Goal: Task Accomplishment & Management: Complete application form

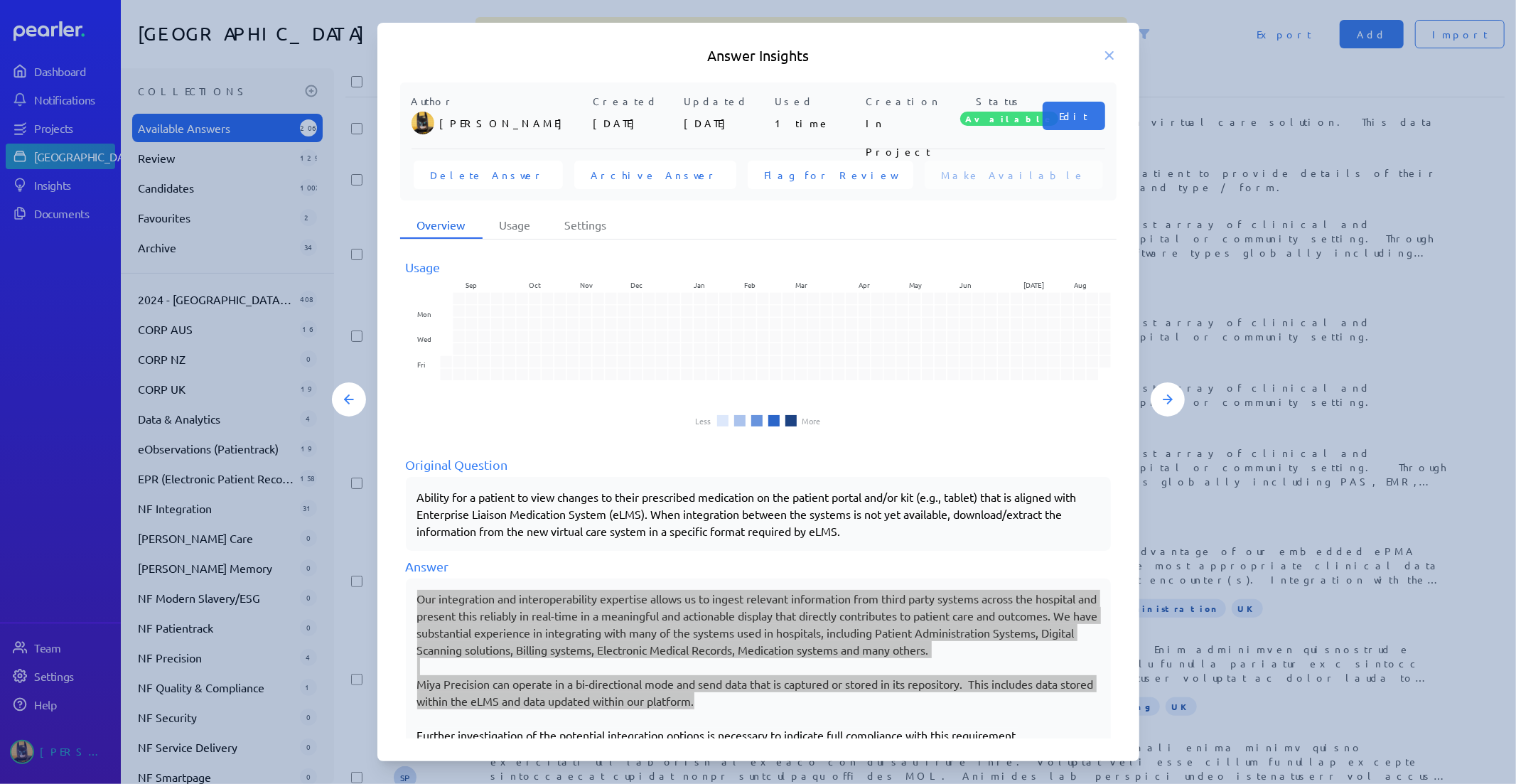
scroll to position [3039, 0]
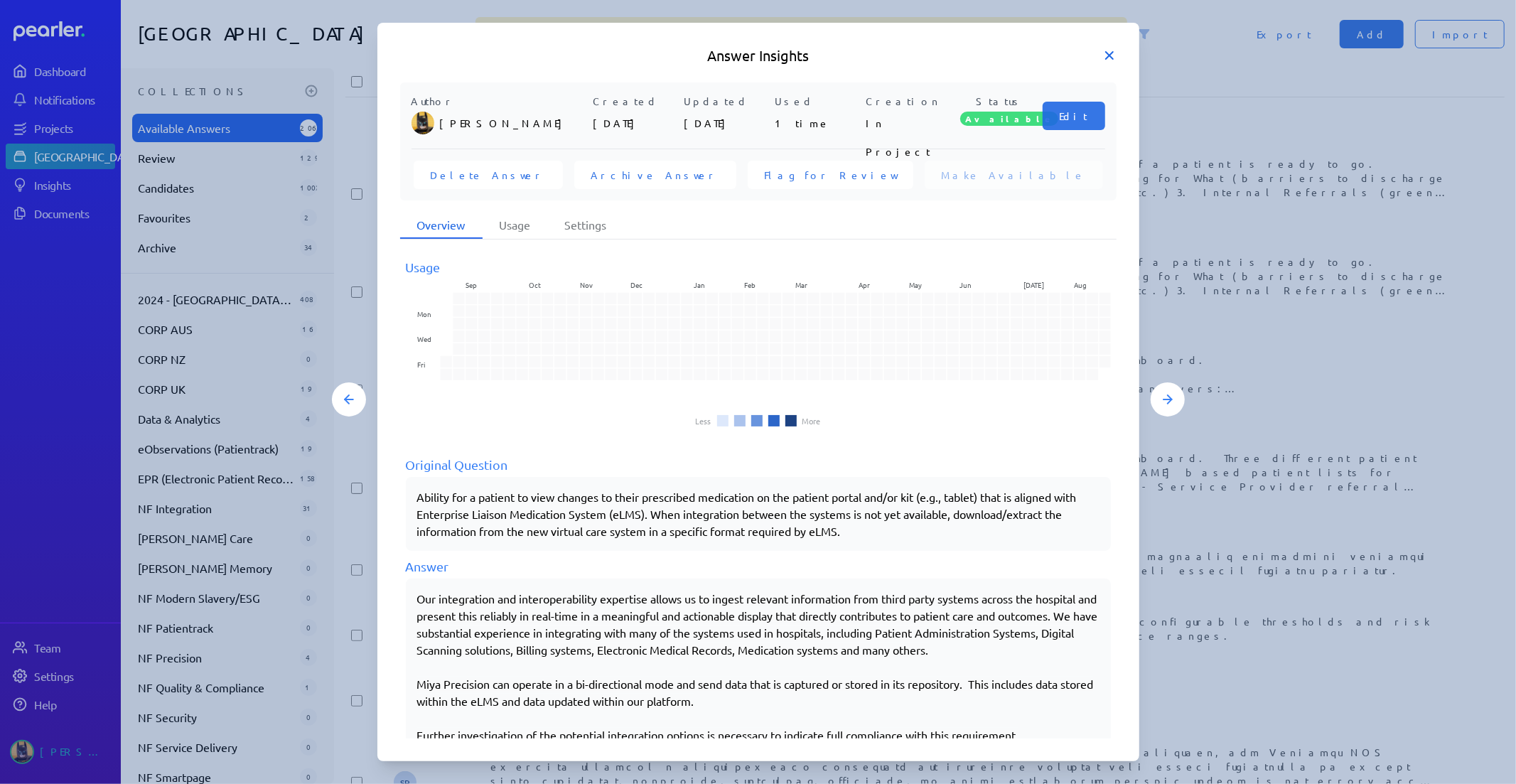
click at [1107, 56] on icon at bounding box center [1109, 55] width 7 height 7
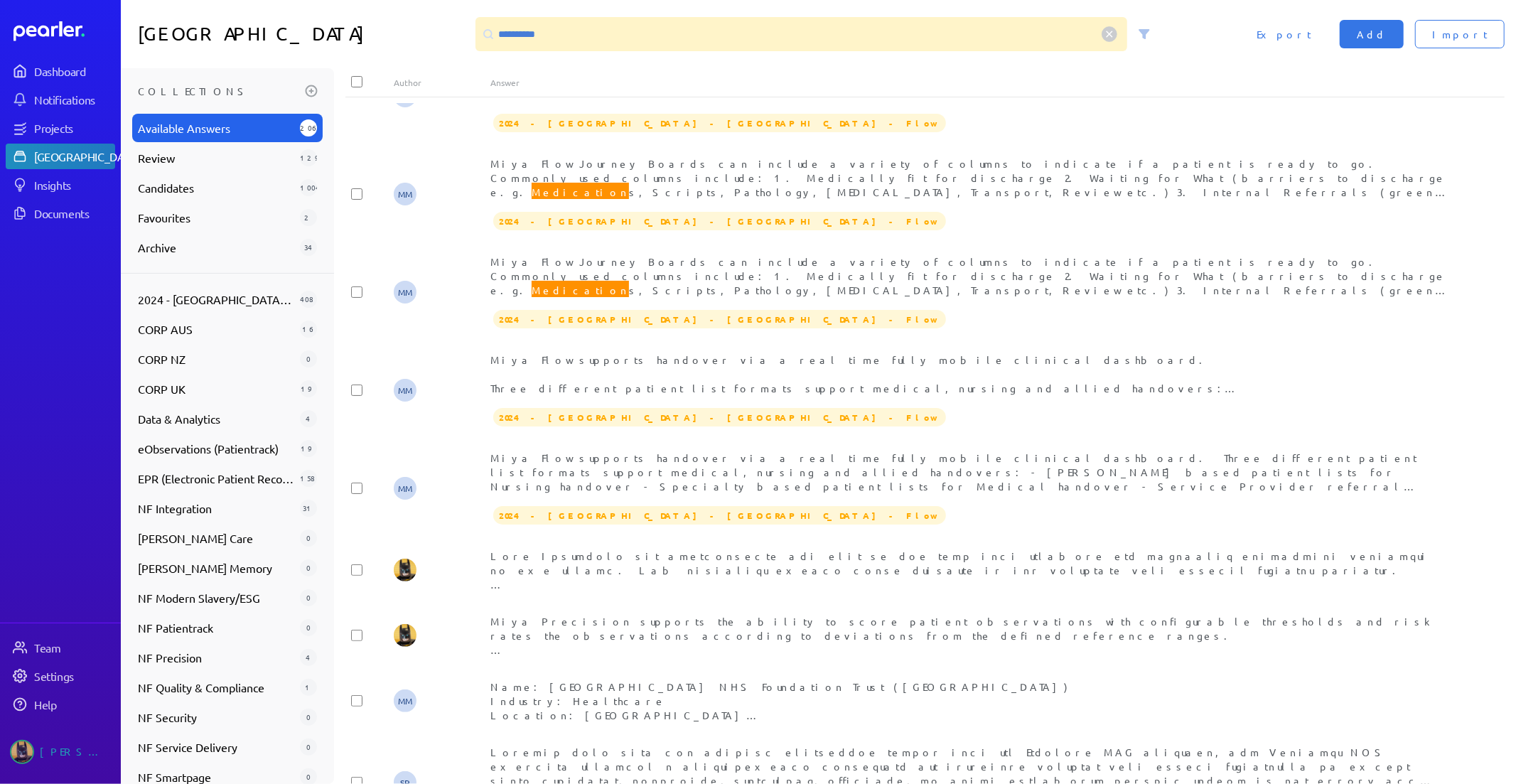
scroll to position [1687, 0]
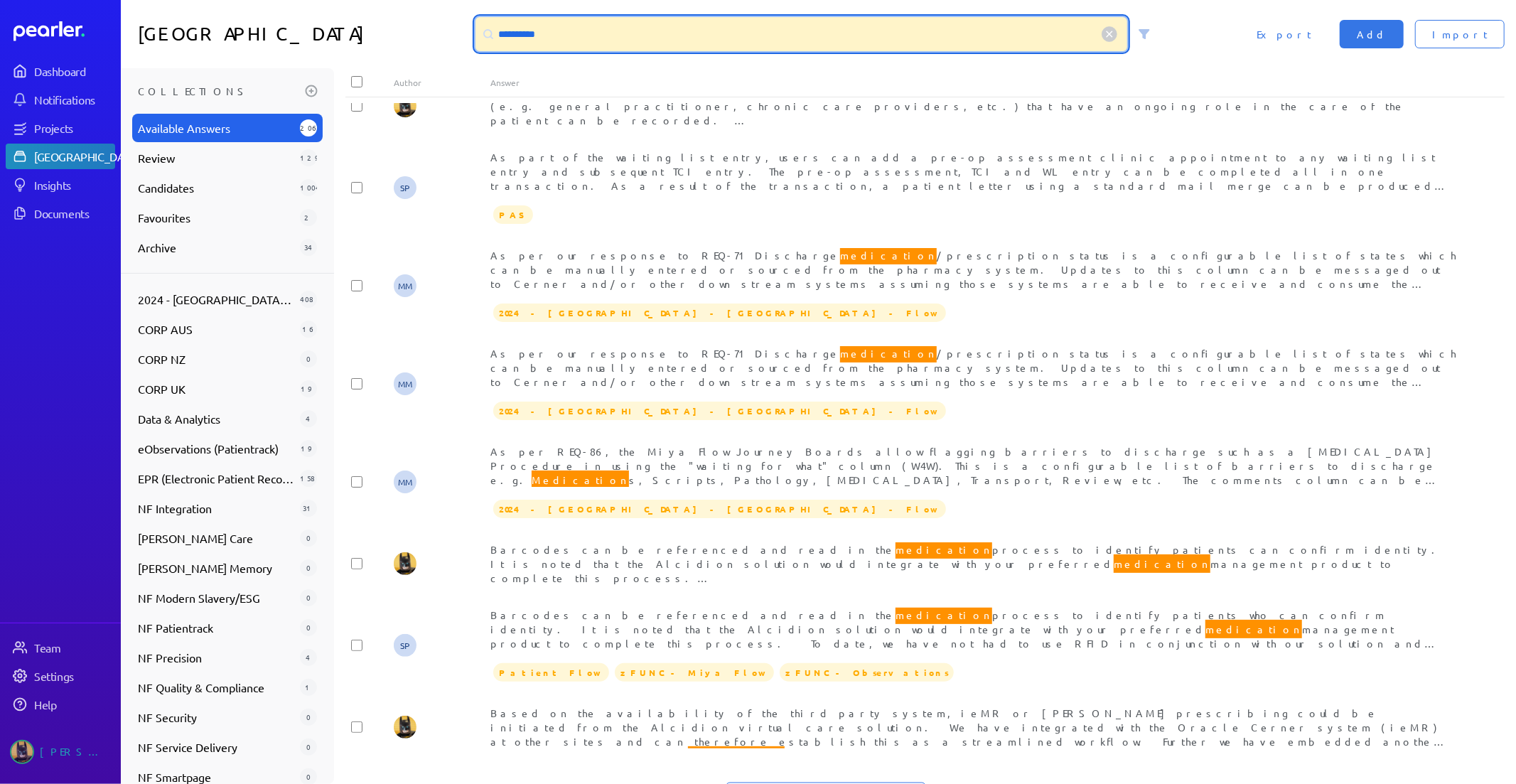
click at [649, 41] on input "**********" at bounding box center [801, 34] width 653 height 34
drag, startPoint x: 695, startPoint y: 46, endPoint x: 194, endPoint y: 27, distance: 501.4
click at [201, 27] on div "**********" at bounding box center [819, 34] width 1396 height 69
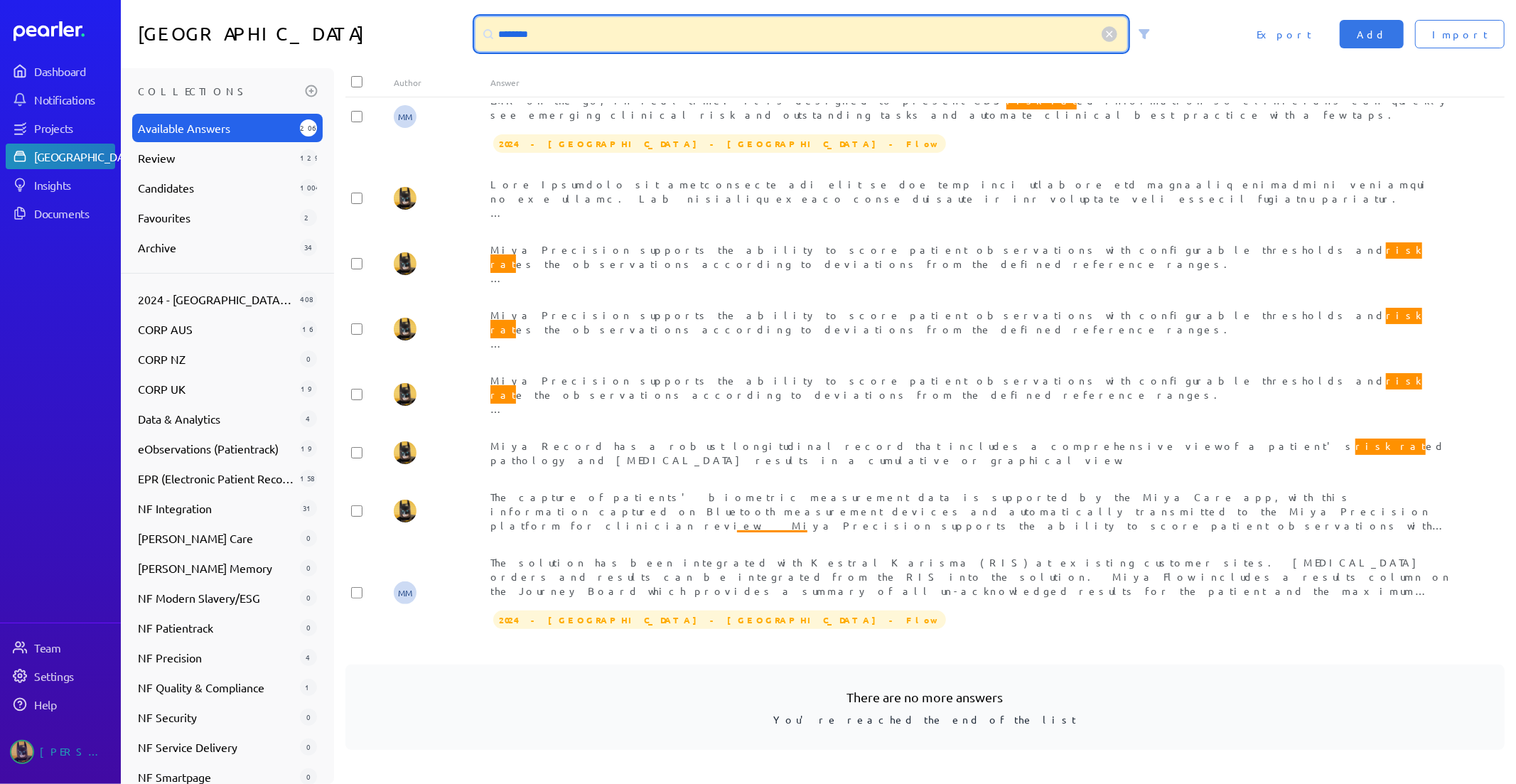
scroll to position [34, 0]
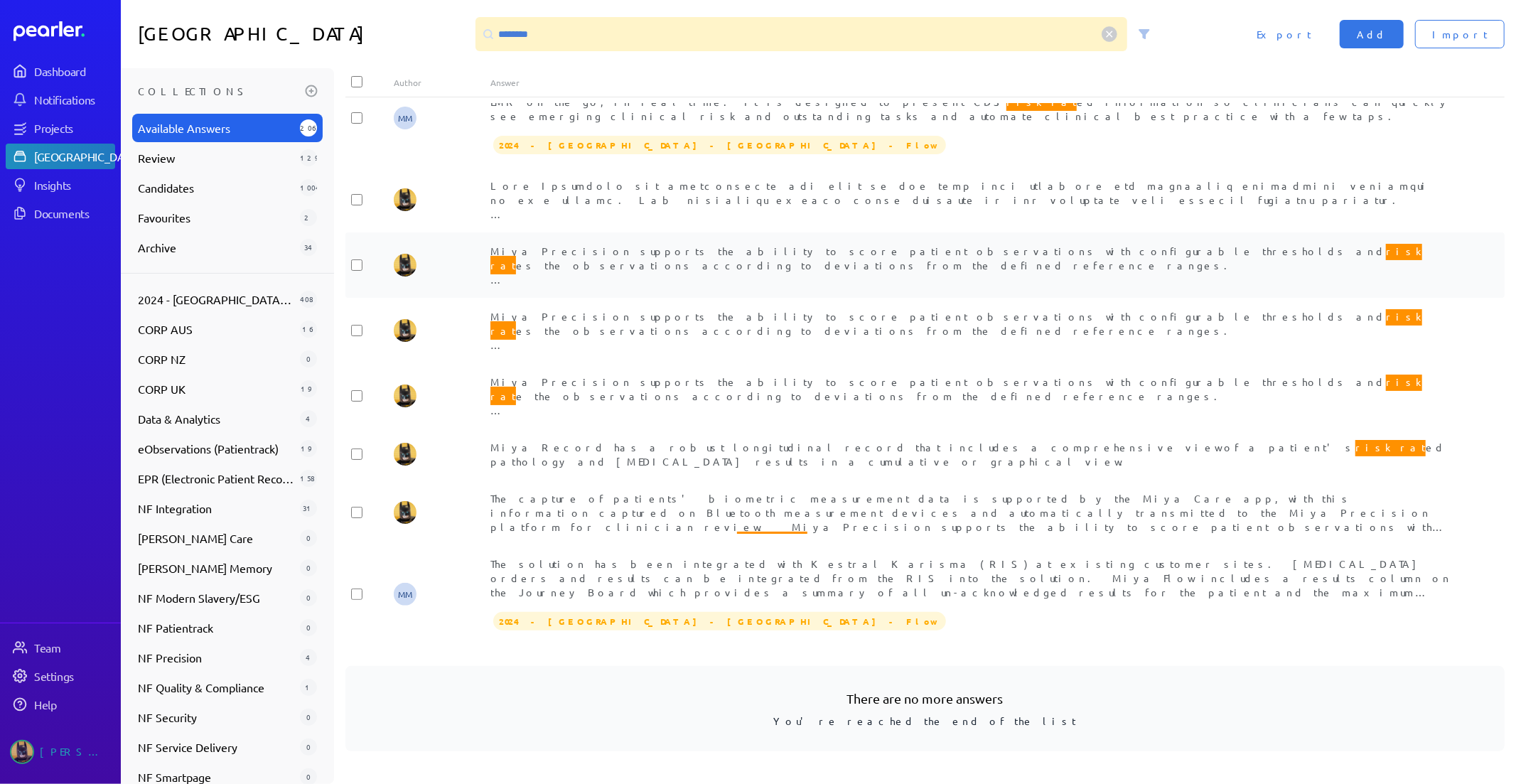
click at [1037, 242] on span "Miya Precision supports the ability to score patient observations with configur…" at bounding box center [967, 285] width 954 height 86
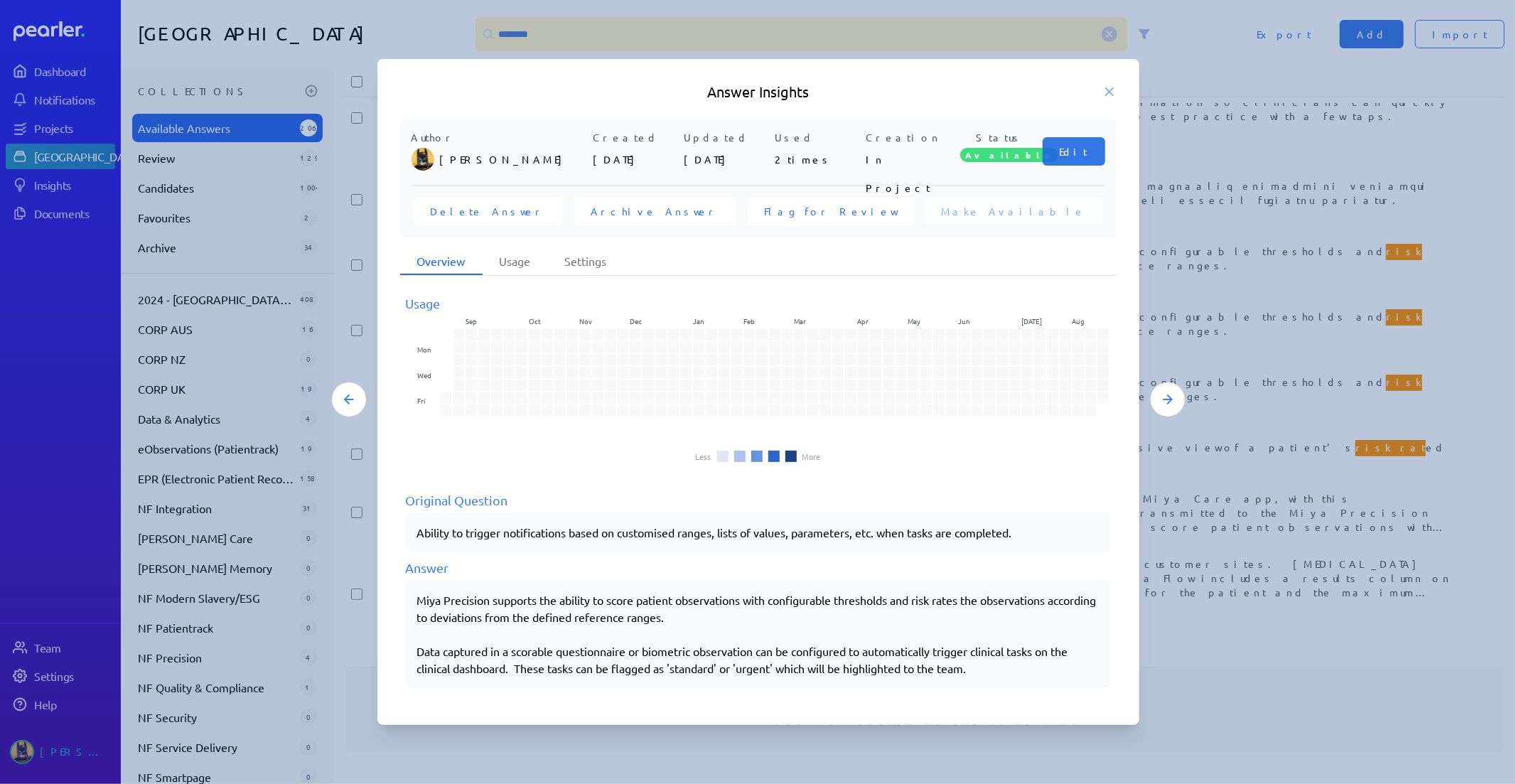
click at [559, 41] on div at bounding box center [758, 392] width 1516 height 784
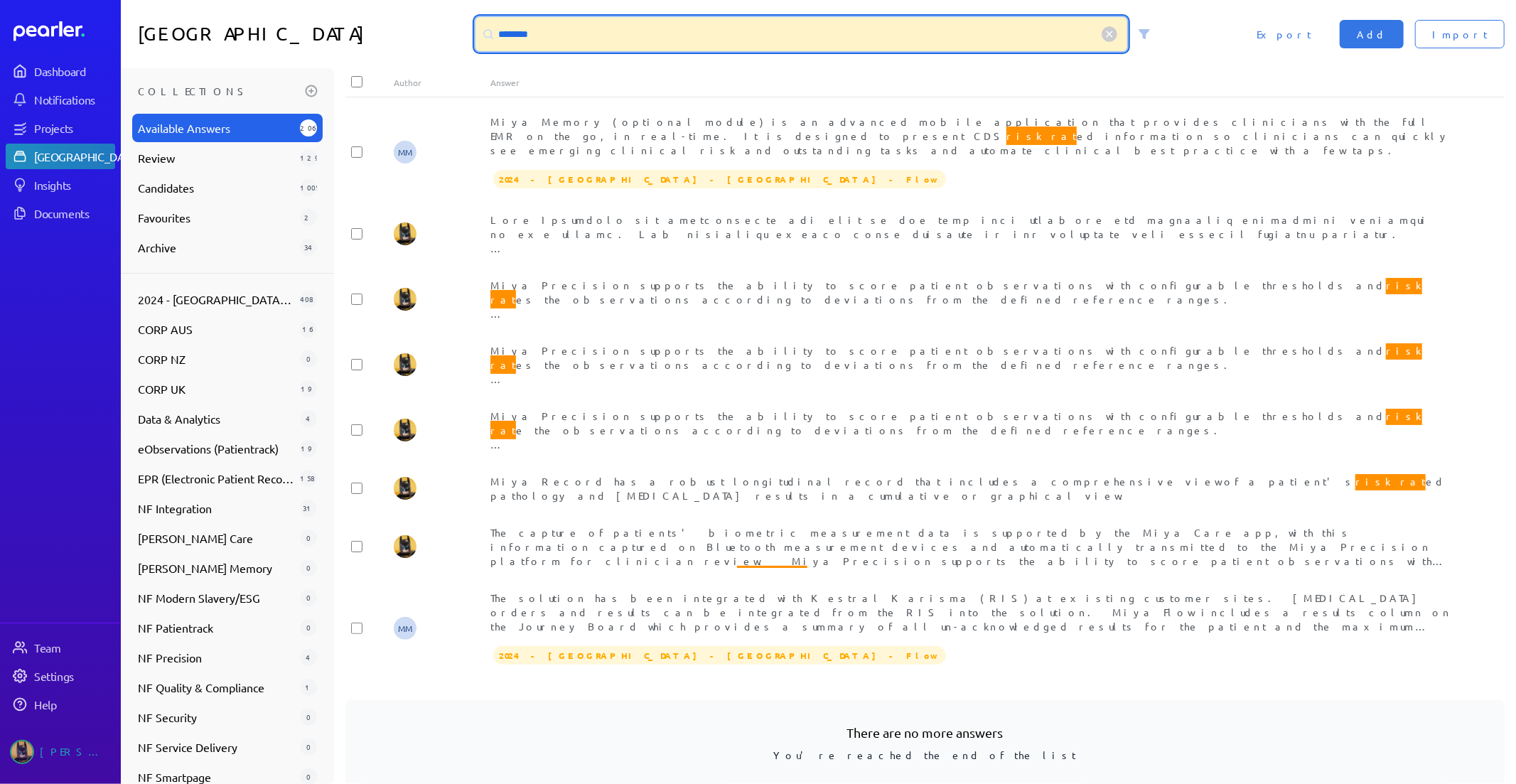
click at [579, 35] on input "********" at bounding box center [801, 34] width 653 height 34
drag, startPoint x: 605, startPoint y: 35, endPoint x: 94, endPoint y: 1, distance: 512.1
click at [126, 3] on div "Answer Library ******** Import Add Export" at bounding box center [819, 34] width 1396 height 69
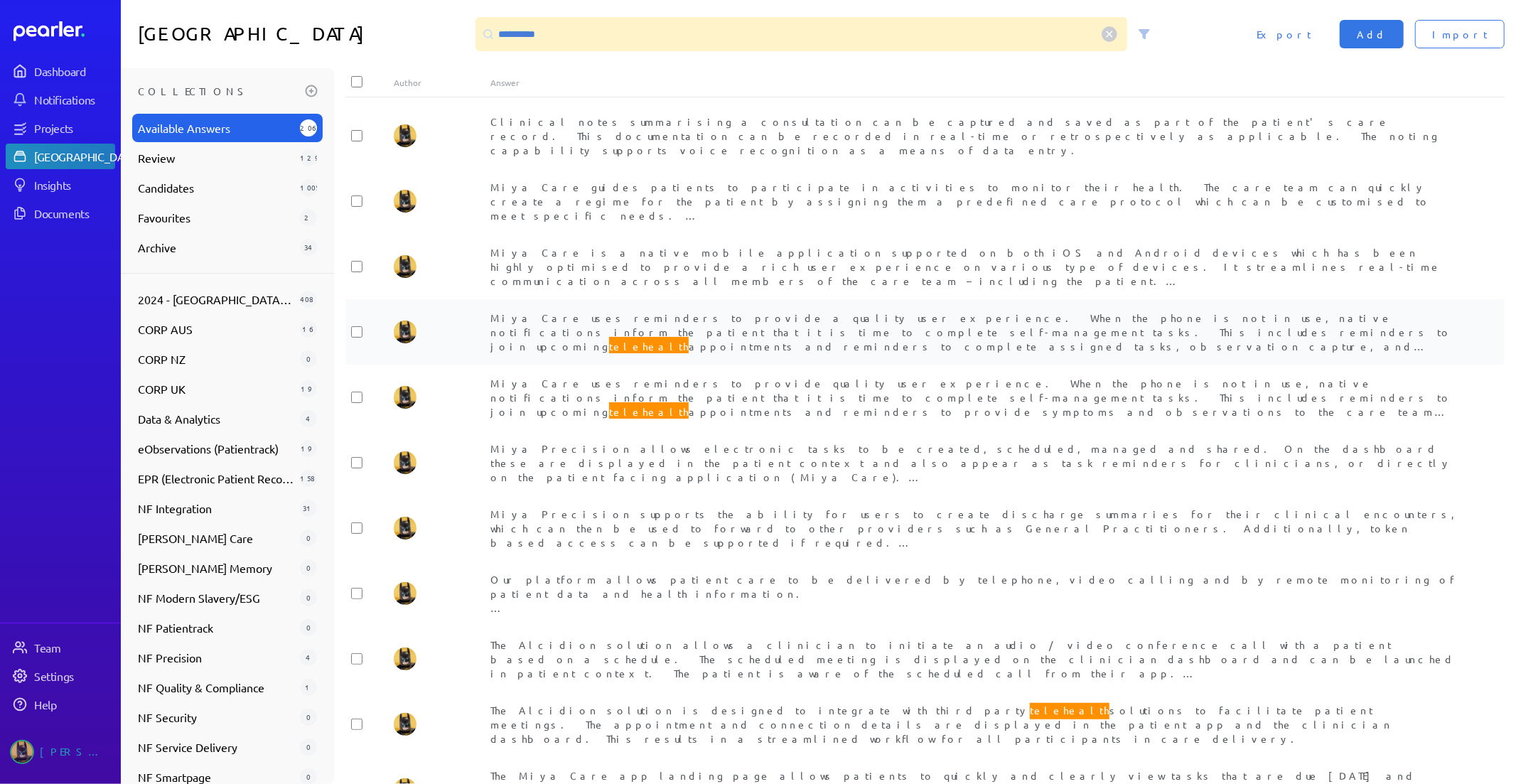
click at [825, 311] on span "Miya Care uses reminders to provide a quality user experience. When the phone i…" at bounding box center [971, 410] width 962 height 198
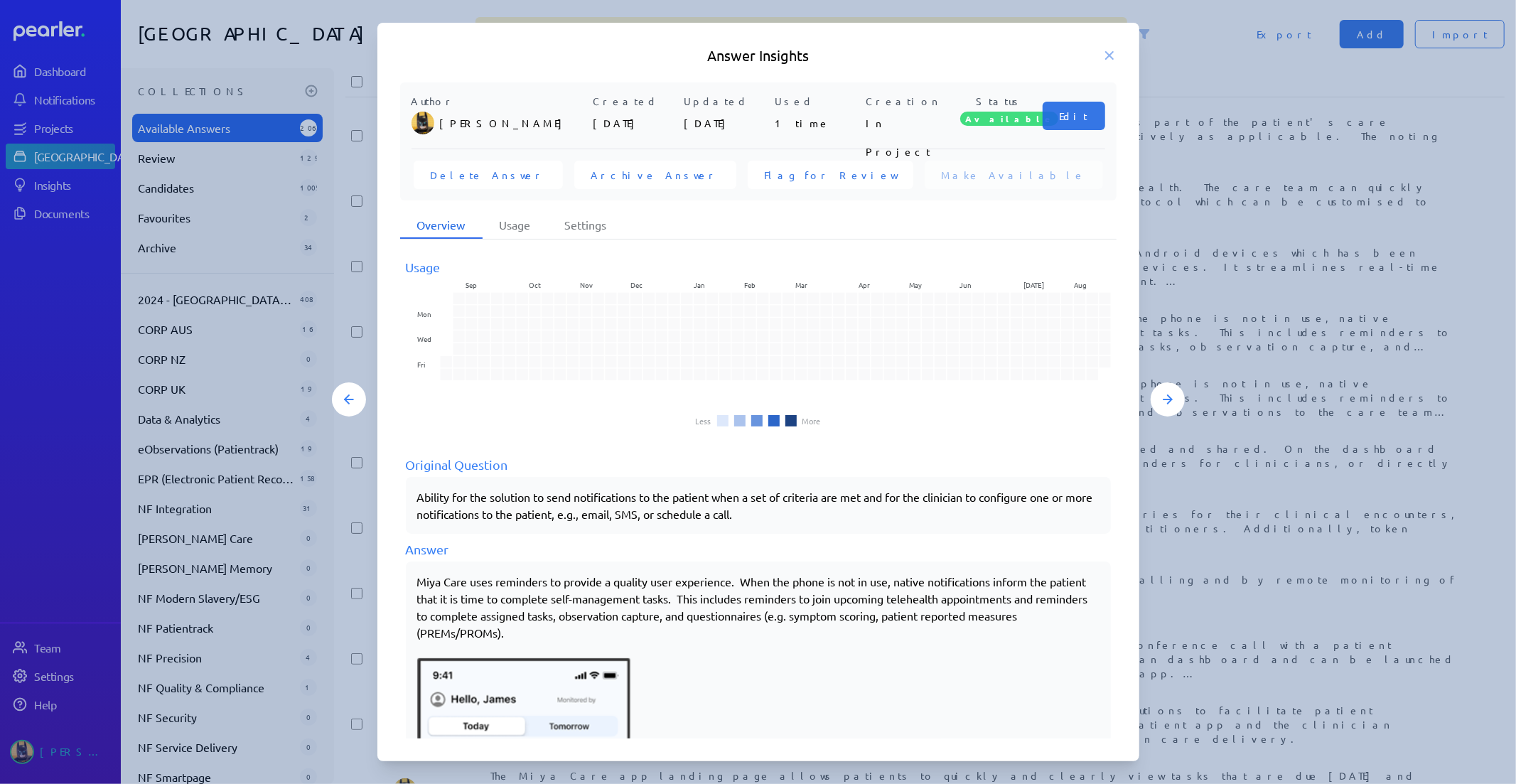
click at [1176, 631] on div "Answer Insights Author Tung Nguyen Created 5th Apr 2024 Updated 5th Apr 2024 Us…" at bounding box center [758, 391] width 853 height 738
click at [1111, 60] on icon at bounding box center [1110, 56] width 15 height 15
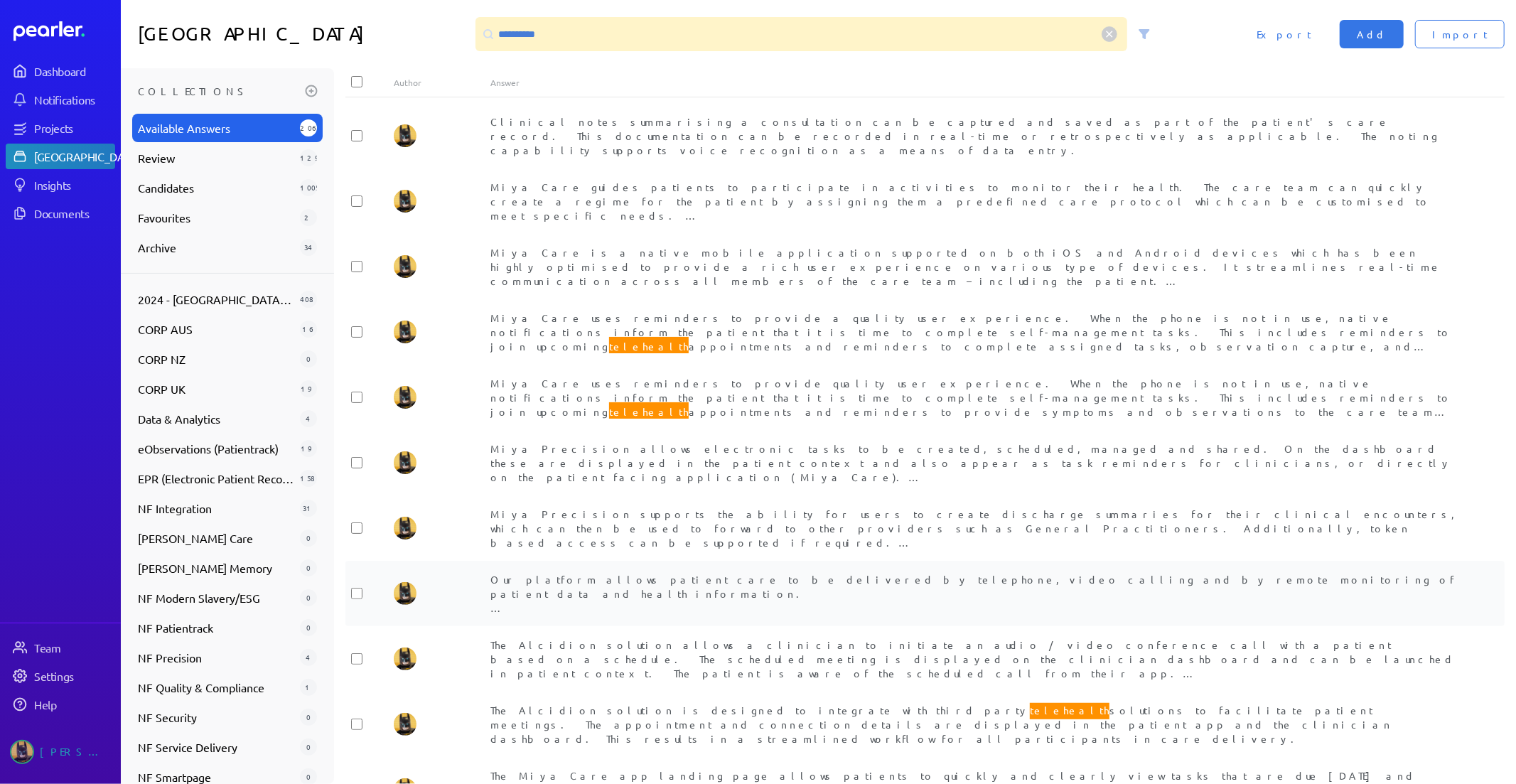
click at [875, 594] on span "Our platform allows patient care to be delivered by telephone, video calling an…" at bounding box center [973, 664] width 966 height 183
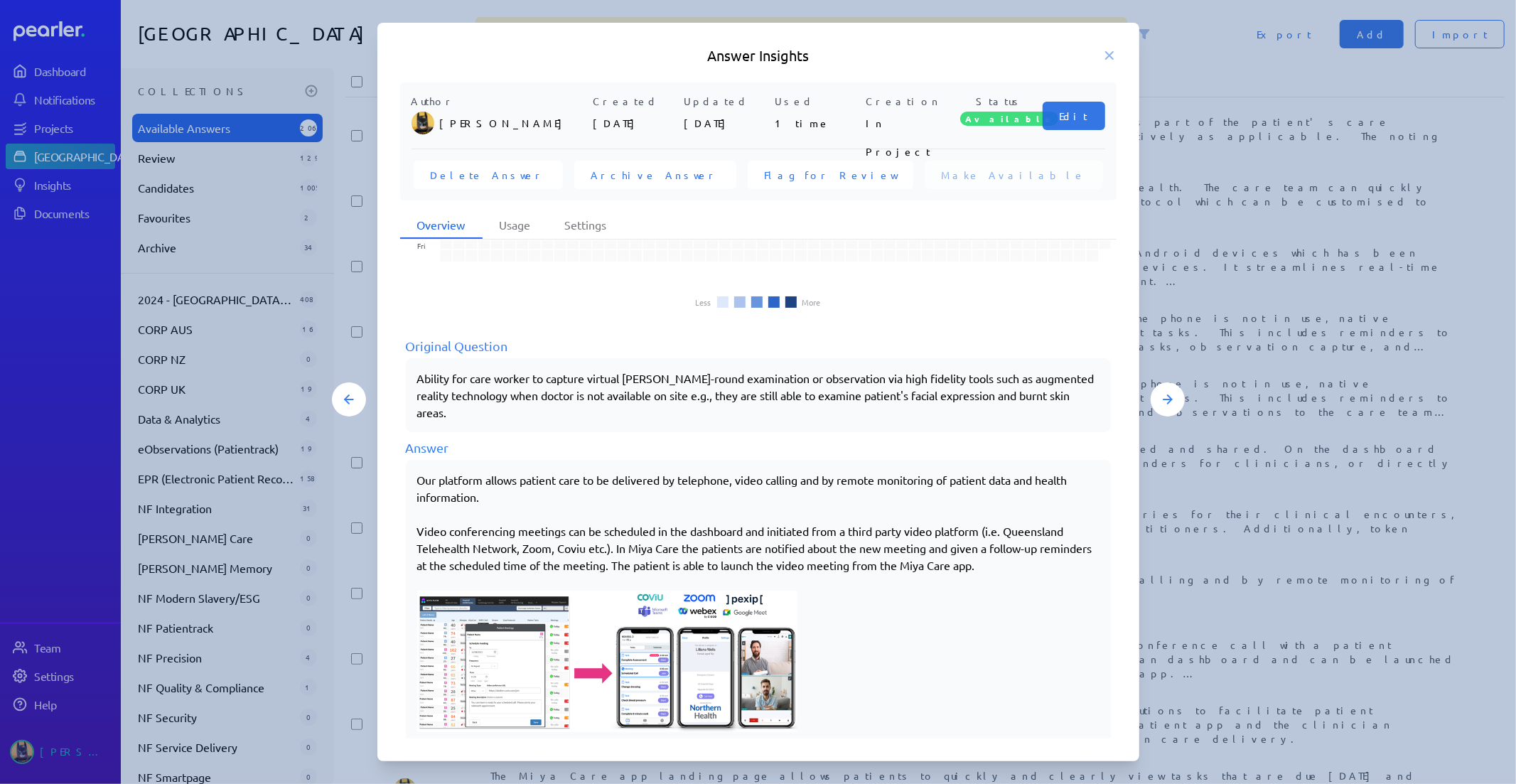
scroll to position [152, 0]
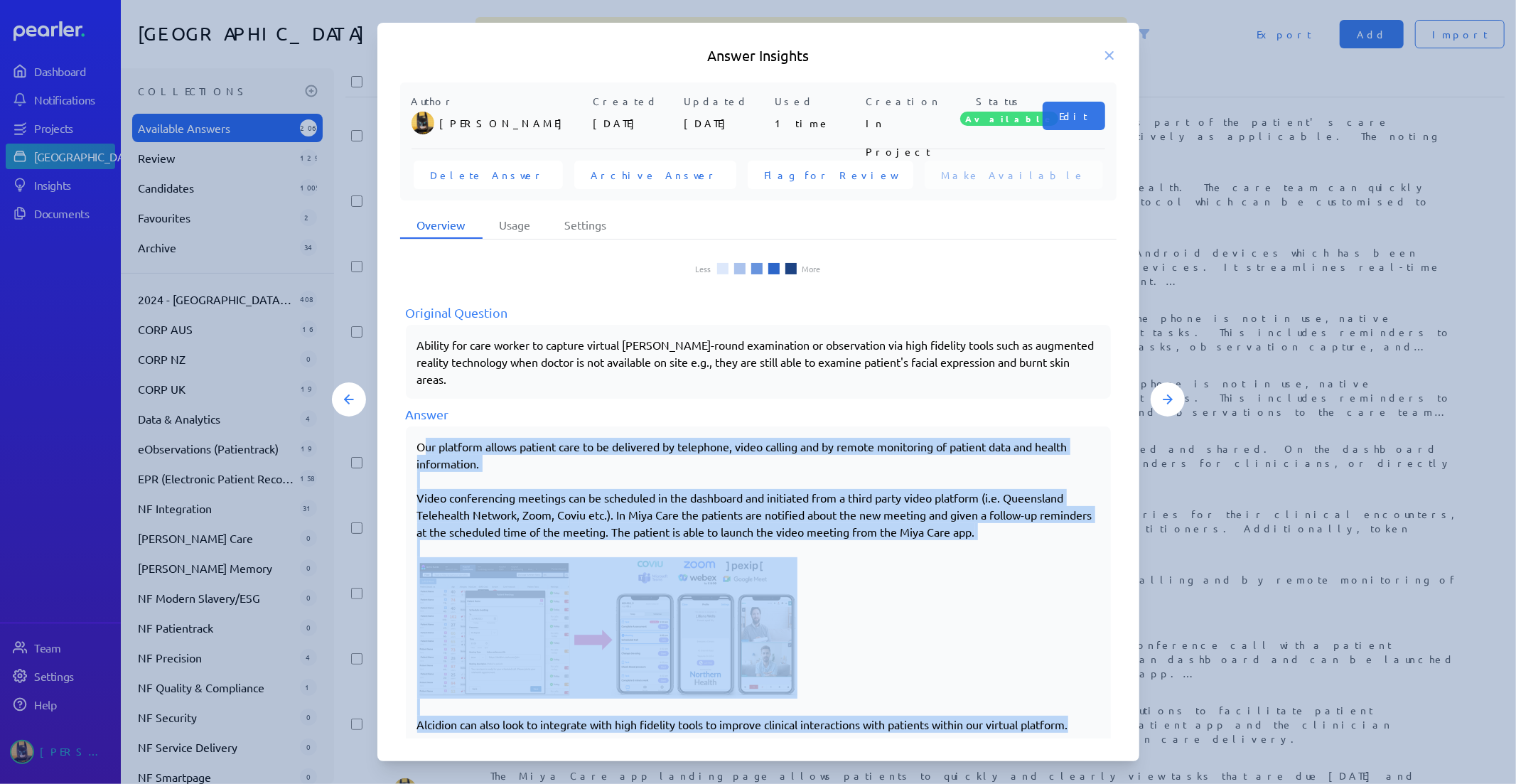
drag, startPoint x: 425, startPoint y: 430, endPoint x: 1088, endPoint y: 711, distance: 720.1
click at [1085, 707] on div "Our platform allows patient care to be delivered by telephone, video calling an…" at bounding box center [758, 586] width 683 height 296
copy div "ur platform allows patient care to be delivered by telephone, video calling and…"
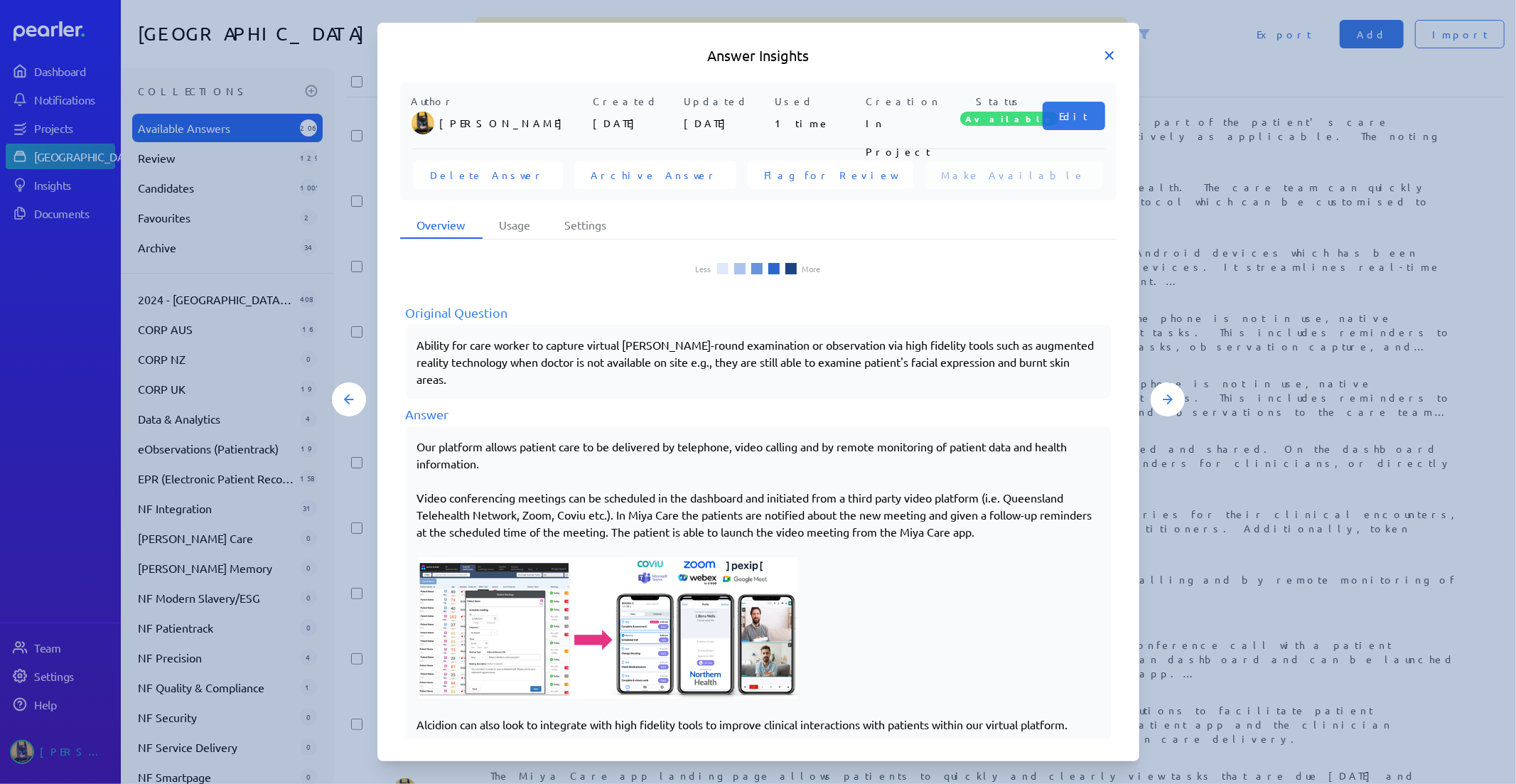
click at [1105, 53] on icon at bounding box center [1110, 56] width 15 height 15
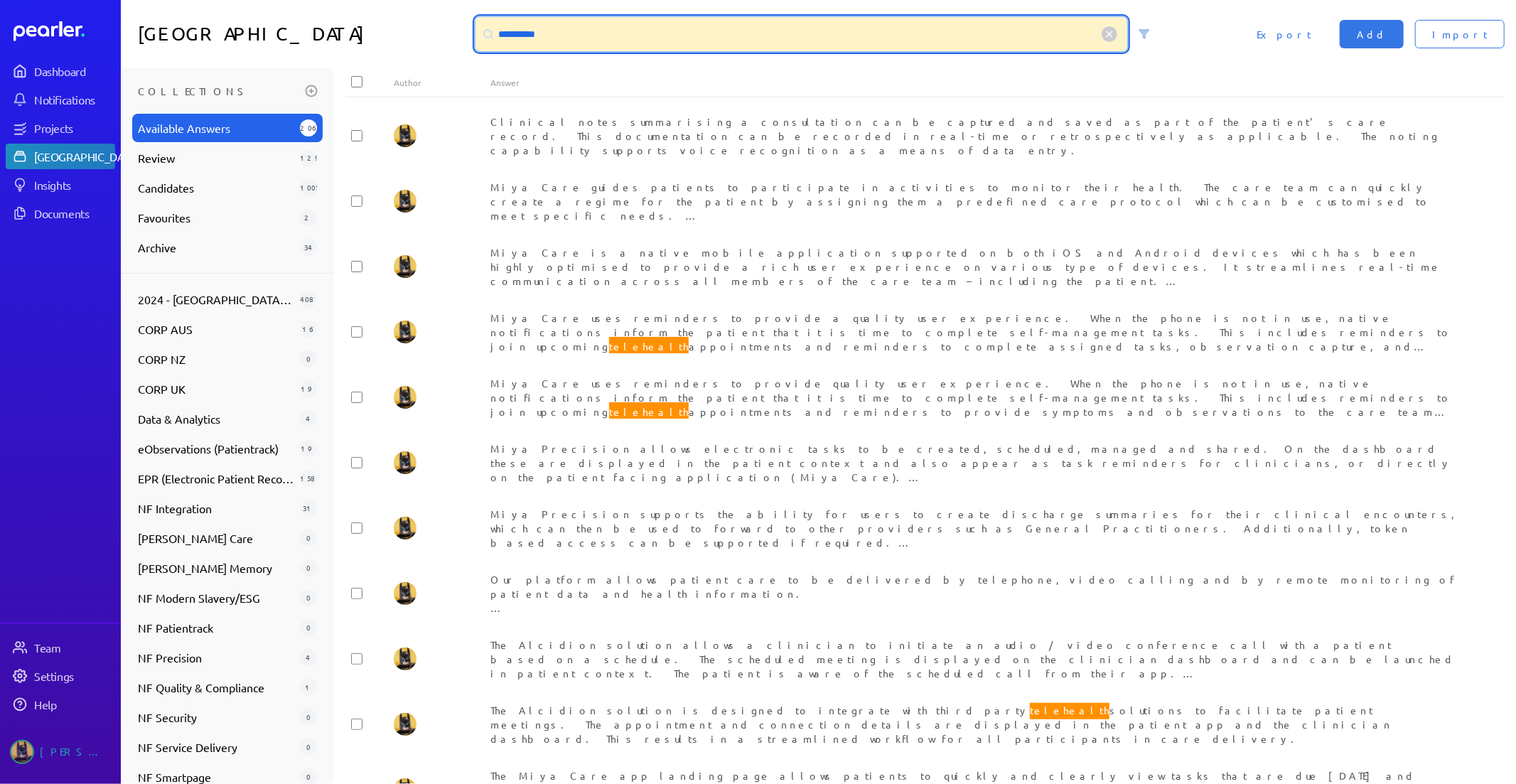
click at [617, 39] on input "**********" at bounding box center [801, 34] width 653 height 34
drag, startPoint x: 612, startPoint y: 35, endPoint x: -47, endPoint y: -10, distance: 660.5
click at [0, 0] on html "**********" at bounding box center [758, 392] width 1516 height 784
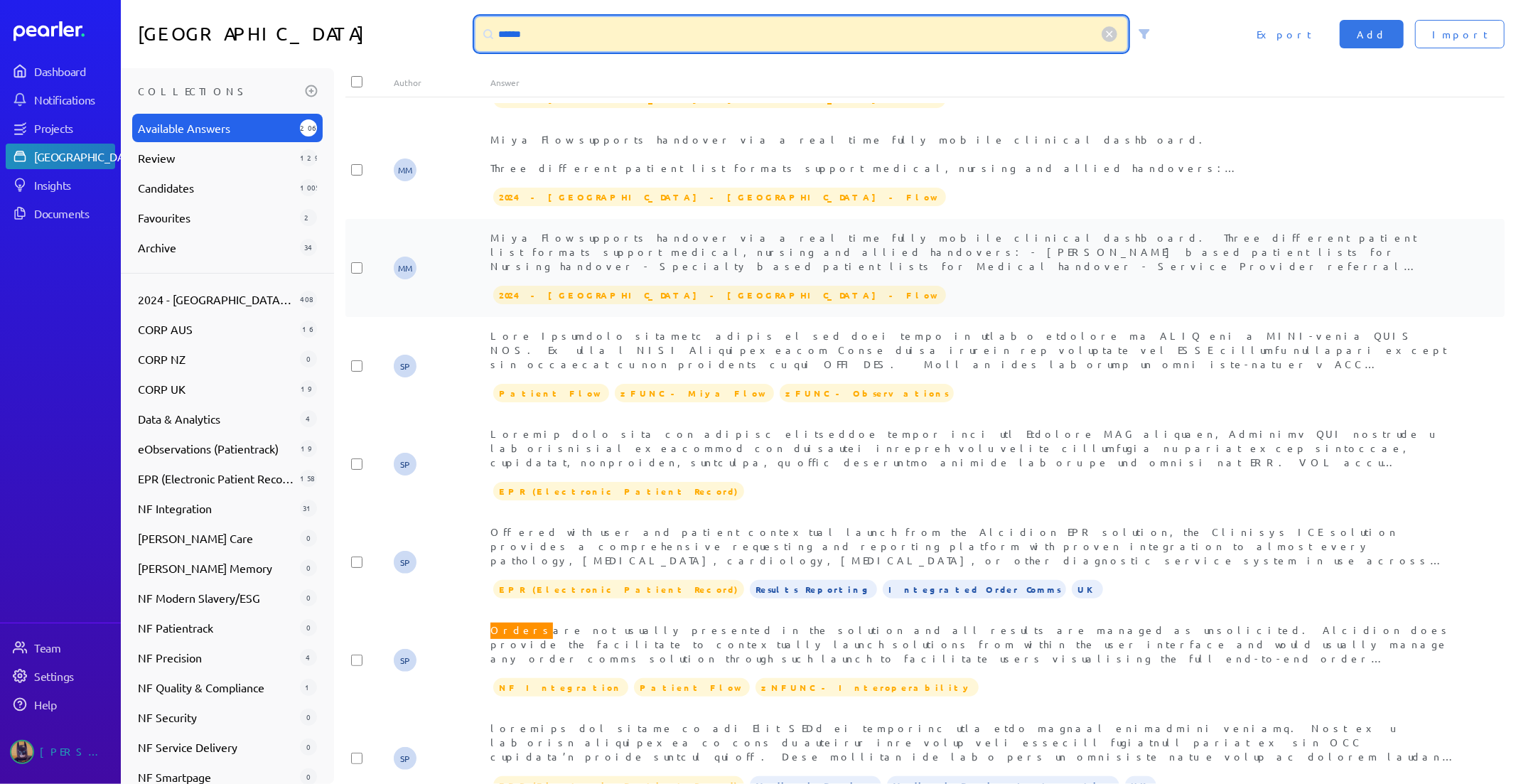
scroll to position [869, 0]
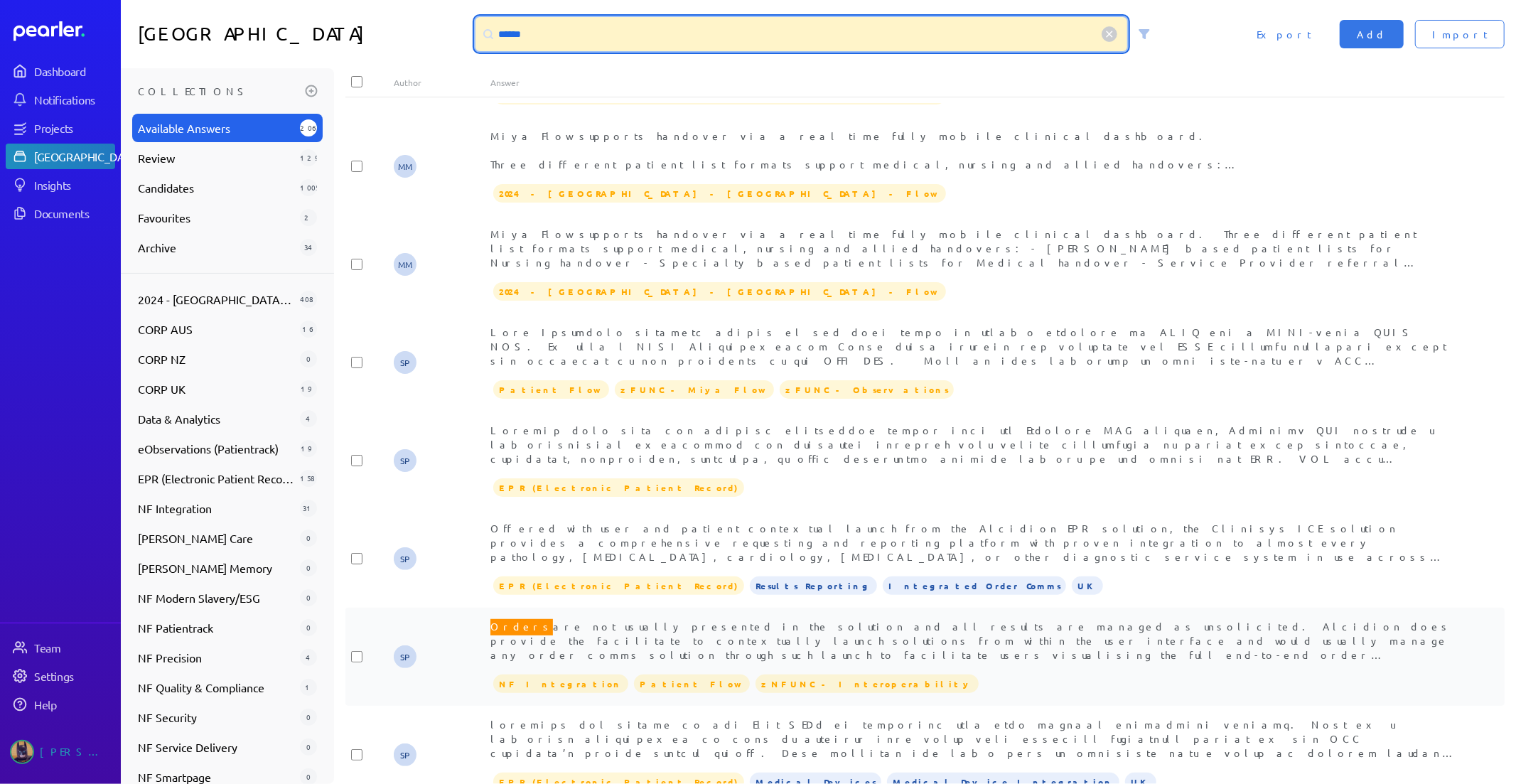
type input "******"
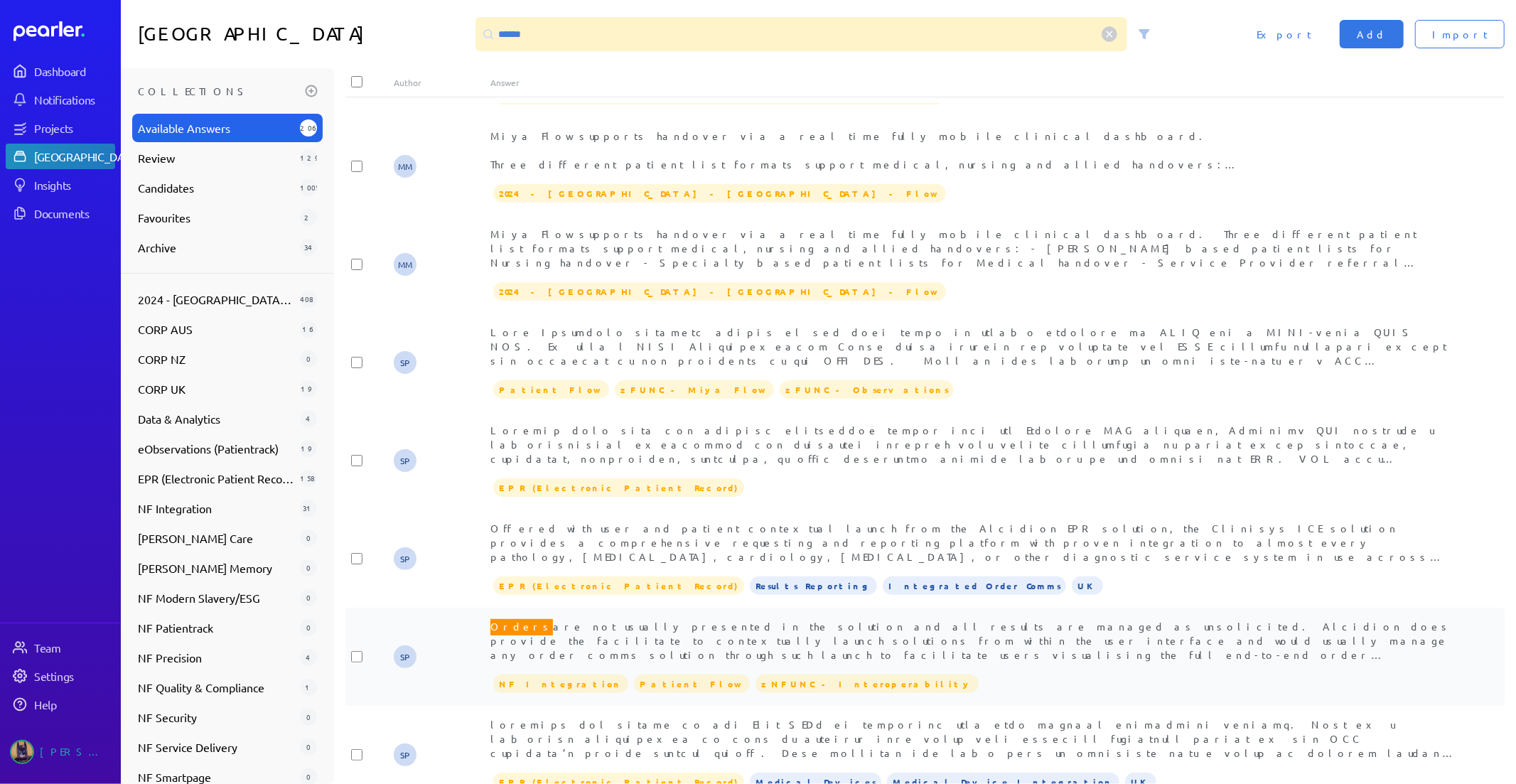
click at [875, 633] on div "Orders are not usually presented in the solution and all results are managed as…" at bounding box center [973, 640] width 966 height 43
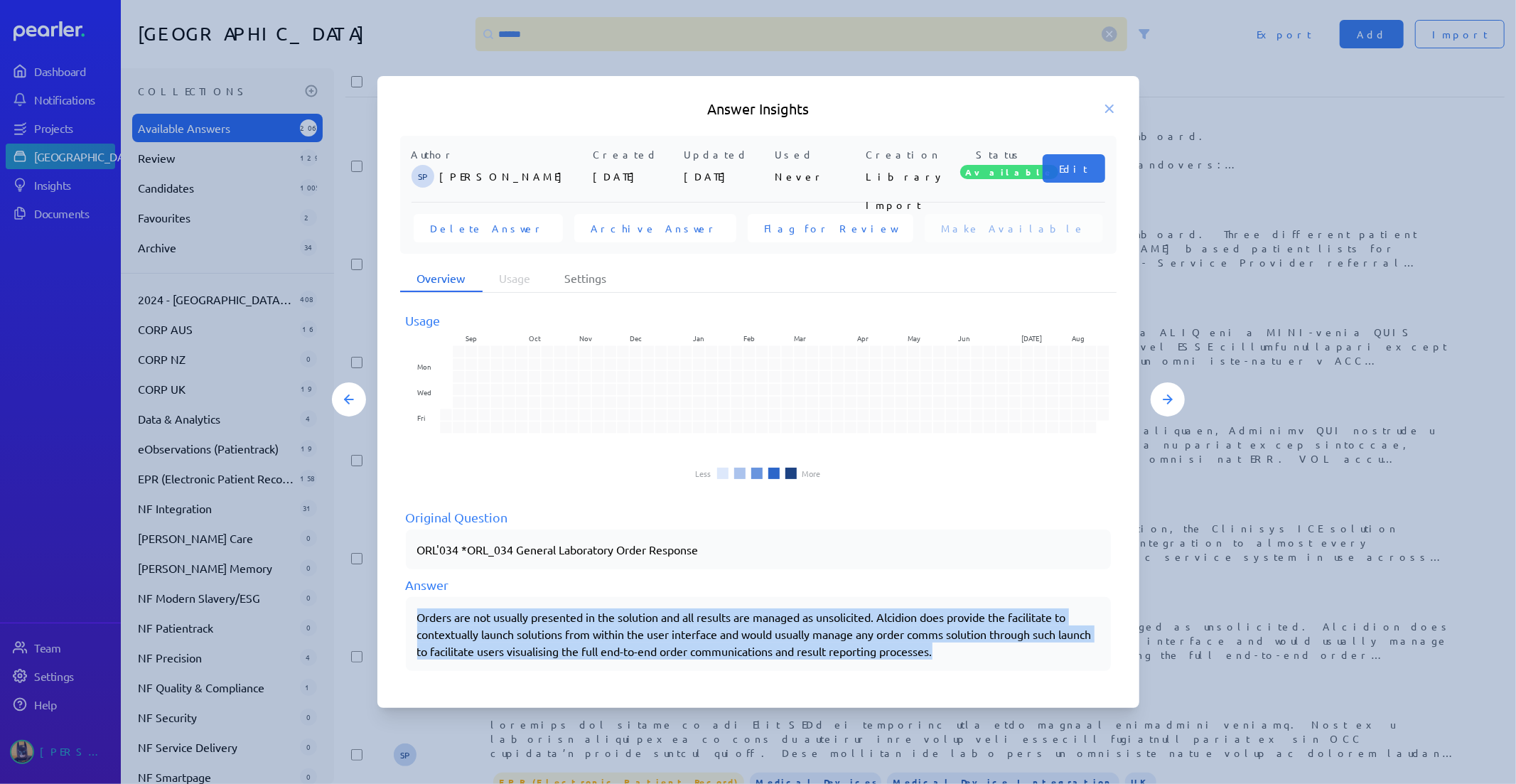
drag, startPoint x: 985, startPoint y: 654, endPoint x: 393, endPoint y: 612, distance: 593.5
click at [393, 612] on div "Author SP Sarah Pendlebury Created 7th Jan 2025 Updated 7th Jan 2025 Used Never…" at bounding box center [758, 411] width 762 height 552
copy p "Orders are not usually presented in the solution and all results are managed as…"
click at [1100, 100] on h5 "Answer Insights" at bounding box center [758, 108] width 716 height 20
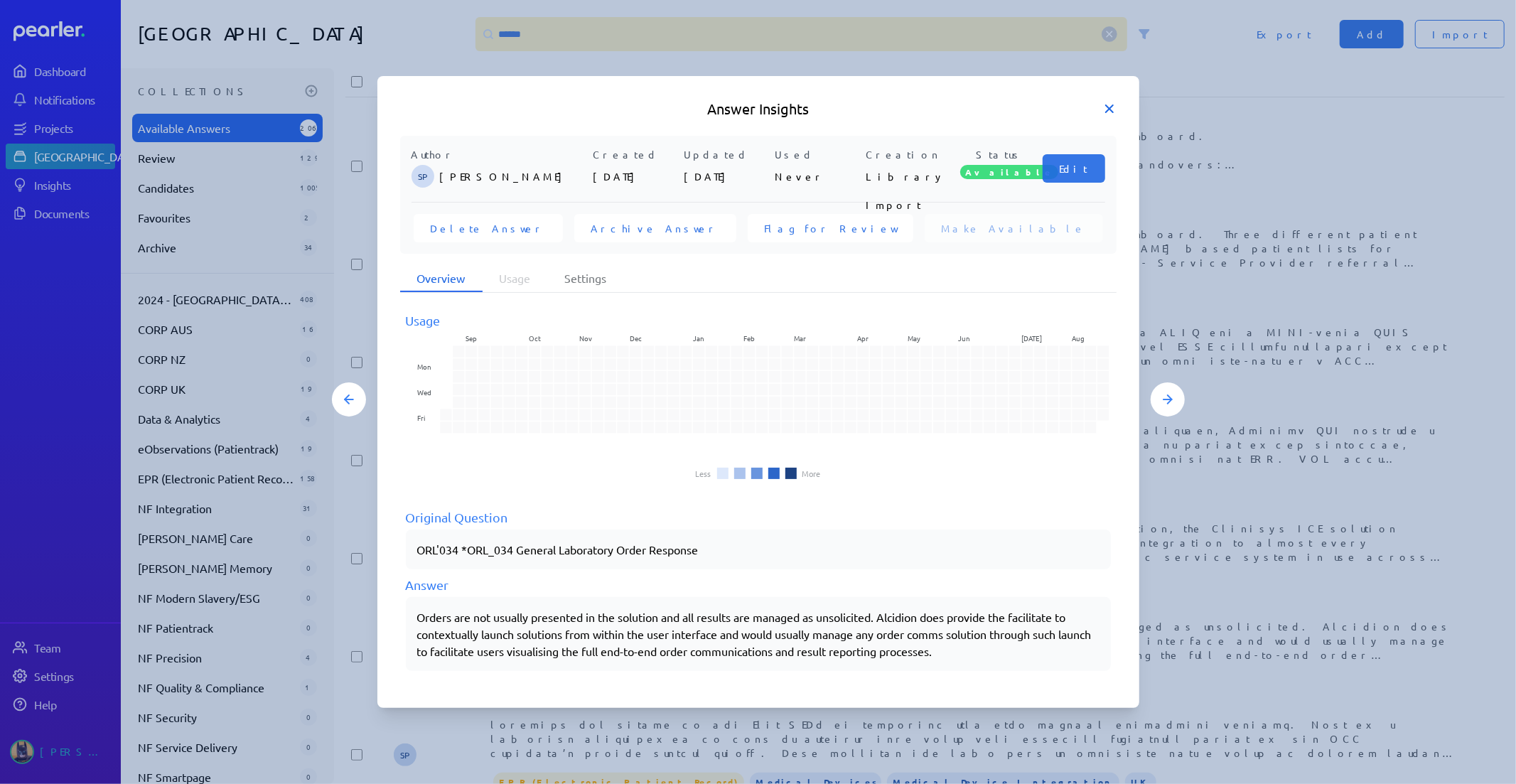
click at [1105, 109] on icon at bounding box center [1110, 109] width 15 height 15
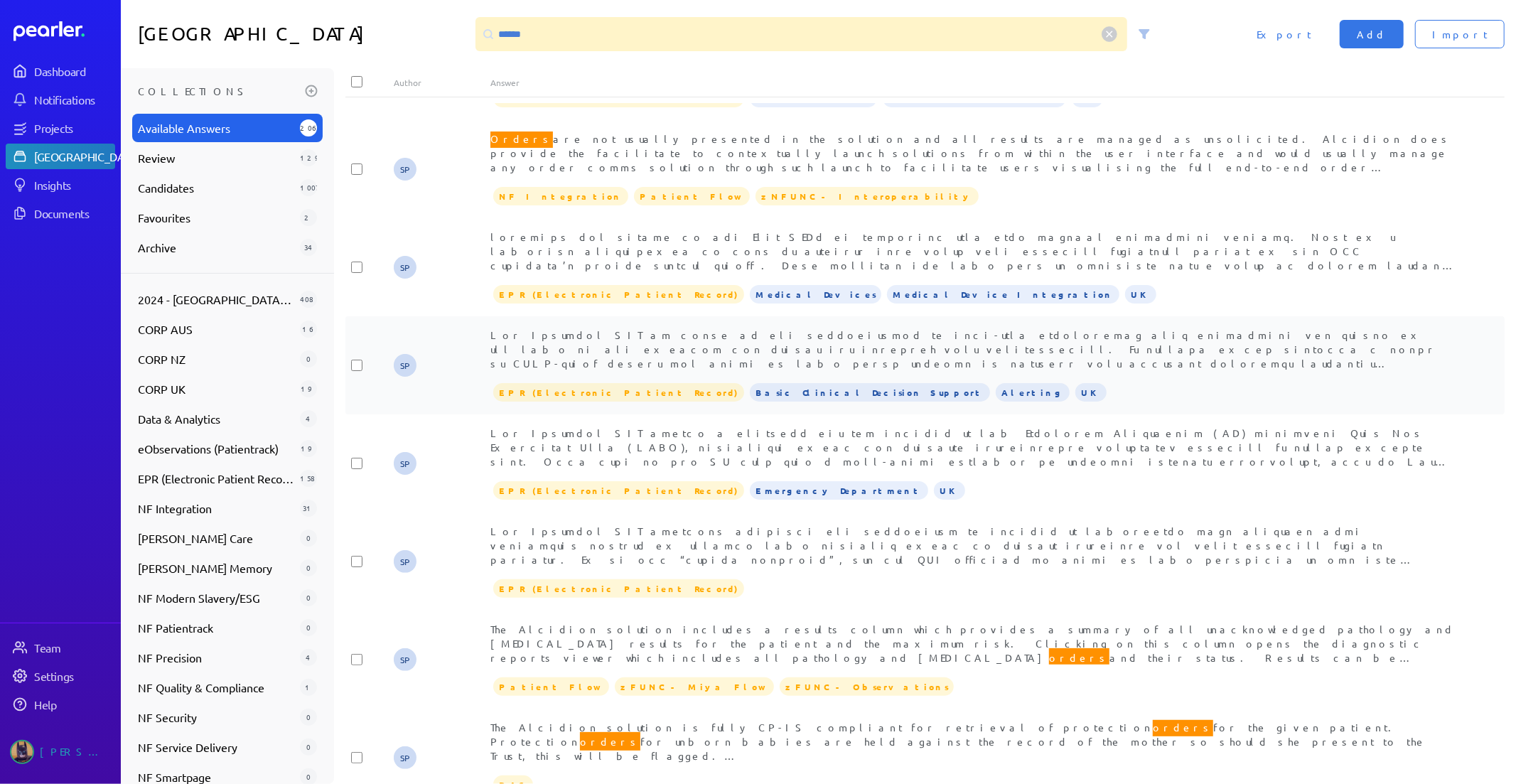
scroll to position [1421, 0]
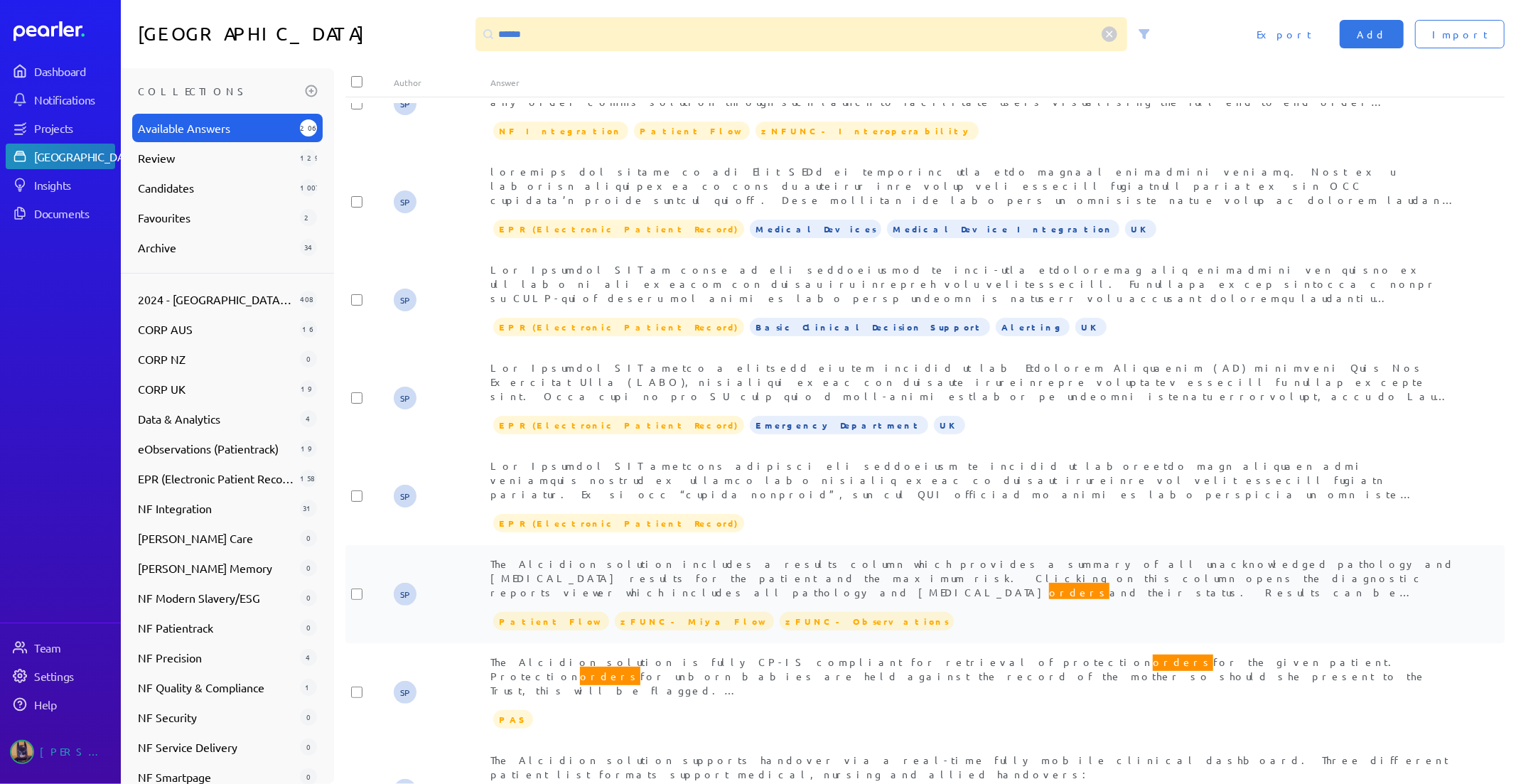
click at [891, 560] on span "The Alcidion solution includes a results column which provides a summary of all…" at bounding box center [973, 599] width 965 height 84
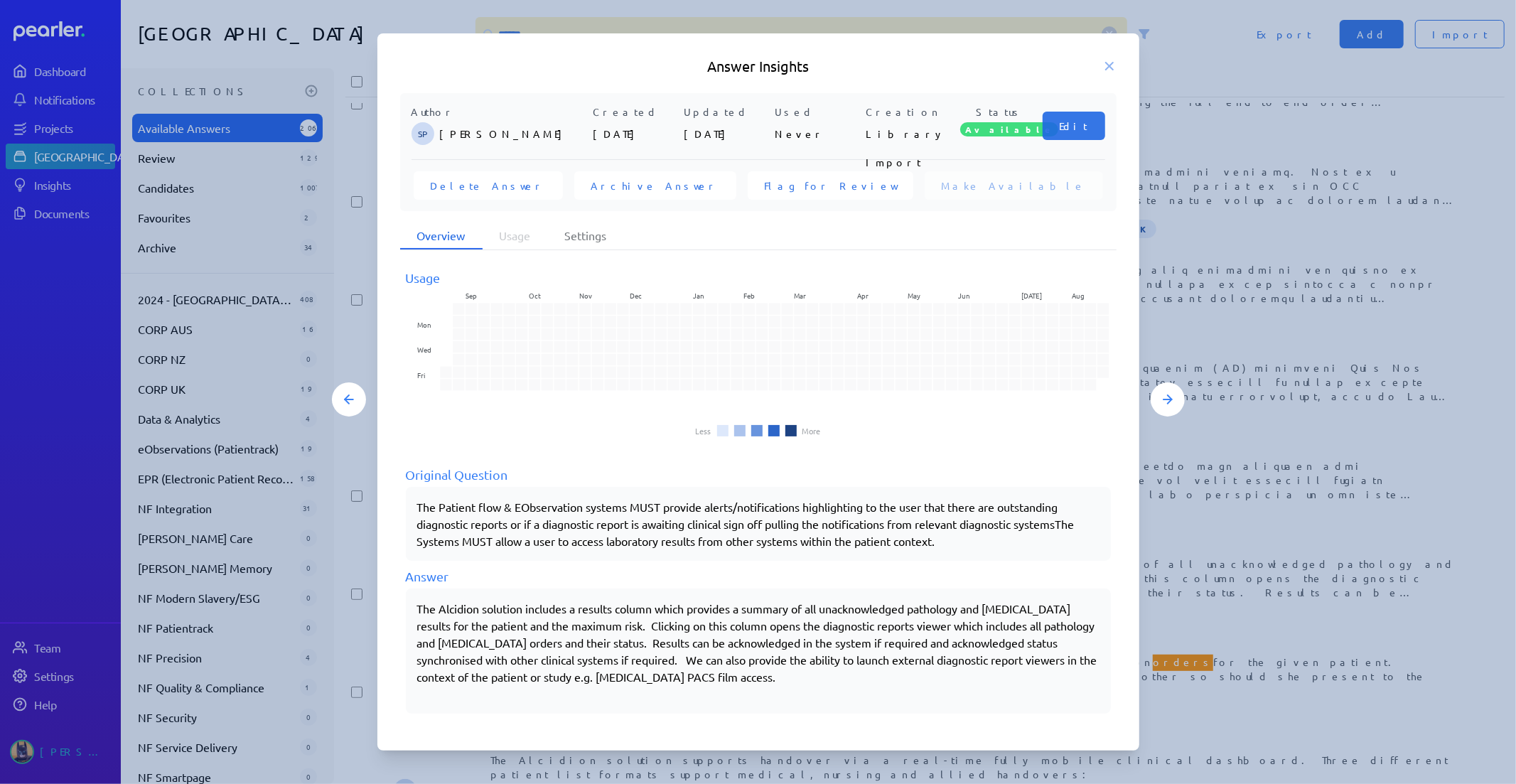
click at [1197, 609] on div at bounding box center [758, 392] width 1516 height 784
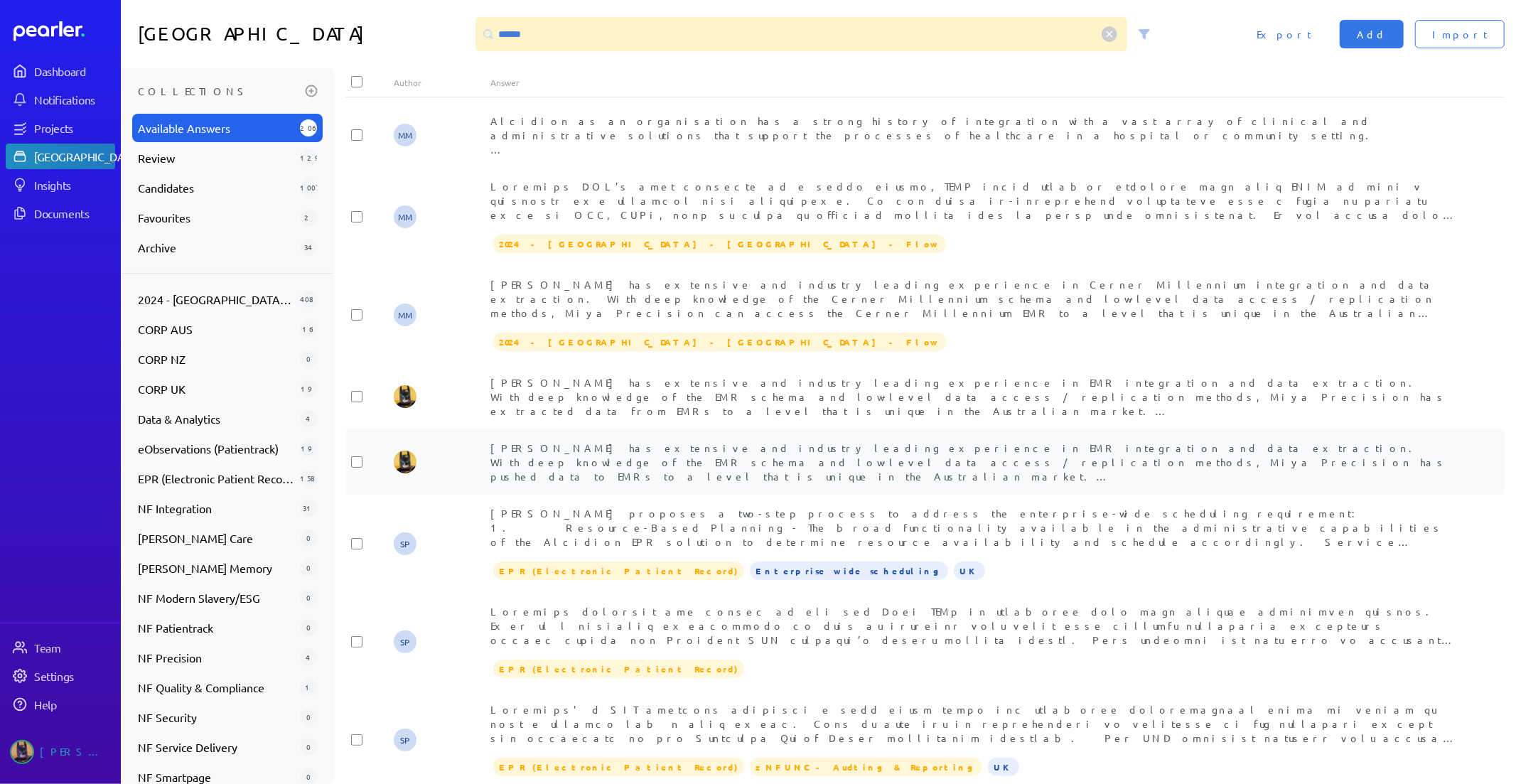
scroll to position [0, 0]
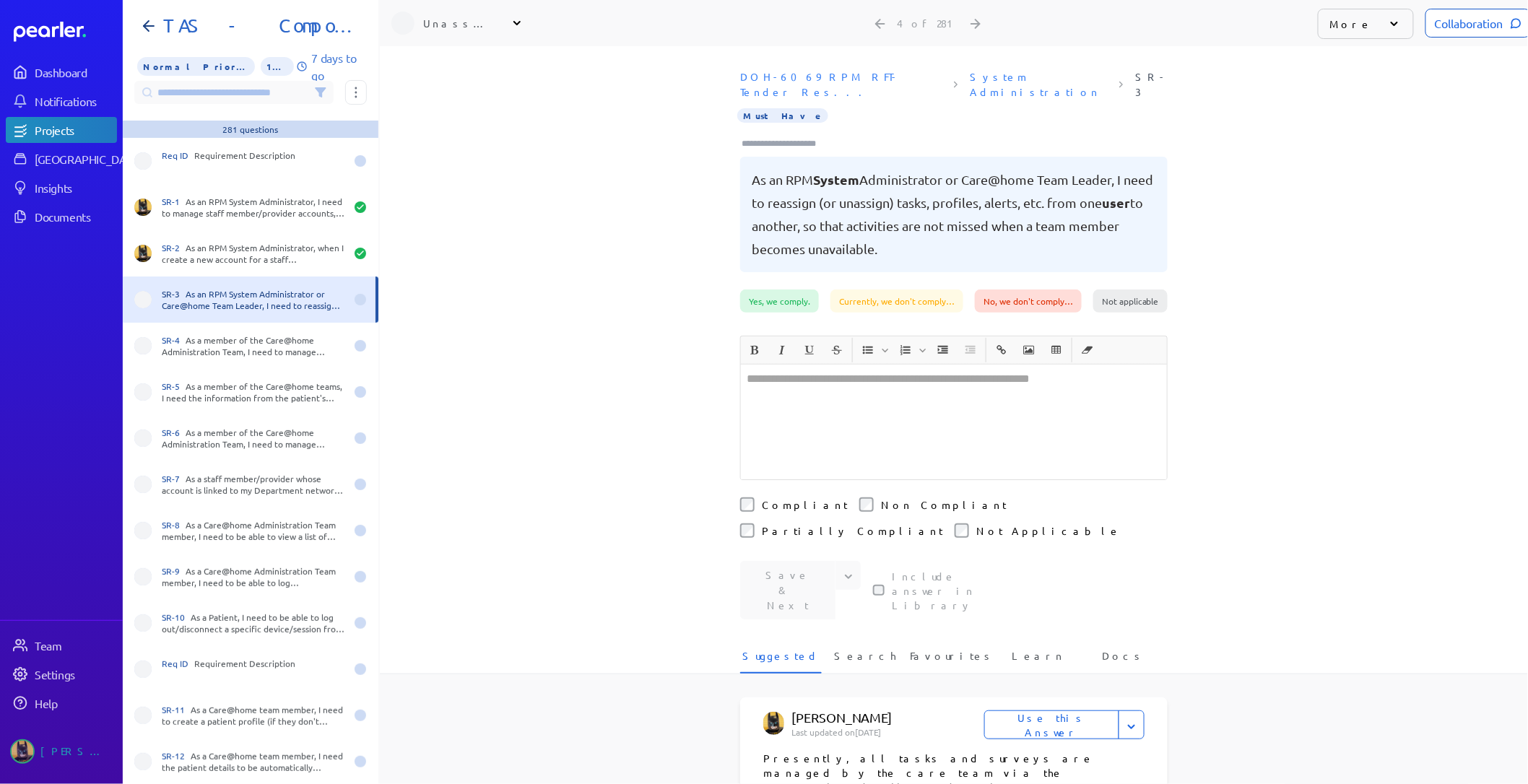
click at [61, 123] on div "Projects" at bounding box center [75, 130] width 81 height 15
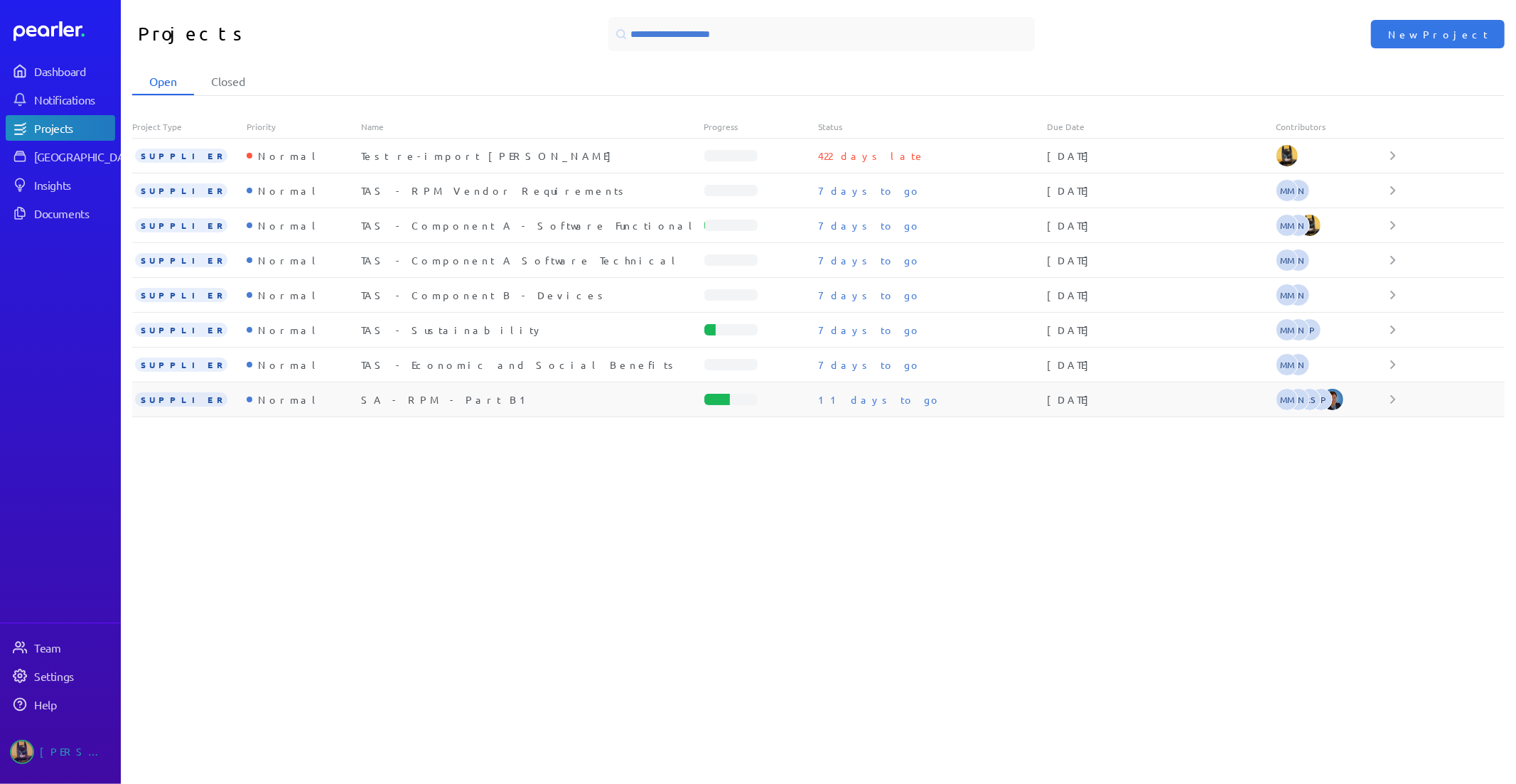
click at [400, 391] on div "SUPPLIER Normal SA - RPM - Part B1 11 days to go 26th August 2025 MM AN RS SP" at bounding box center [818, 399] width 1372 height 35
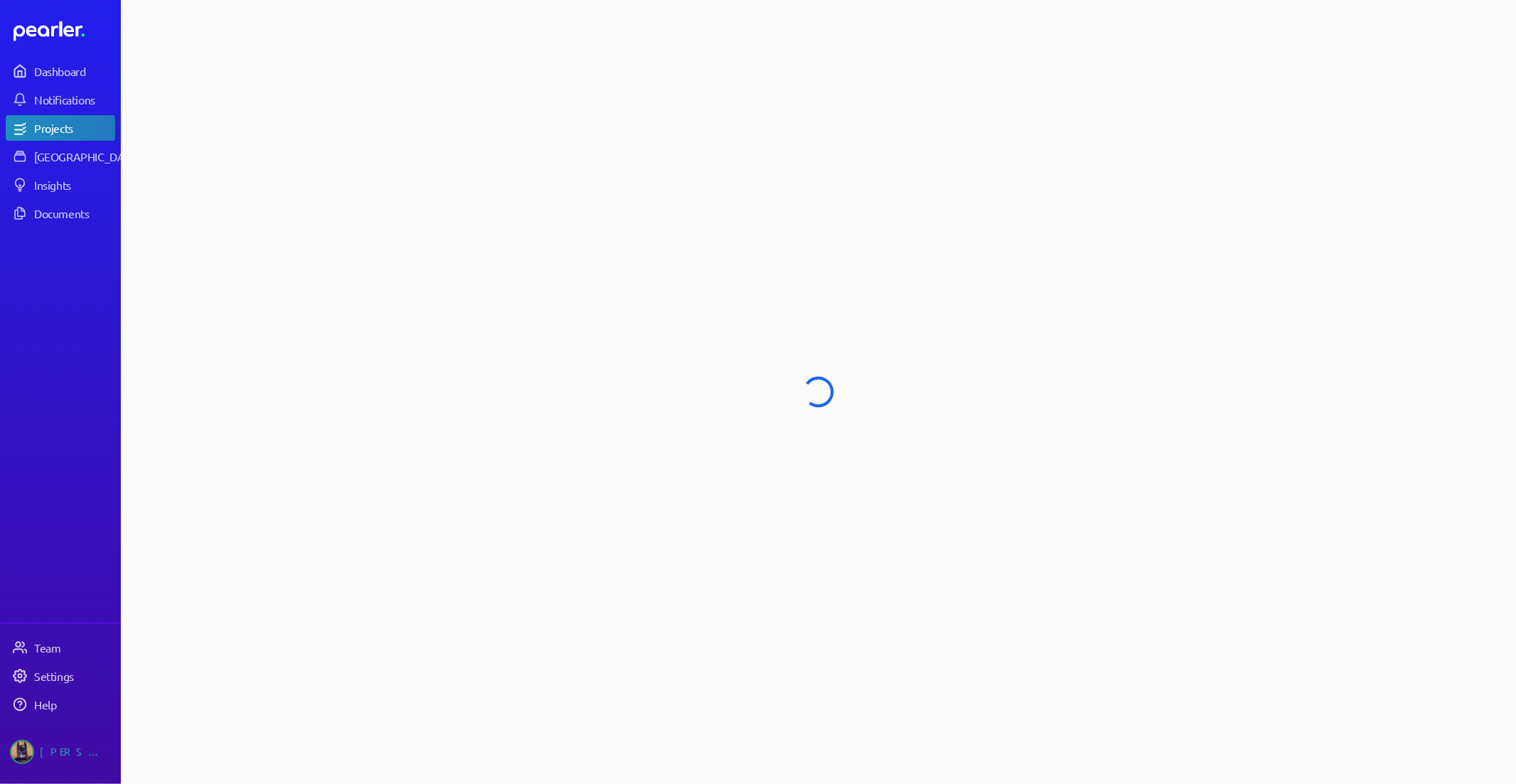
select select "******"
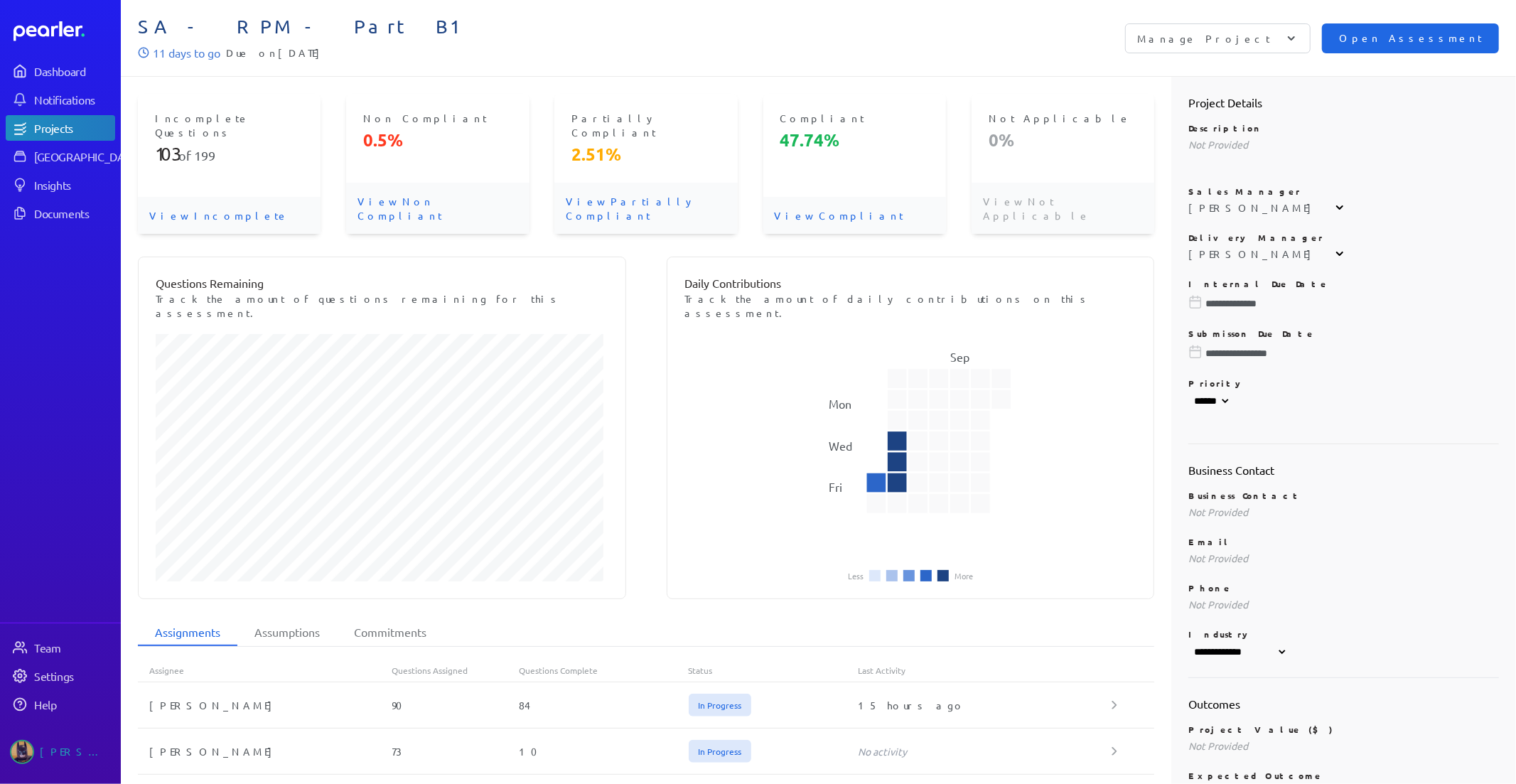
click at [1426, 37] on span "Open Assessment" at bounding box center [1410, 38] width 143 height 15
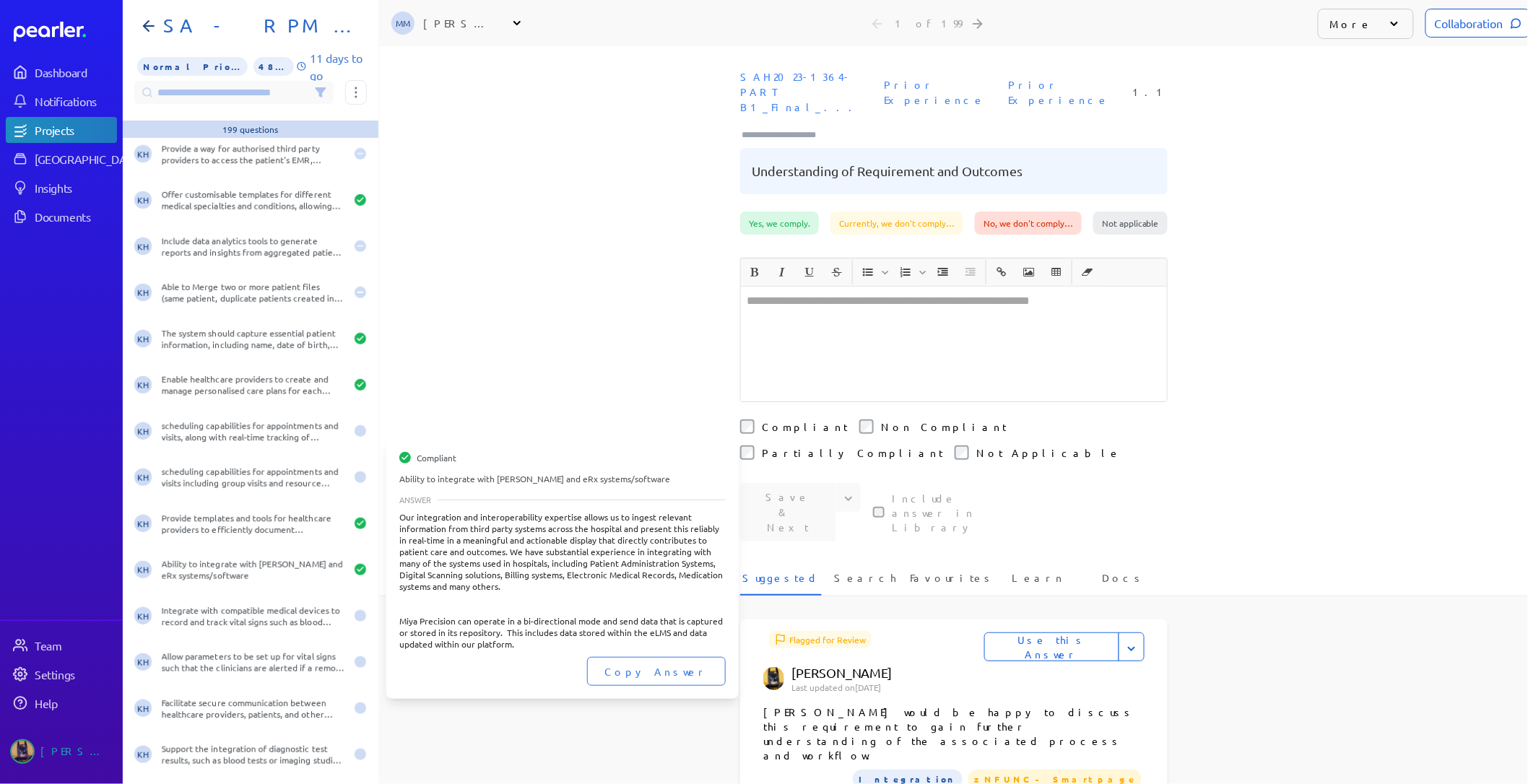
scroll to position [5132, 0]
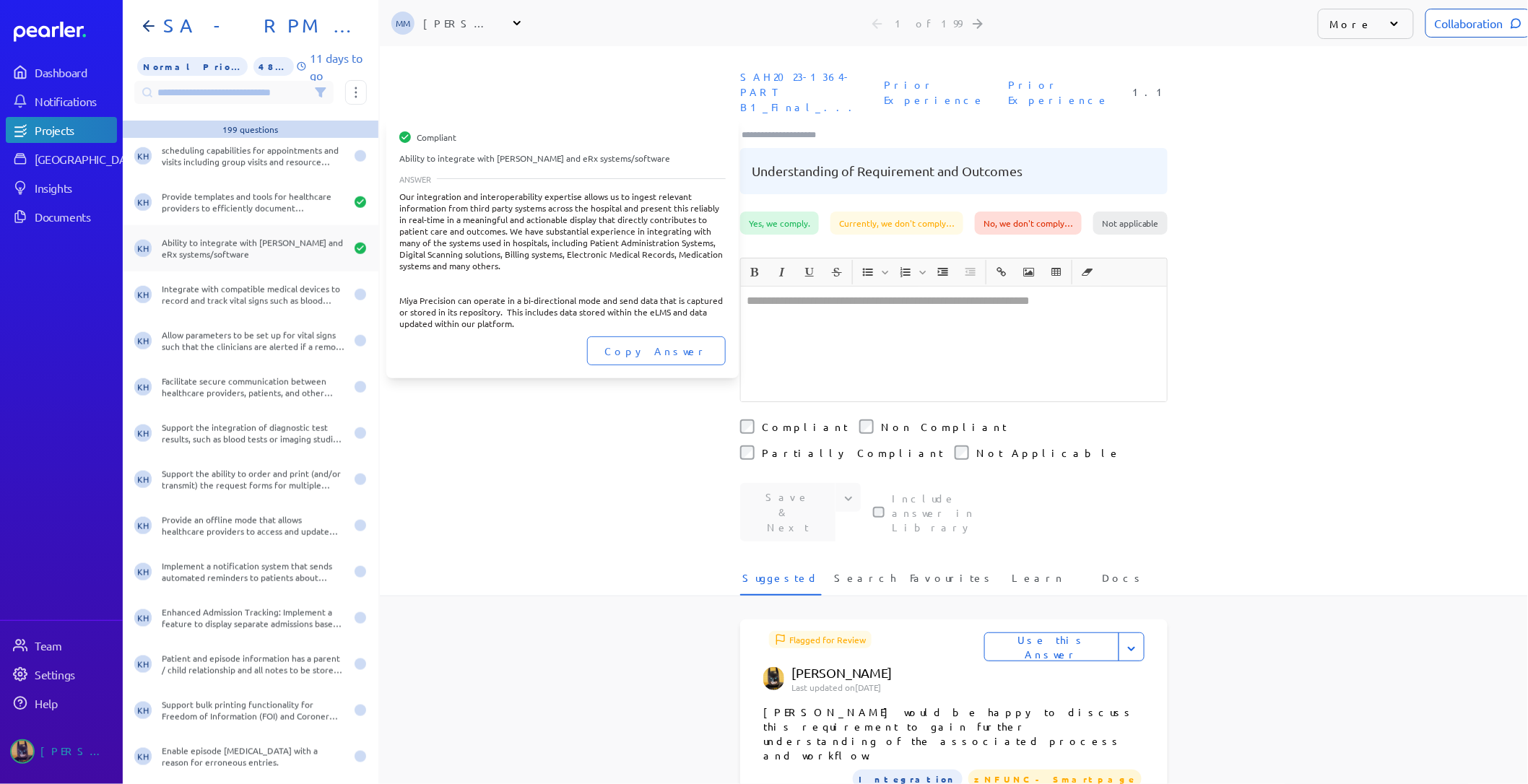
click at [252, 246] on div "Ability to integrate with MIMs and eRx systems/software" at bounding box center [253, 248] width 184 height 23
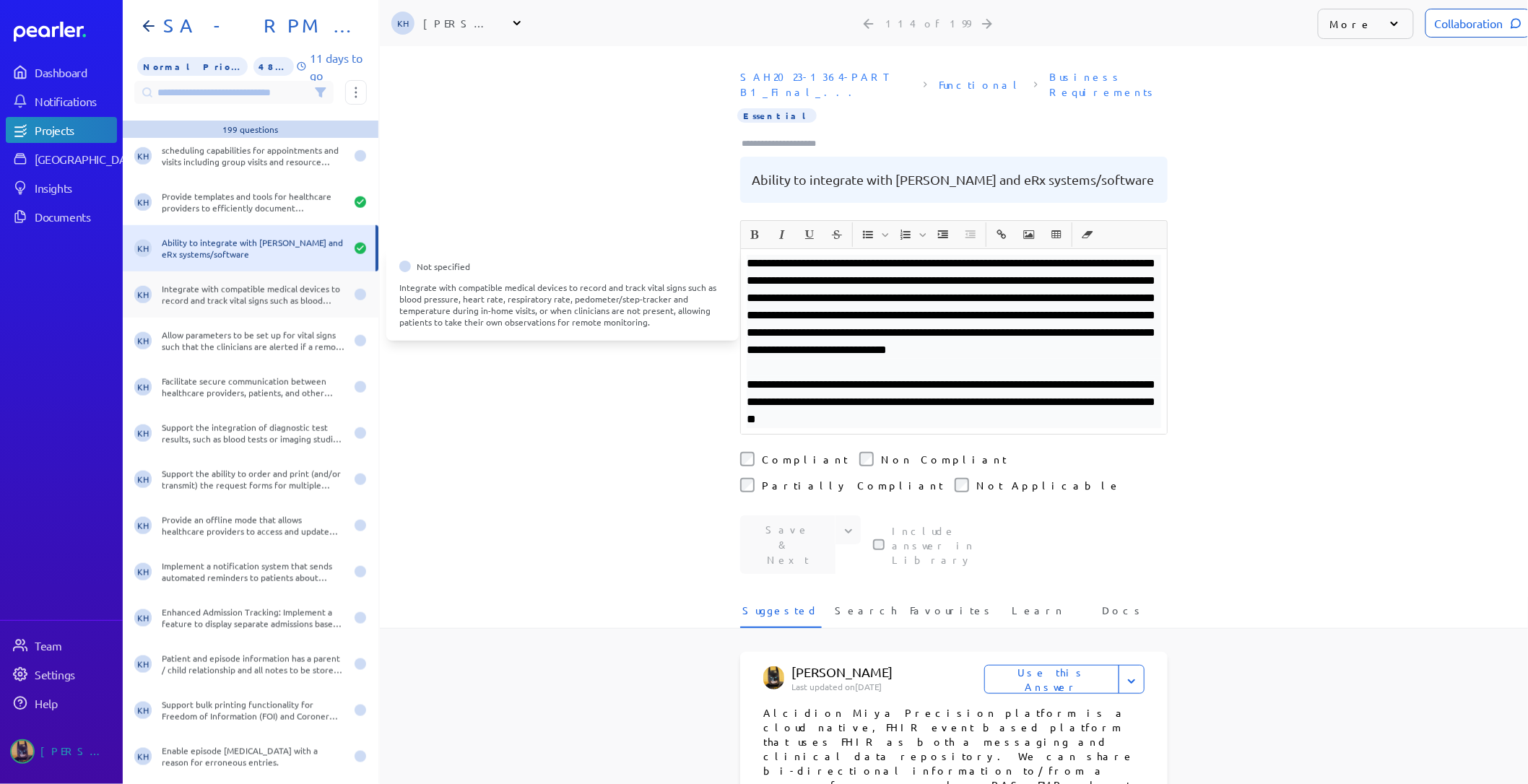
click at [252, 285] on div "Integrate with compatible medical devices to record and track vital signs such …" at bounding box center [253, 294] width 184 height 23
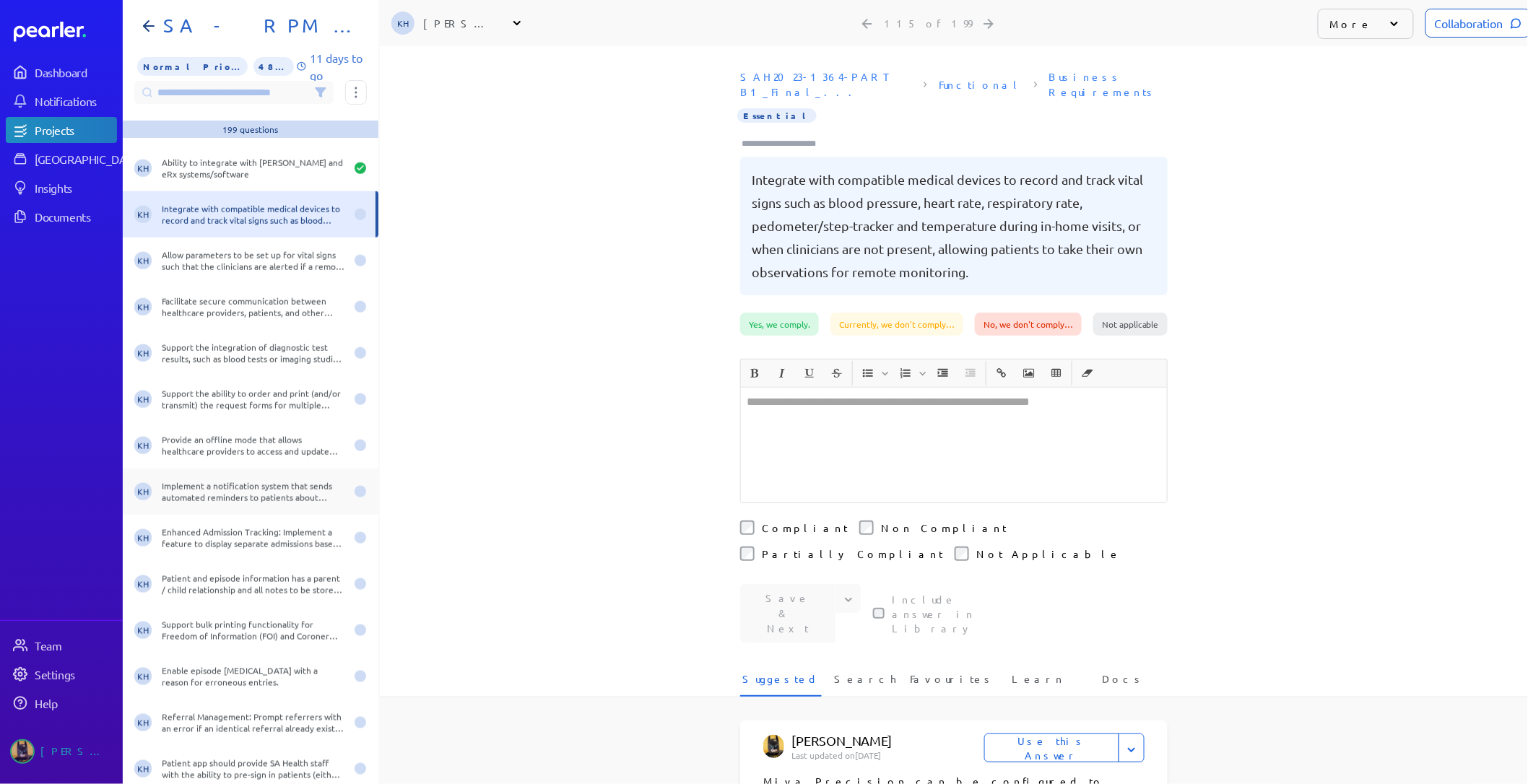
scroll to position [5132, 0]
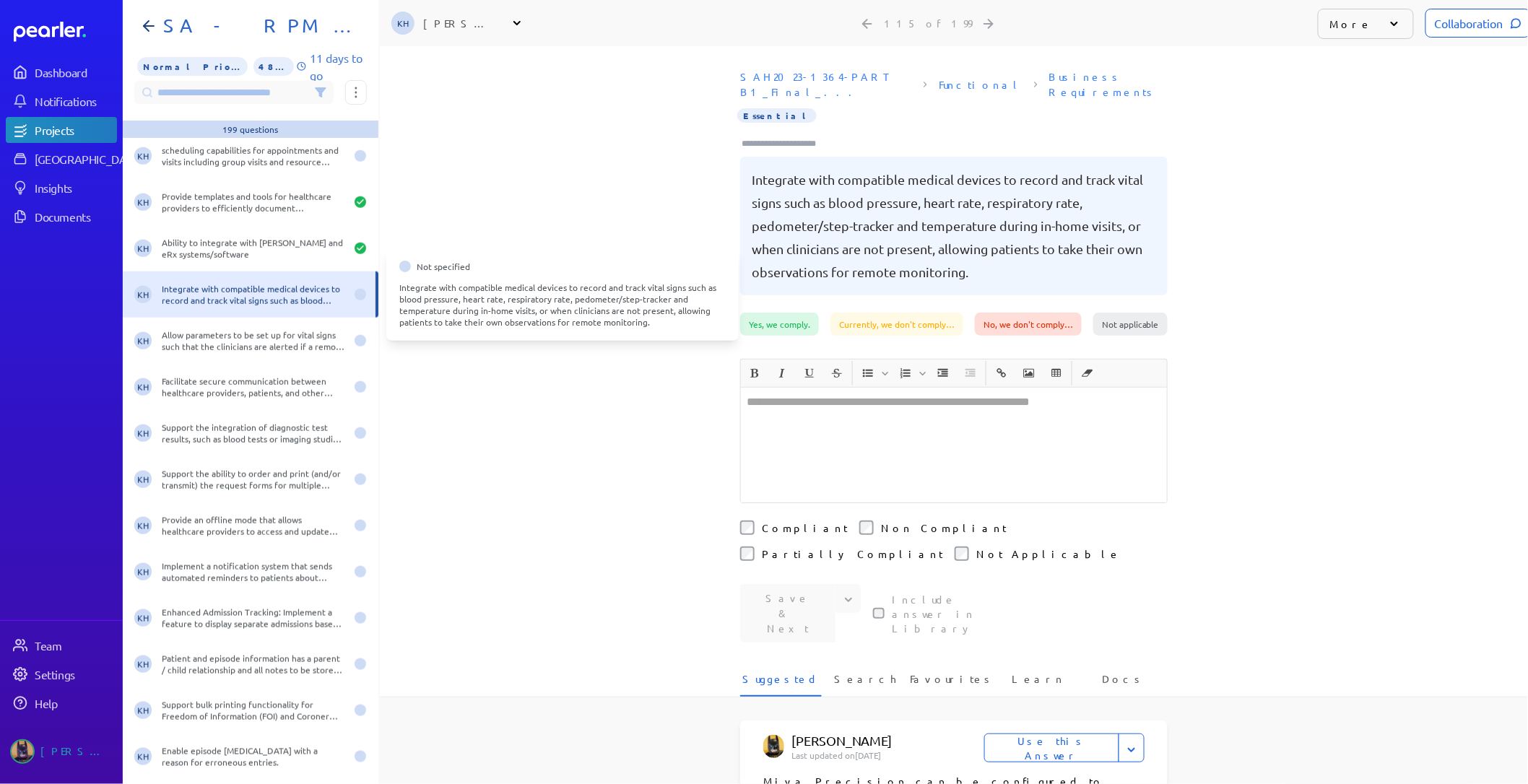
click at [246, 283] on div "Integrate with compatible medical devices to record and track vital signs such …" at bounding box center [253, 294] width 184 height 23
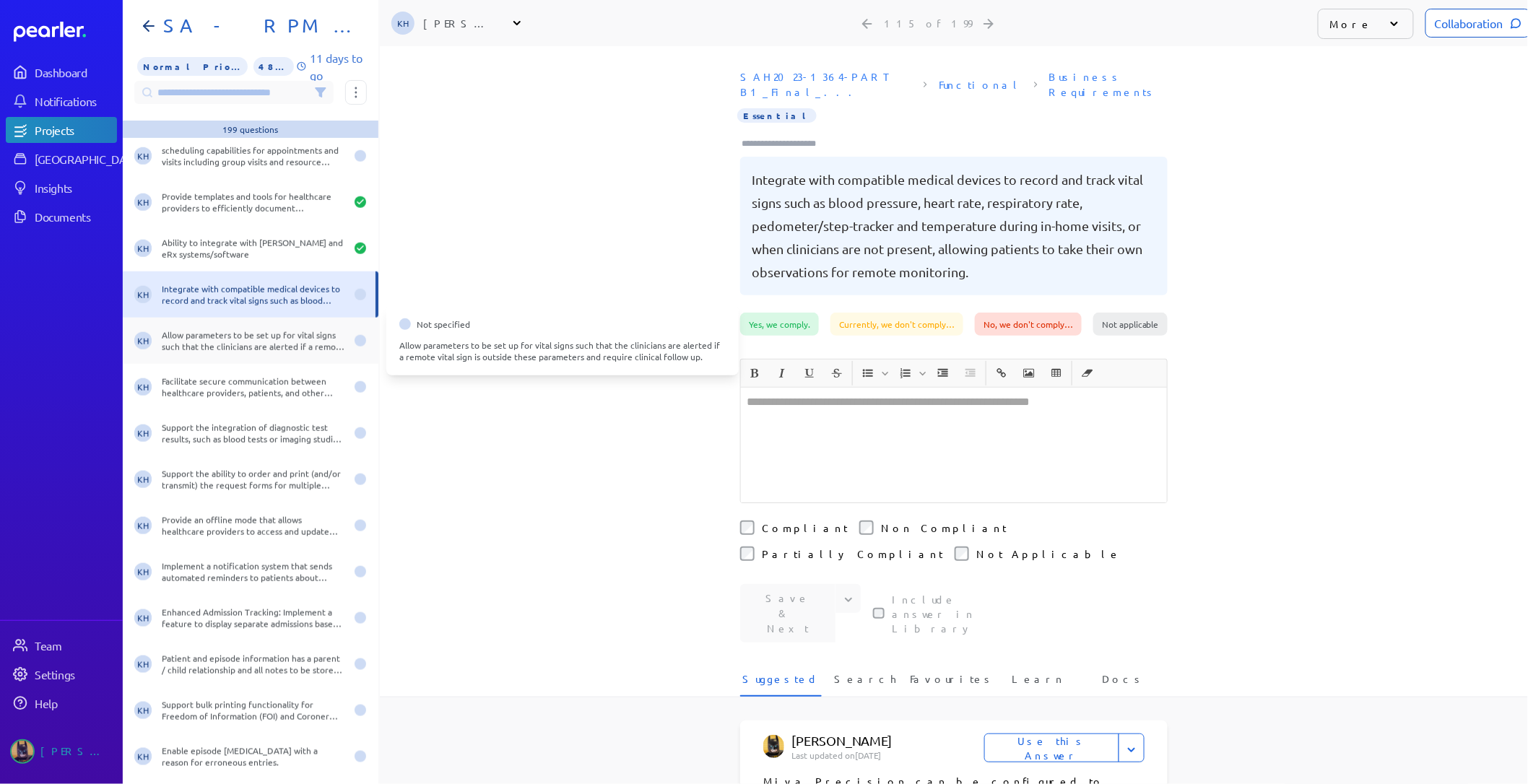
click at [249, 326] on div "KH Allow parameters to be set up for vital signs such that the clinicians are a…" at bounding box center [251, 341] width 256 height 46
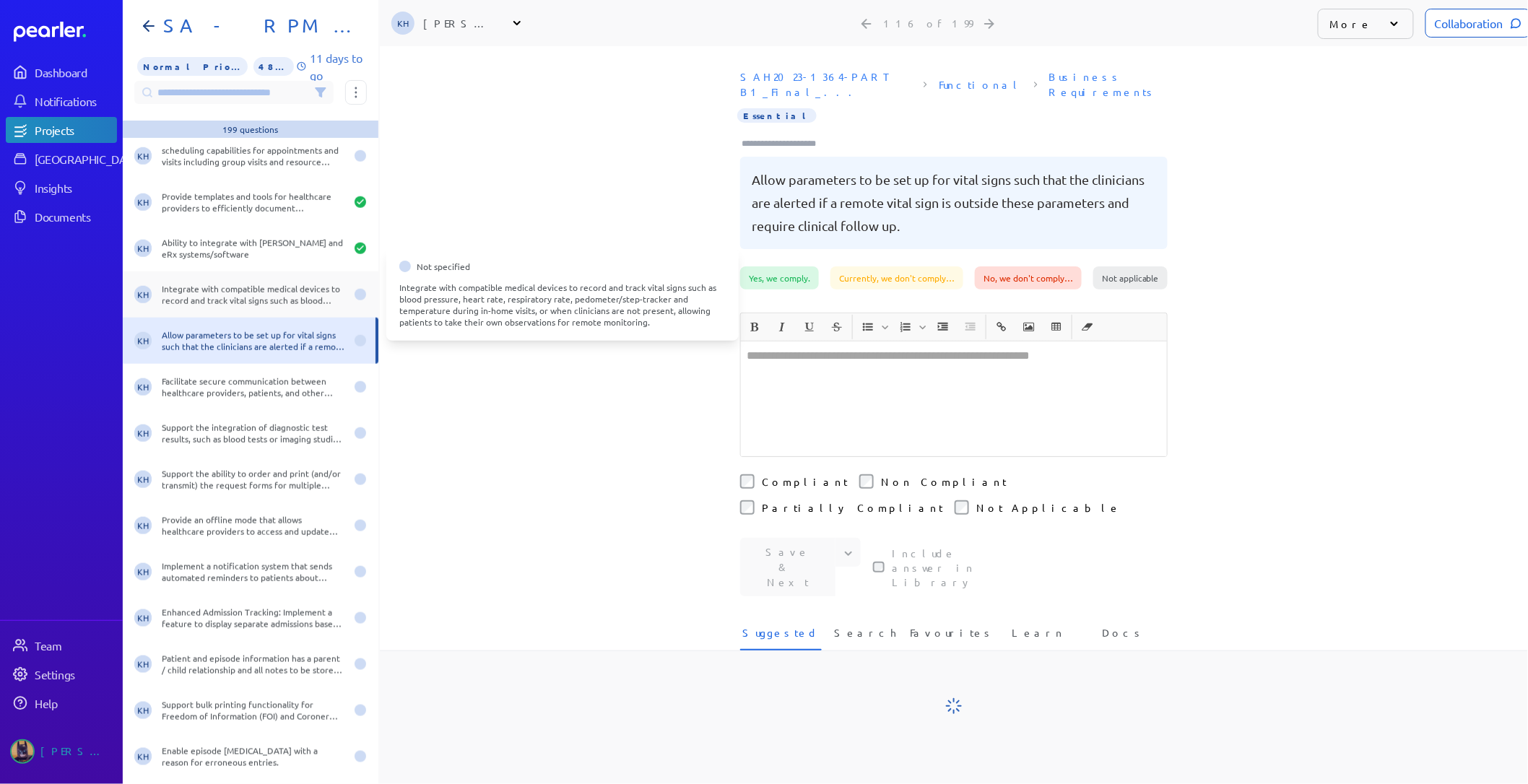
click at [246, 289] on div "Integrate with compatible medical devices to record and track vital signs such …" at bounding box center [253, 294] width 184 height 23
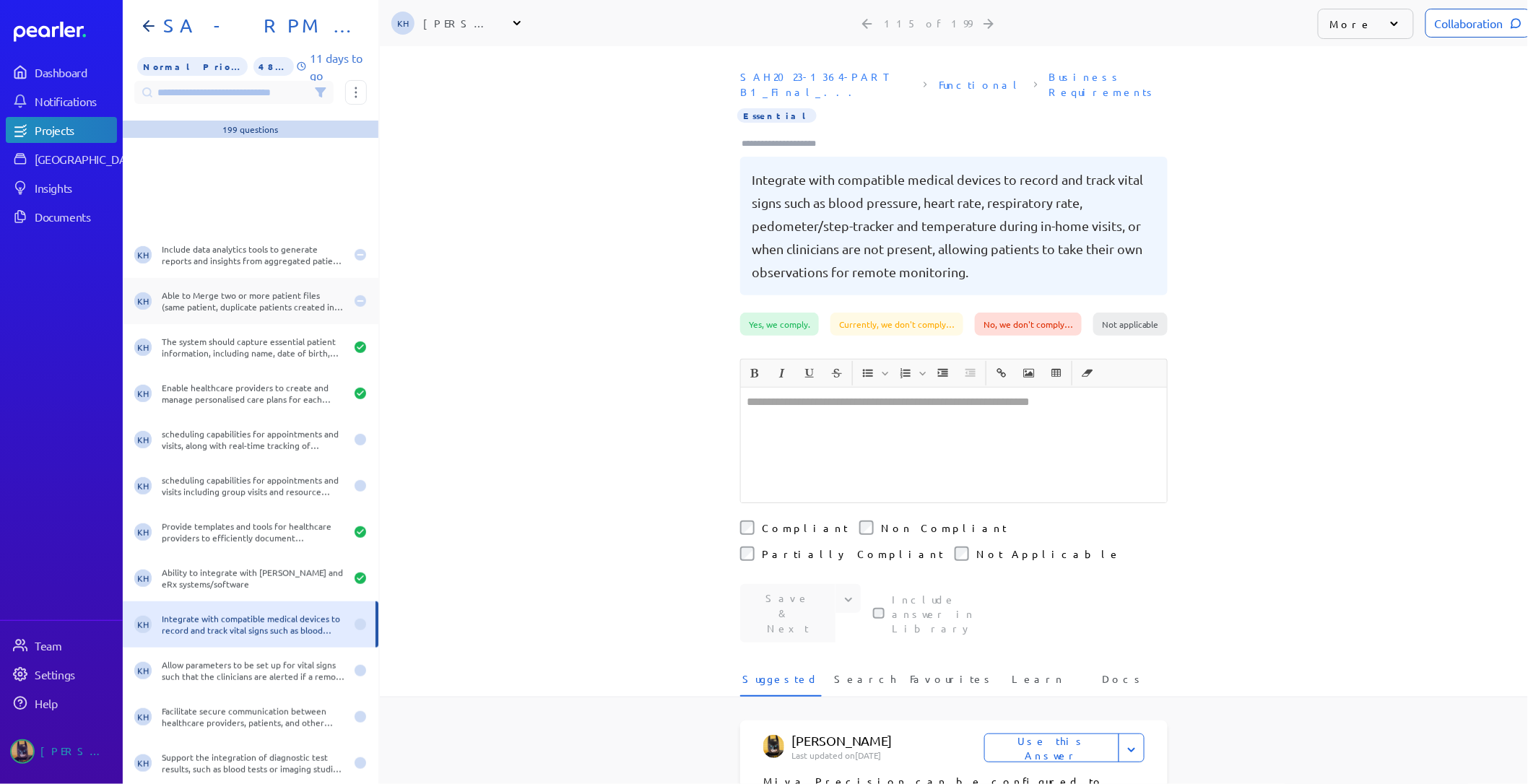
scroll to position [4972, 0]
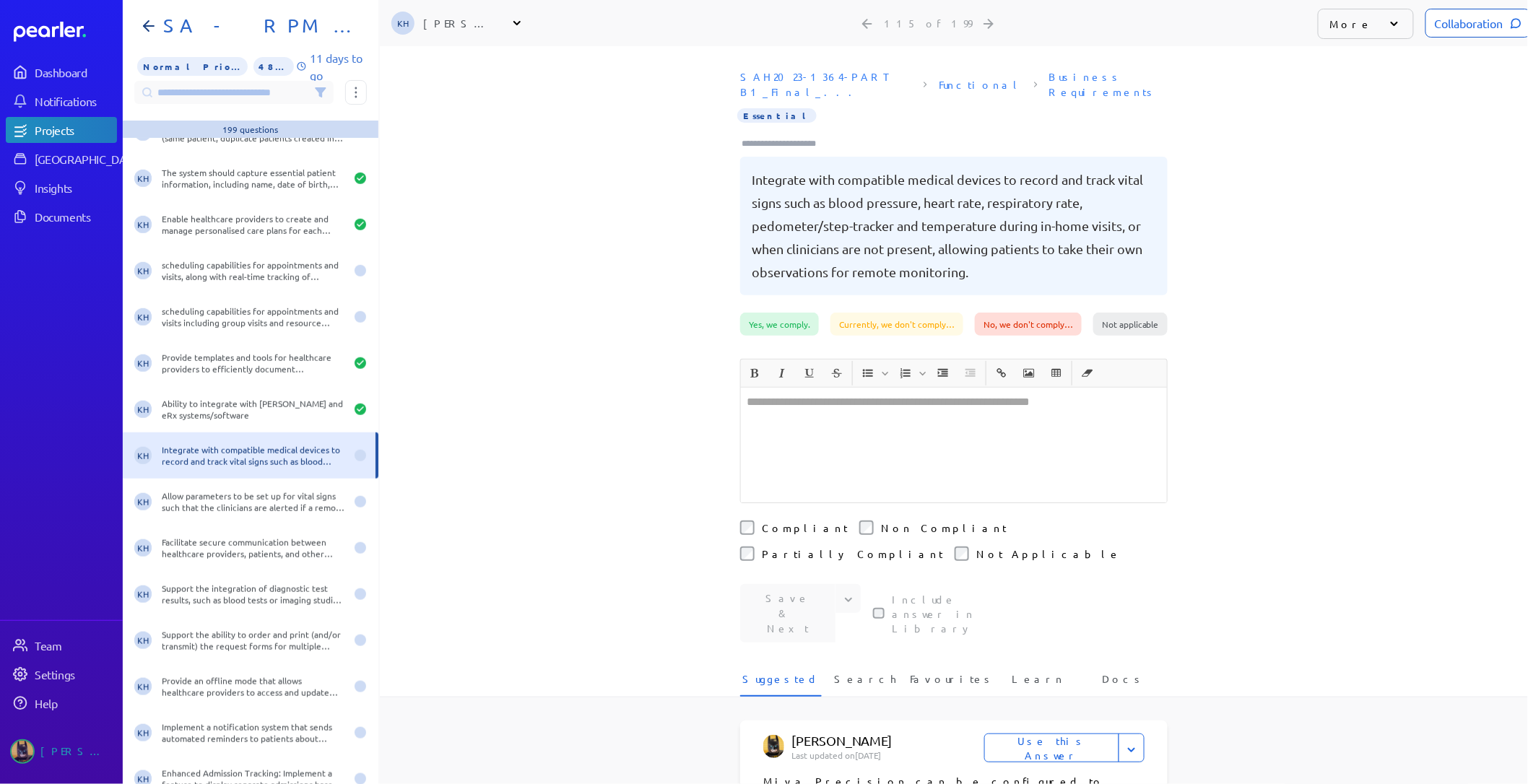
click at [771, 413] on div at bounding box center [954, 445] width 426 height 115
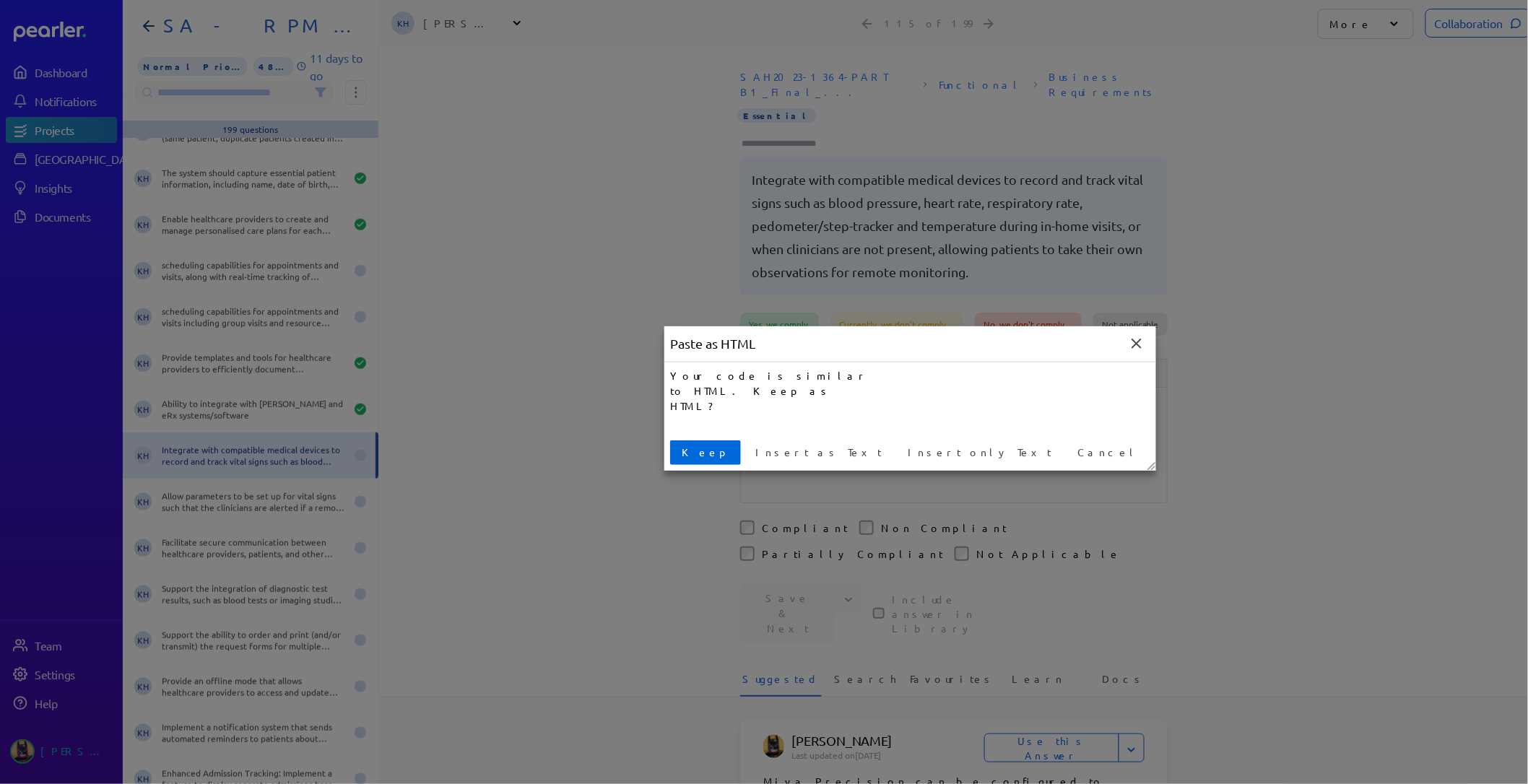
click at [695, 450] on span "Keep" at bounding box center [706, 452] width 59 height 16
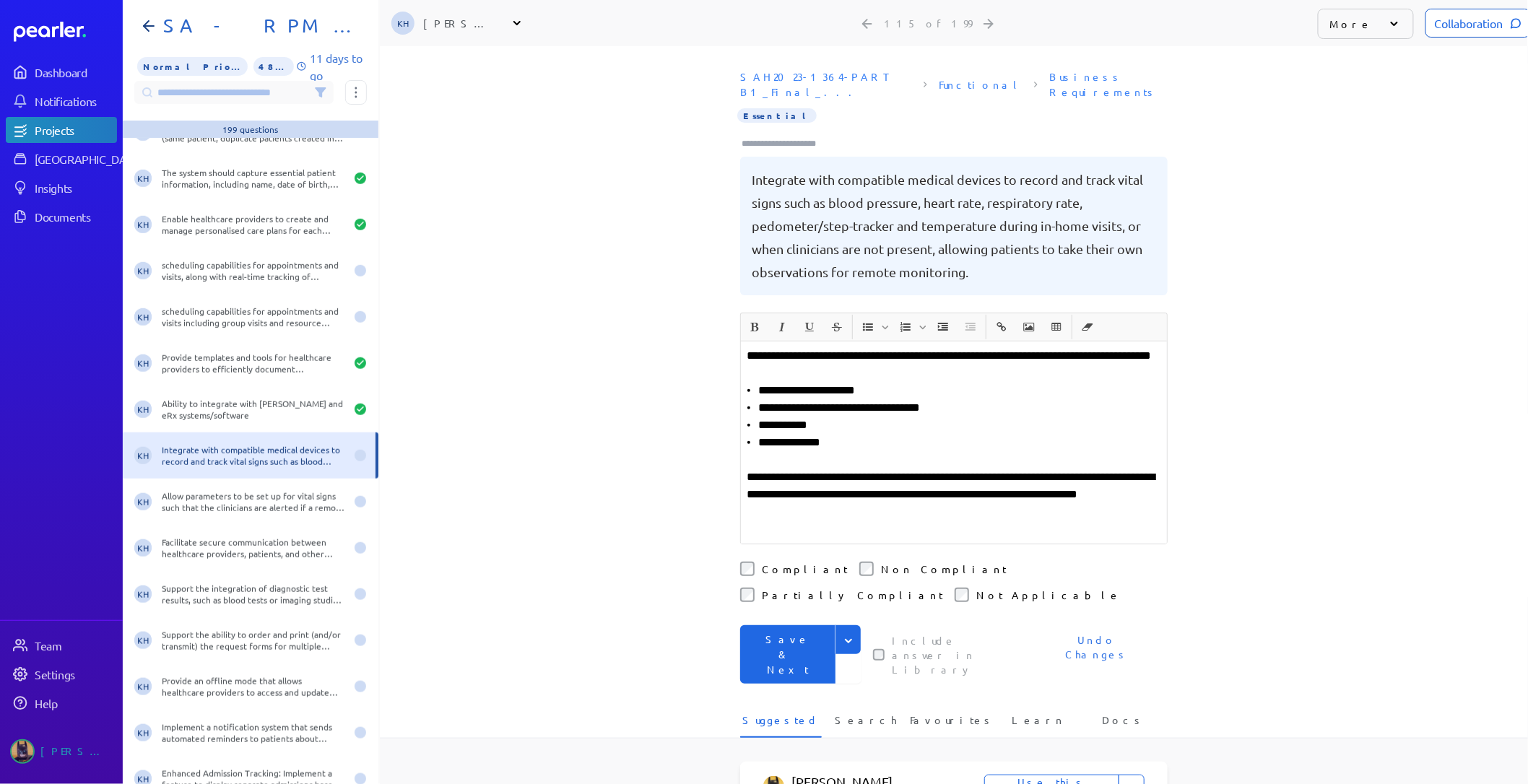
drag, startPoint x: 793, startPoint y: 596, endPoint x: 775, endPoint y: 590, distance: 19.0
click at [793, 625] on button "Save & Next" at bounding box center [788, 654] width 95 height 58
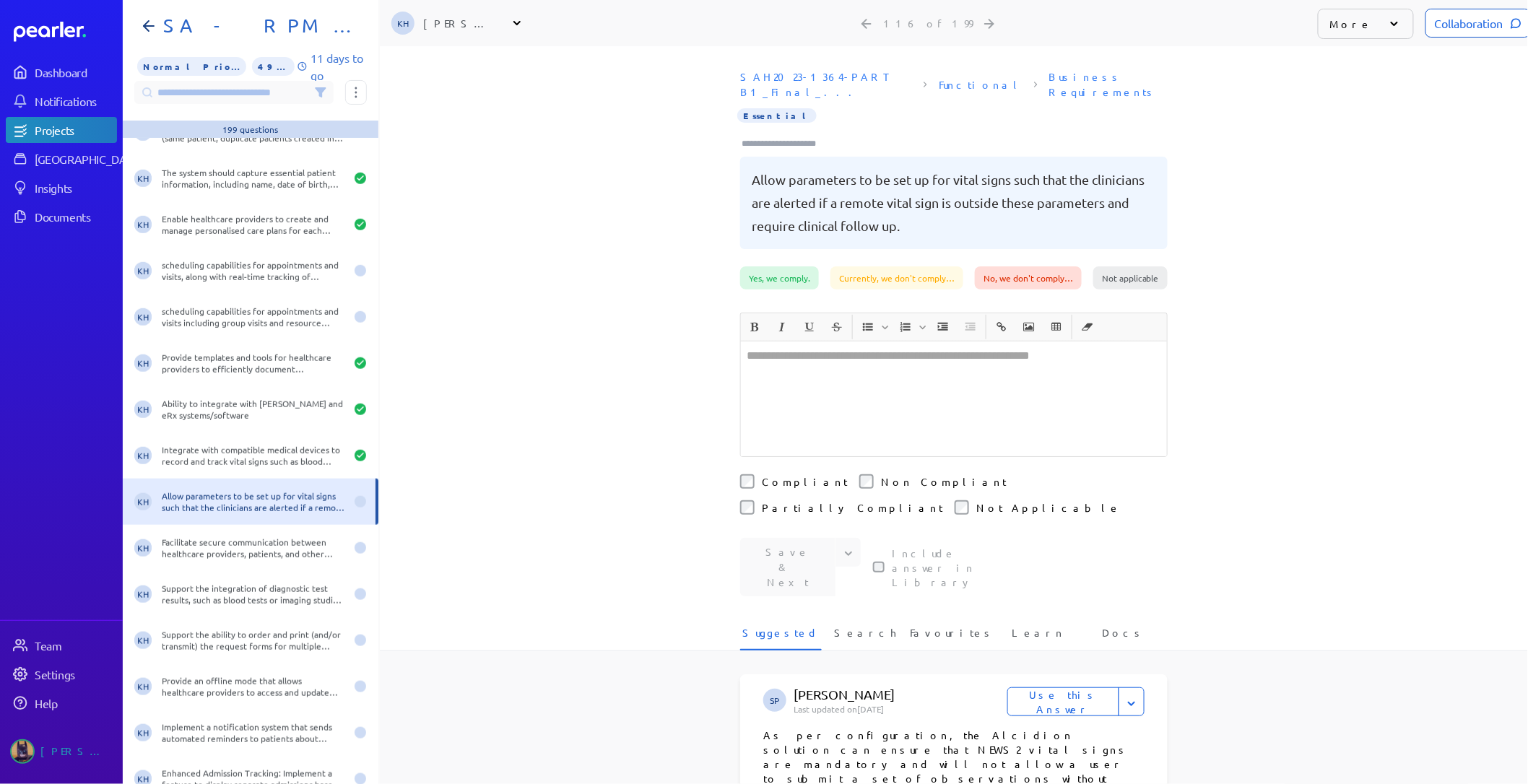
click at [823, 344] on div at bounding box center [954, 399] width 426 height 115
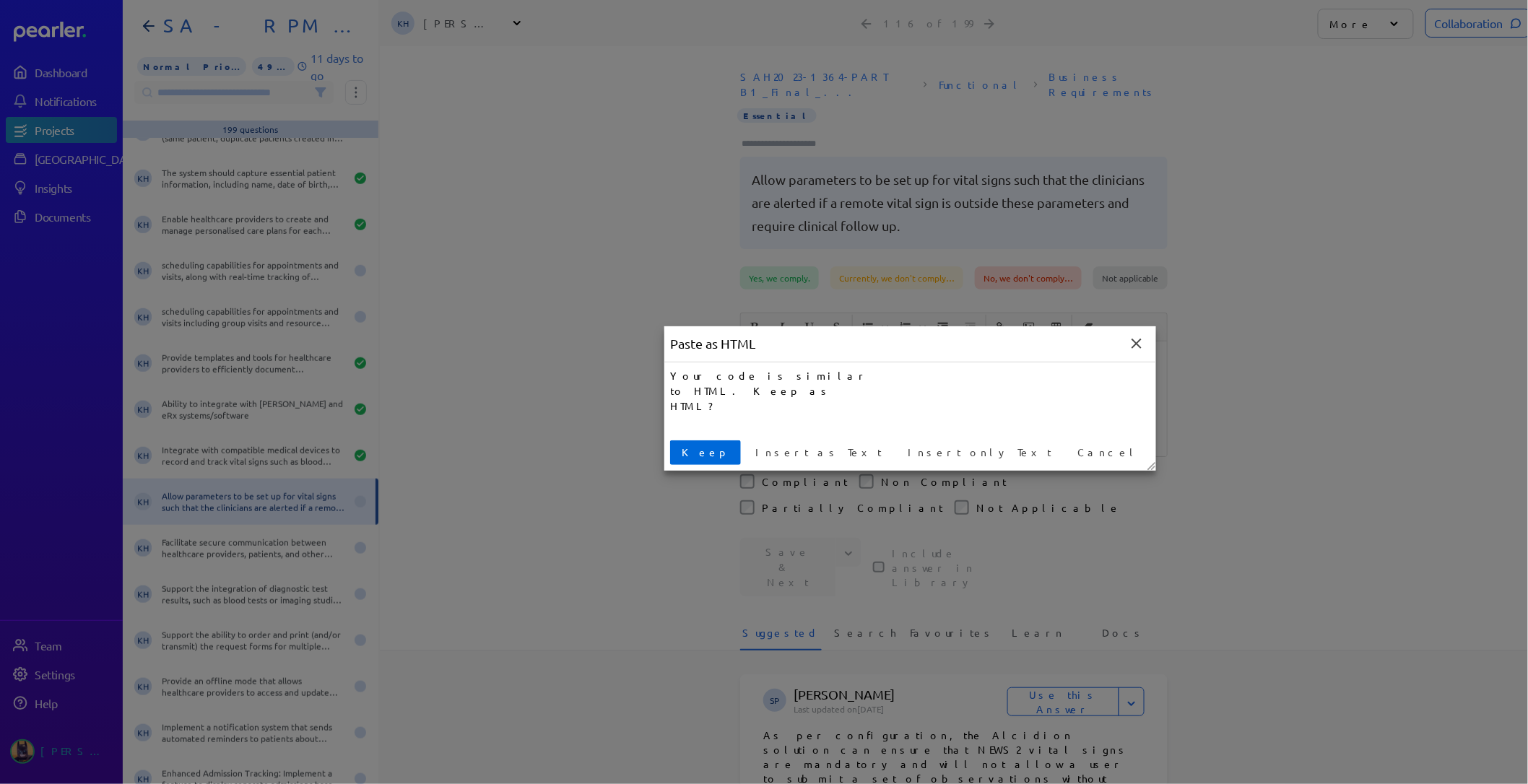
click at [706, 455] on span "Keep" at bounding box center [706, 452] width 59 height 16
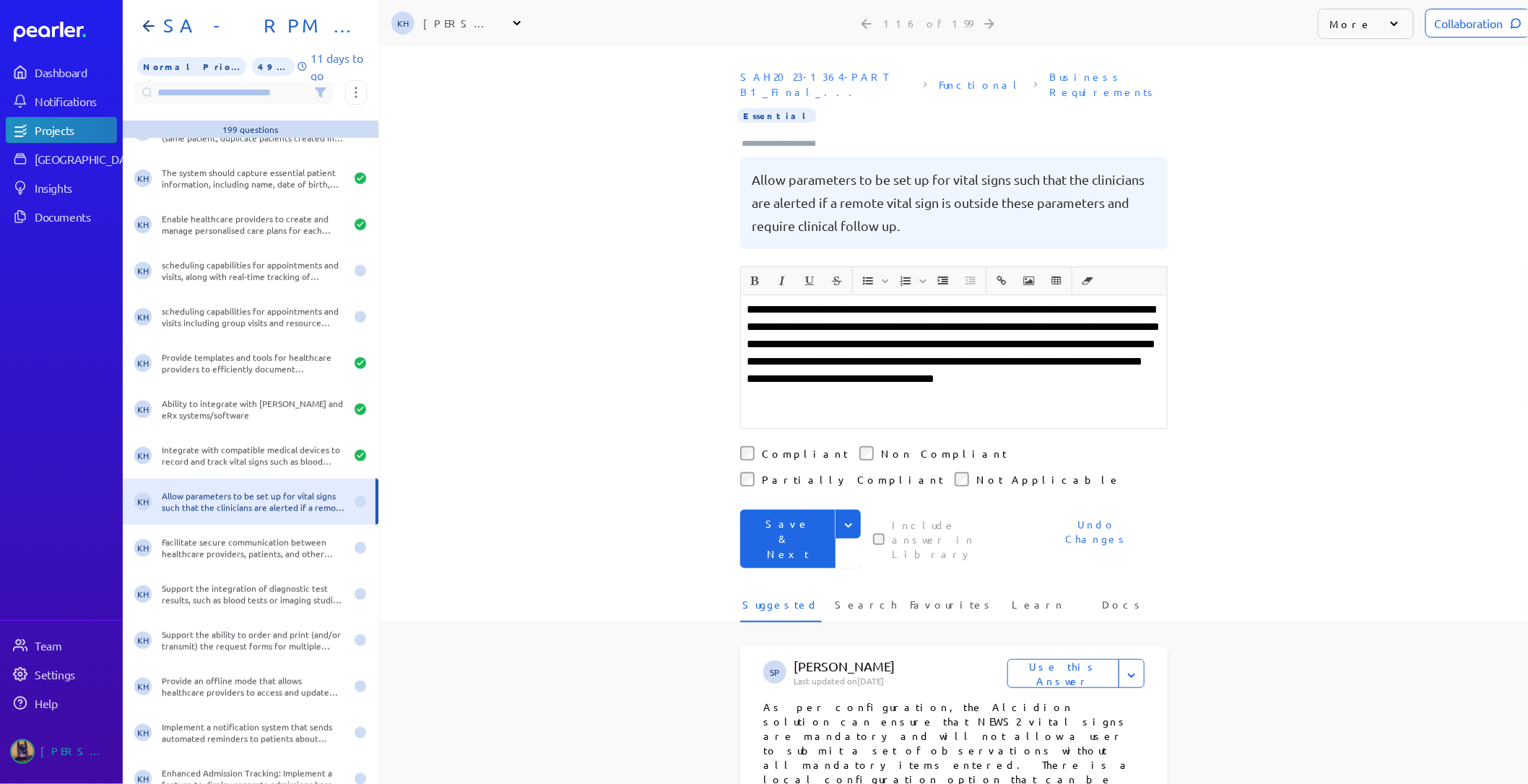
click at [1004, 405] on p at bounding box center [954, 413] width 415 height 17
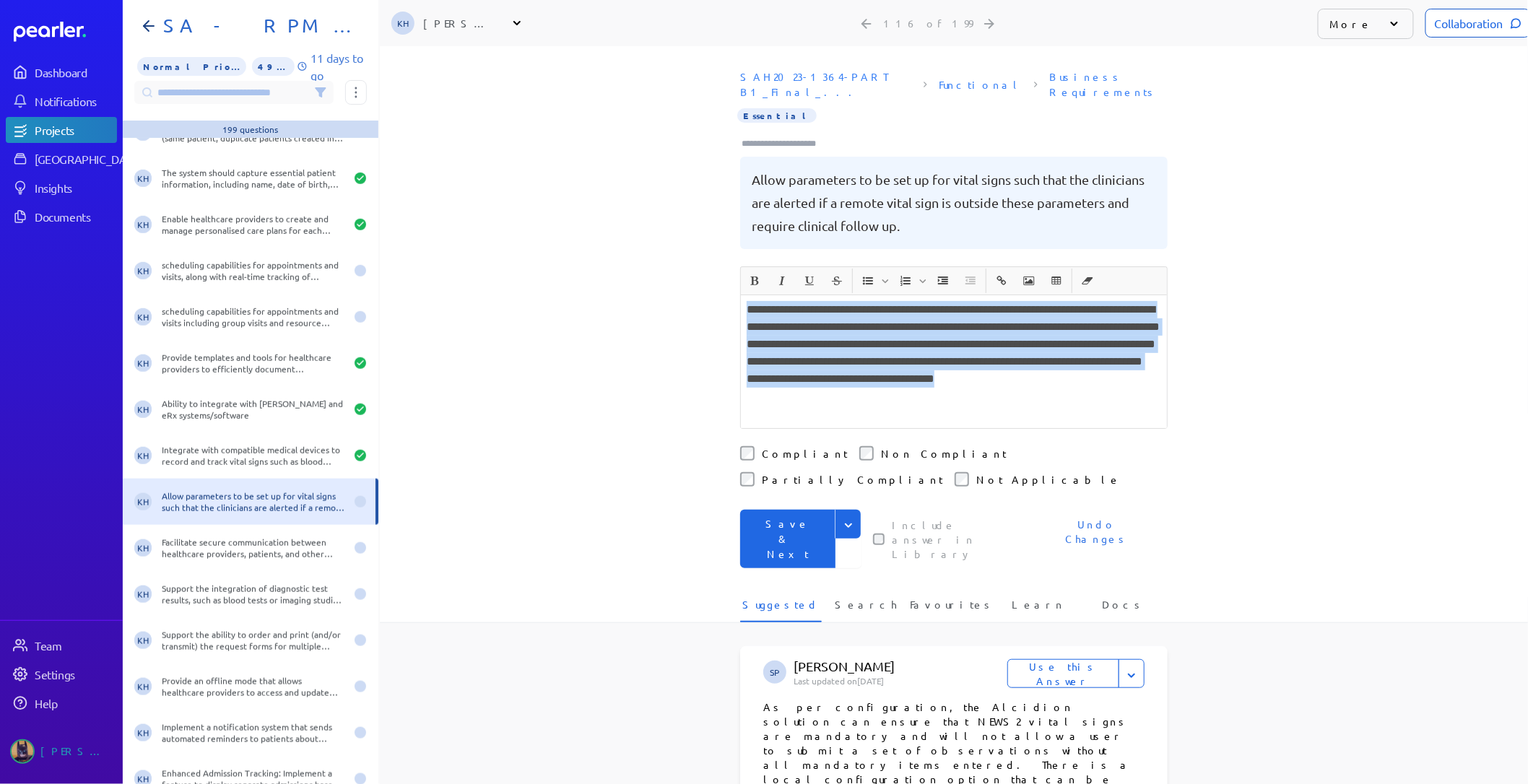
drag, startPoint x: 1005, startPoint y: 384, endPoint x: 470, endPoint y: 233, distance: 555.9
click at [470, 233] on div "**********" at bounding box center [953, 415] width 1148 height 737
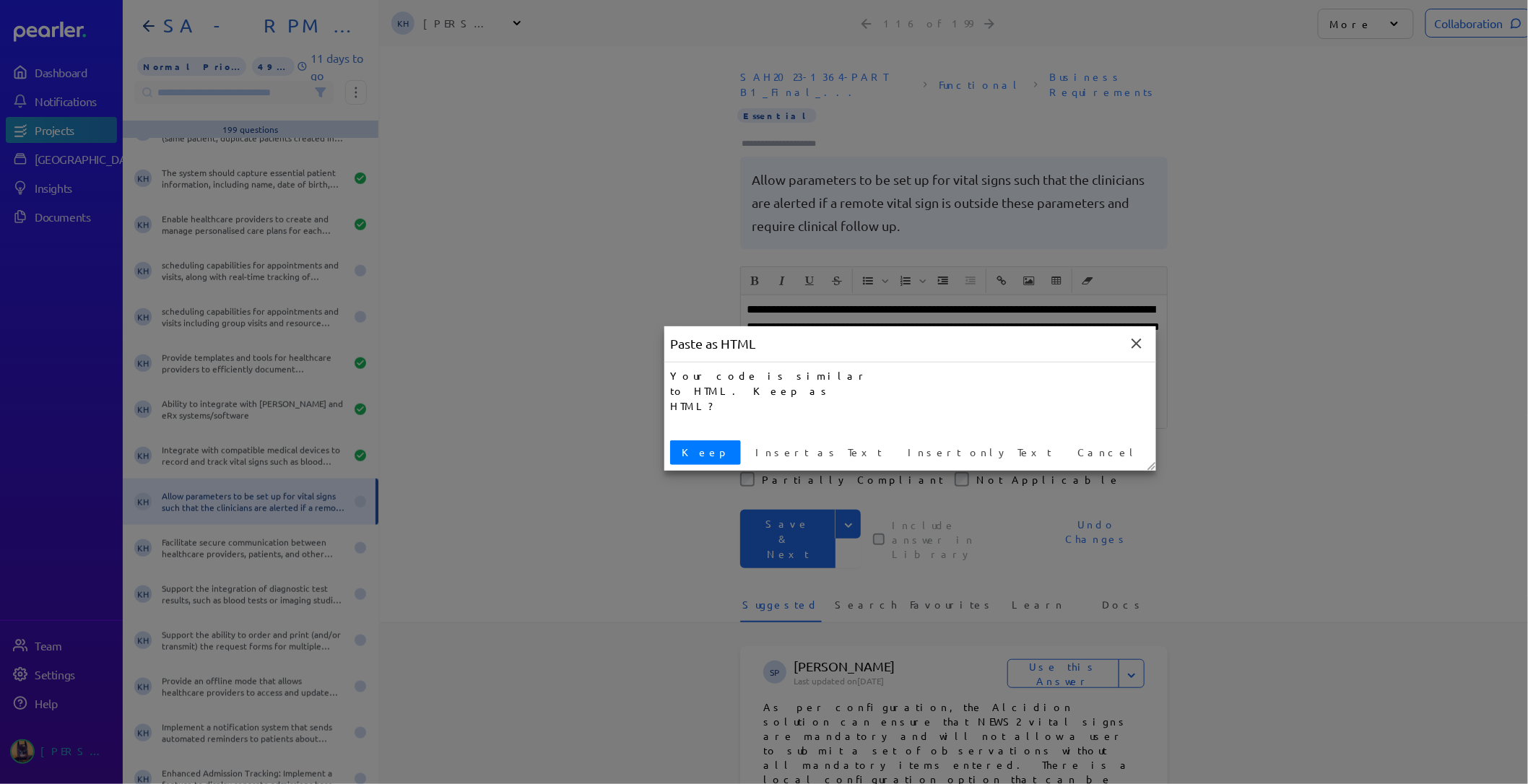
click at [692, 437] on div "Keep Insert as Text Insert only Text Cancel" at bounding box center [911, 452] width 492 height 36
click at [709, 455] on span "Keep" at bounding box center [706, 452] width 59 height 16
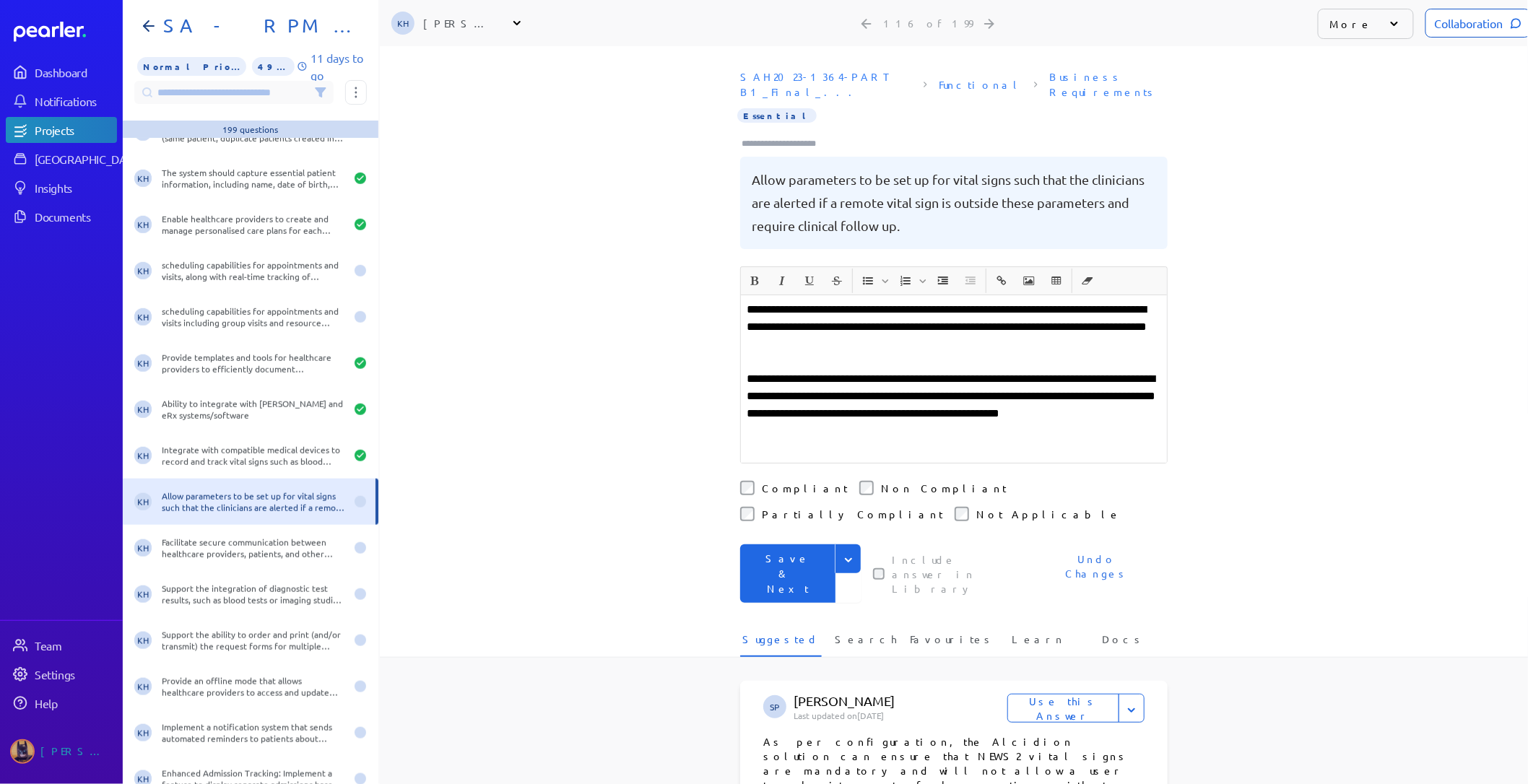
click at [880, 426] on div "**********" at bounding box center [954, 378] width 426 height 167
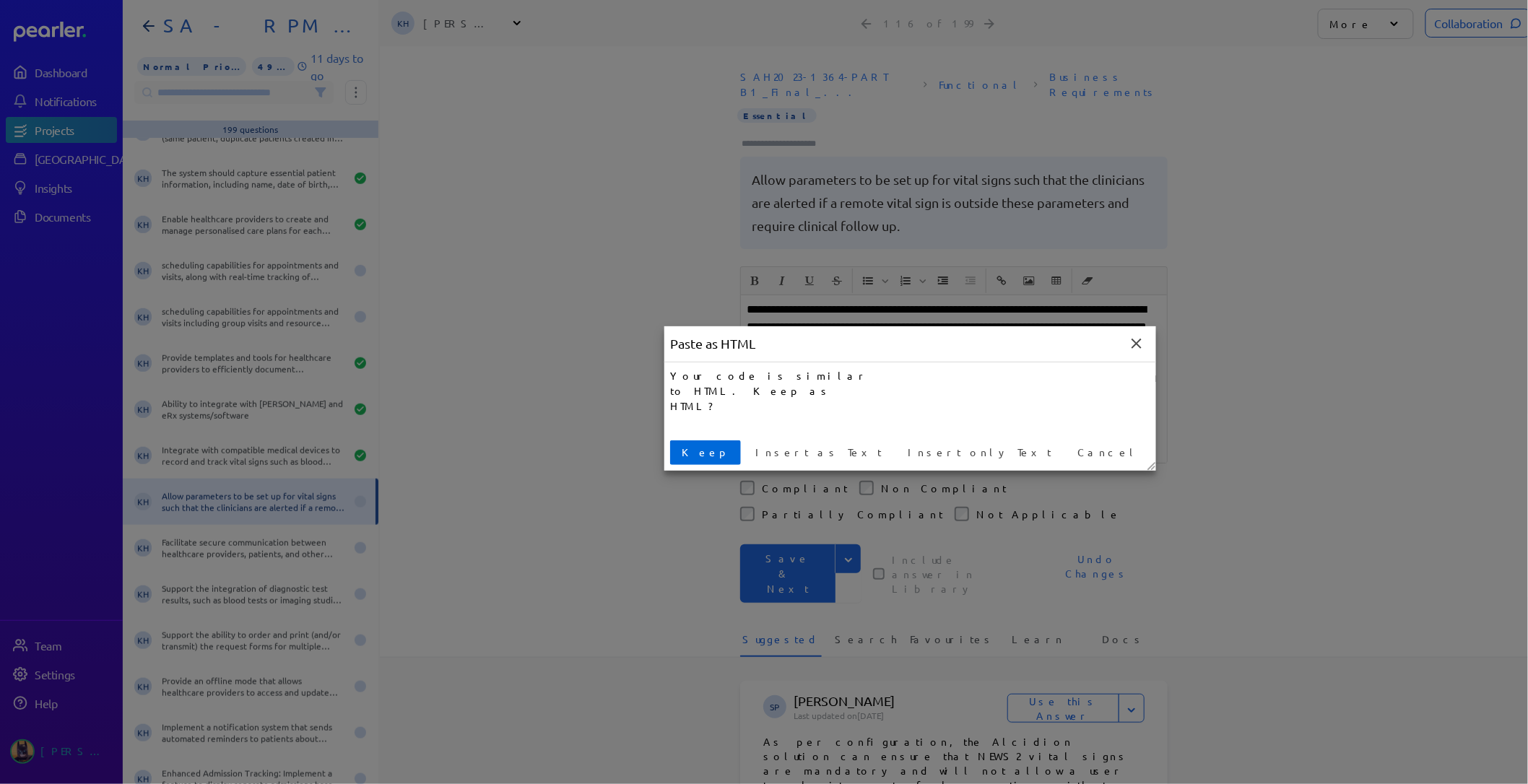
click at [703, 465] on button "Keep" at bounding box center [706, 452] width 70 height 25
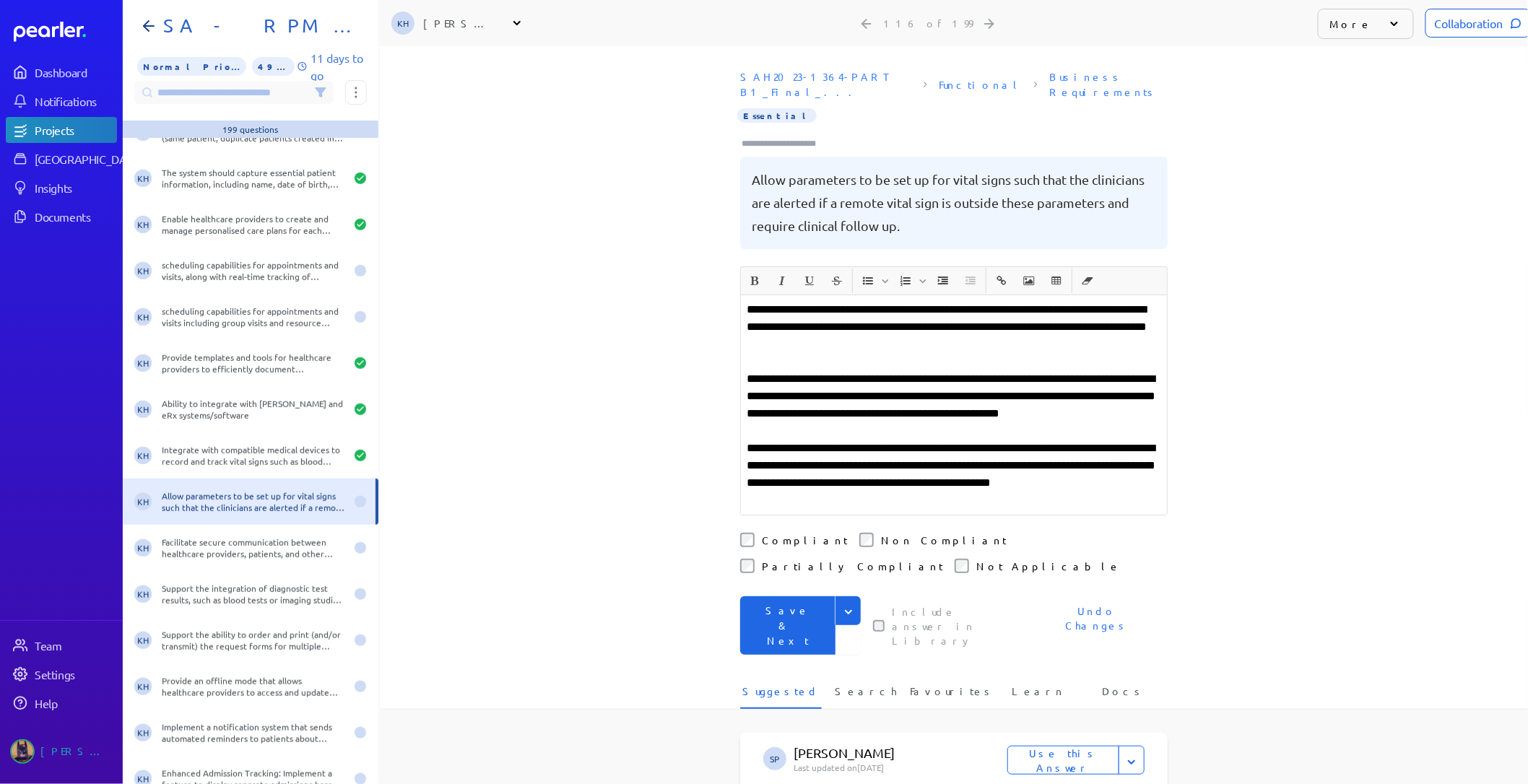
click at [858, 414] on p "**********" at bounding box center [954, 405] width 415 height 70
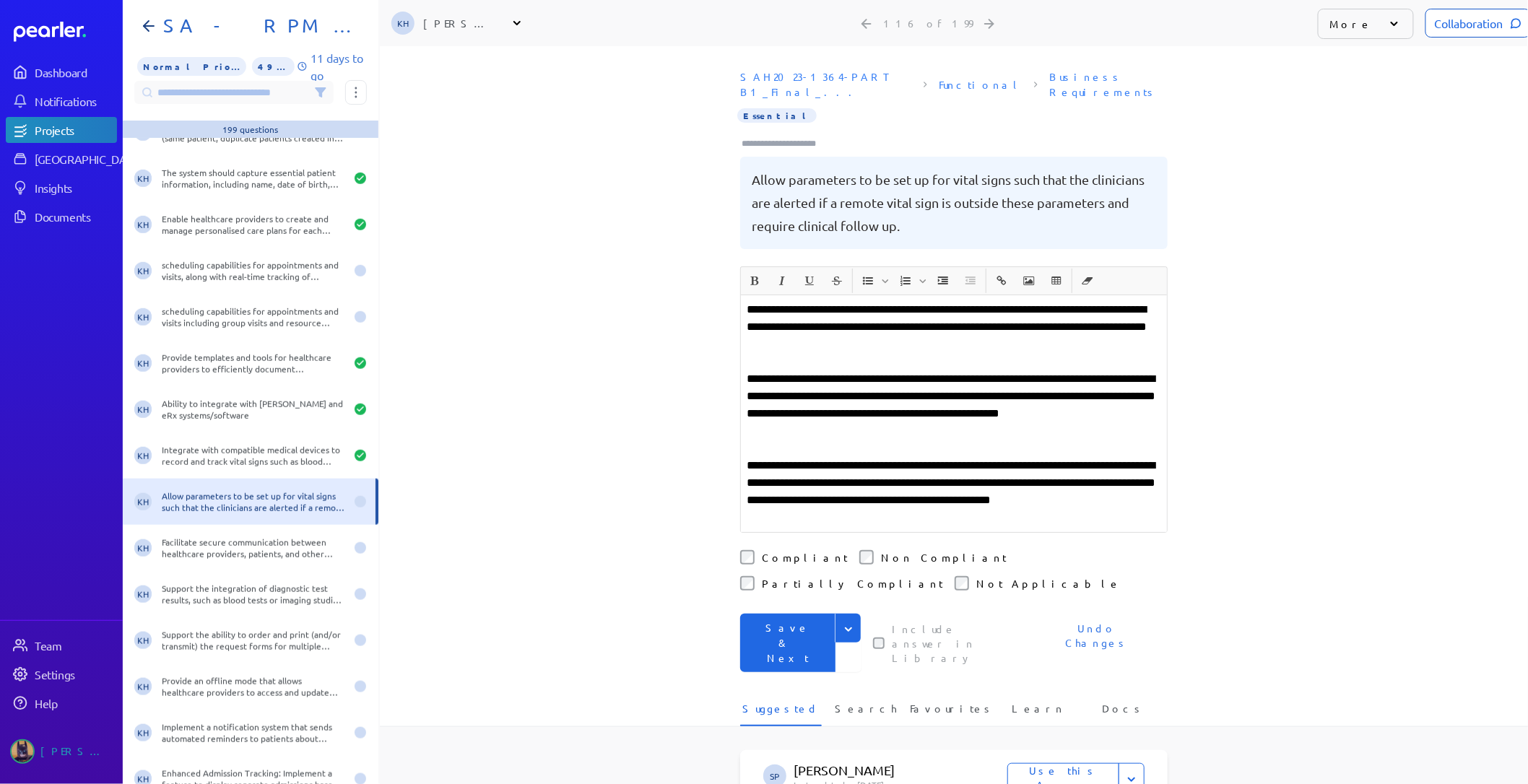
click at [764, 614] on button "Save & Next" at bounding box center [788, 642] width 95 height 58
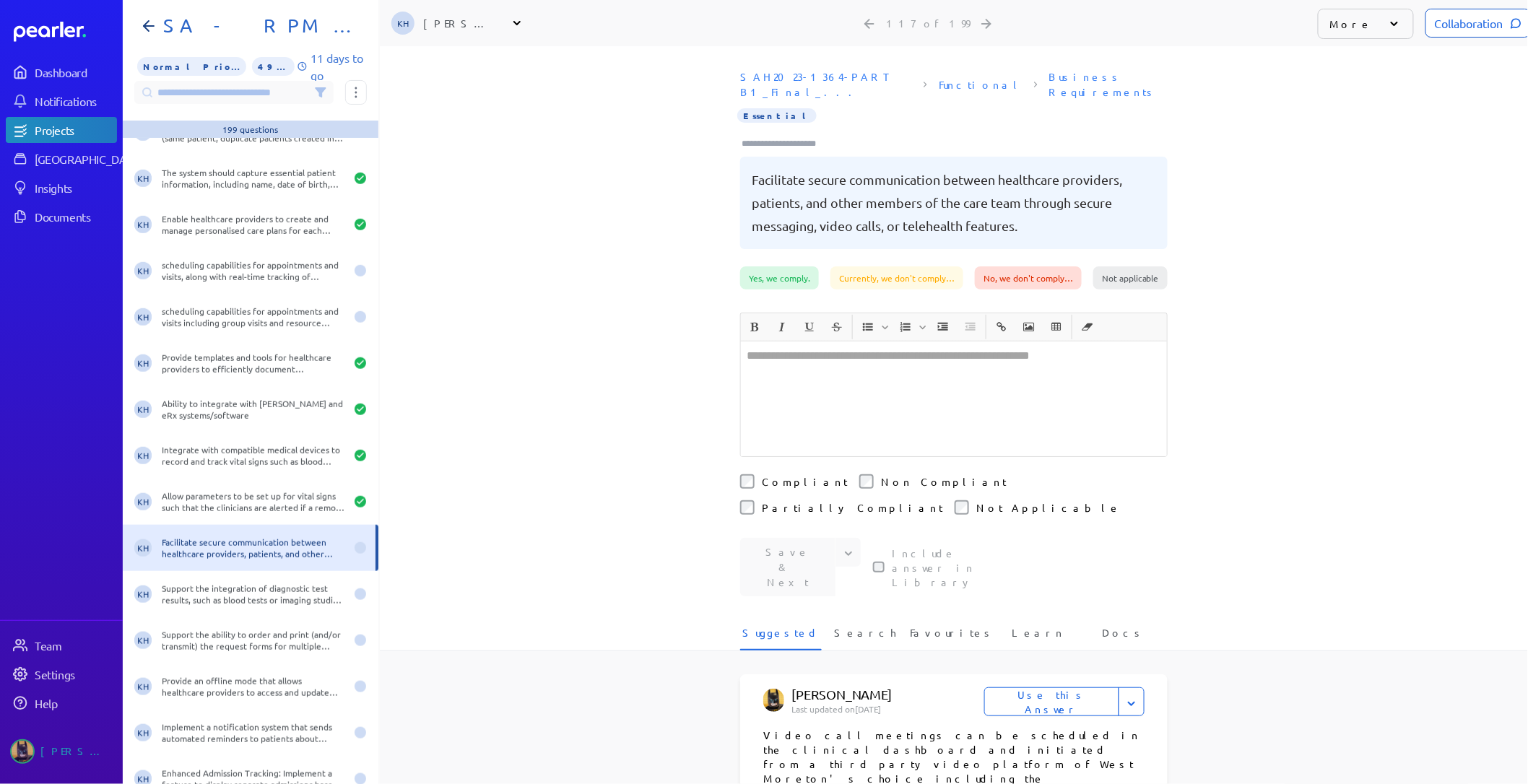
click at [834, 348] on div at bounding box center [954, 399] width 426 height 115
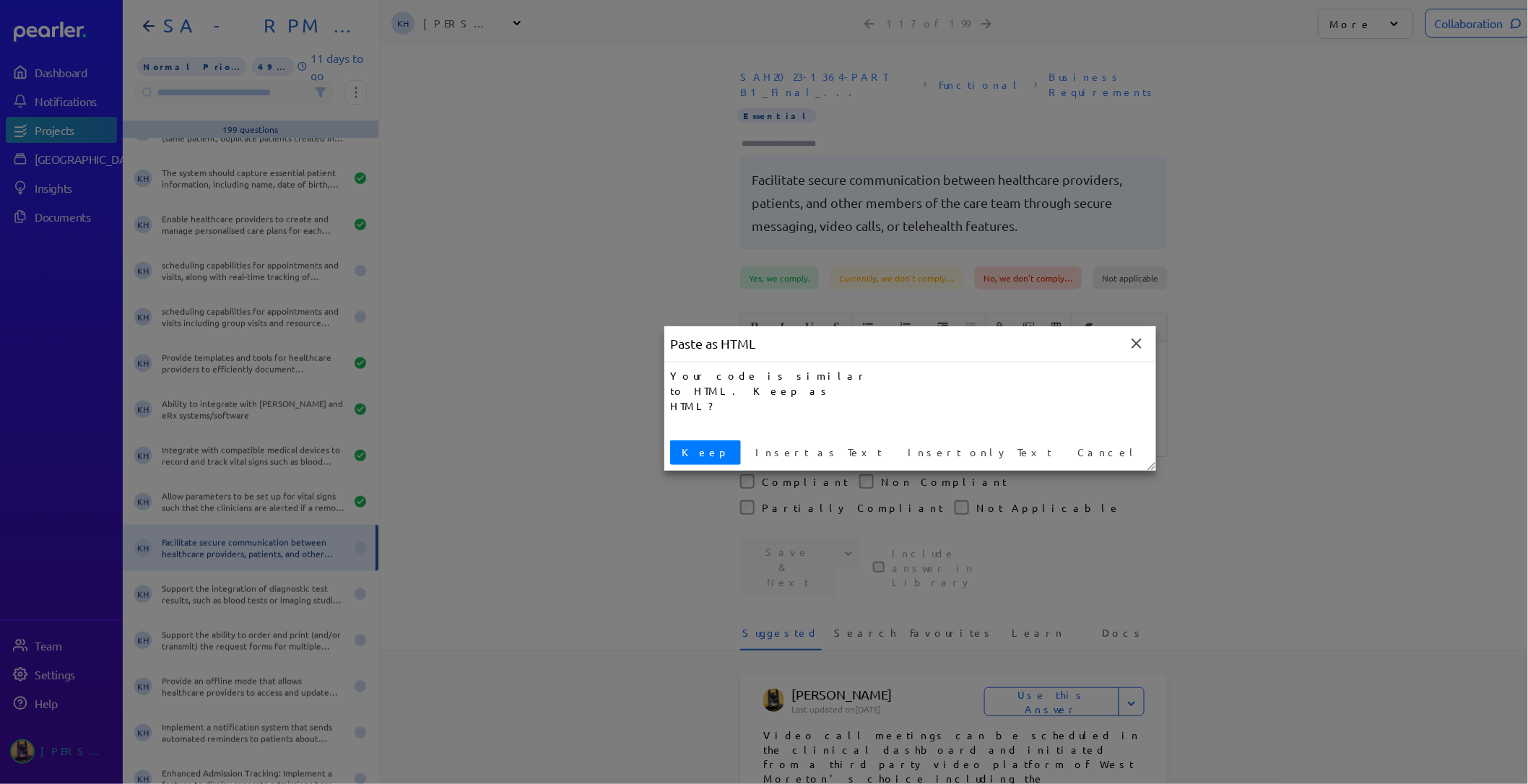
click at [695, 451] on span "Keep" at bounding box center [706, 452] width 59 height 16
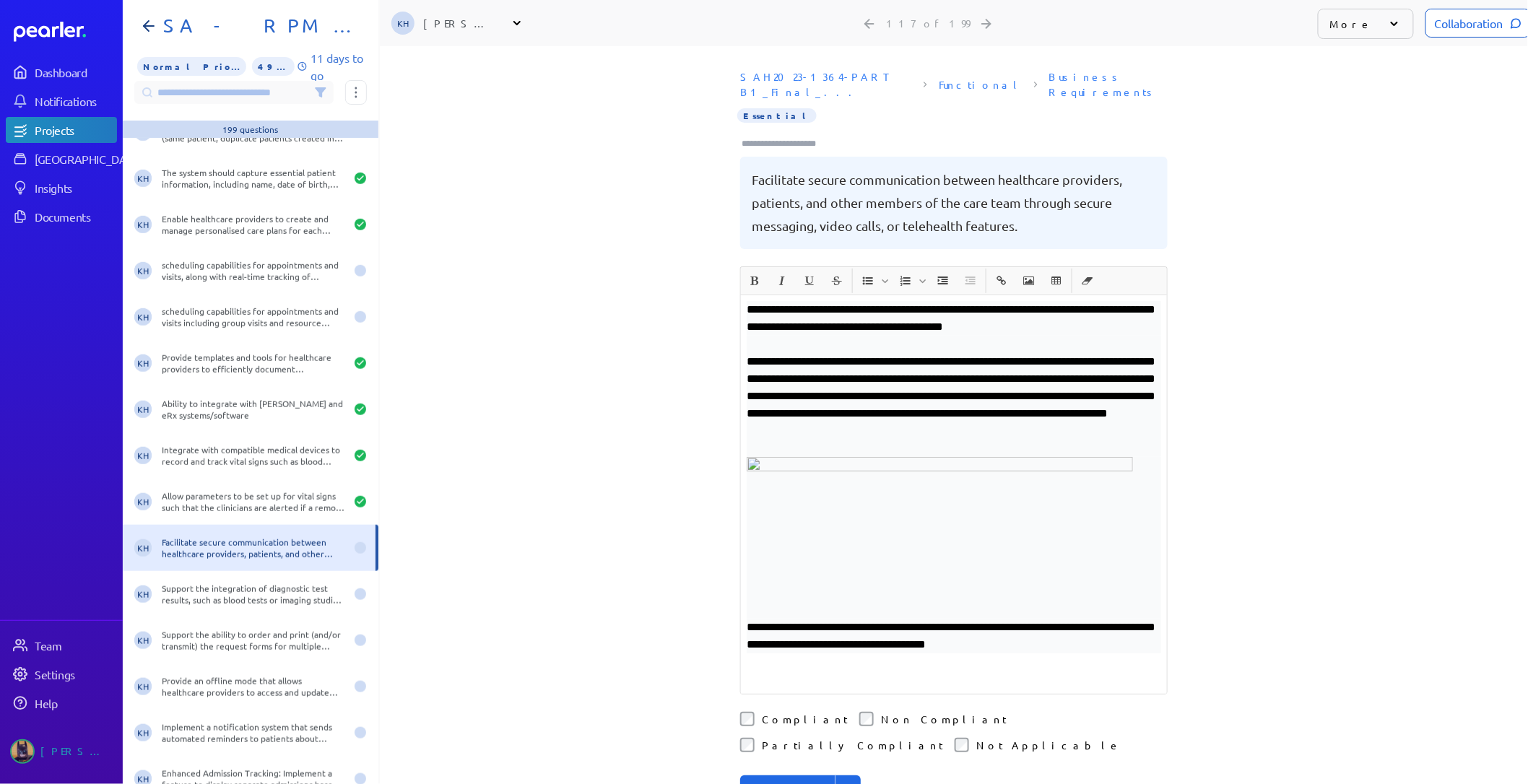
click at [741, 295] on div "**********" at bounding box center [954, 494] width 426 height 398
drag, startPoint x: 1112, startPoint y: 359, endPoint x: 959, endPoint y: 369, distance: 153.3
click at [941, 362] on p "**********" at bounding box center [954, 397] width 415 height 87
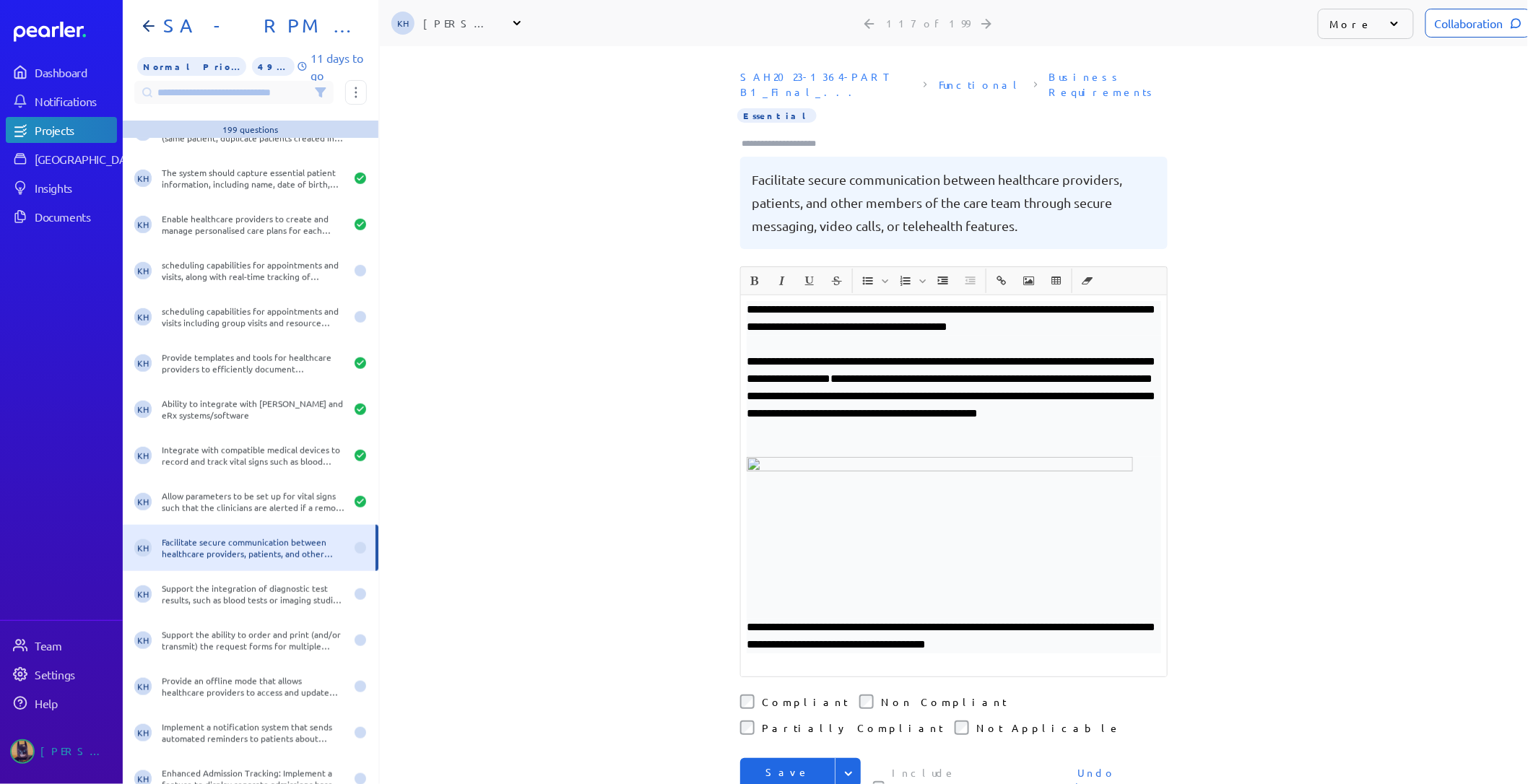
click at [987, 409] on p "**********" at bounding box center [954, 397] width 415 height 87
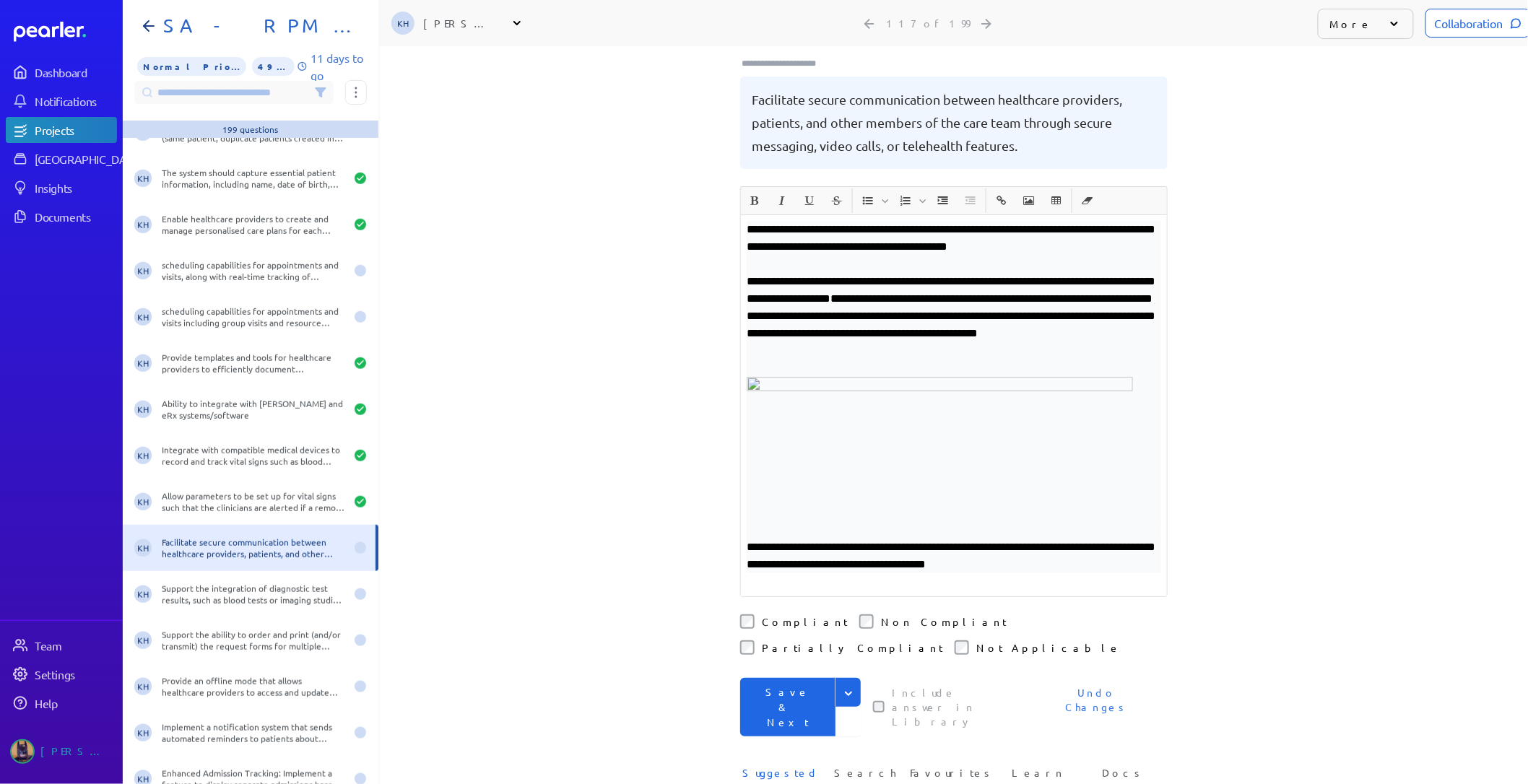
click at [762, 678] on button "Save & Next" at bounding box center [788, 706] width 95 height 58
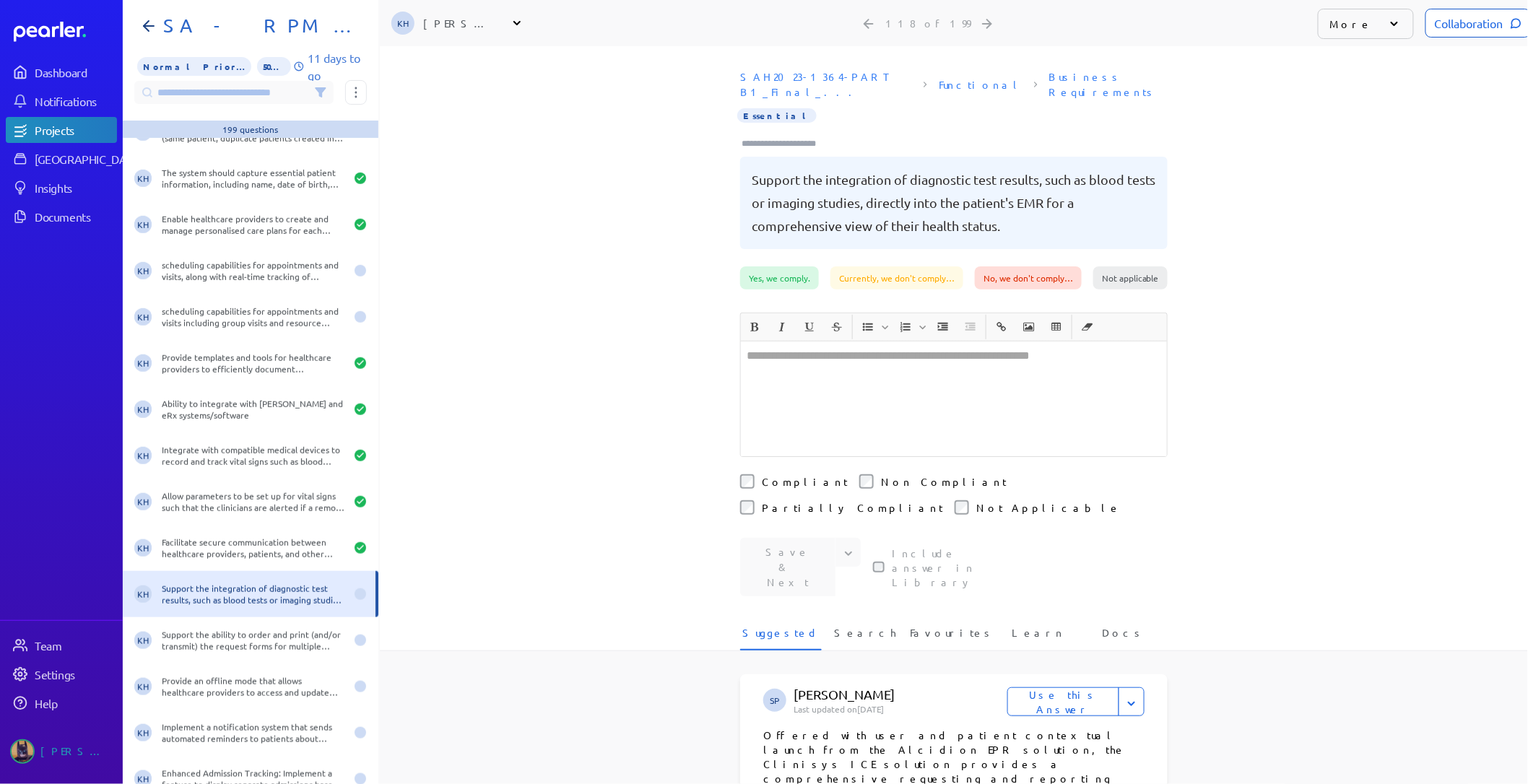
click at [822, 358] on div at bounding box center [954, 399] width 426 height 115
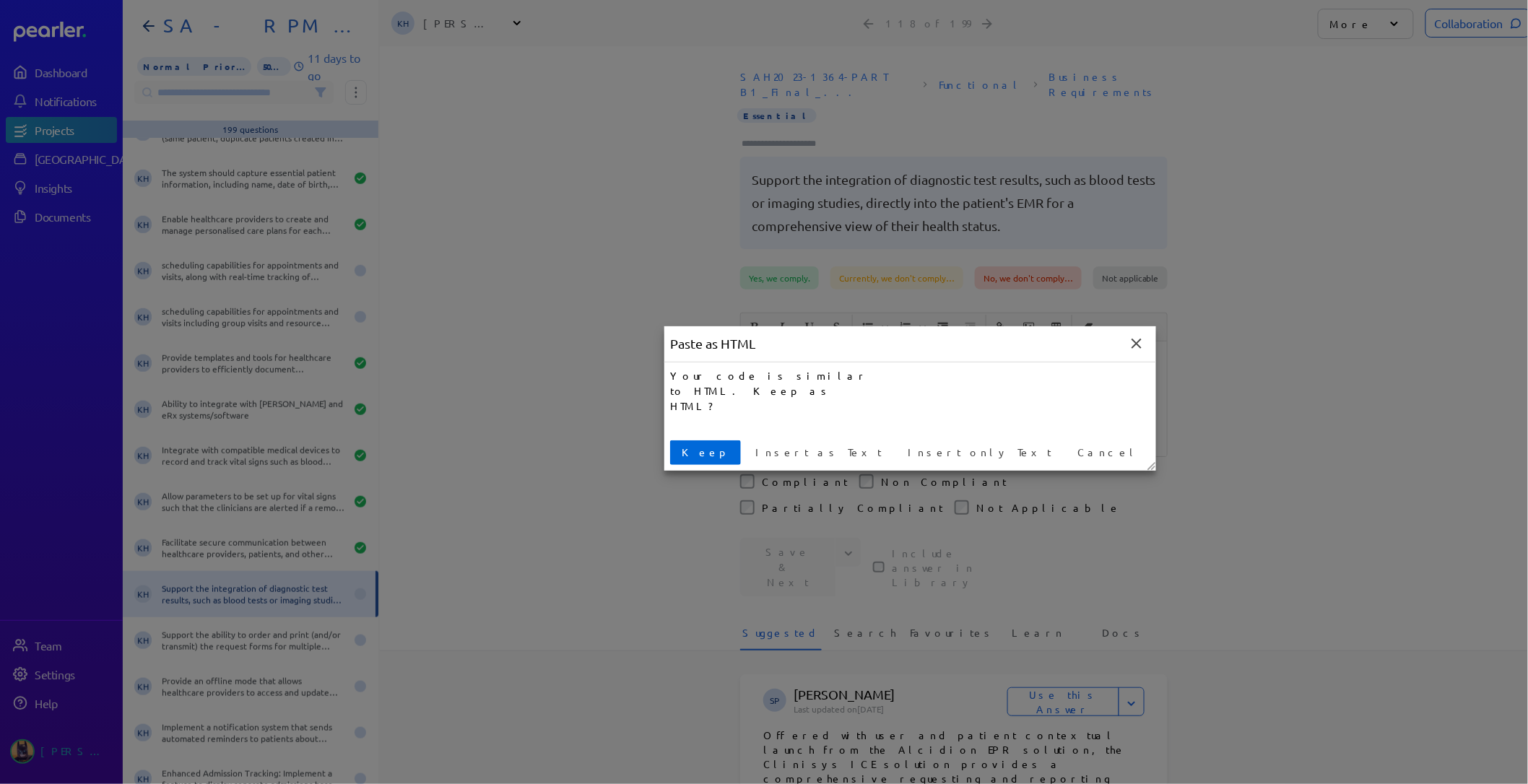
click at [680, 448] on span "Keep" at bounding box center [706, 452] width 59 height 16
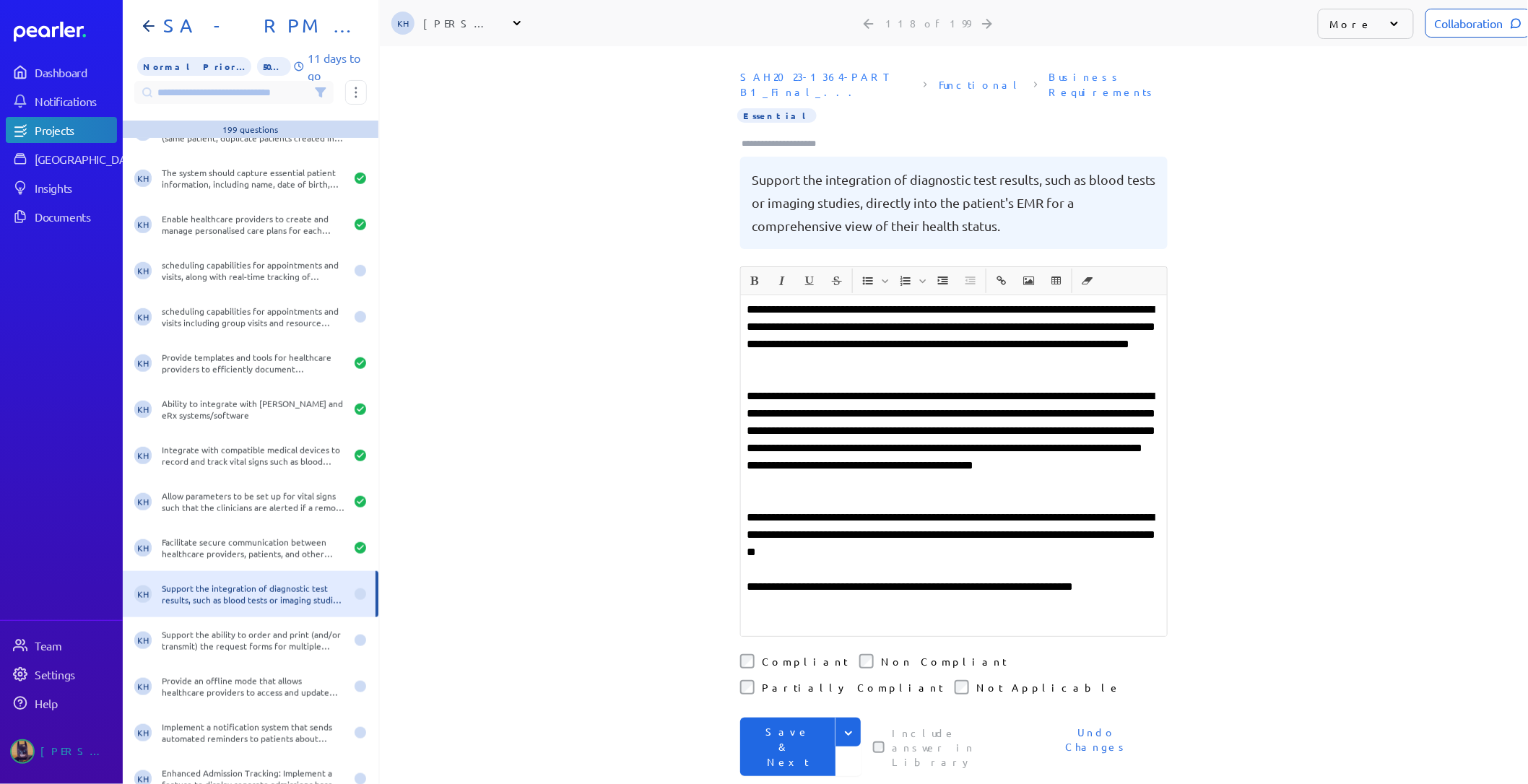
click at [1115, 536] on p "**********" at bounding box center [954, 534] width 415 height 52
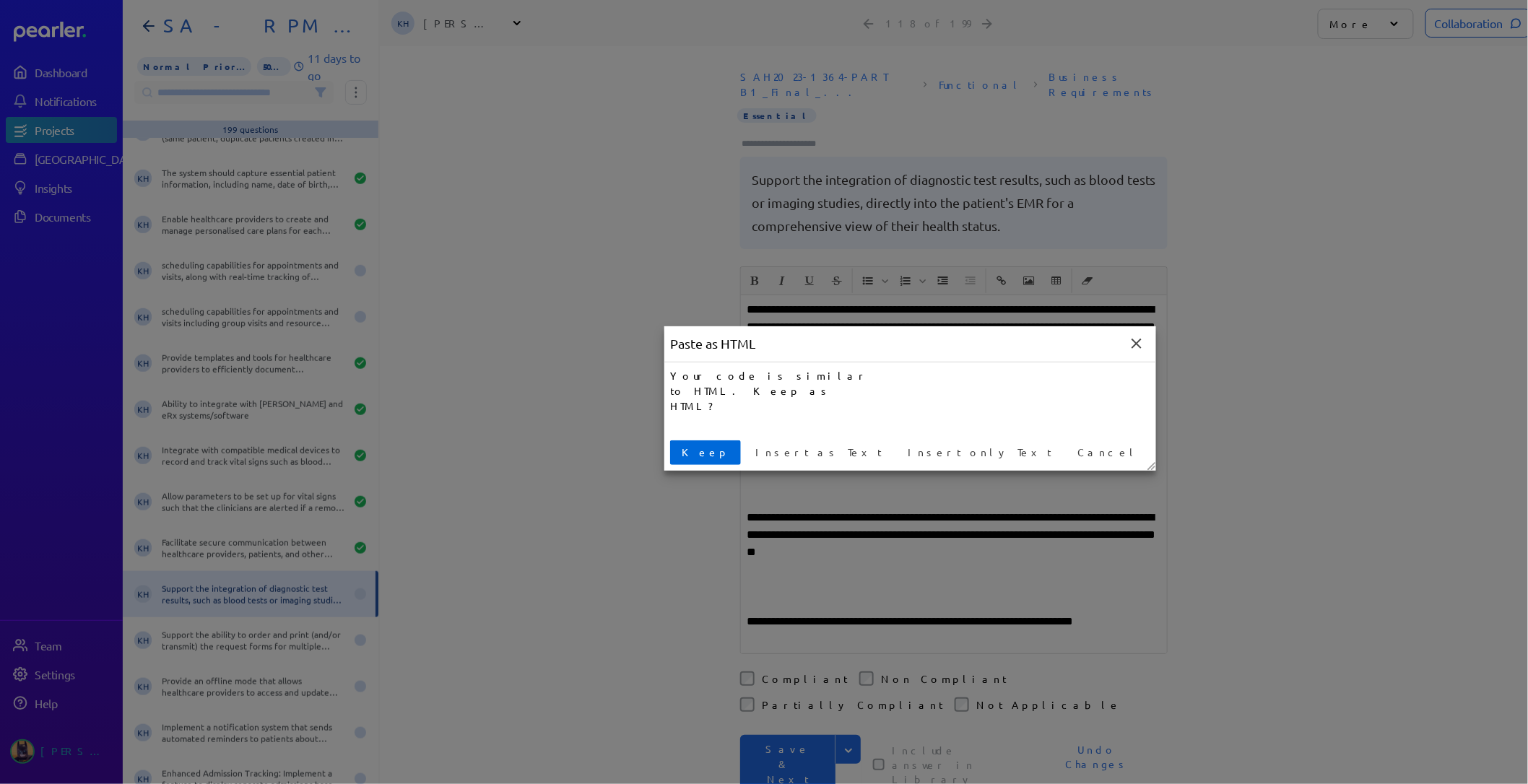
click at [690, 449] on span "Keep" at bounding box center [706, 452] width 59 height 16
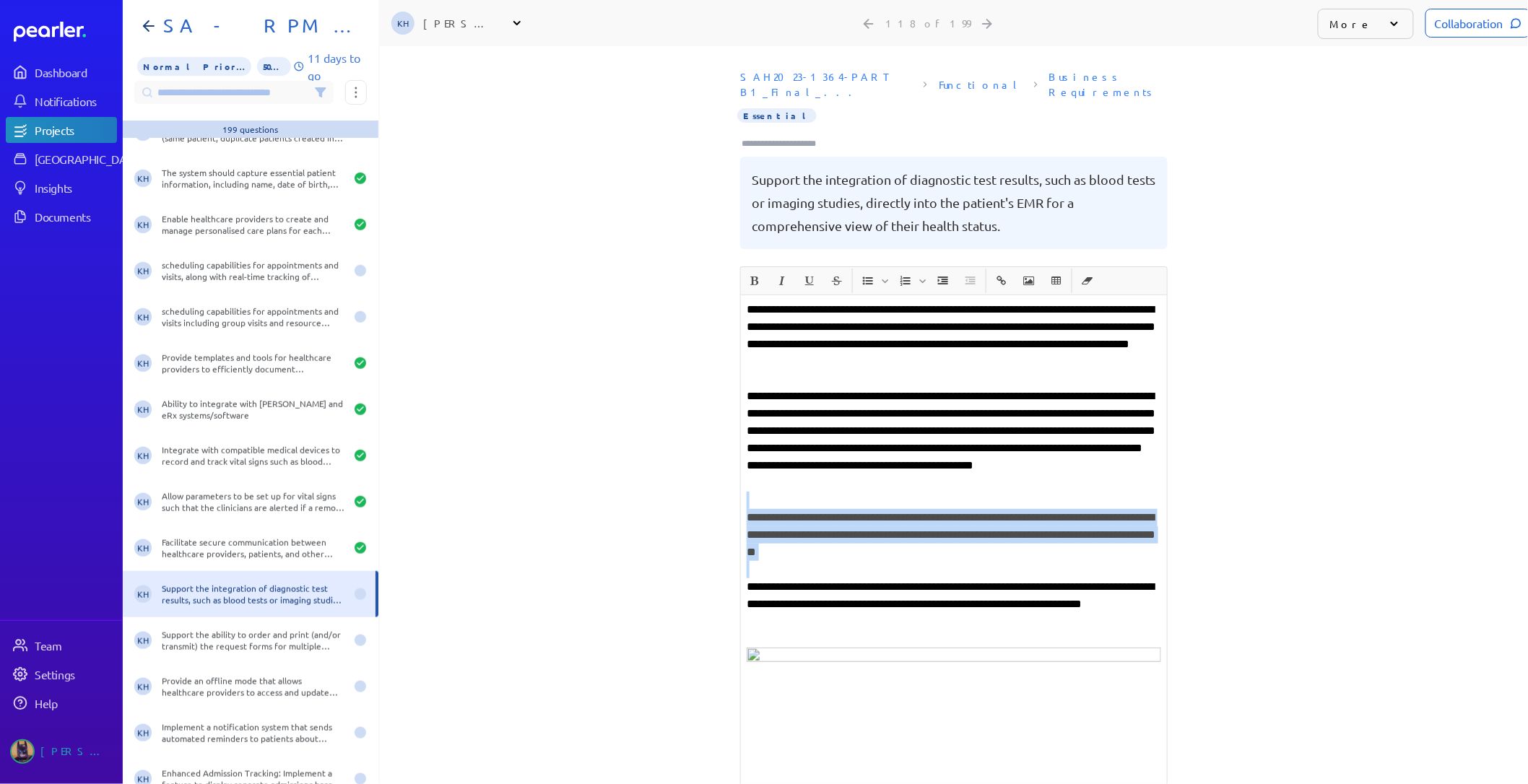
drag, startPoint x: 1063, startPoint y: 557, endPoint x: 657, endPoint y: 491, distance: 411.3
click at [657, 491] on div "**********" at bounding box center [953, 415] width 1148 height 737
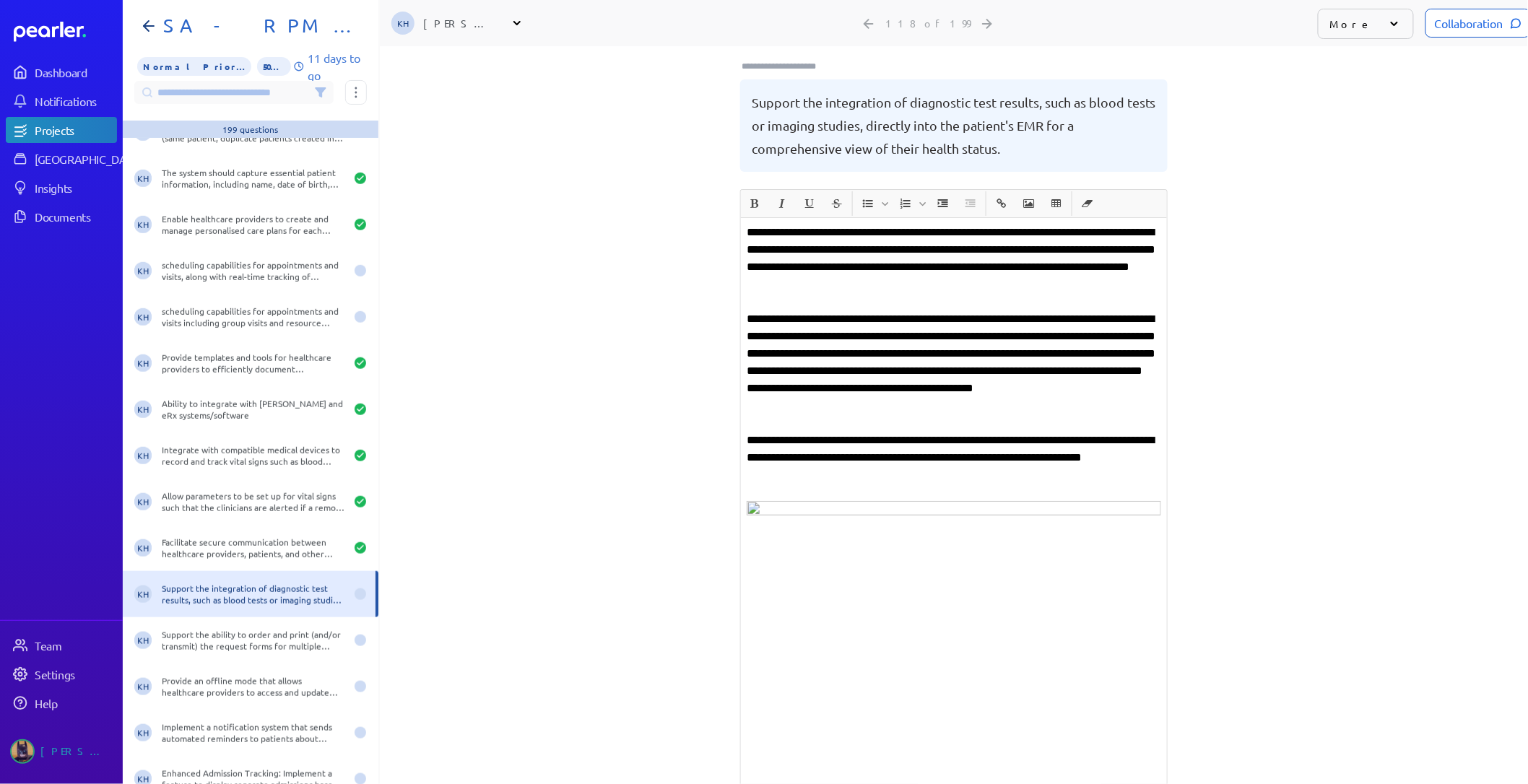
scroll to position [320, 0]
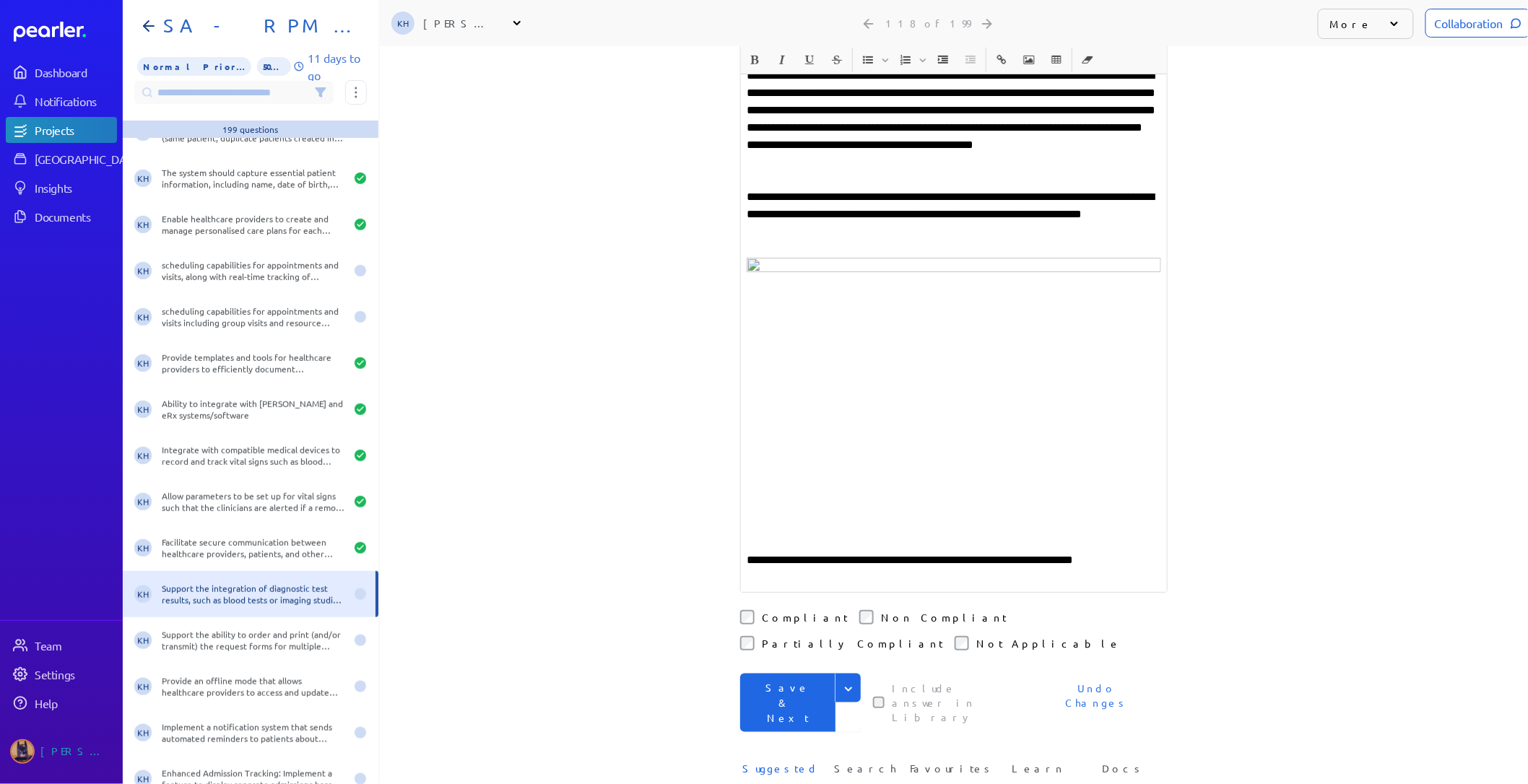
click at [1159, 515] on div "**********" at bounding box center [954, 283] width 426 height 617
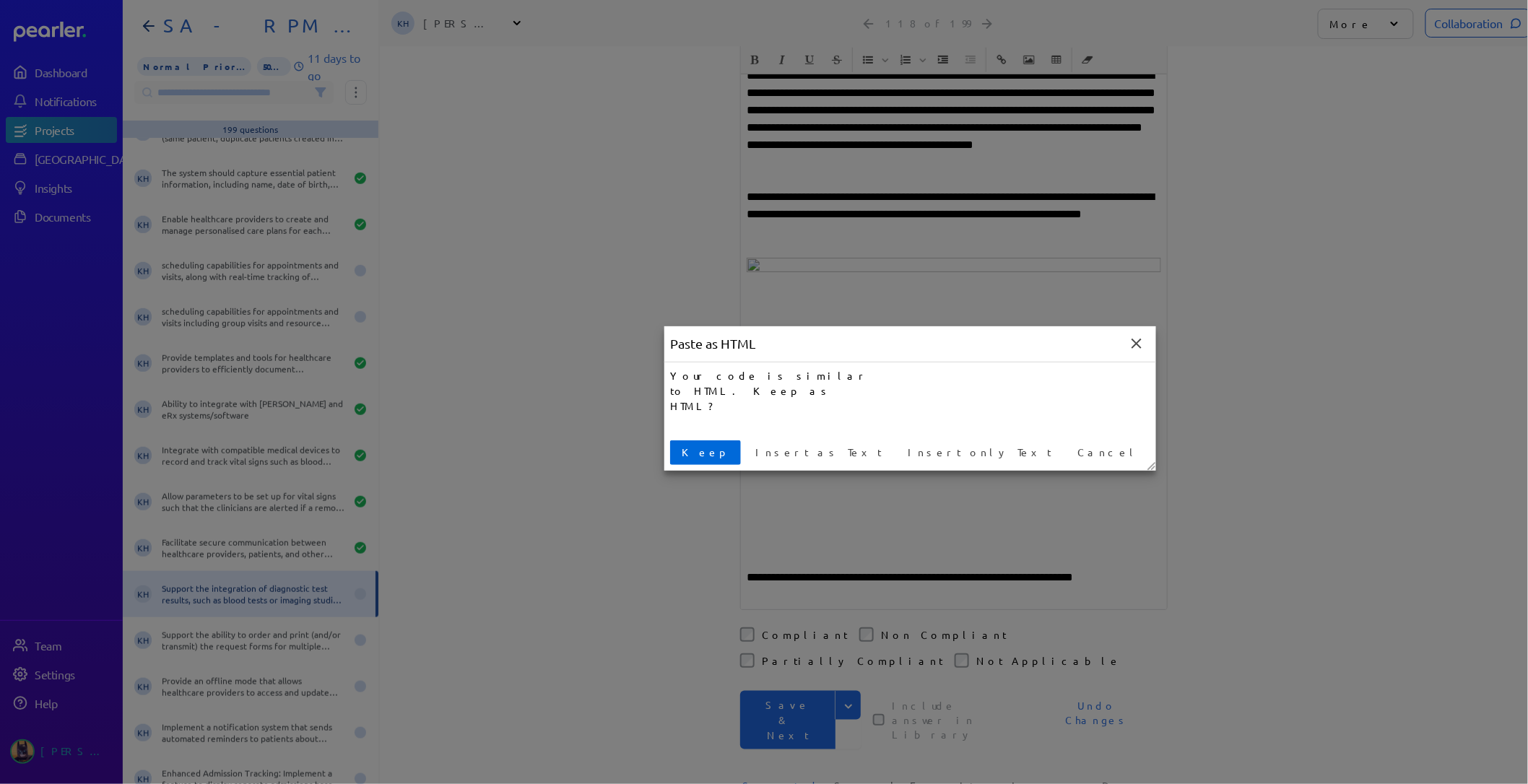
click at [677, 450] on span "Keep" at bounding box center [706, 452] width 59 height 16
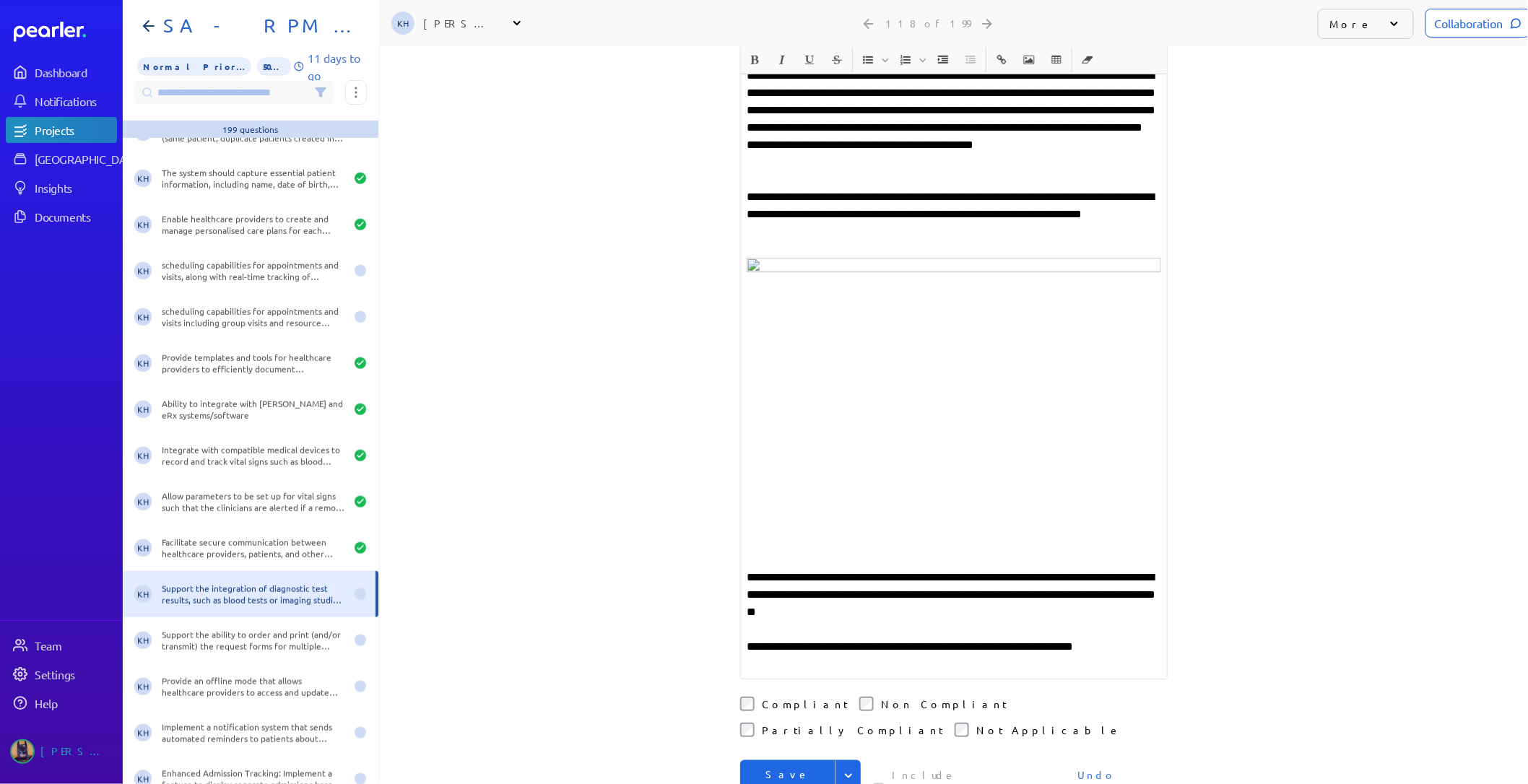
click at [829, 534] on p at bounding box center [954, 542] width 415 height 17
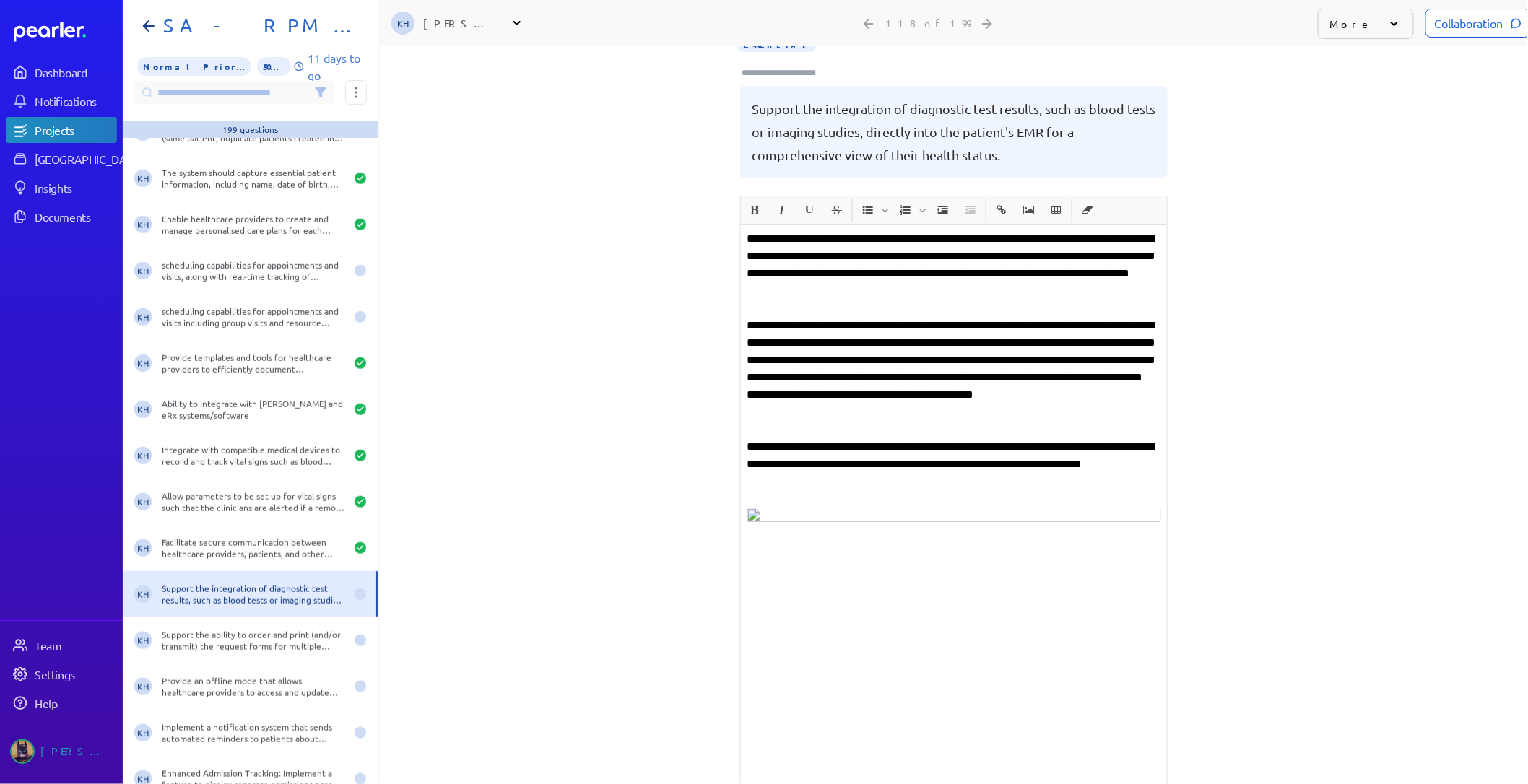
scroll to position [240, 0]
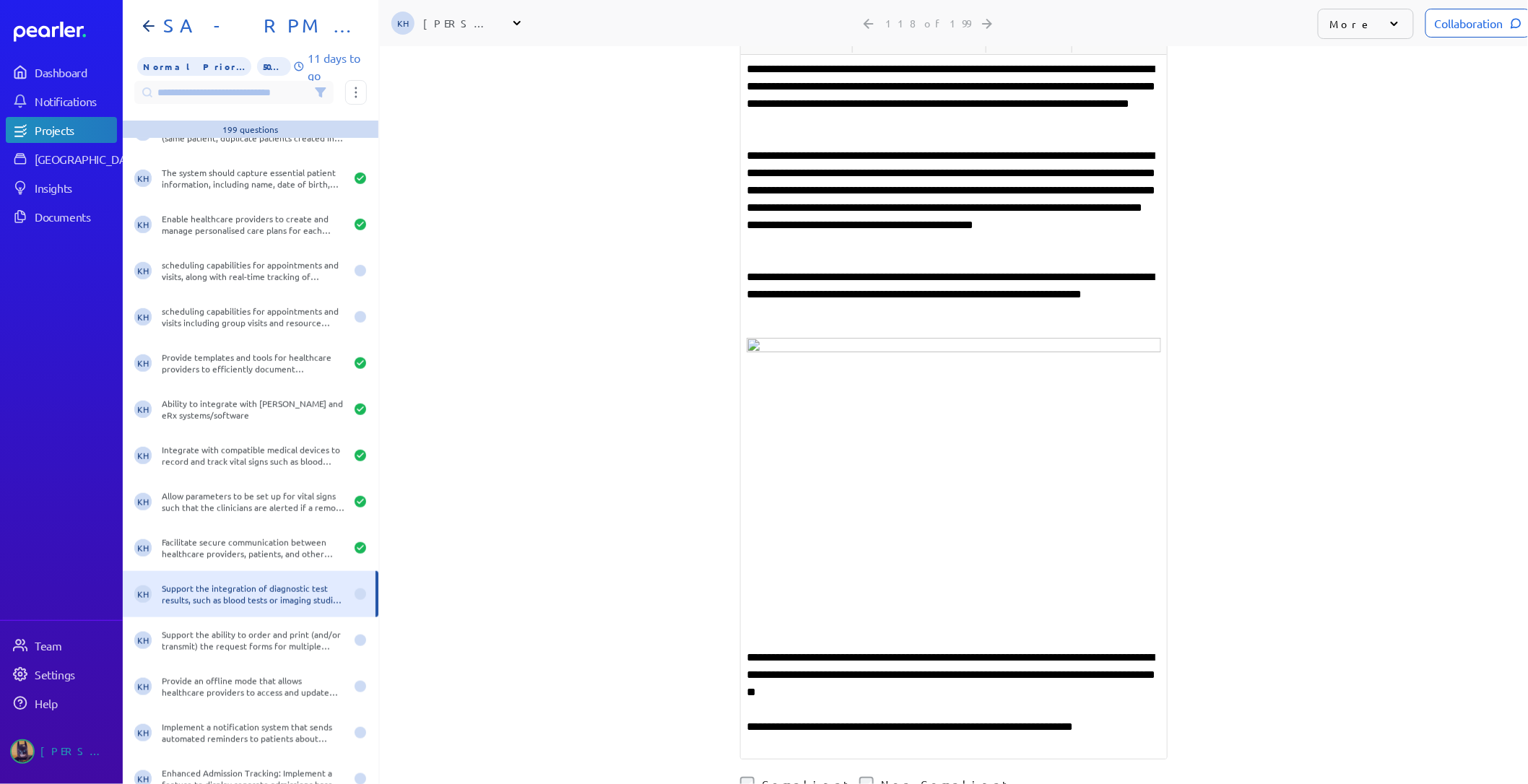
click at [876, 632] on p at bounding box center [954, 640] width 415 height 17
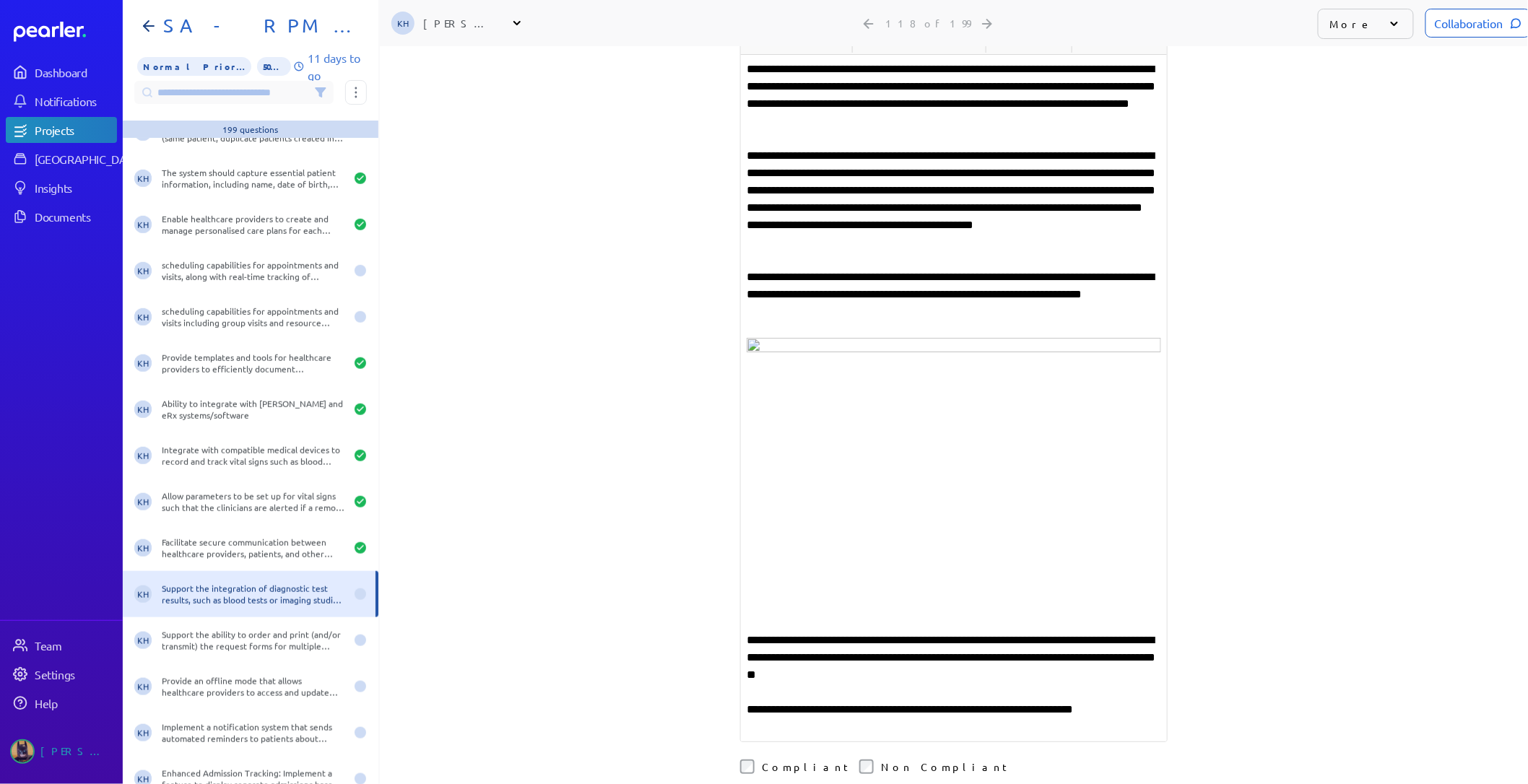
click at [785, 718] on p at bounding box center [954, 727] width 415 height 17
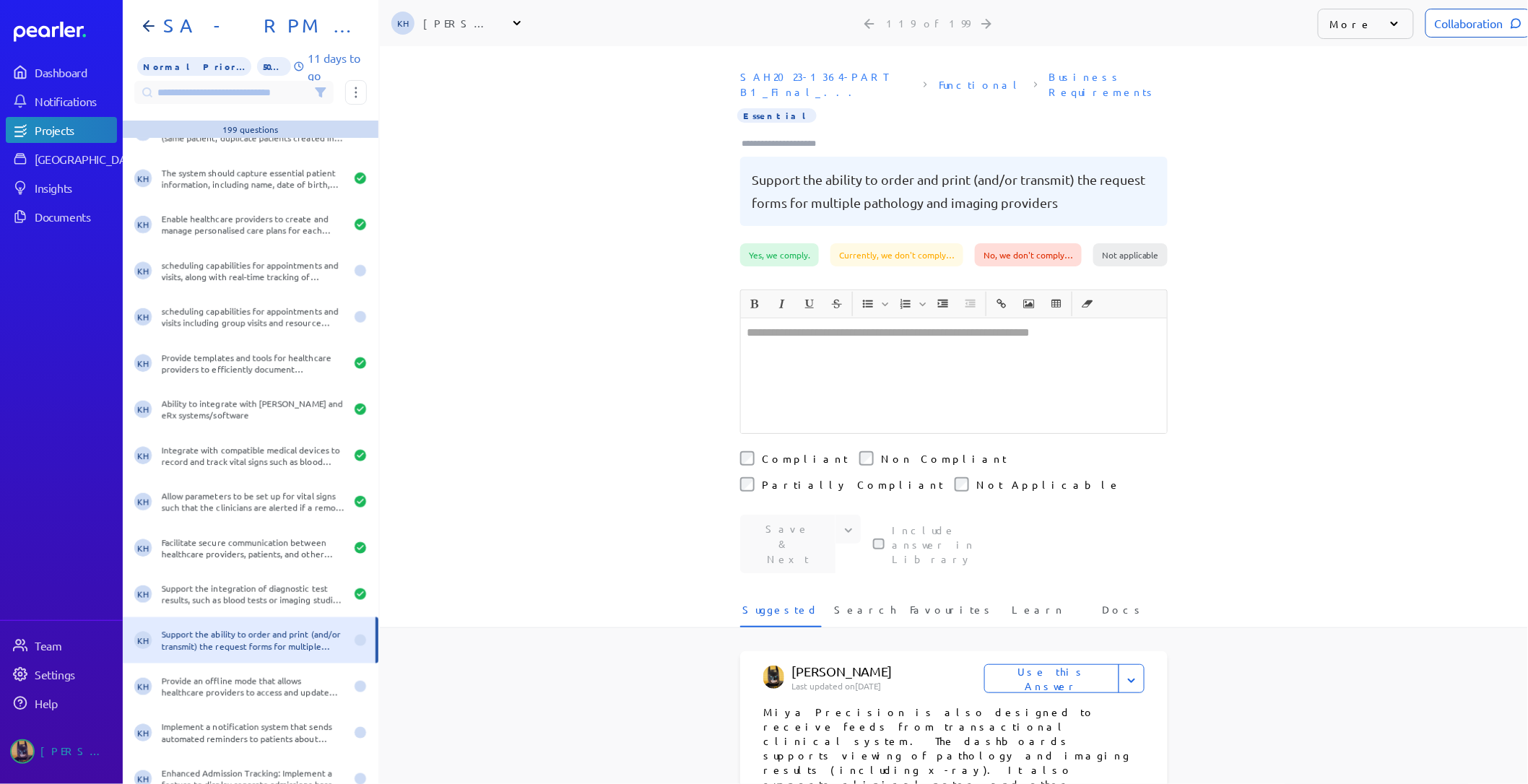
click at [818, 351] on div at bounding box center [954, 376] width 426 height 115
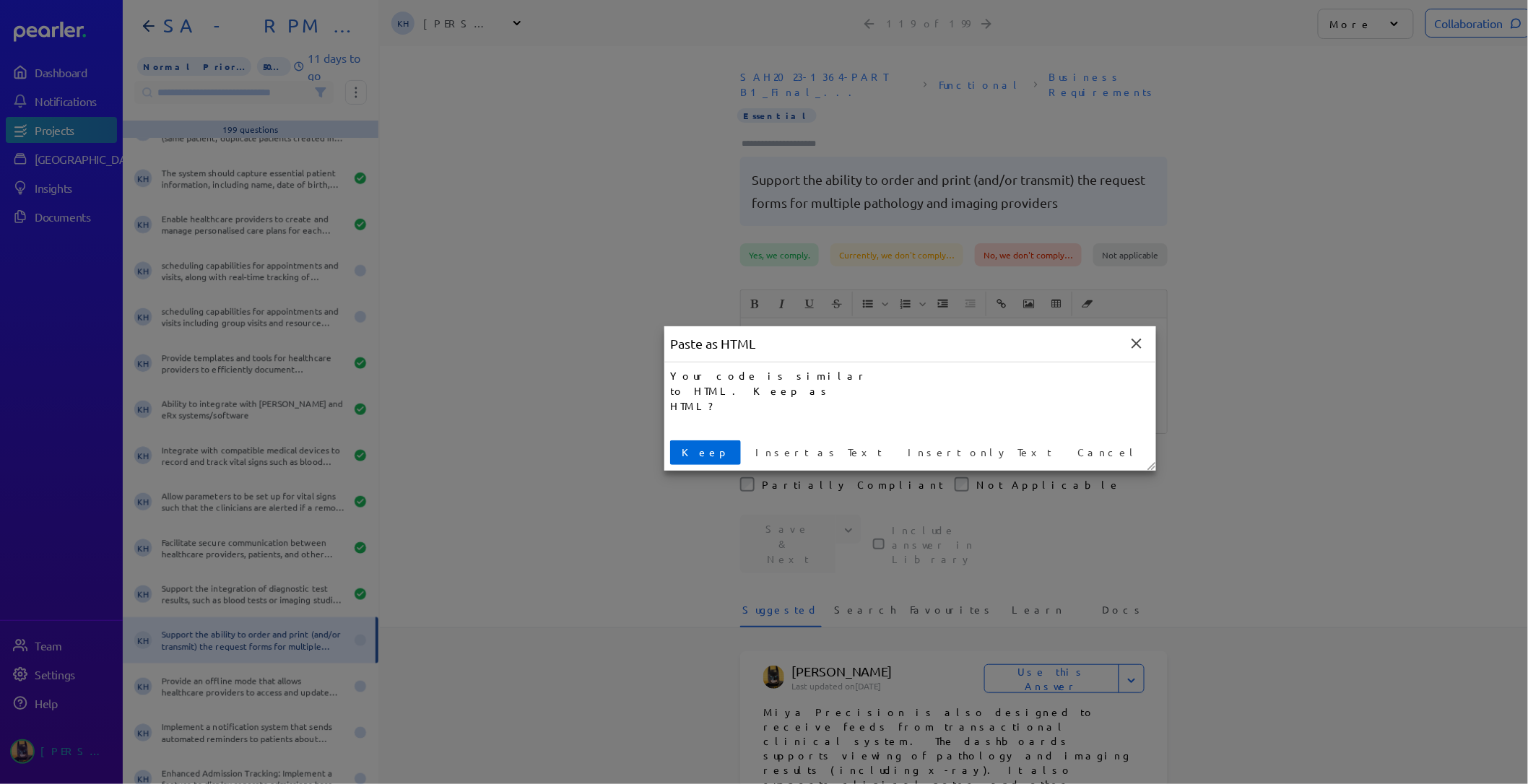
click at [698, 446] on span "Keep" at bounding box center [706, 452] width 59 height 16
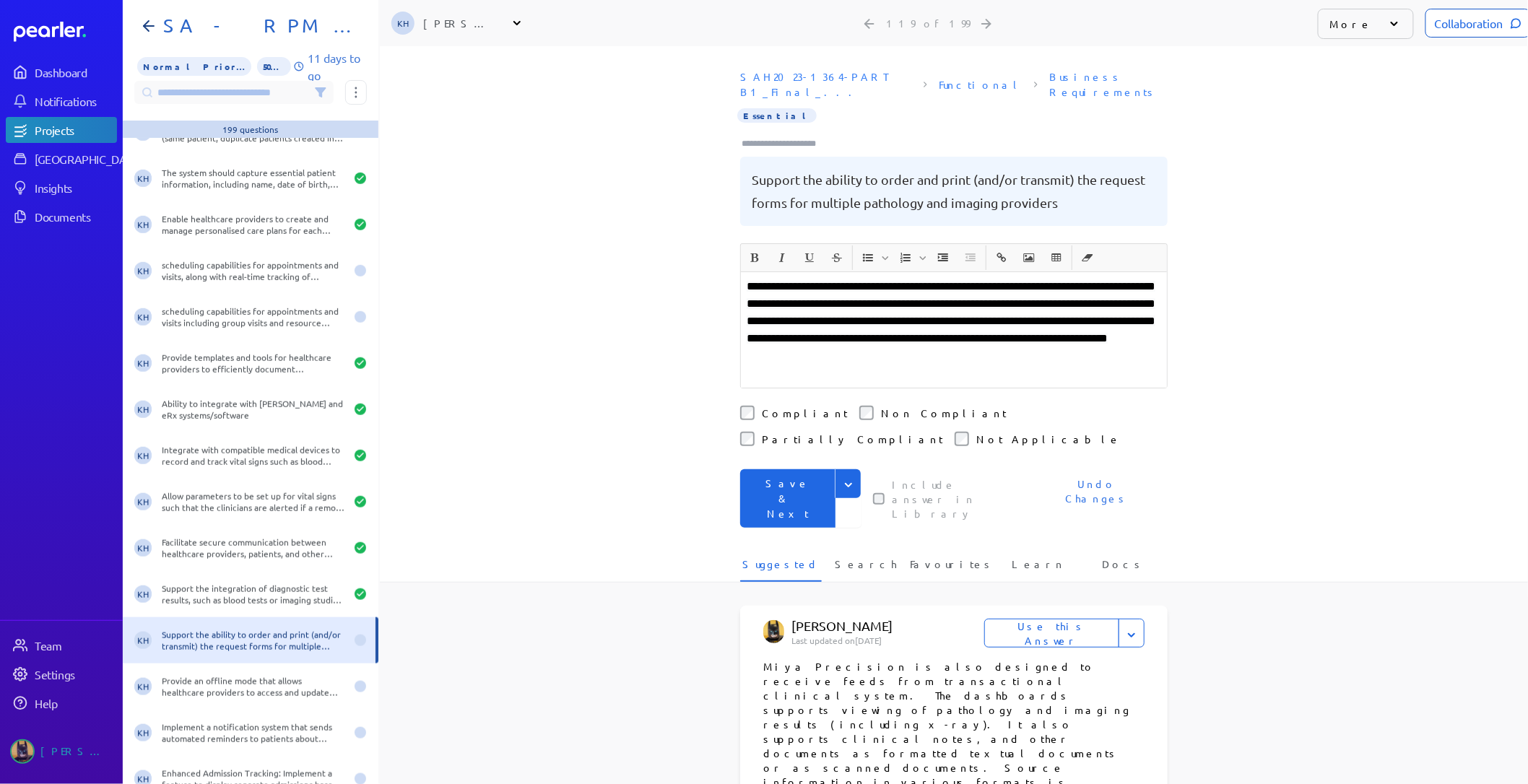
click at [1431, 25] on div "Collaboration" at bounding box center [1478, 23] width 106 height 29
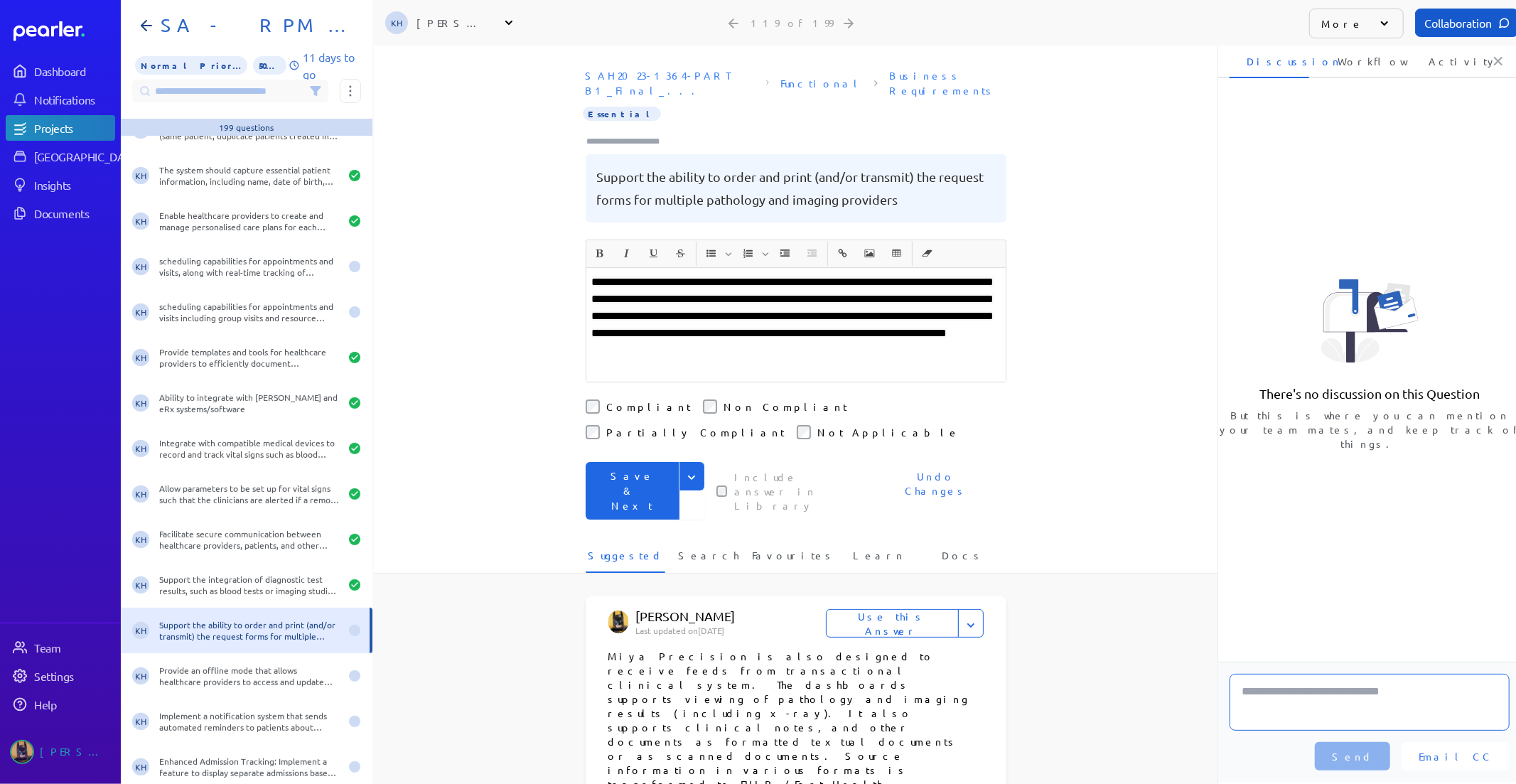
click at [1292, 685] on textarea at bounding box center [1369, 702] width 280 height 56
type textarea "**********"
click at [1373, 757] on span "Send" at bounding box center [1352, 757] width 41 height 15
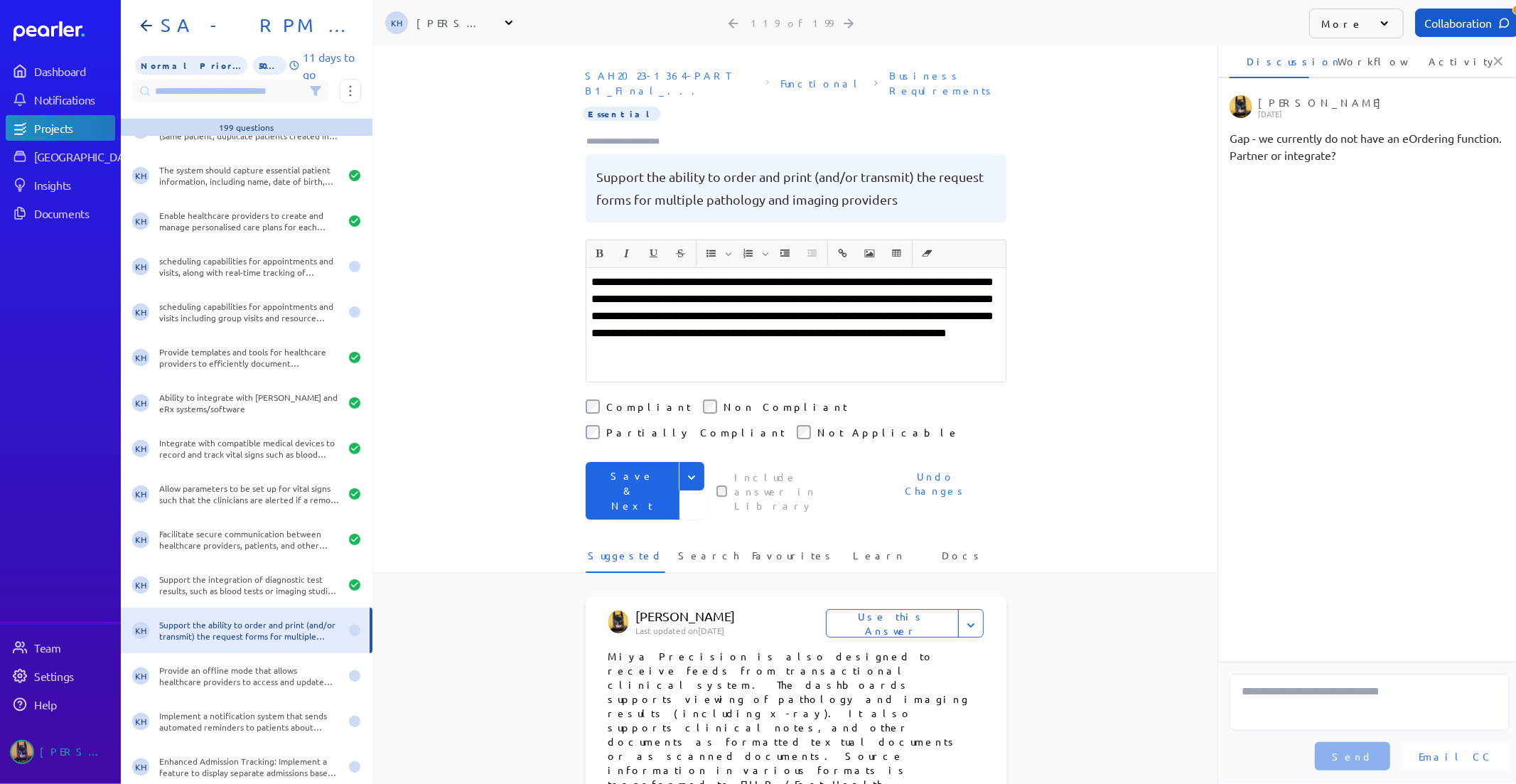
click at [624, 462] on button "Save & Next" at bounding box center [633, 490] width 94 height 57
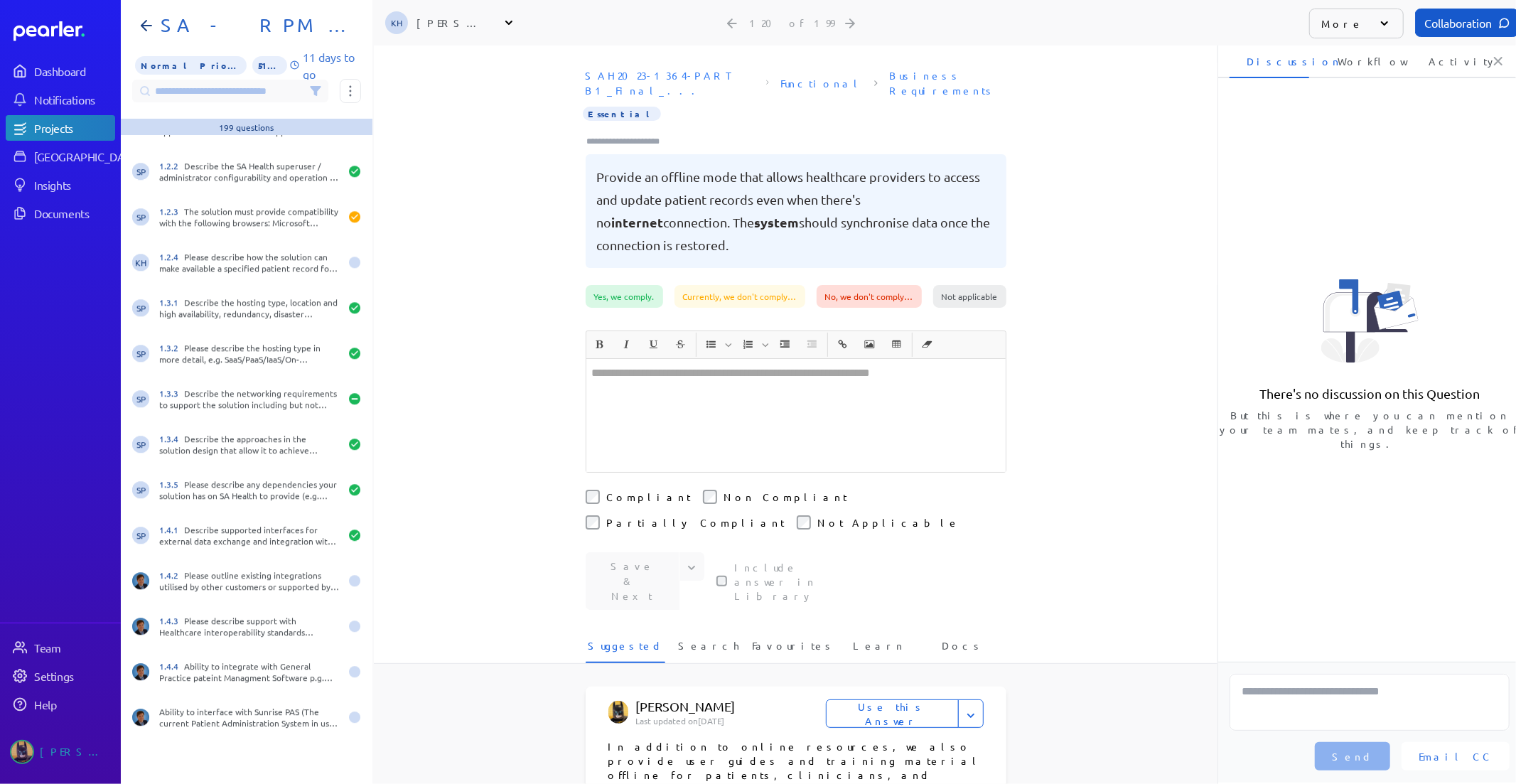
scroll to position [7738, 0]
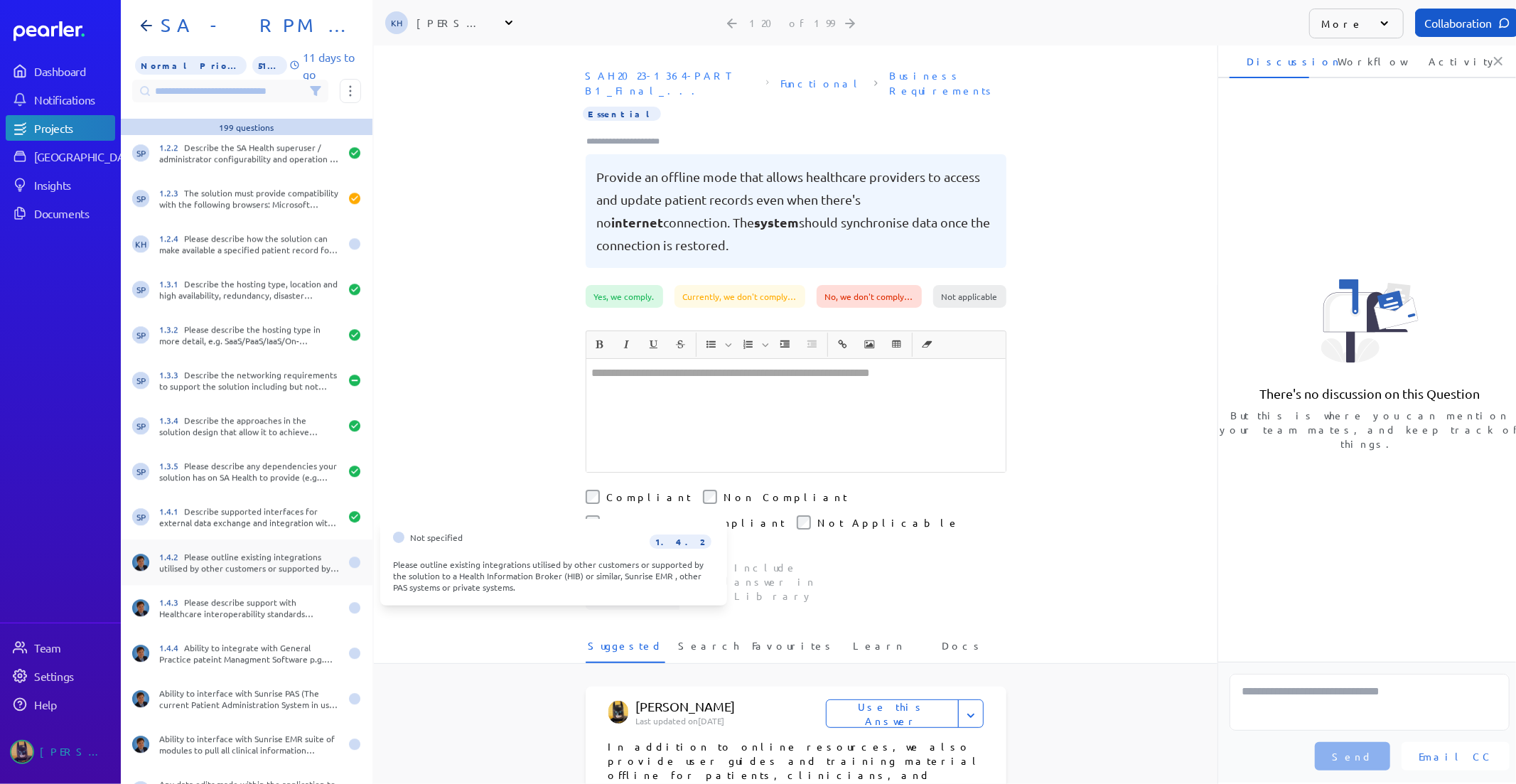
click at [285, 559] on div "1.4.2 Please outline existing integrations utilised by other customers or suppo…" at bounding box center [249, 562] width 181 height 23
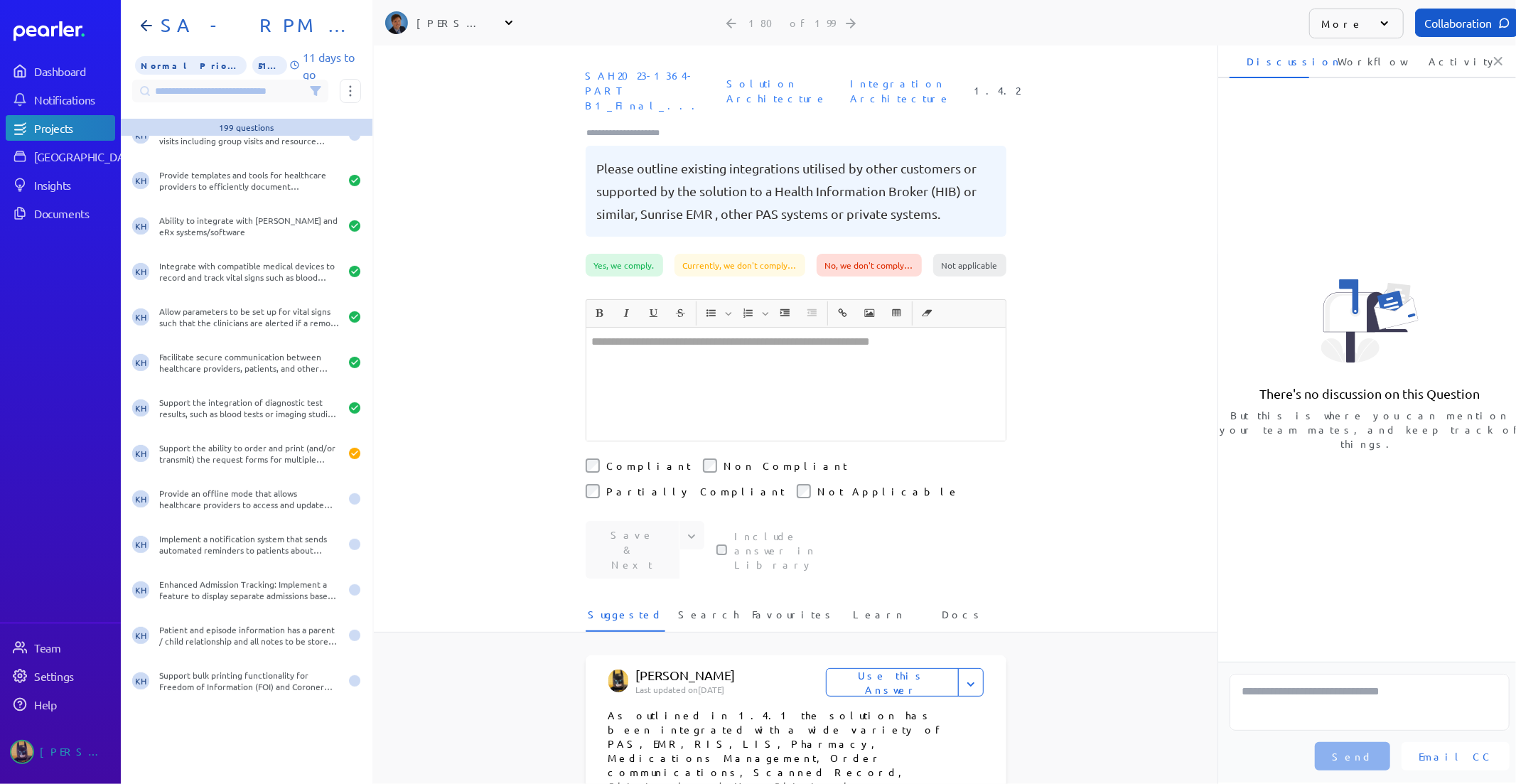
scroll to position [4737, 0]
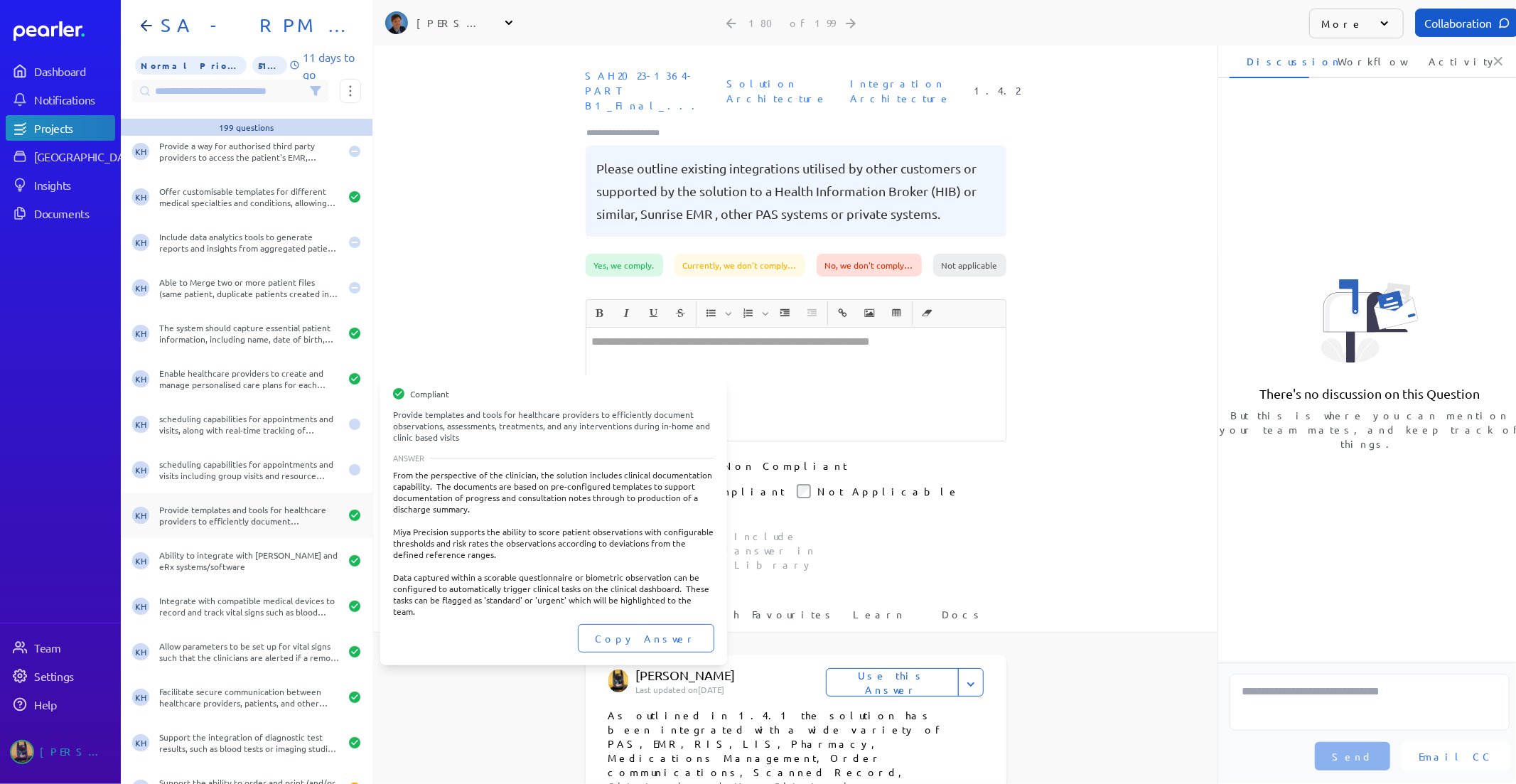
click at [223, 498] on div "KH Provide templates and tools for healthcare providers to efficiently document…" at bounding box center [247, 515] width 252 height 45
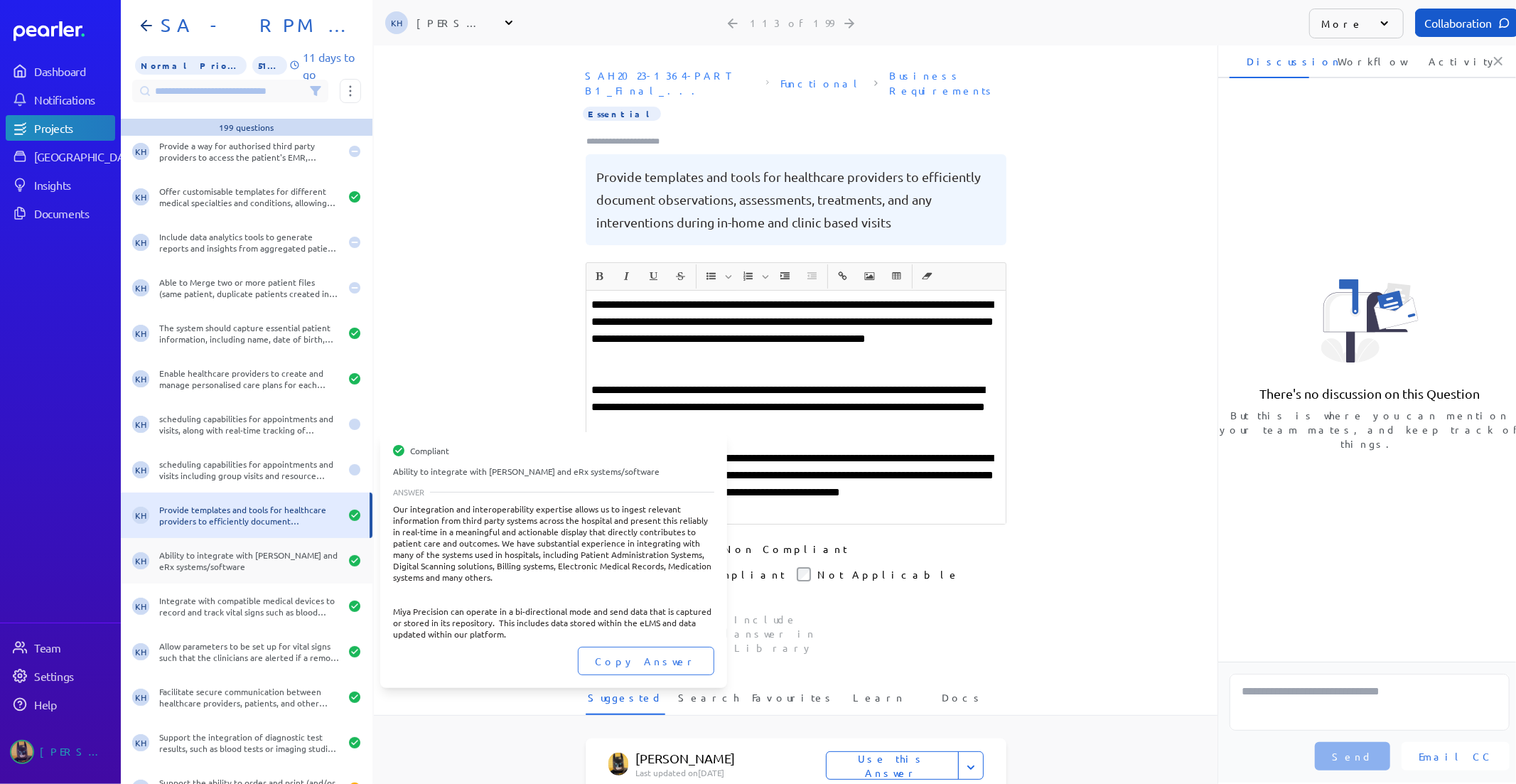
click at [212, 558] on div "Ability to integrate with MIMs and eRx systems/software" at bounding box center [249, 561] width 181 height 23
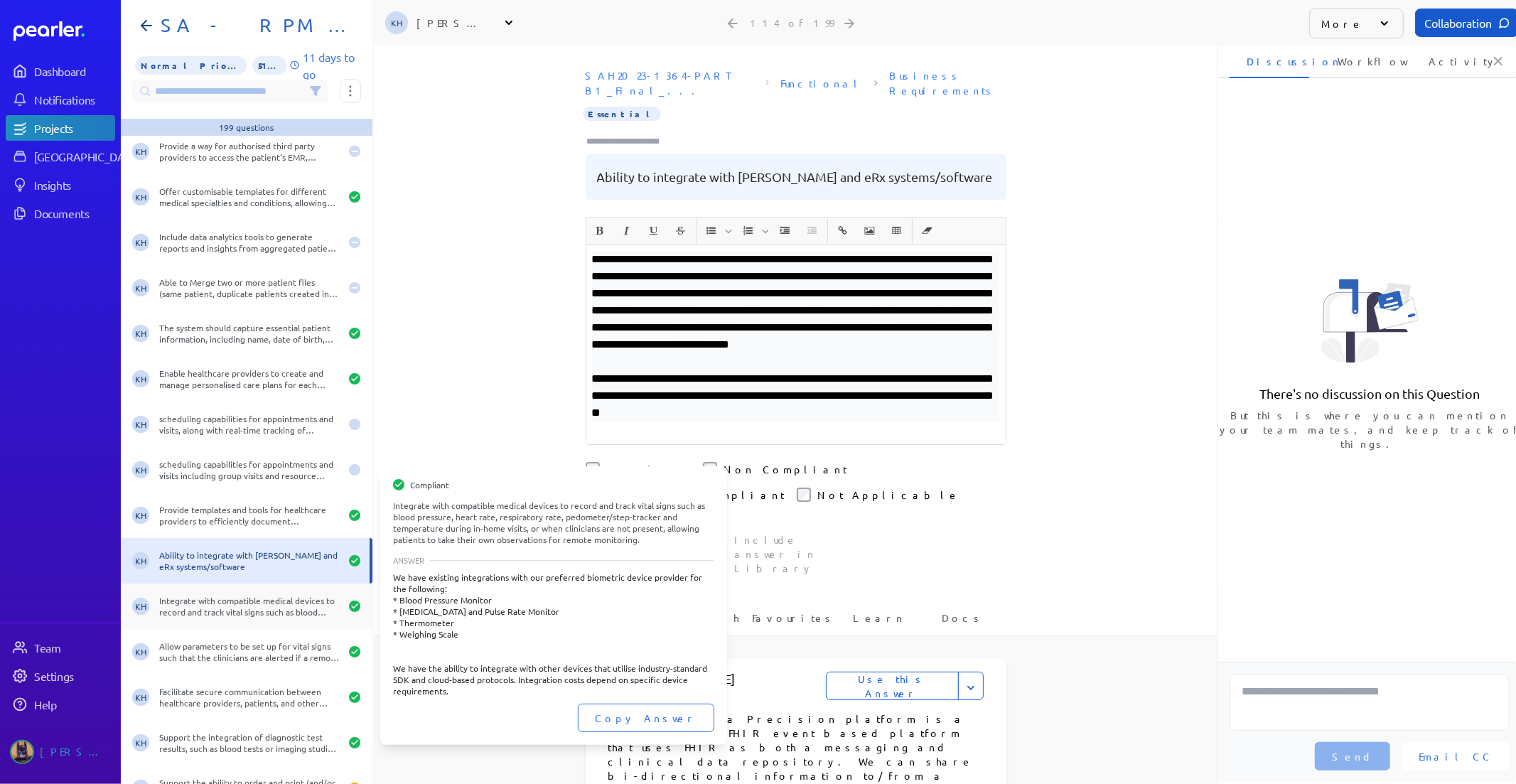
click at [242, 590] on div "KH Integrate with compatible medical devices to record and track vital signs su…" at bounding box center [247, 606] width 252 height 45
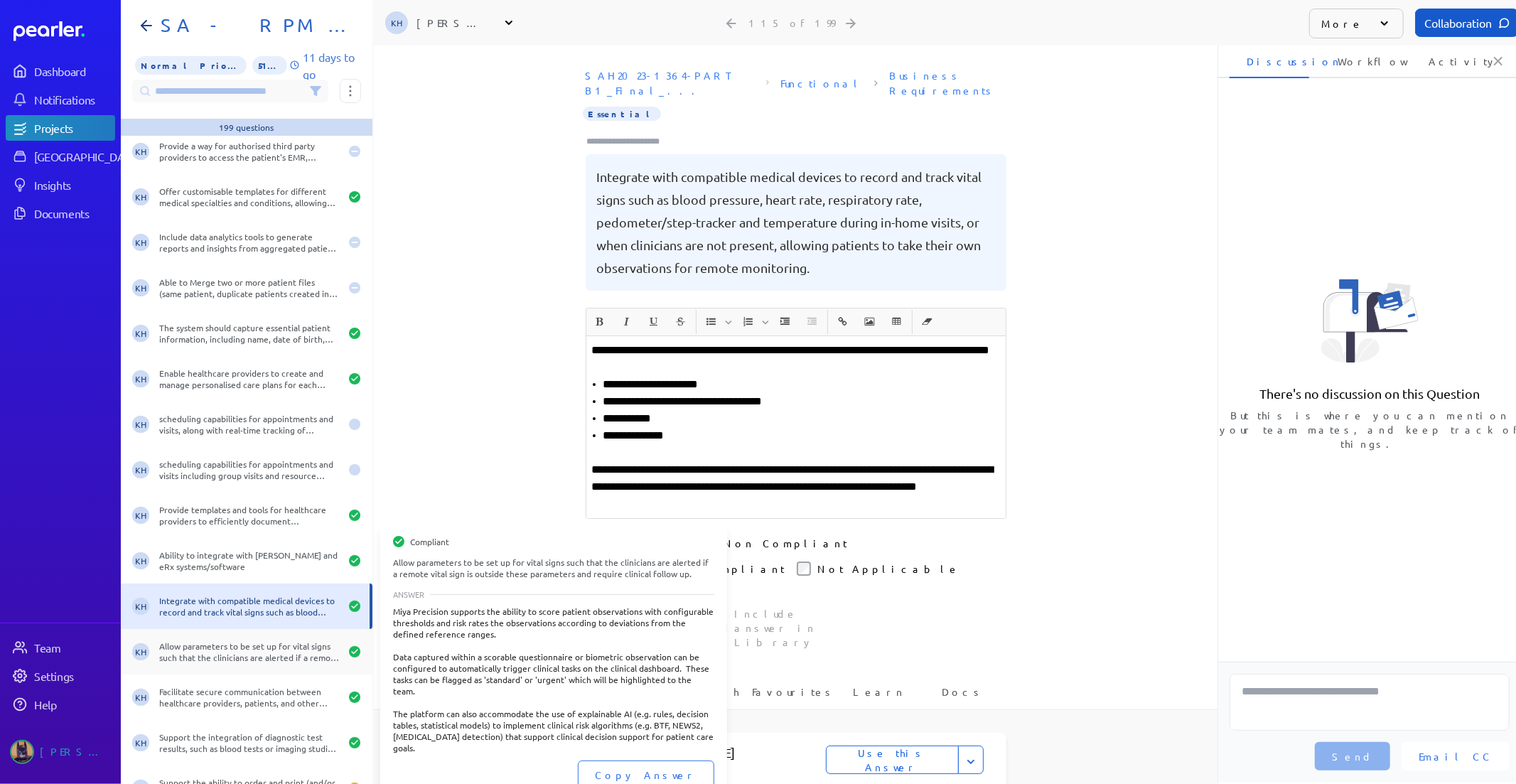
click at [270, 661] on div "Allow parameters to be set up for vital signs such that the clinicians are aler…" at bounding box center [249, 652] width 181 height 23
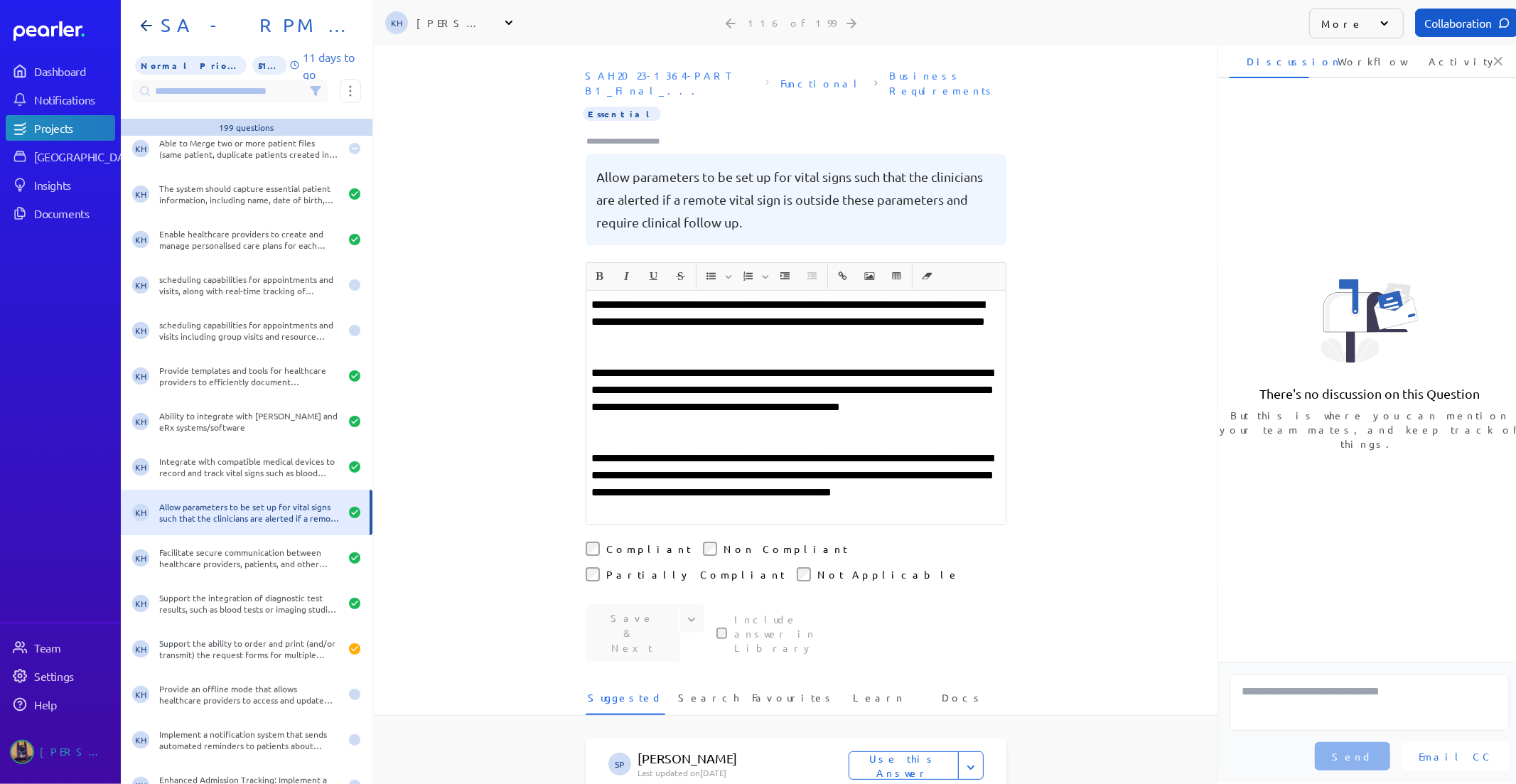
scroll to position [4895, 0]
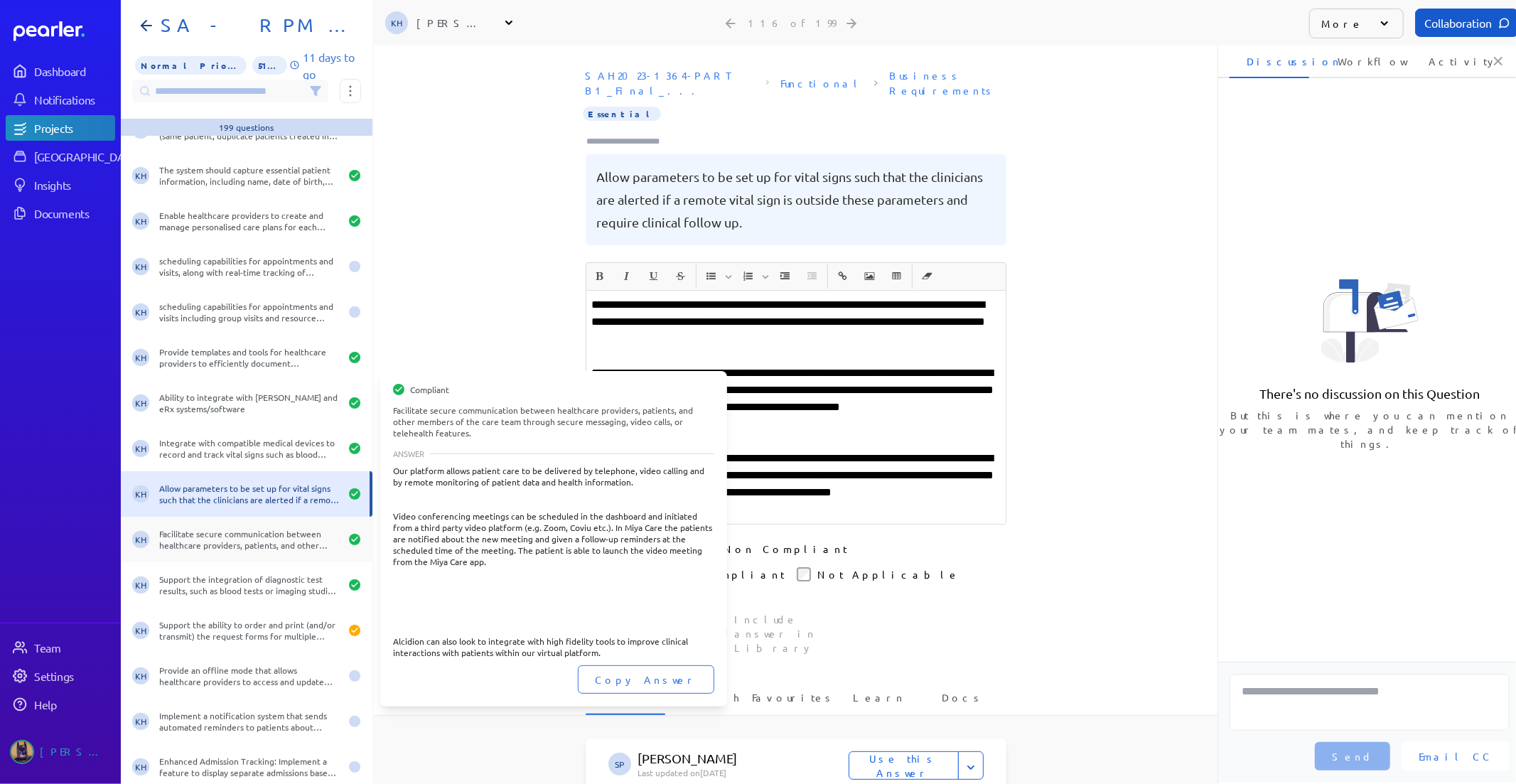
click at [261, 541] on div "Facilitate secure communication between healthcare providers, patients, and oth…" at bounding box center [249, 540] width 181 height 23
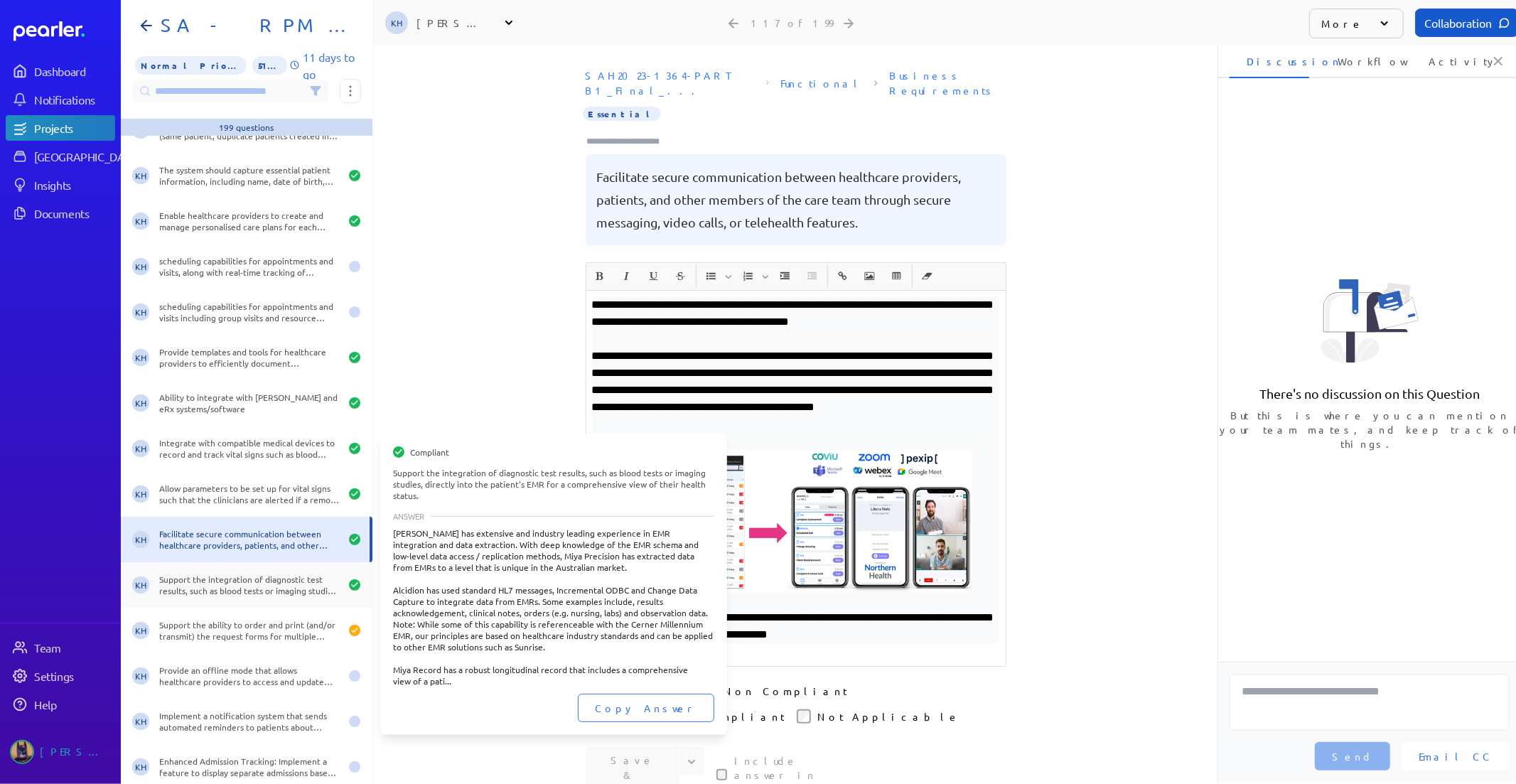
click at [276, 595] on div "KH Support the integration of diagnostic test results, such as blood tests or i…" at bounding box center [247, 585] width 252 height 45
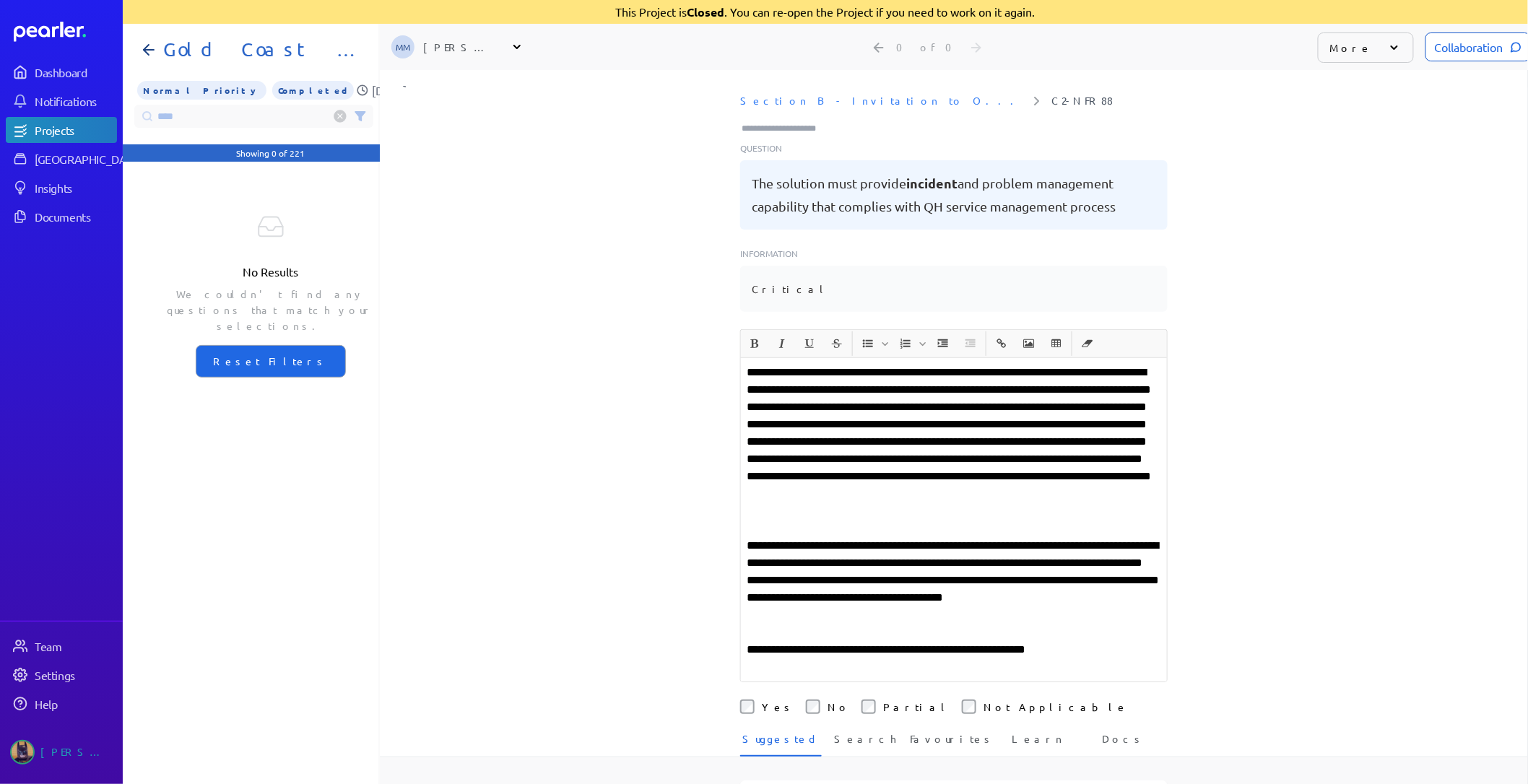
scroll to position [0, 11]
drag, startPoint x: 230, startPoint y: 117, endPoint x: -134, endPoint y: 96, distance: 364.6
click at [0, 96] on html "Dashboard Notifications Projects Answer Library Insights Documents Team Setting…" at bounding box center [764, 392] width 1528 height 784
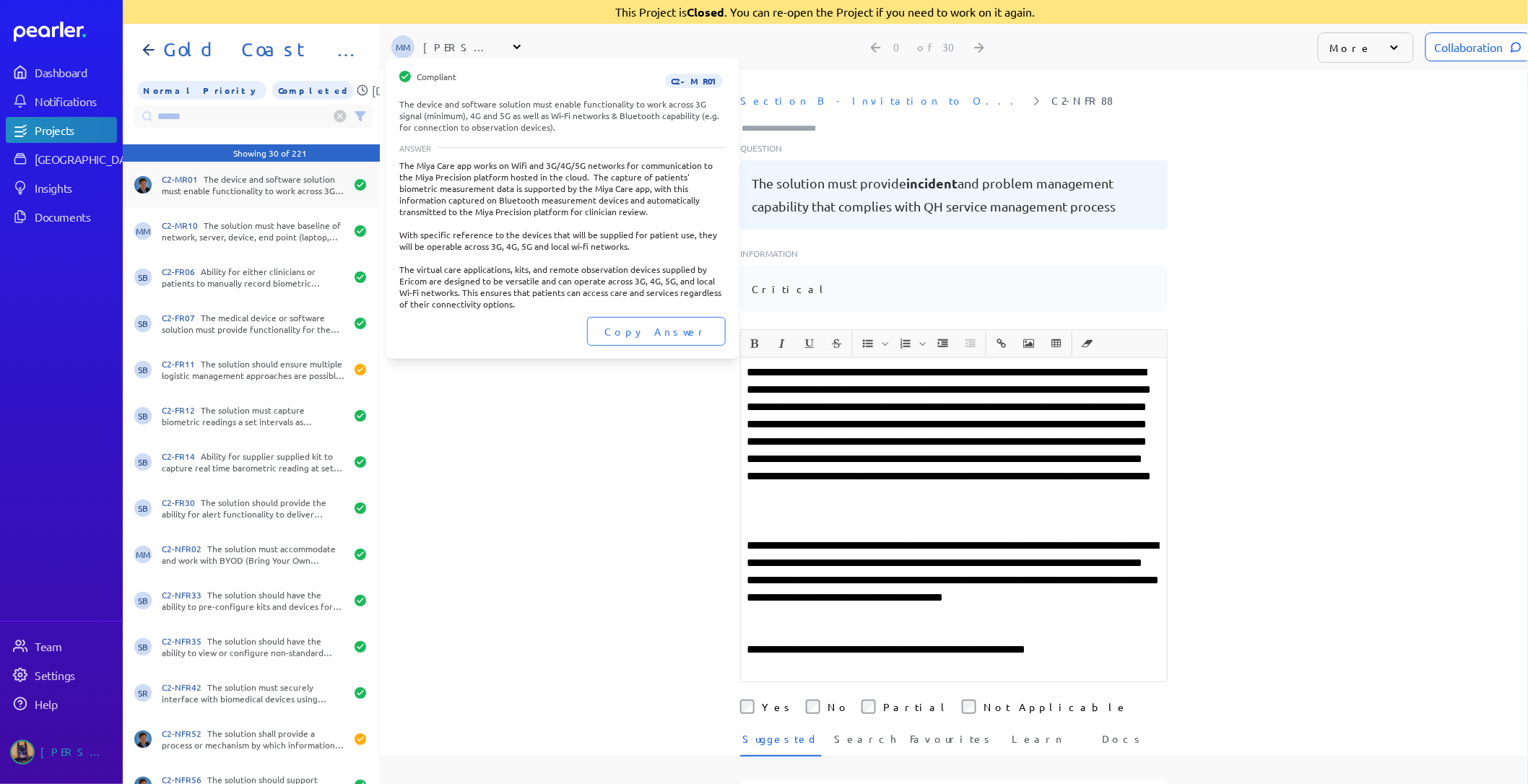
click at [304, 176] on div "C2-MR01 The device and software solution must enable functionality to work acro…" at bounding box center [253, 184] width 184 height 23
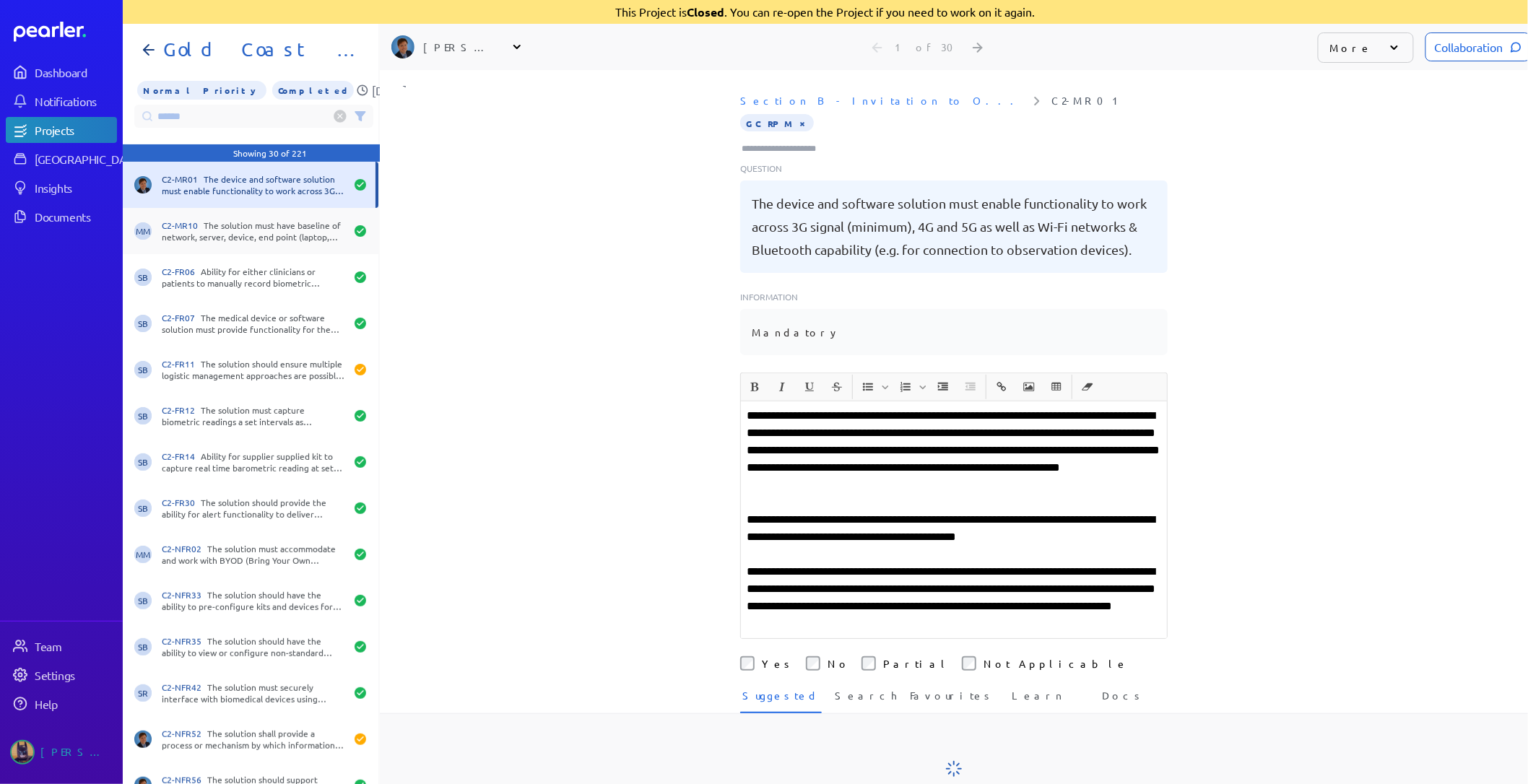
scroll to position [0, 1]
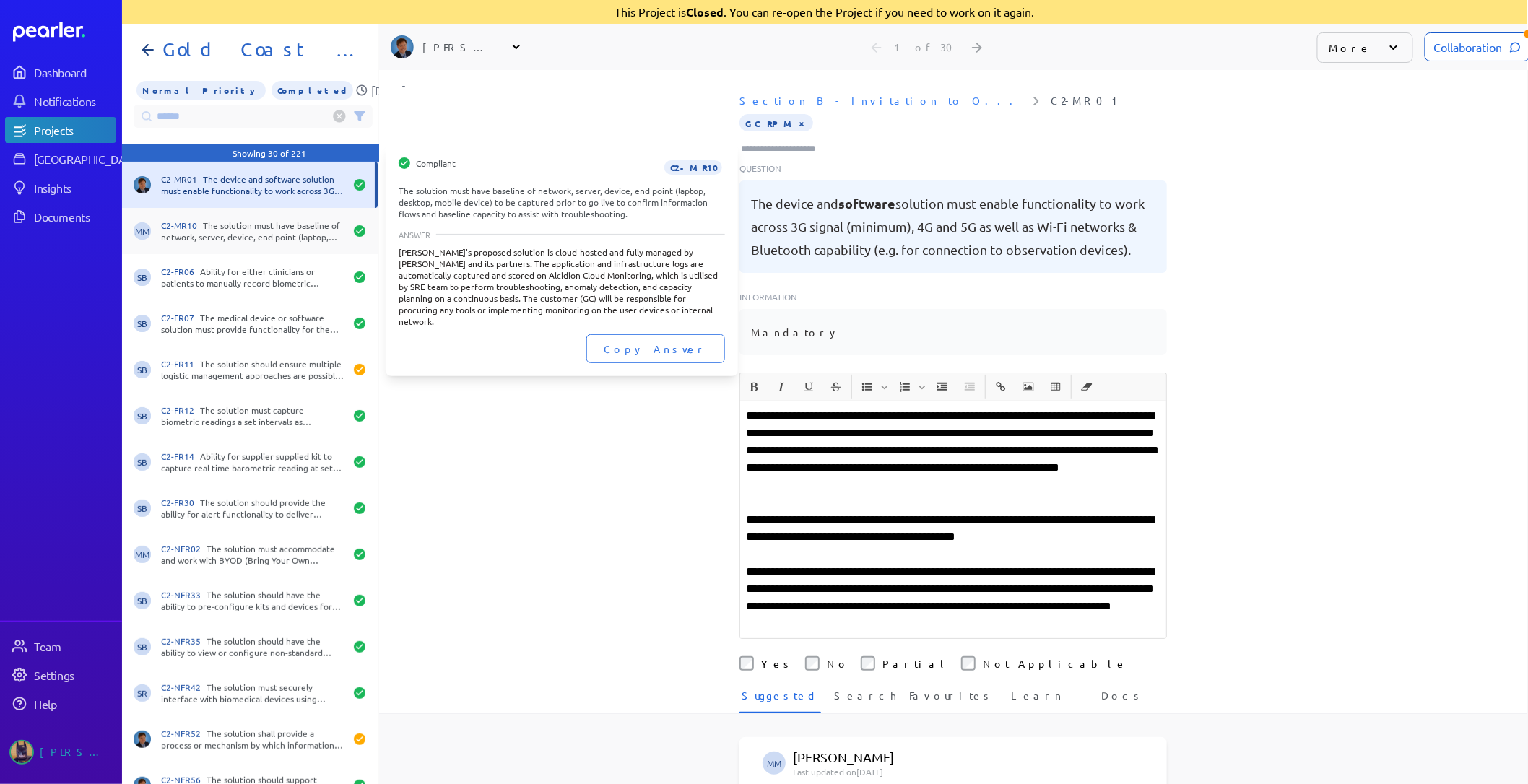
click at [270, 232] on div "C2-MR10 The solution must have baseline of network, server, device, end point (…" at bounding box center [252, 231] width 184 height 23
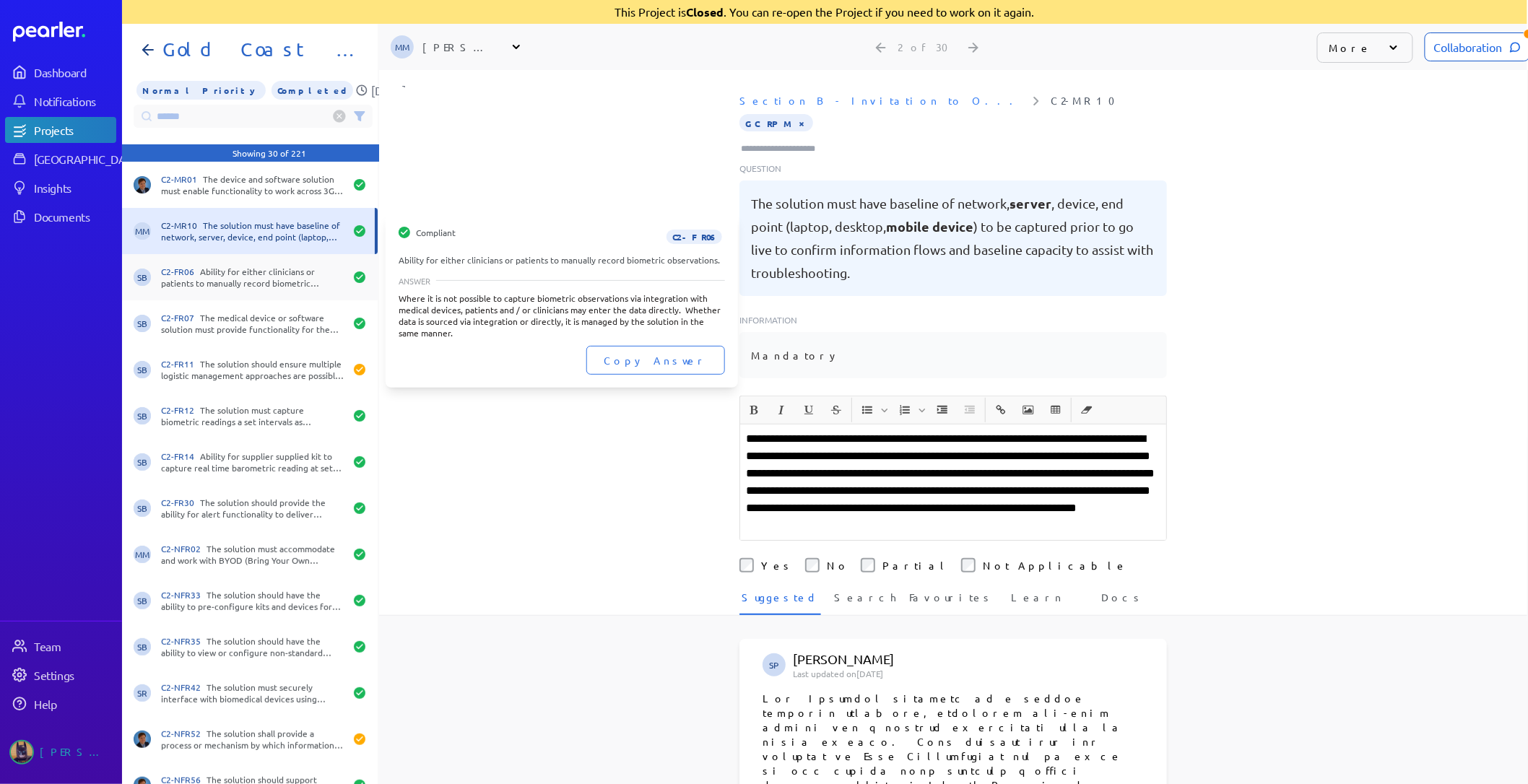
click at [265, 271] on div "C2-FR06 Ability for either clinicians or patients to manually record biometric …" at bounding box center [252, 277] width 184 height 23
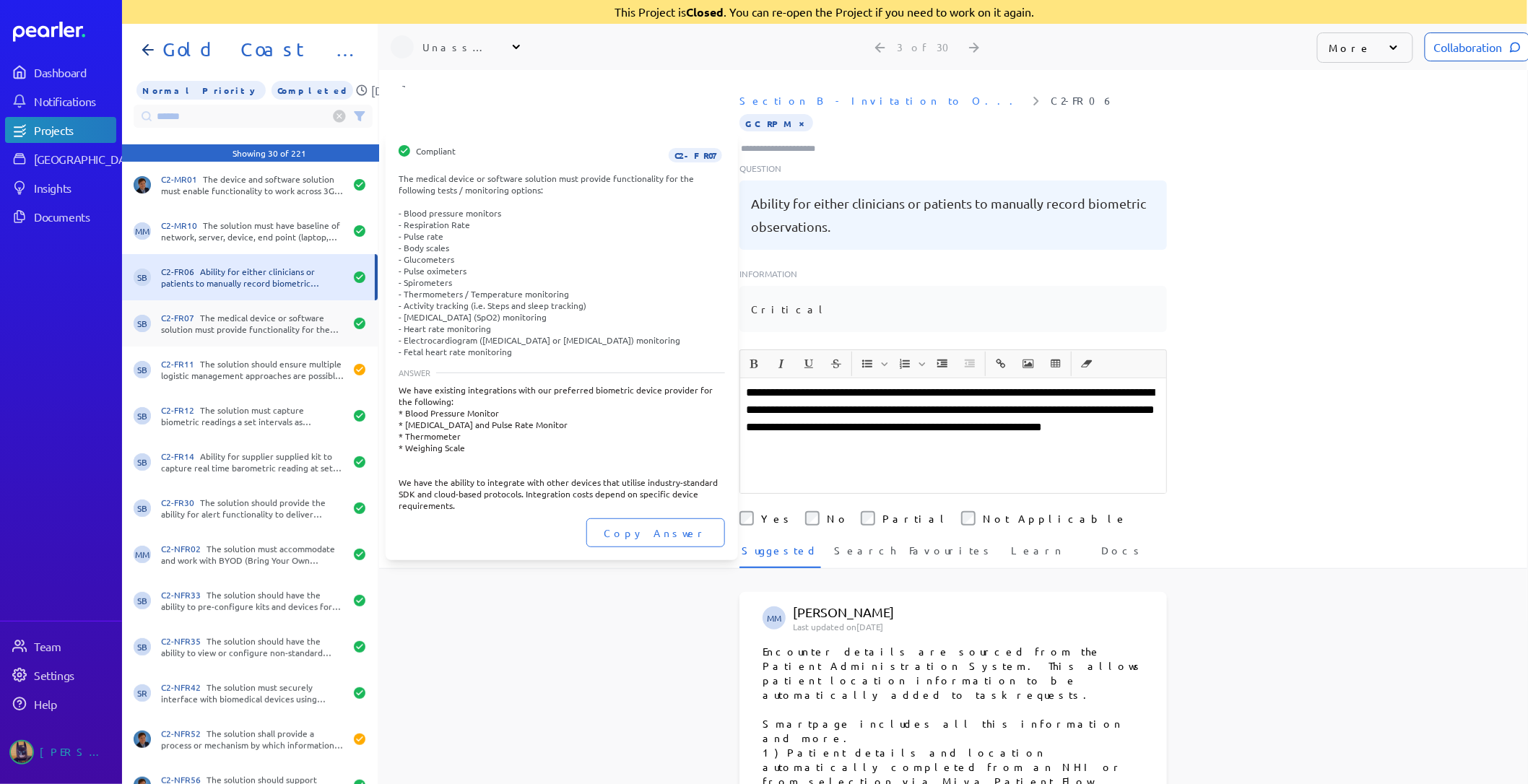
click at [251, 306] on div "SB C2-FR07 The medical device or software solution must provide functionality f…" at bounding box center [250, 324] width 256 height 46
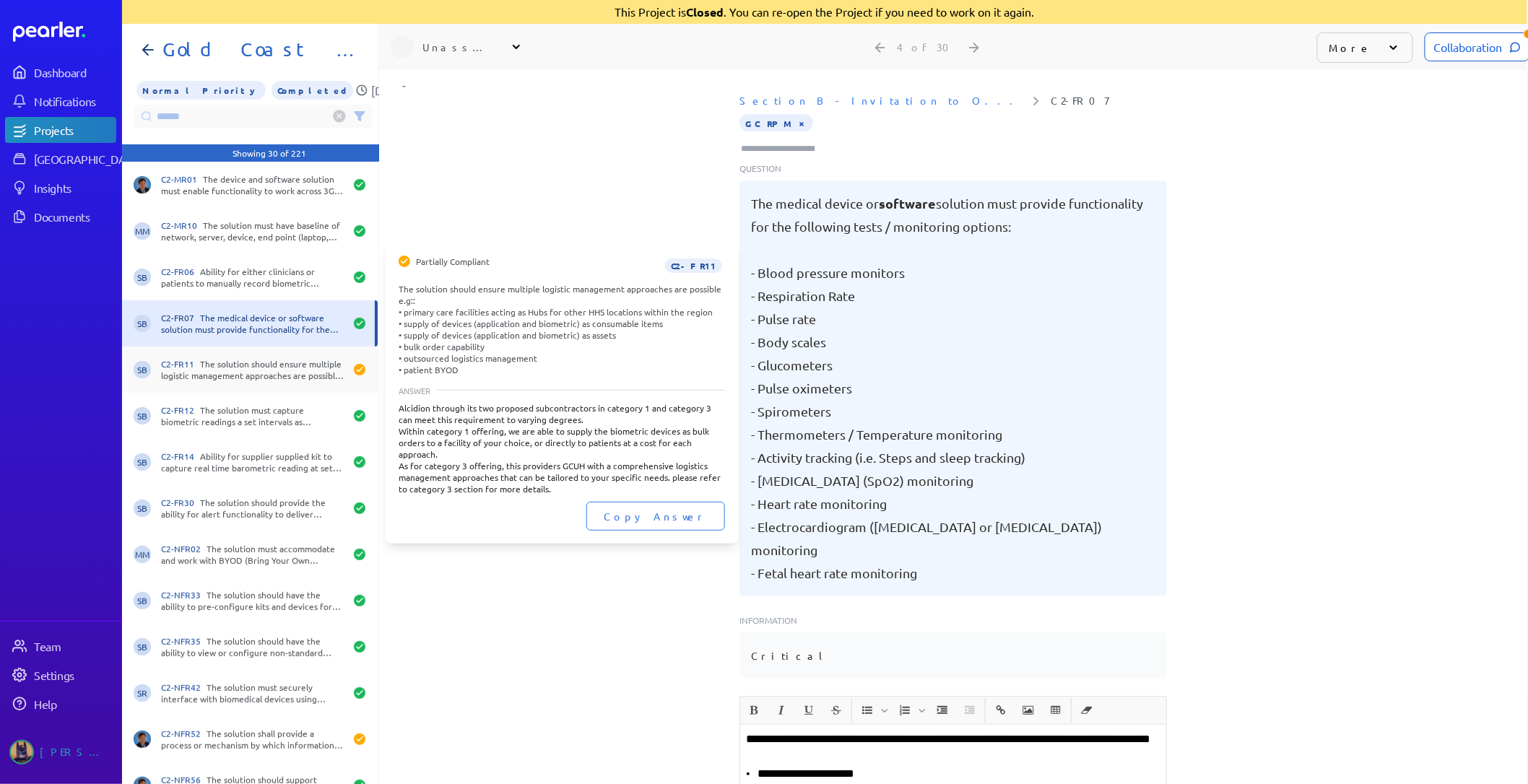
click at [251, 350] on div "SB C2-FR11 The solution should ensure multiple logistic management approaches a…" at bounding box center [250, 369] width 256 height 46
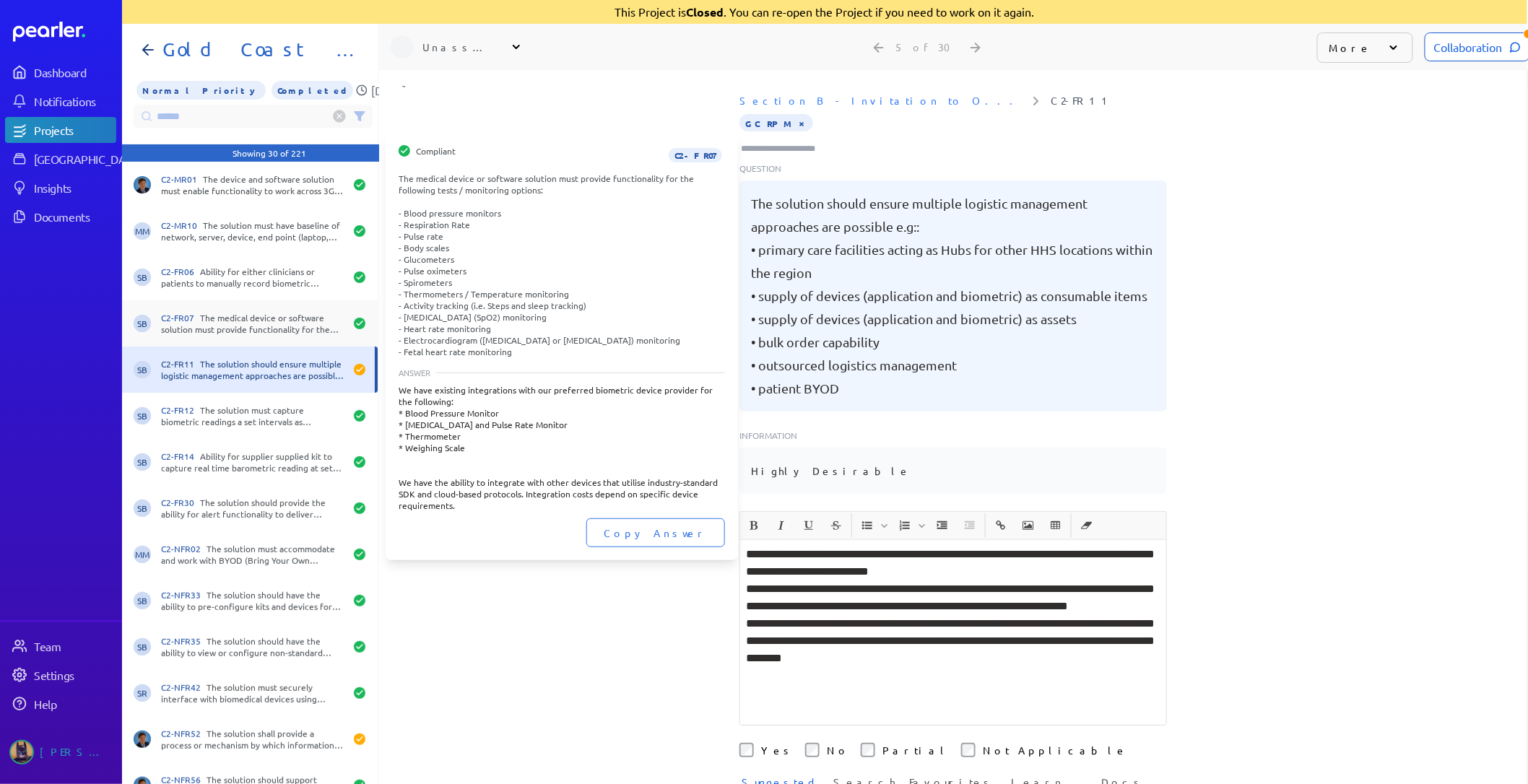
scroll to position [203, 0]
click at [252, 318] on div "C2-FR07 The medical device or software solution must provide functionality for …" at bounding box center [252, 324] width 184 height 23
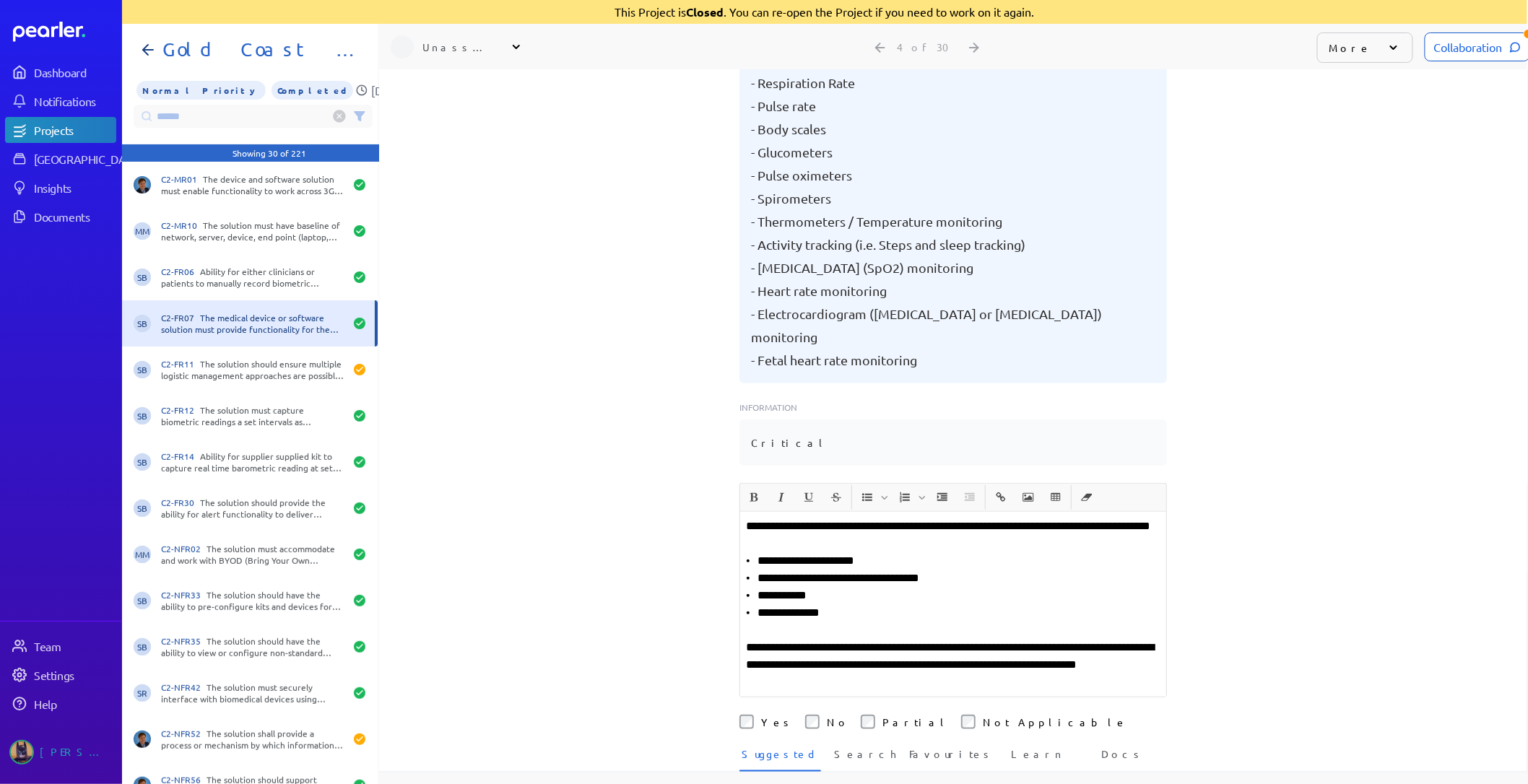
scroll to position [240, 0]
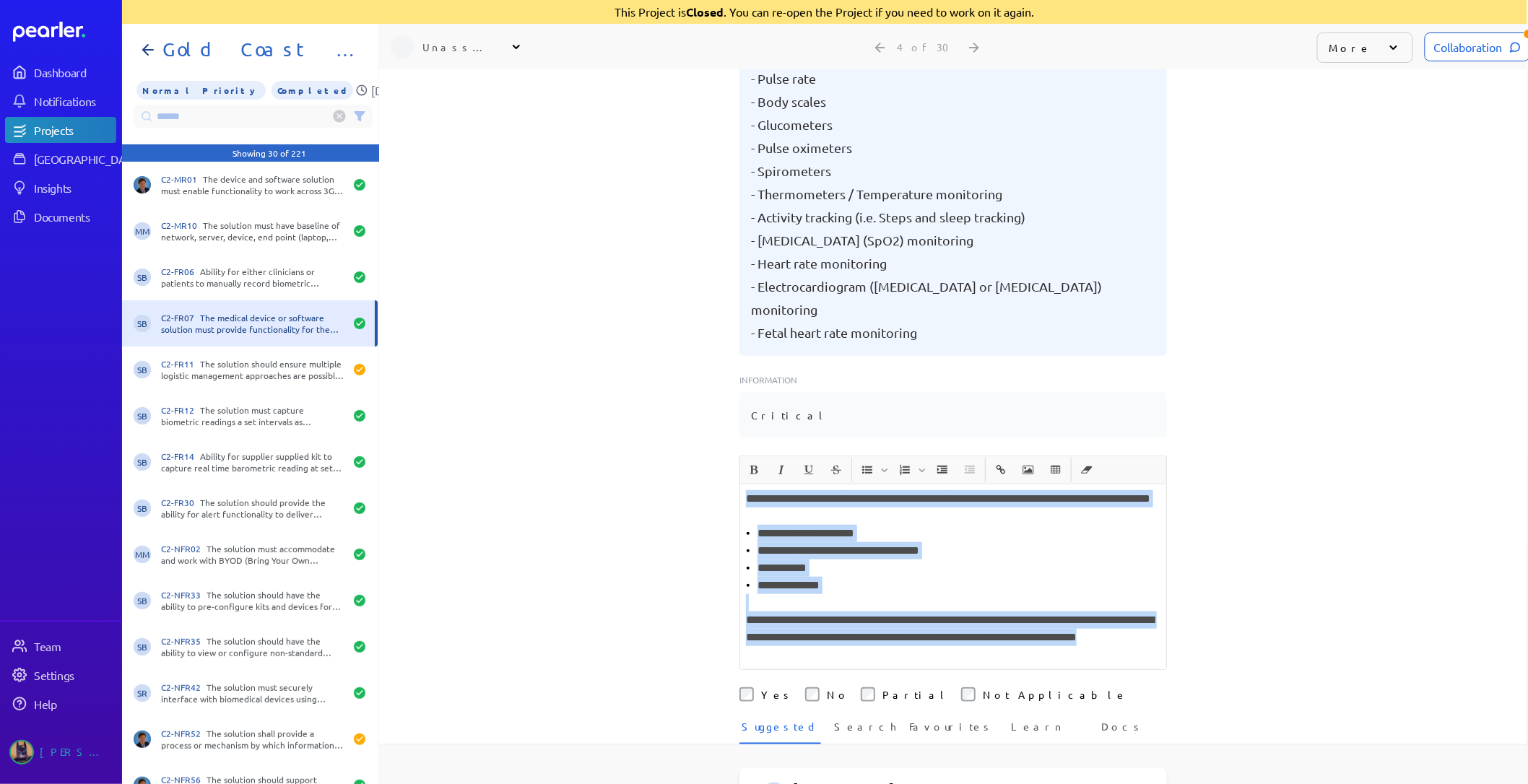
drag, startPoint x: 896, startPoint y: 637, endPoint x: 694, endPoint y: 452, distance: 273.9
click at [694, 452] on div "**********" at bounding box center [953, 187] width 1148 height 714
copy div "**********"
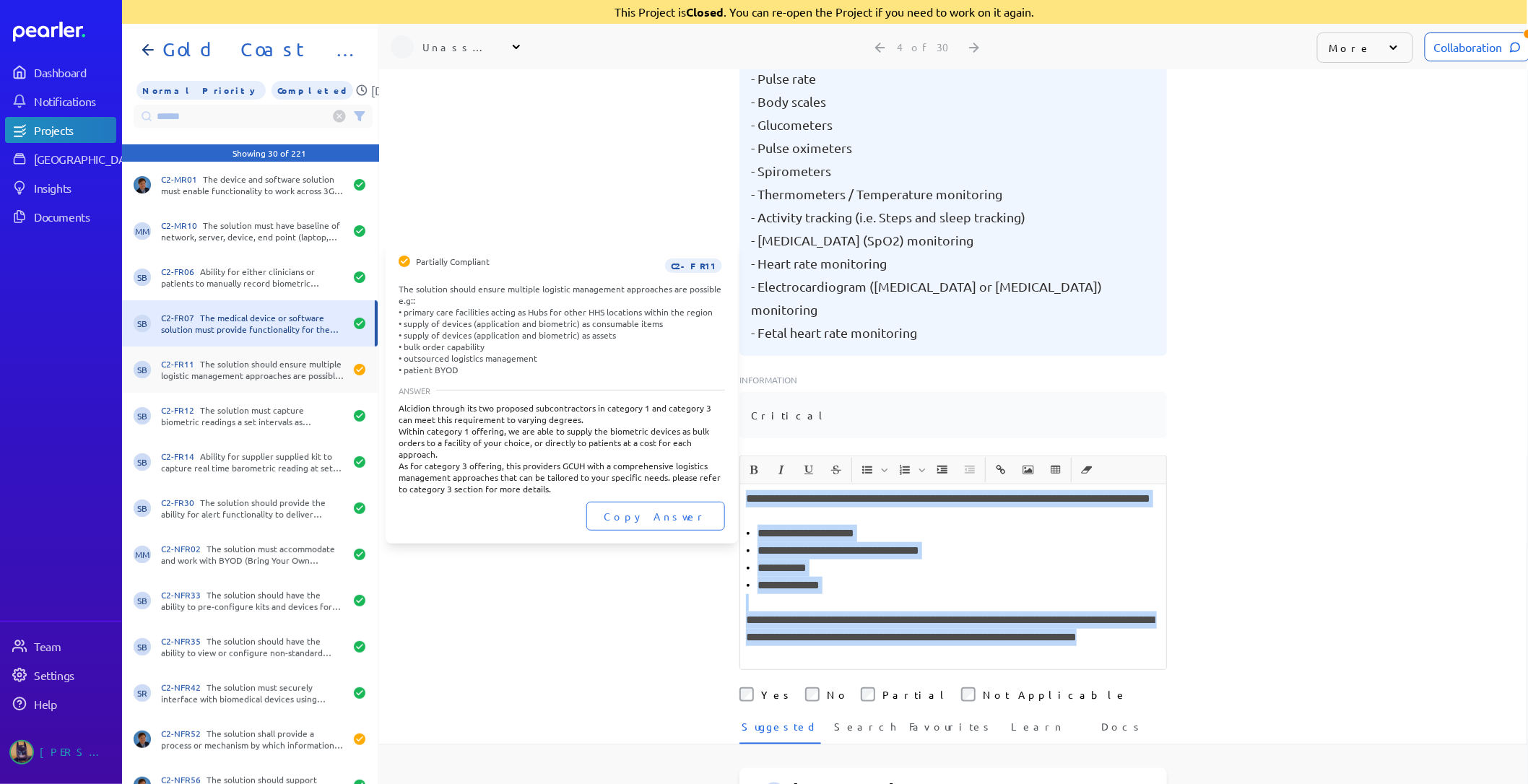
click at [276, 378] on div "C2-FR11 The solution should ensure multiple logistic management approaches are …" at bounding box center [252, 369] width 184 height 23
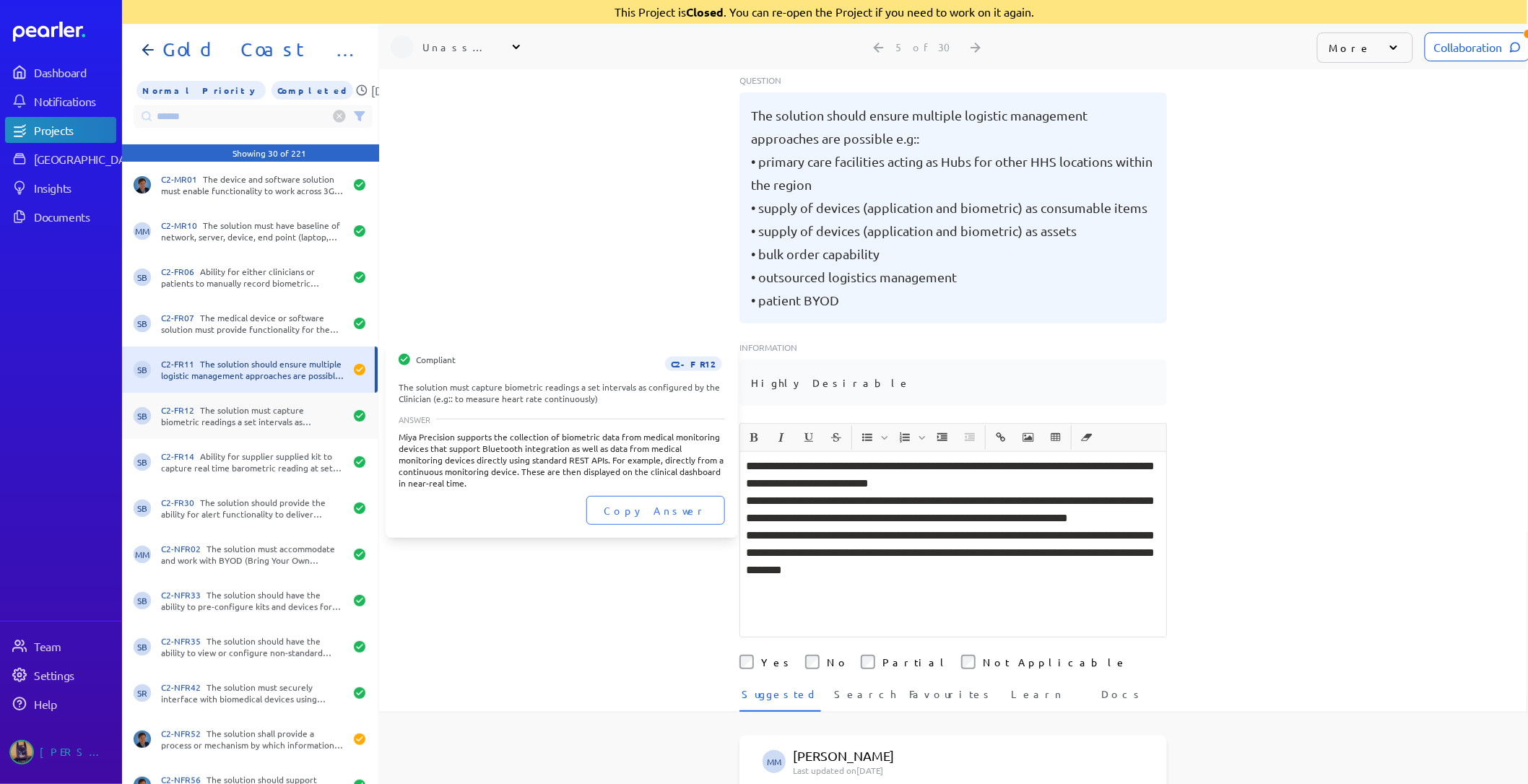
scroll to position [240, 0]
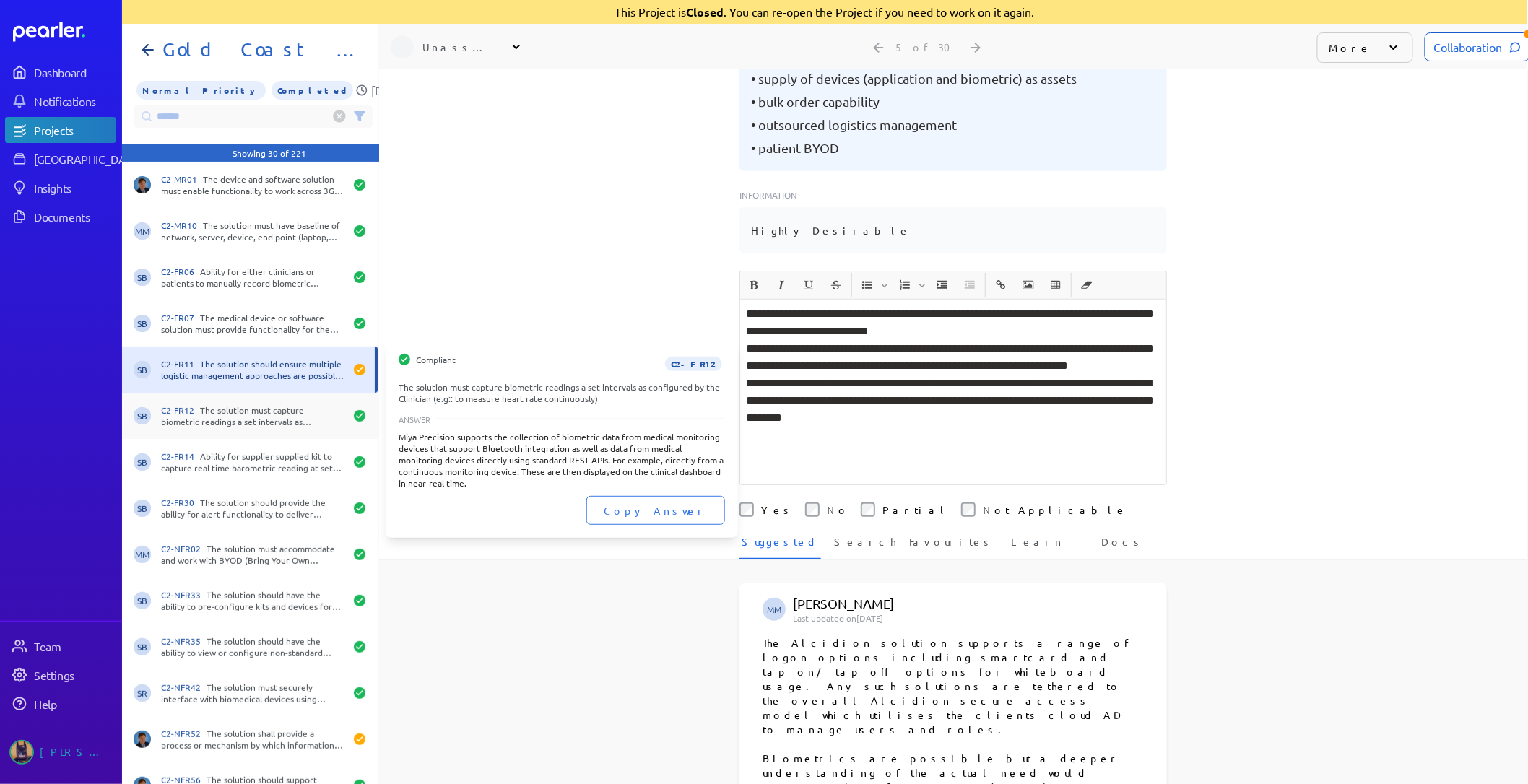
click at [271, 406] on div "C2-FR12 The solution must capture biometric readings a set intervals as configu…" at bounding box center [252, 415] width 184 height 23
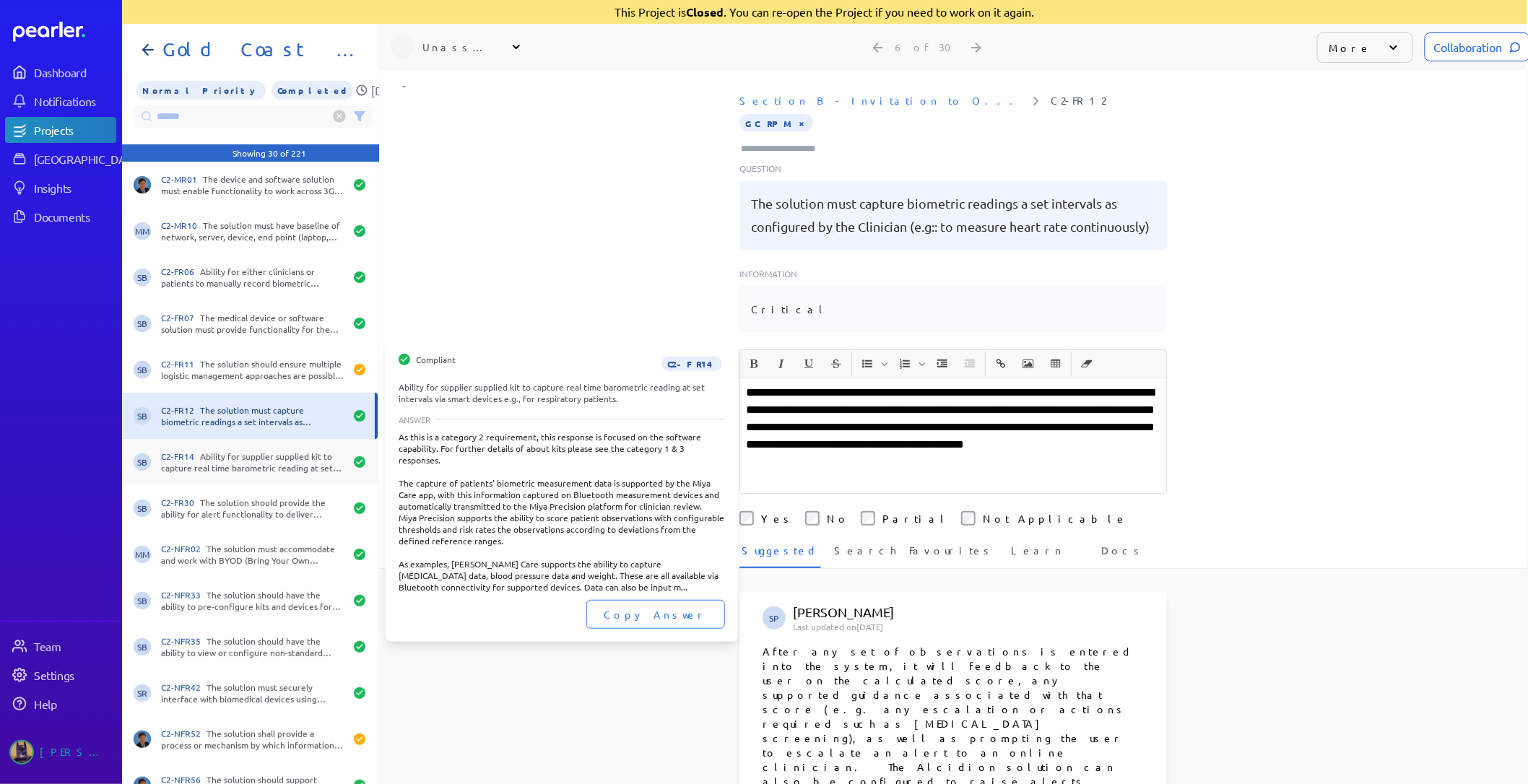
click at [220, 455] on div "C2-FR14 Ability for supplier supplied kit to capture real time barometric readi…" at bounding box center [252, 462] width 184 height 23
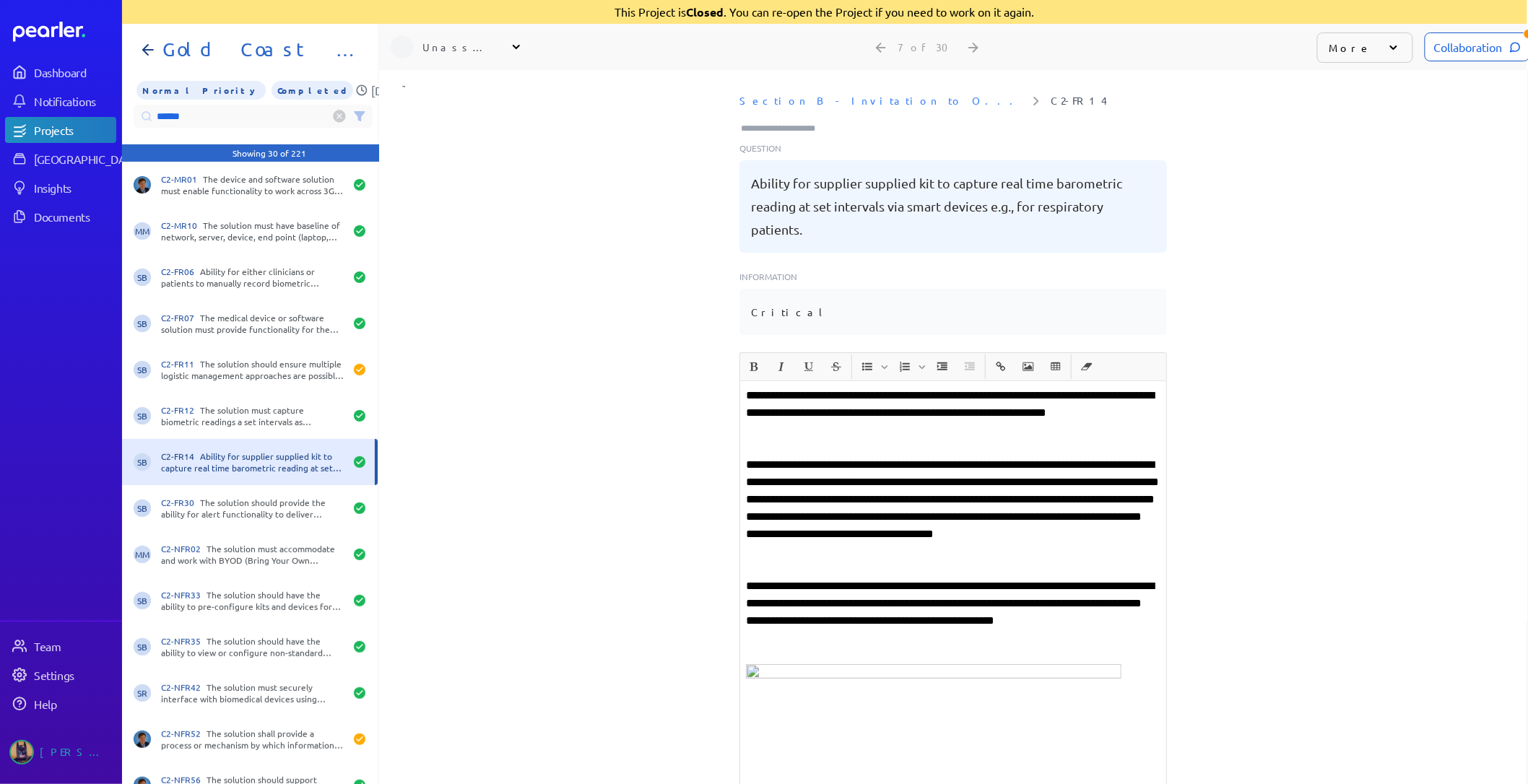
click at [191, 111] on input "******" at bounding box center [253, 116] width 239 height 23
drag, startPoint x: 216, startPoint y: 112, endPoint x: -200, endPoint y: 84, distance: 416.9
click at [0, 84] on html "Dashboard Notifications Projects Answer Library Insights Documents Team Setting…" at bounding box center [763, 392] width 1528 height 784
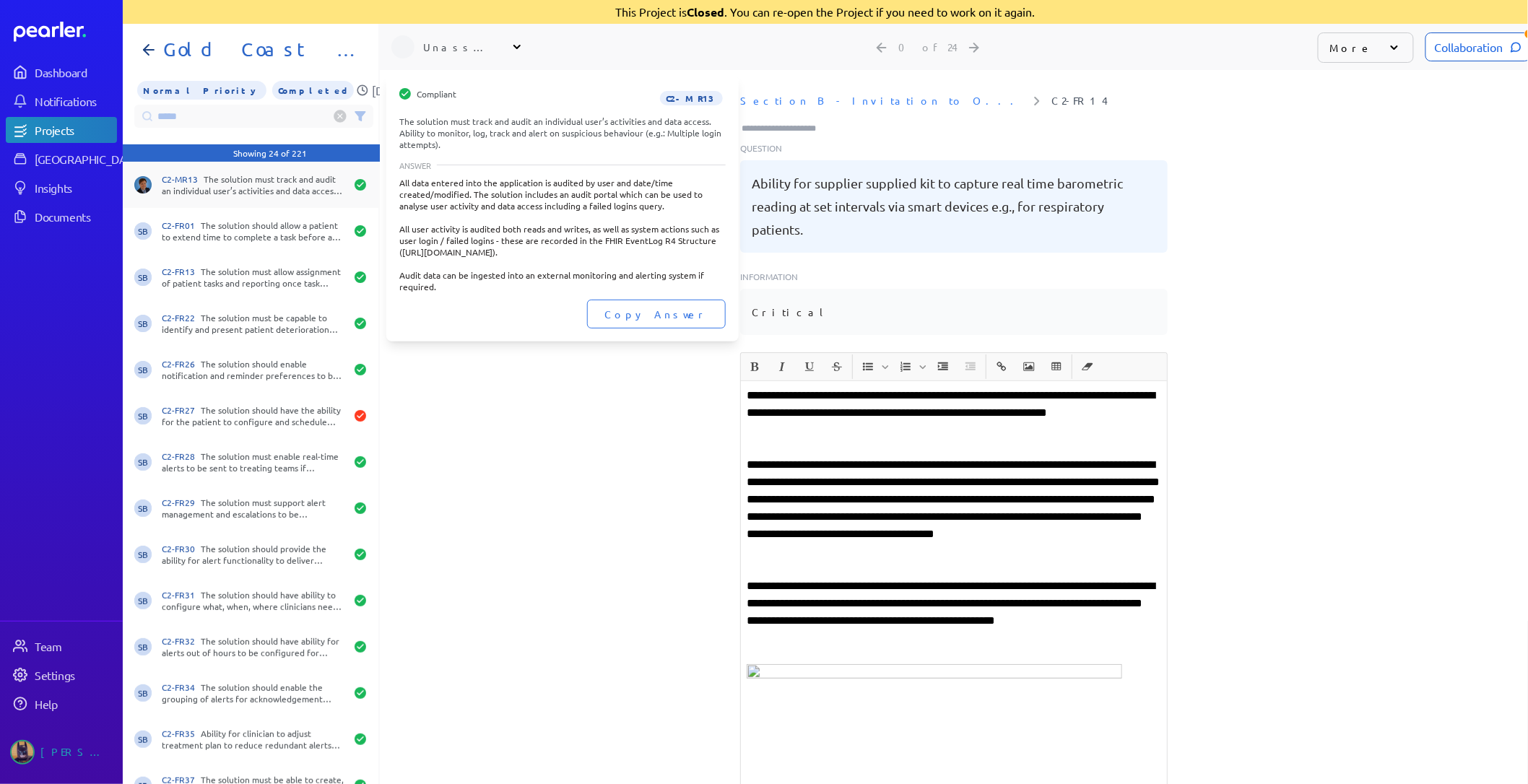
click at [217, 190] on div "C2-MR13 The solution must track and audit an individual user’s activities and d…" at bounding box center [253, 184] width 184 height 23
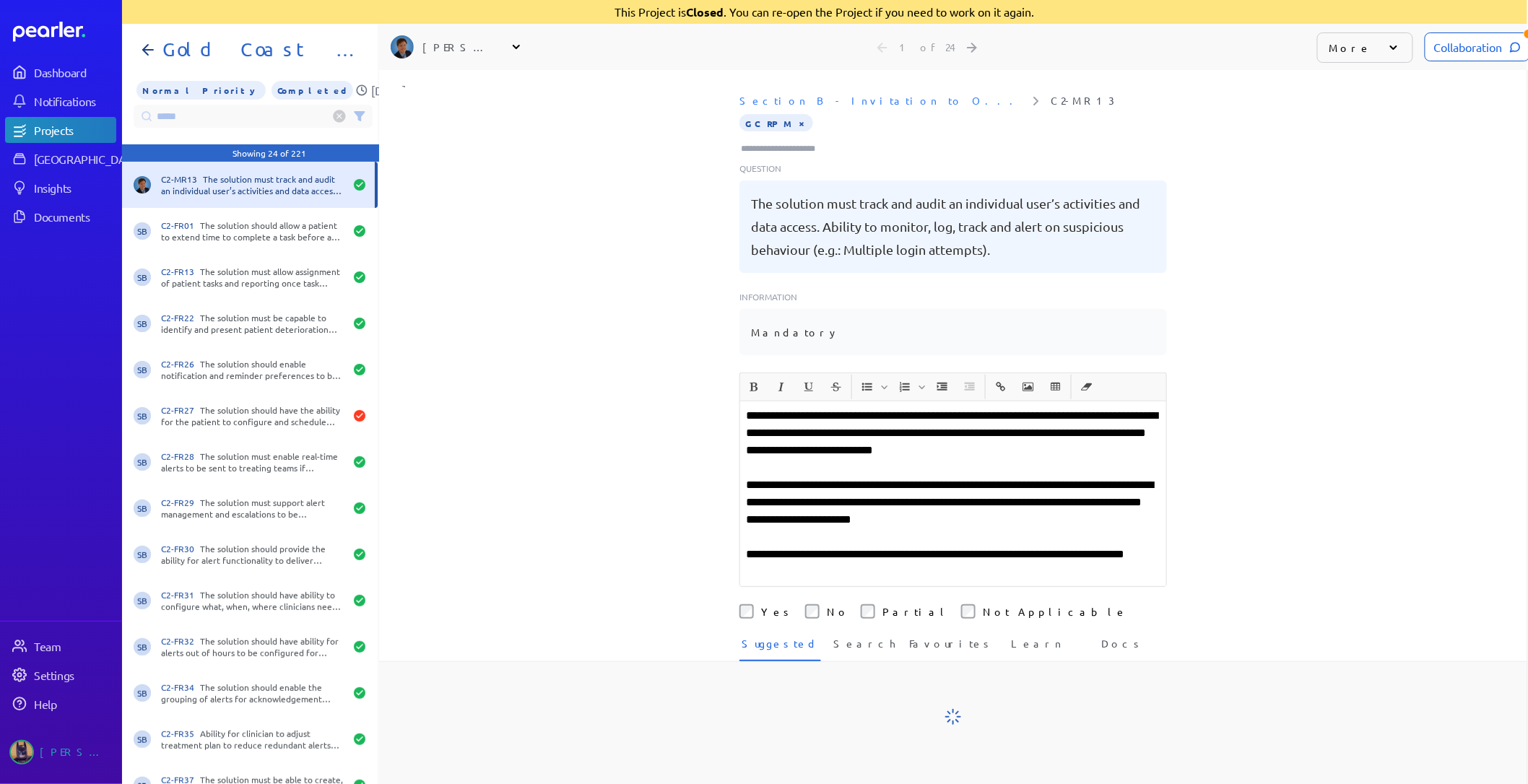
scroll to position [134, 0]
drag, startPoint x: 211, startPoint y: 114, endPoint x: -101, endPoint y: 125, distance: 312.2
click at [0, 125] on html "Dashboard Notifications Projects Answer Library Insights Documents Team Setting…" at bounding box center [763, 392] width 1528 height 784
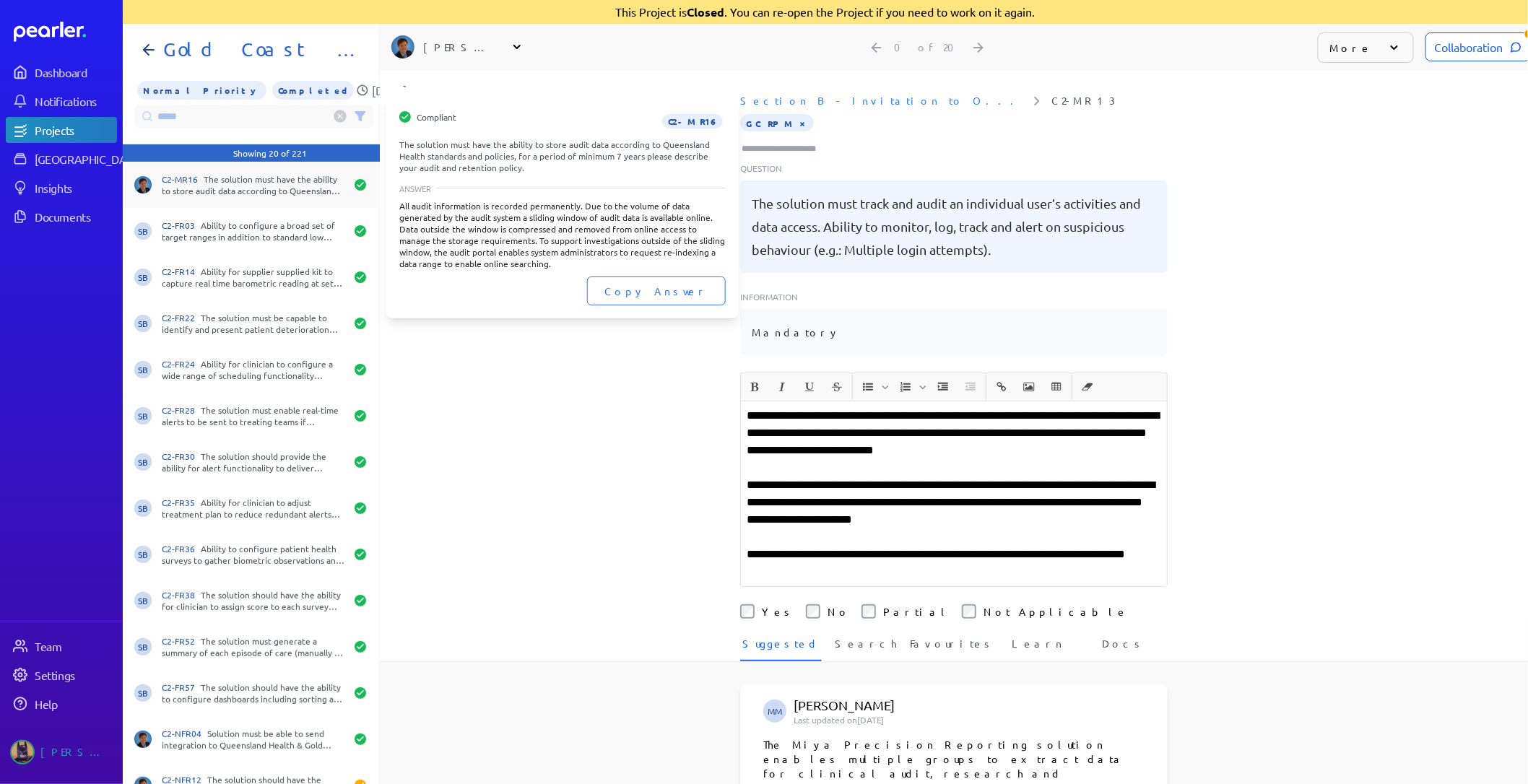
click at [283, 173] on div "C2-MR16 The solution must have the ability to store audit data according to Que…" at bounding box center [253, 184] width 184 height 23
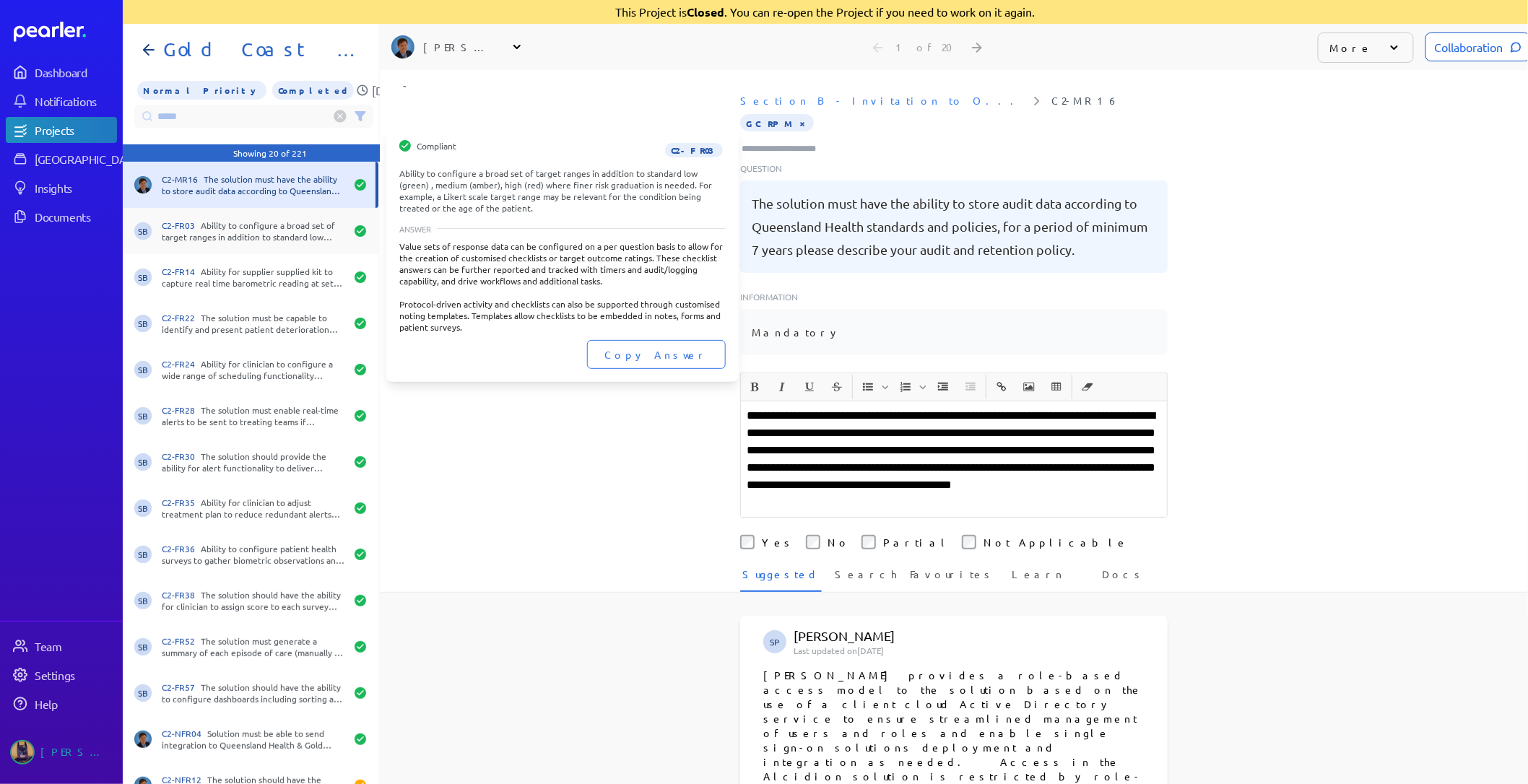
click at [294, 226] on div "C2-FR03 Ability to configure a broad set of target ranges in addition to standa…" at bounding box center [253, 231] width 184 height 23
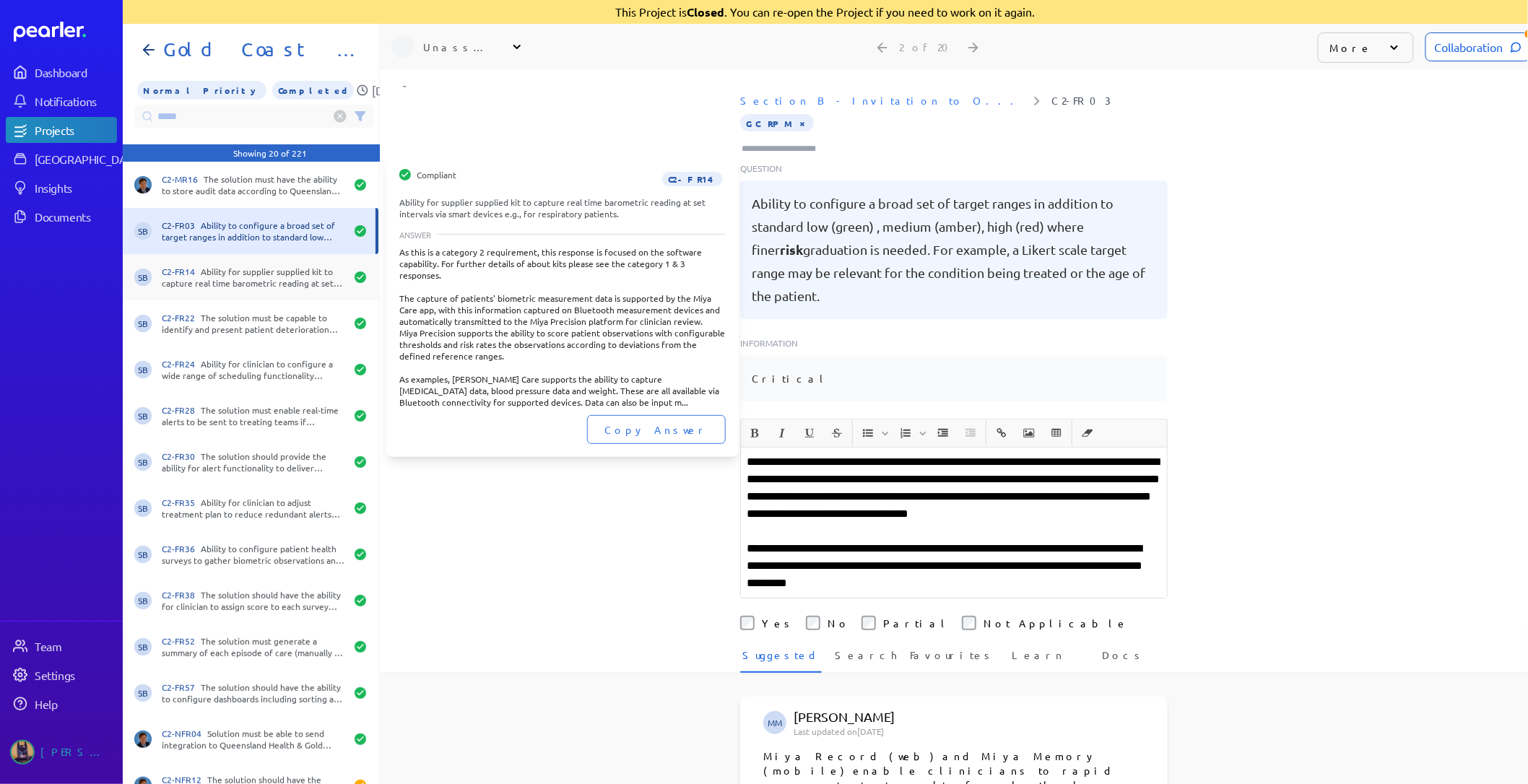
scroll to position [0, 1]
click at [287, 279] on div "C2-FR14 Ability for supplier supplied kit to capture real time barometric readi…" at bounding box center [252, 277] width 184 height 23
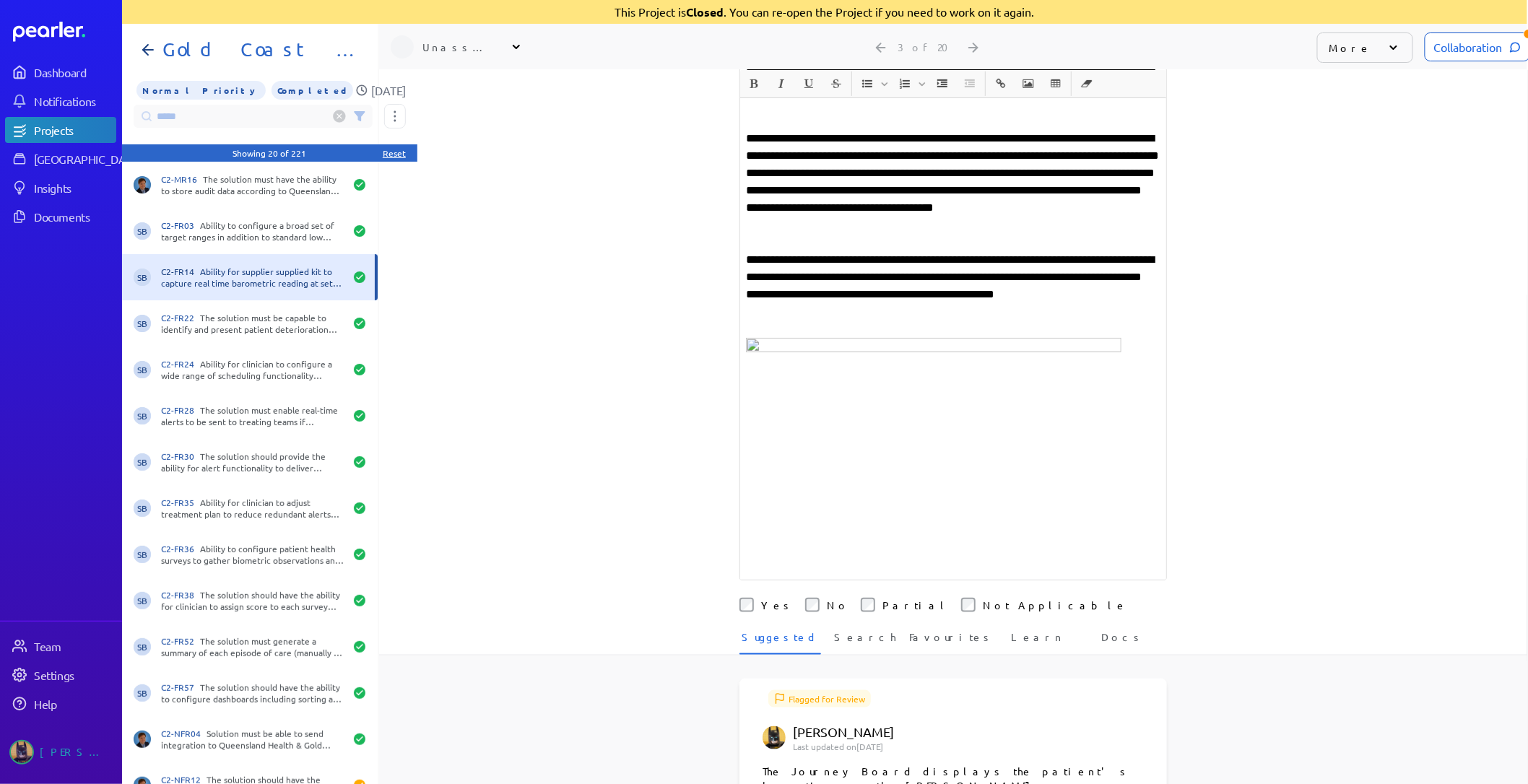
scroll to position [320, 0]
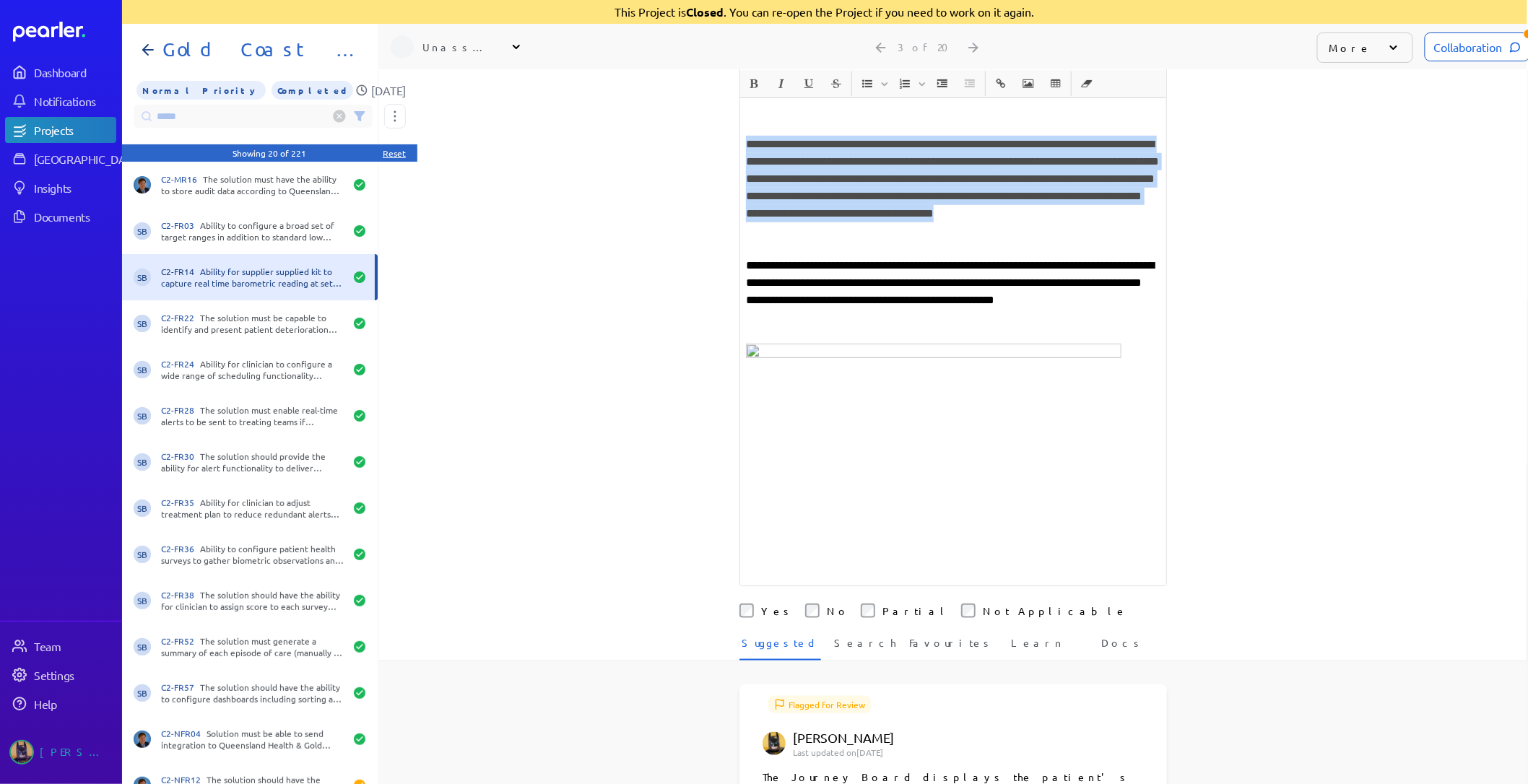
drag, startPoint x: 936, startPoint y: 227, endPoint x: 659, endPoint y: 149, distance: 287.8
click at [659, 149] on div "**********" at bounding box center [953, 106] width 1148 height 714
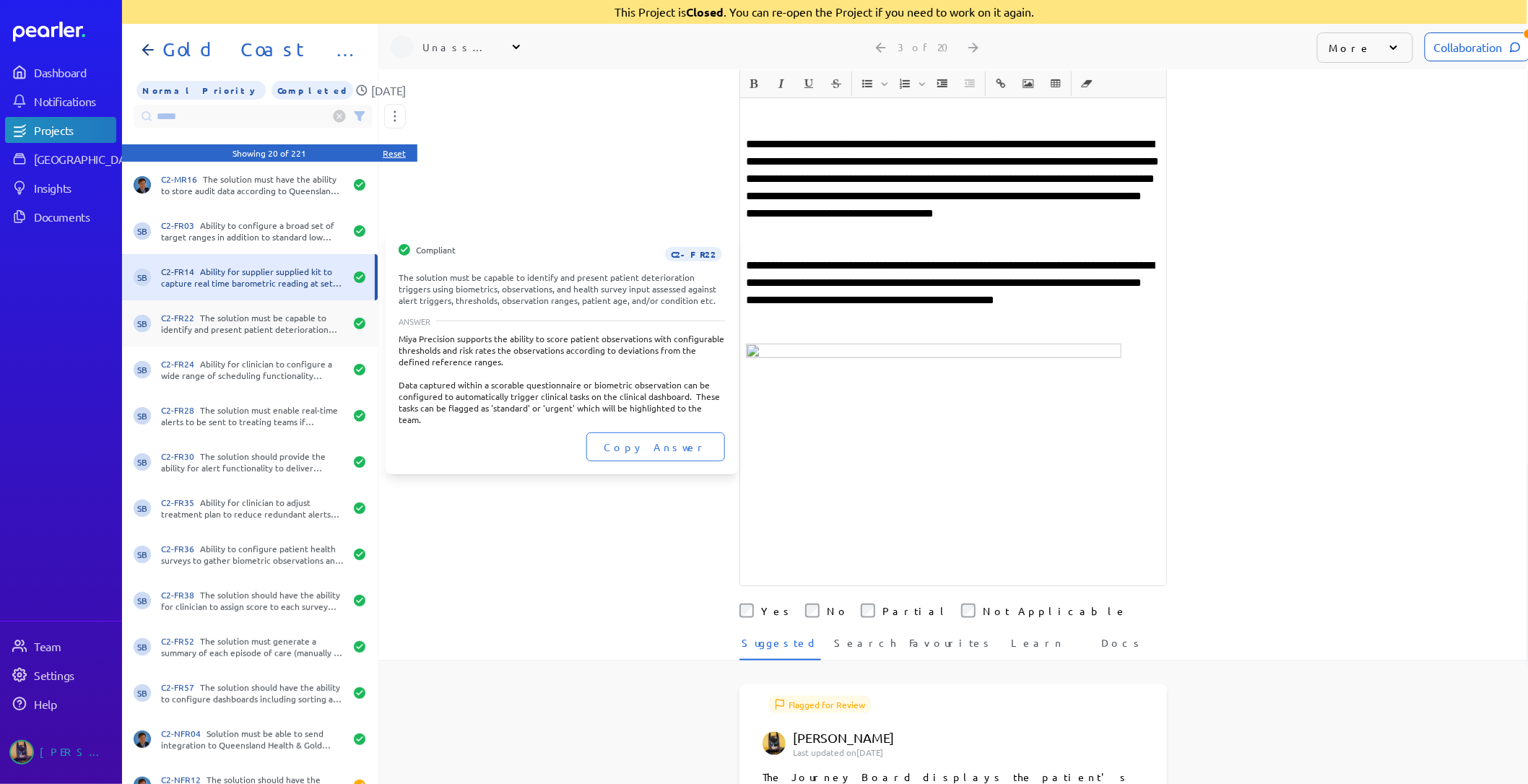
click at [215, 335] on div "SB C2-FR22 The solution must be capable to identify and present patient deterio…" at bounding box center [250, 324] width 256 height 46
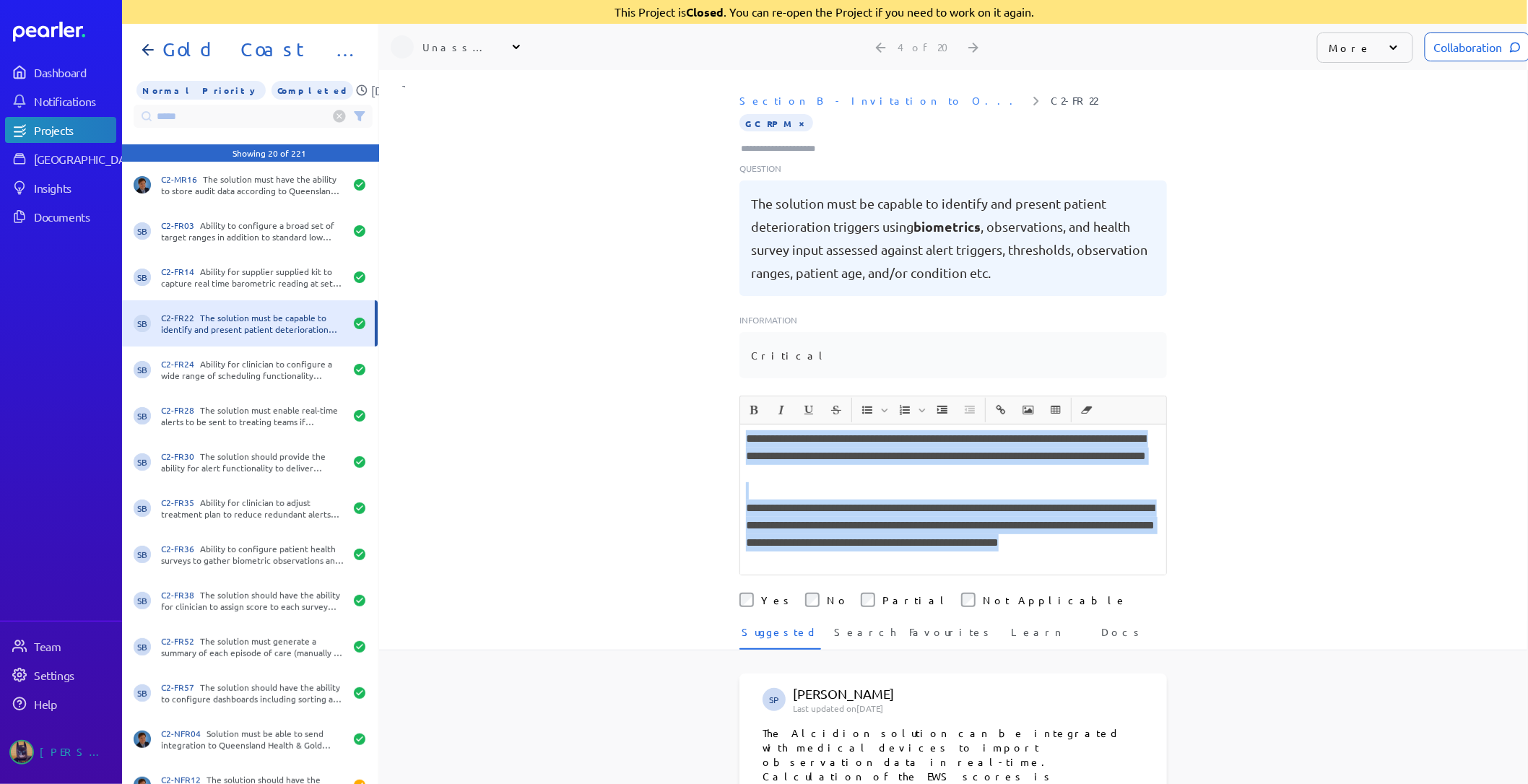
drag, startPoint x: 935, startPoint y: 568, endPoint x: 663, endPoint y: 430, distance: 305.0
click at [663, 430] on div "**********" at bounding box center [953, 427] width 1148 height 714
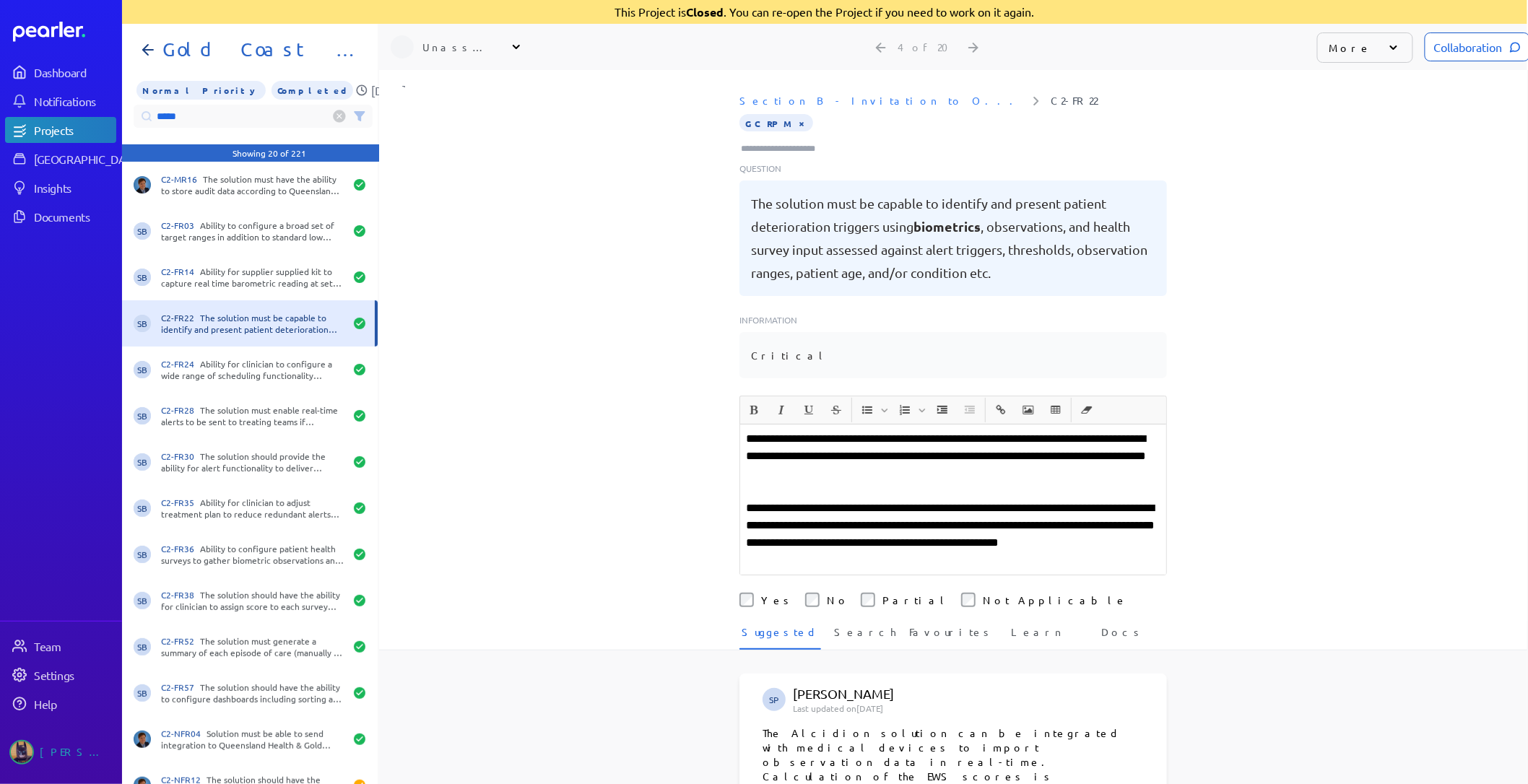
click at [205, 114] on input "*****" at bounding box center [253, 116] width 239 height 23
drag, startPoint x: 78, startPoint y: 106, endPoint x: -106, endPoint y: 97, distance: 184.2
click at [0, 97] on html "Dashboard Notifications Projects Answer Library Insights Documents Team Setting…" at bounding box center [764, 392] width 1528 height 784
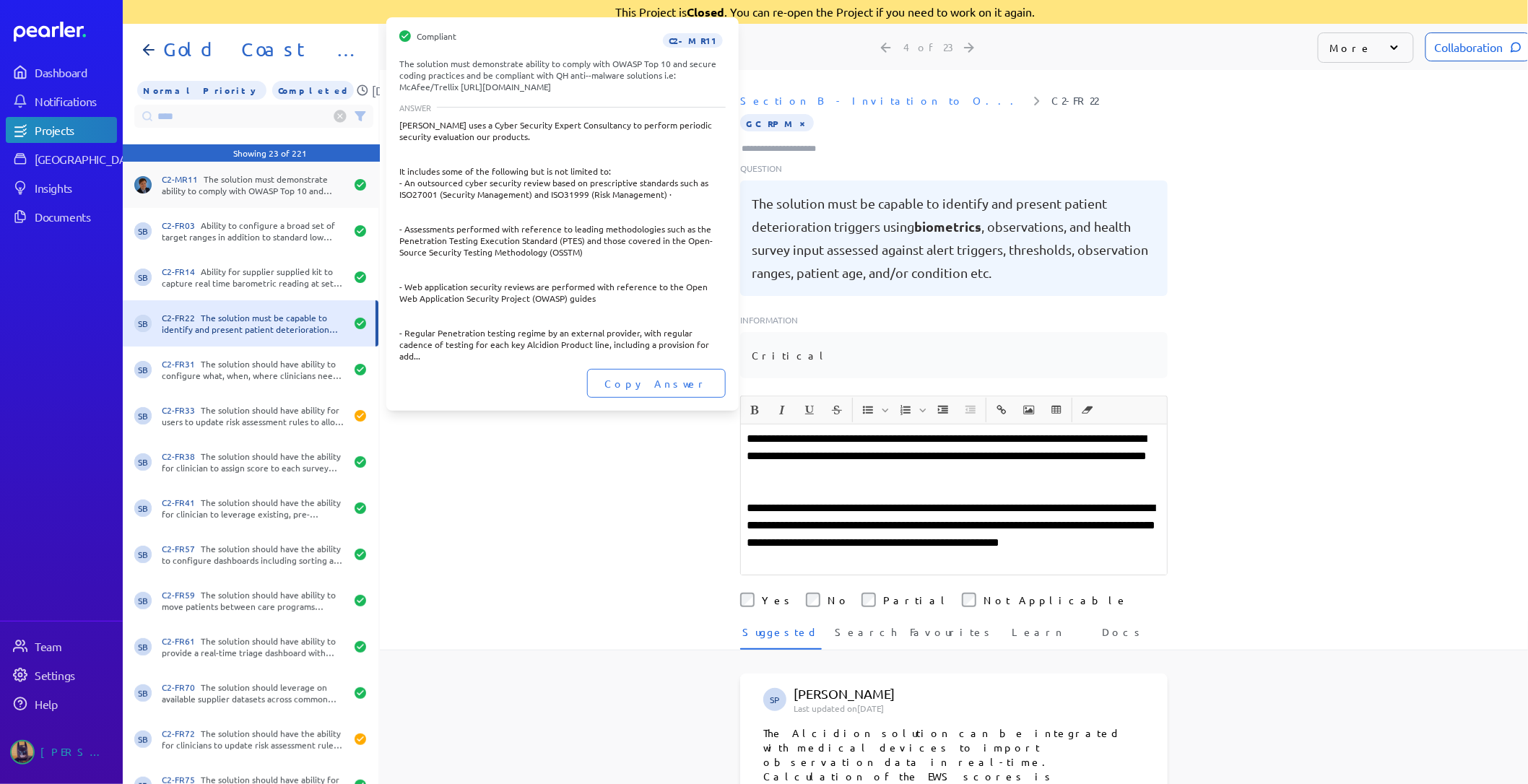
click at [282, 191] on div "C2-MR11 The solution must demonstrate ability to comply with OWASP Top 10 and s…" at bounding box center [253, 184] width 184 height 23
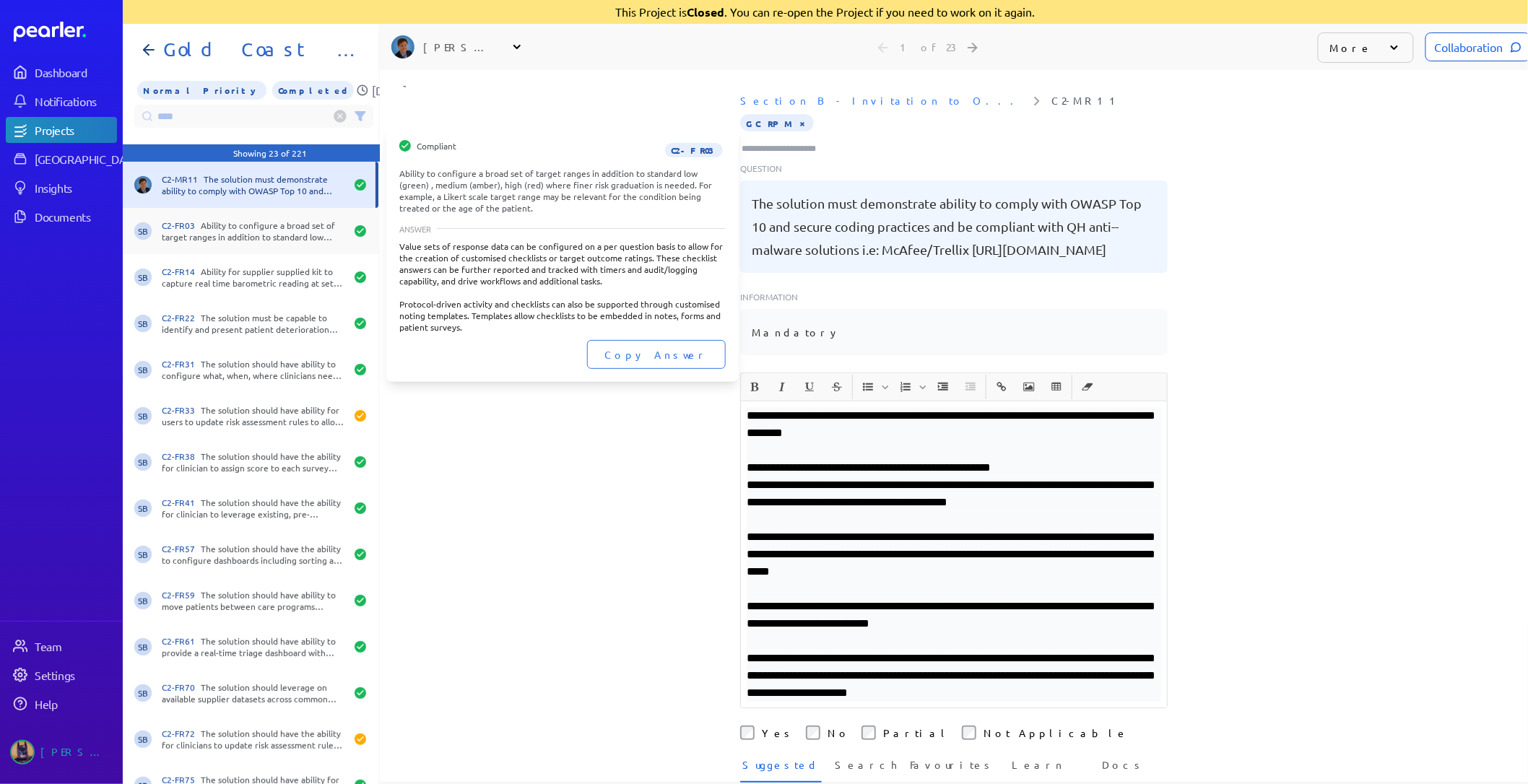
click at [277, 236] on div "C2-FR03 Ability to configure a broad set of target ranges in addition to standa…" at bounding box center [253, 231] width 184 height 23
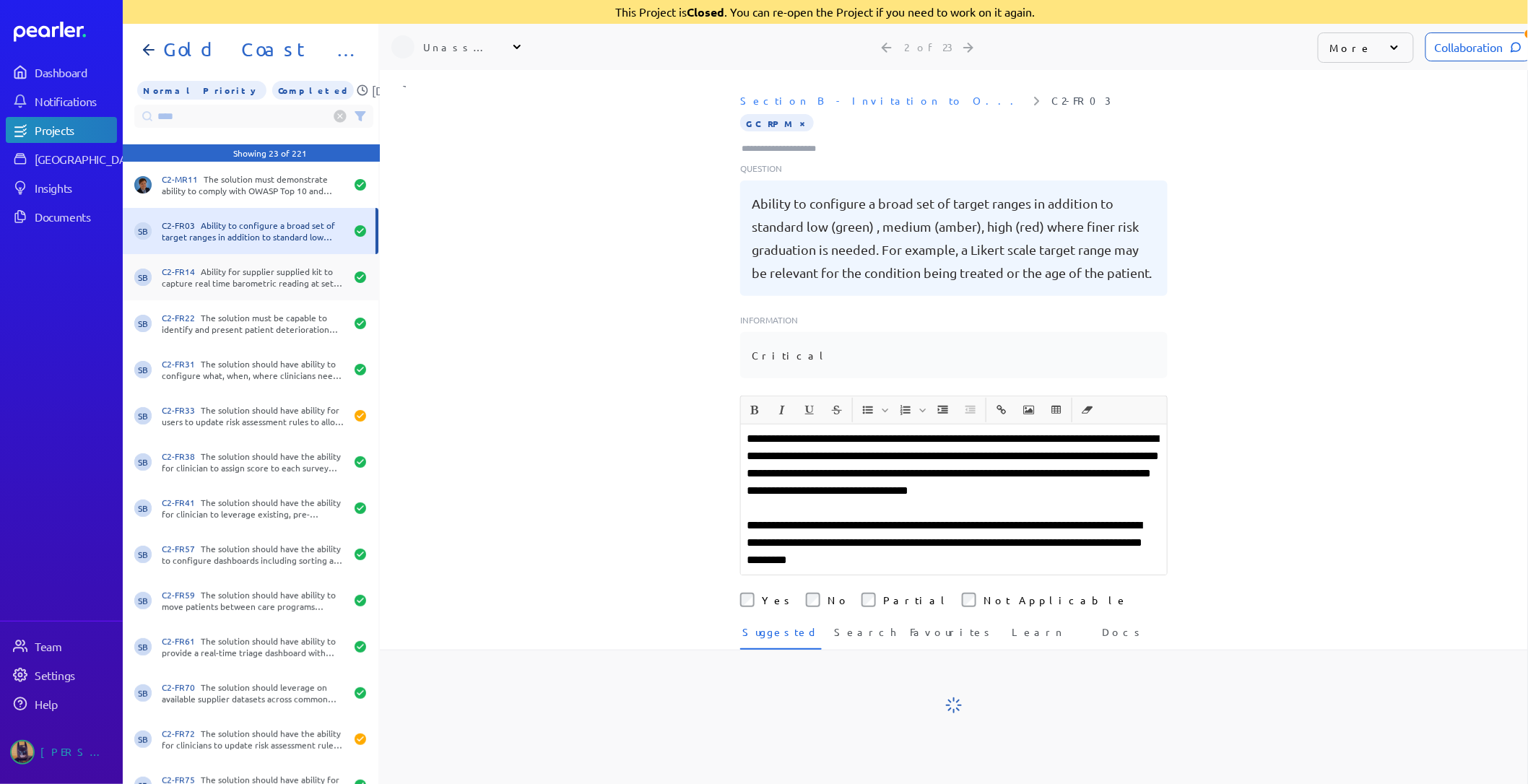
scroll to position [0, 1]
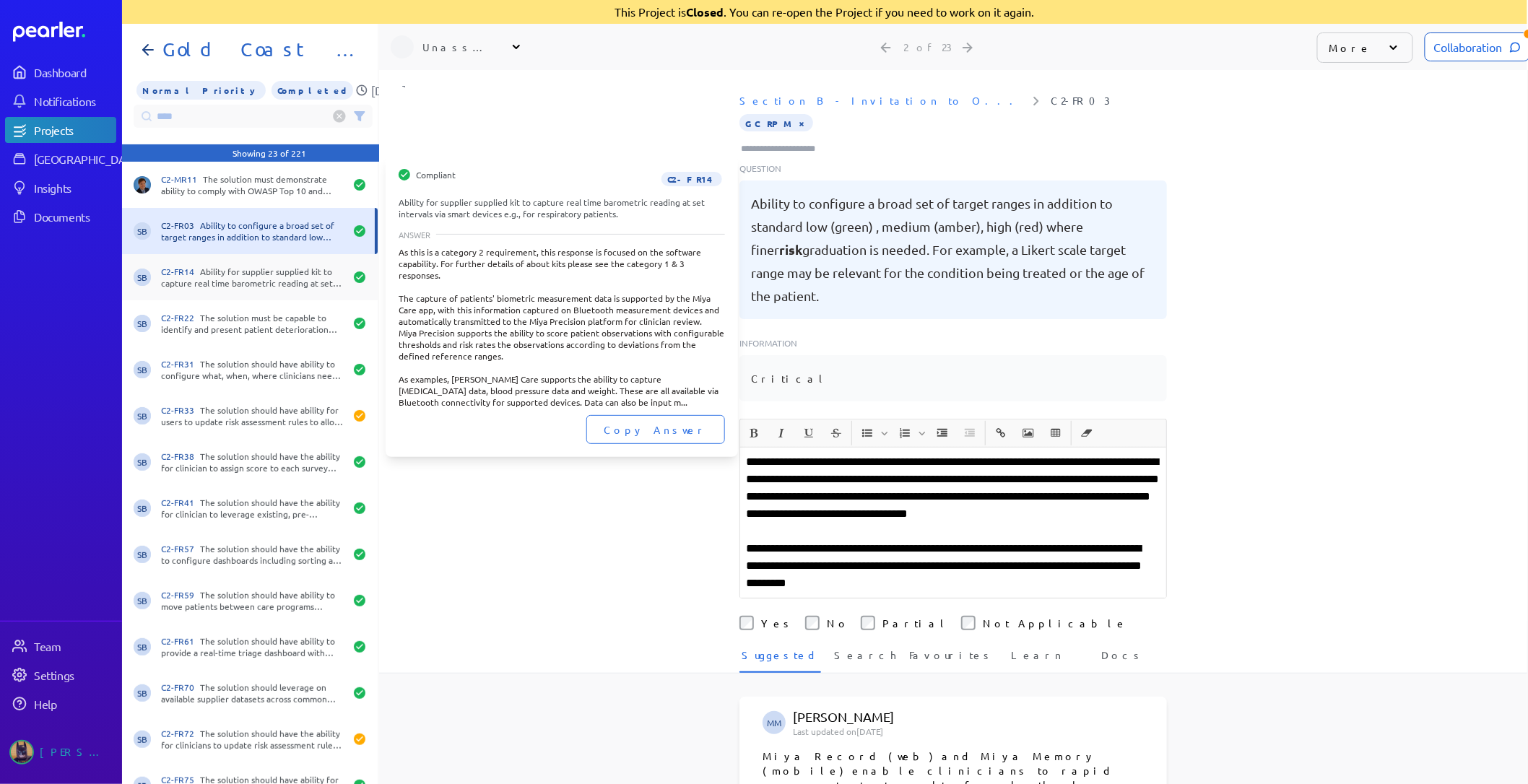
click at [287, 287] on div "C2-FR14 Ability for supplier supplied kit to capture real time barometric readi…" at bounding box center [252, 277] width 184 height 23
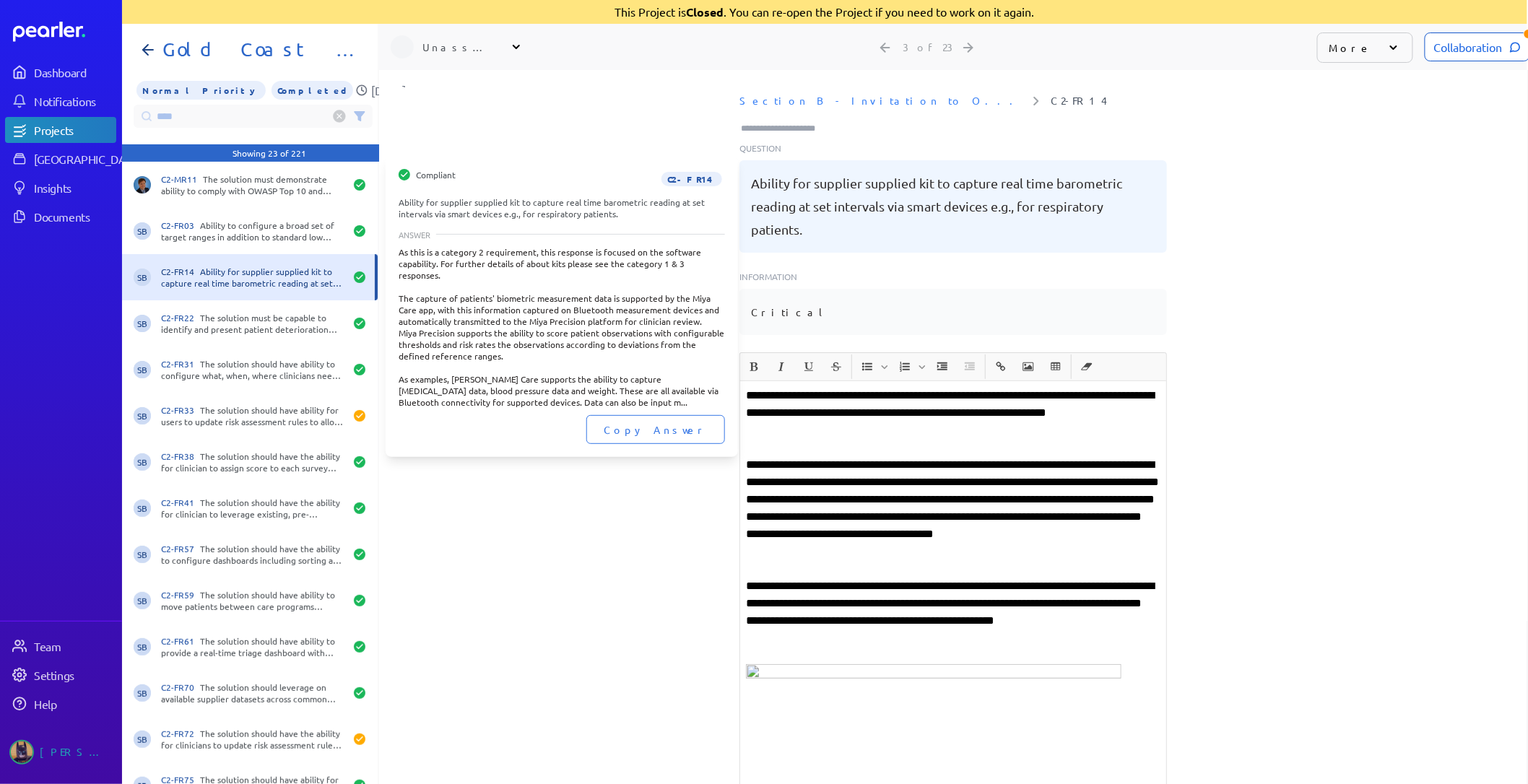
click at [291, 298] on div "SB C2-FR14 Ability for supplier supplied kit to capture real time barometric re…" at bounding box center [250, 277] width 256 height 46
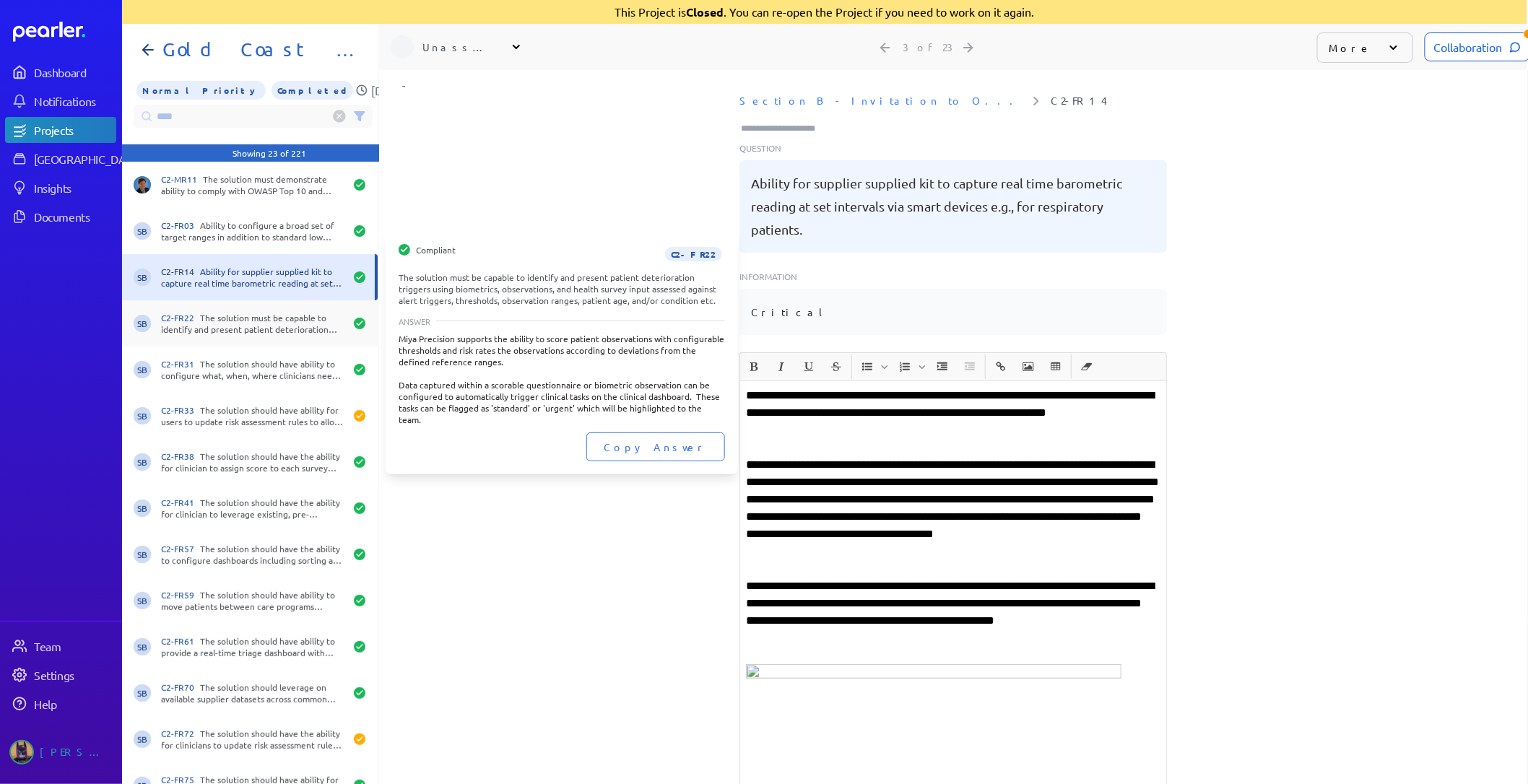
click at [289, 325] on div "C2-FR22 The solution must be capable to identify and present patient deteriorat…" at bounding box center [252, 324] width 184 height 23
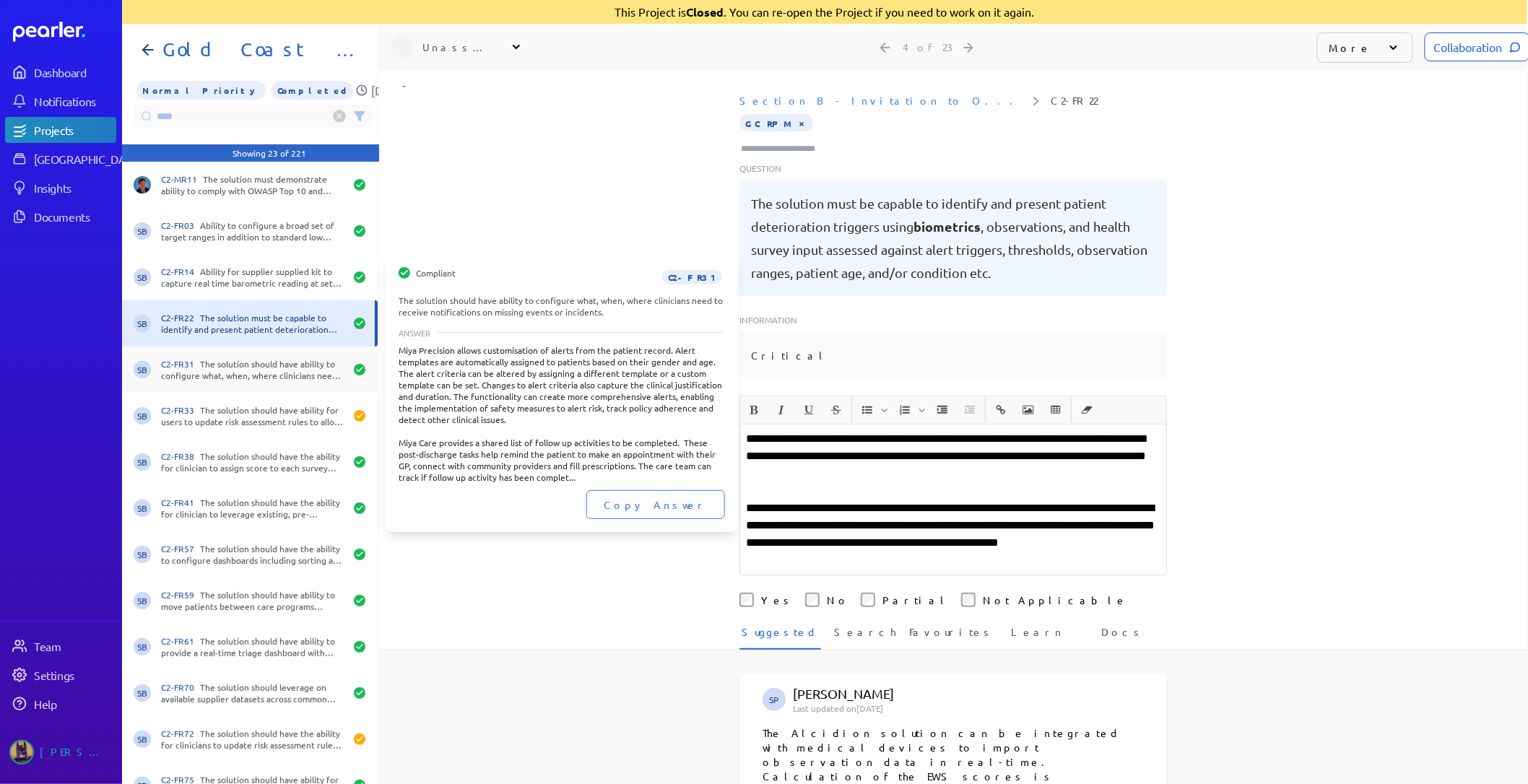
click at [280, 359] on div "C2-FR31 The solution should have ability to configure what, when, where clinici…" at bounding box center [252, 369] width 184 height 23
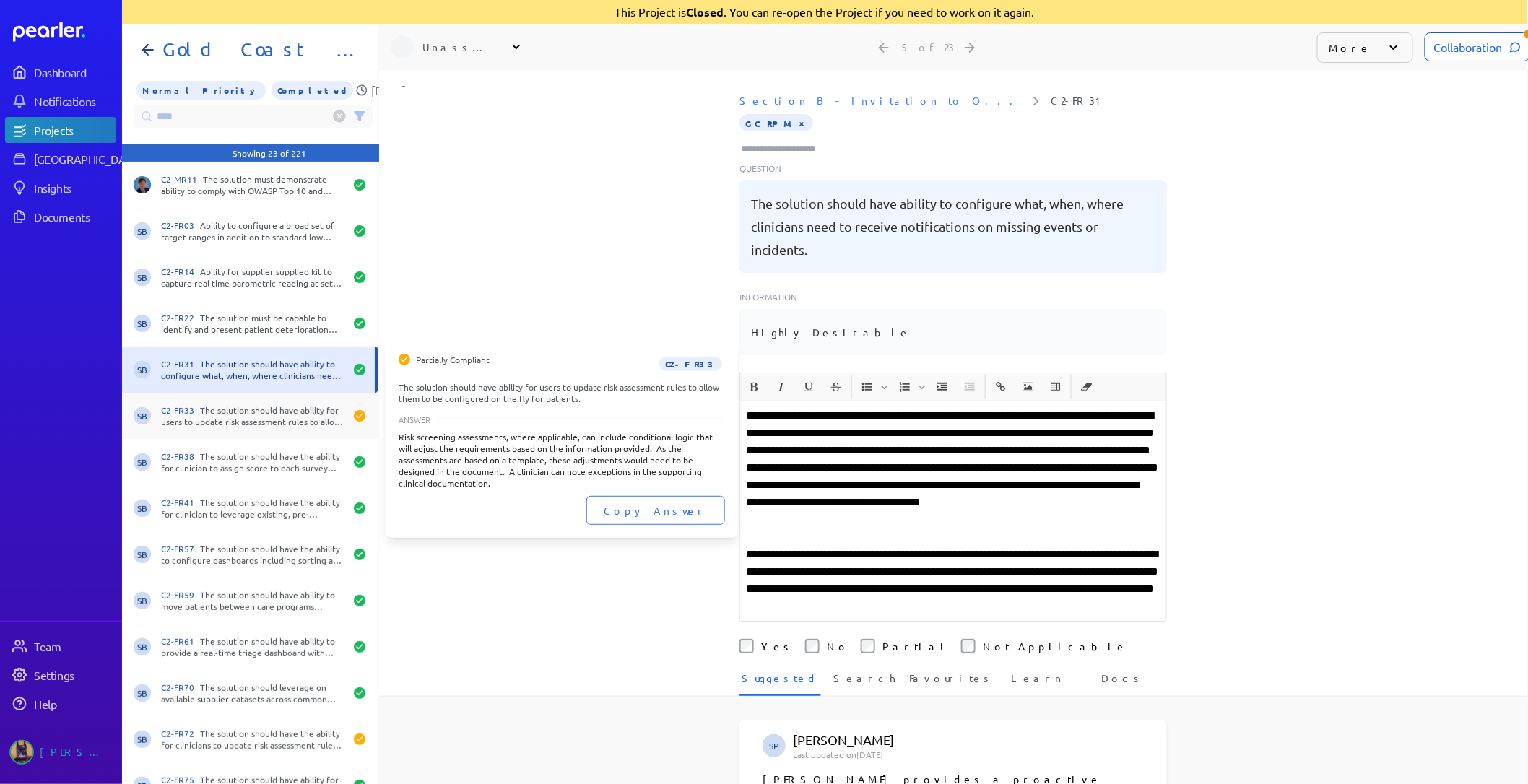
click at [257, 395] on div "SB C2-FR33 The solution should have ability for users to update risk assessment…" at bounding box center [250, 415] width 256 height 46
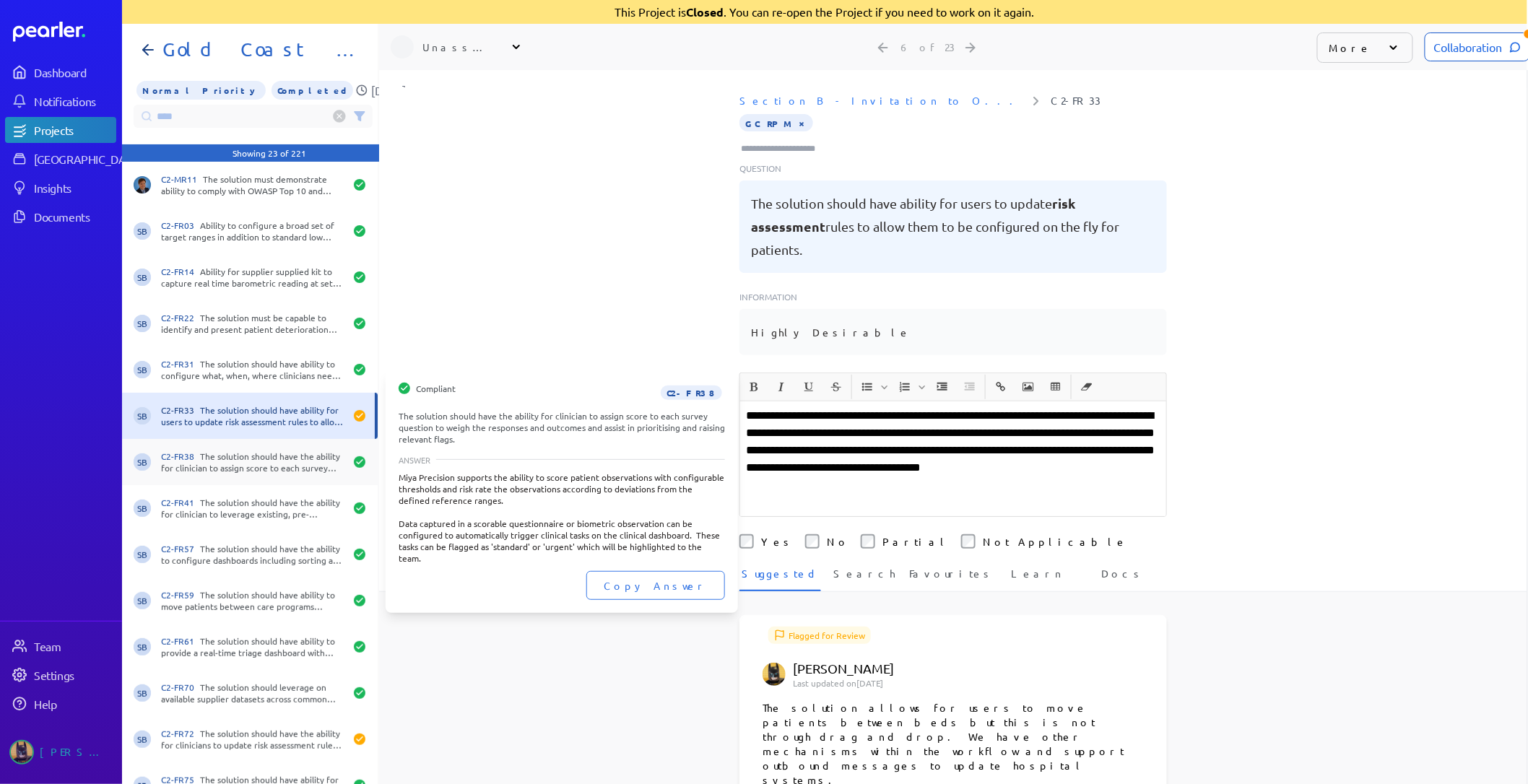
click at [257, 444] on div "SB C2-FR38 The solution should have the ability for clinician to assign score t…" at bounding box center [250, 462] width 256 height 46
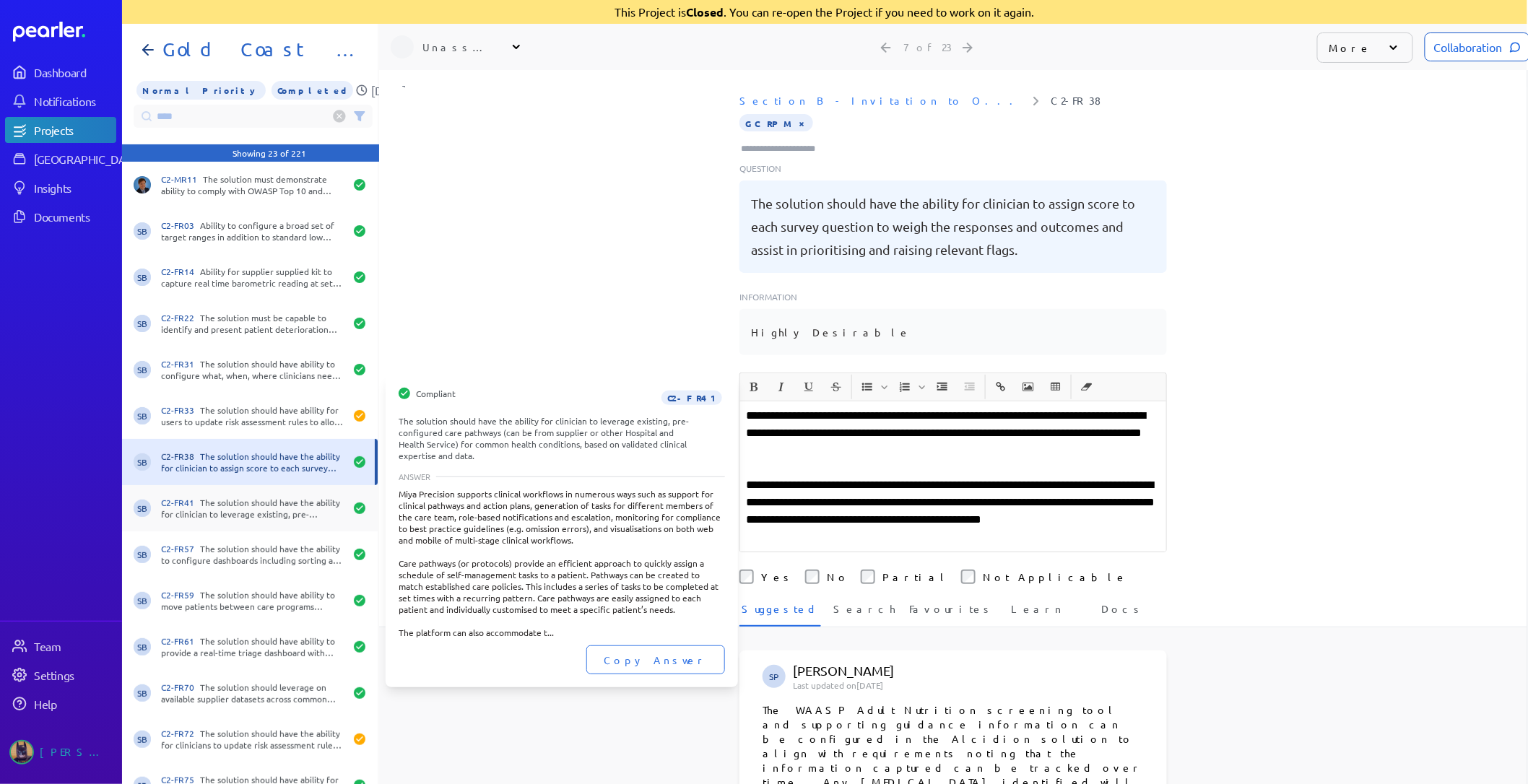
click at [256, 502] on div "C2-FR41 The solution should have the ability for clinician to leverage existing…" at bounding box center [252, 508] width 184 height 23
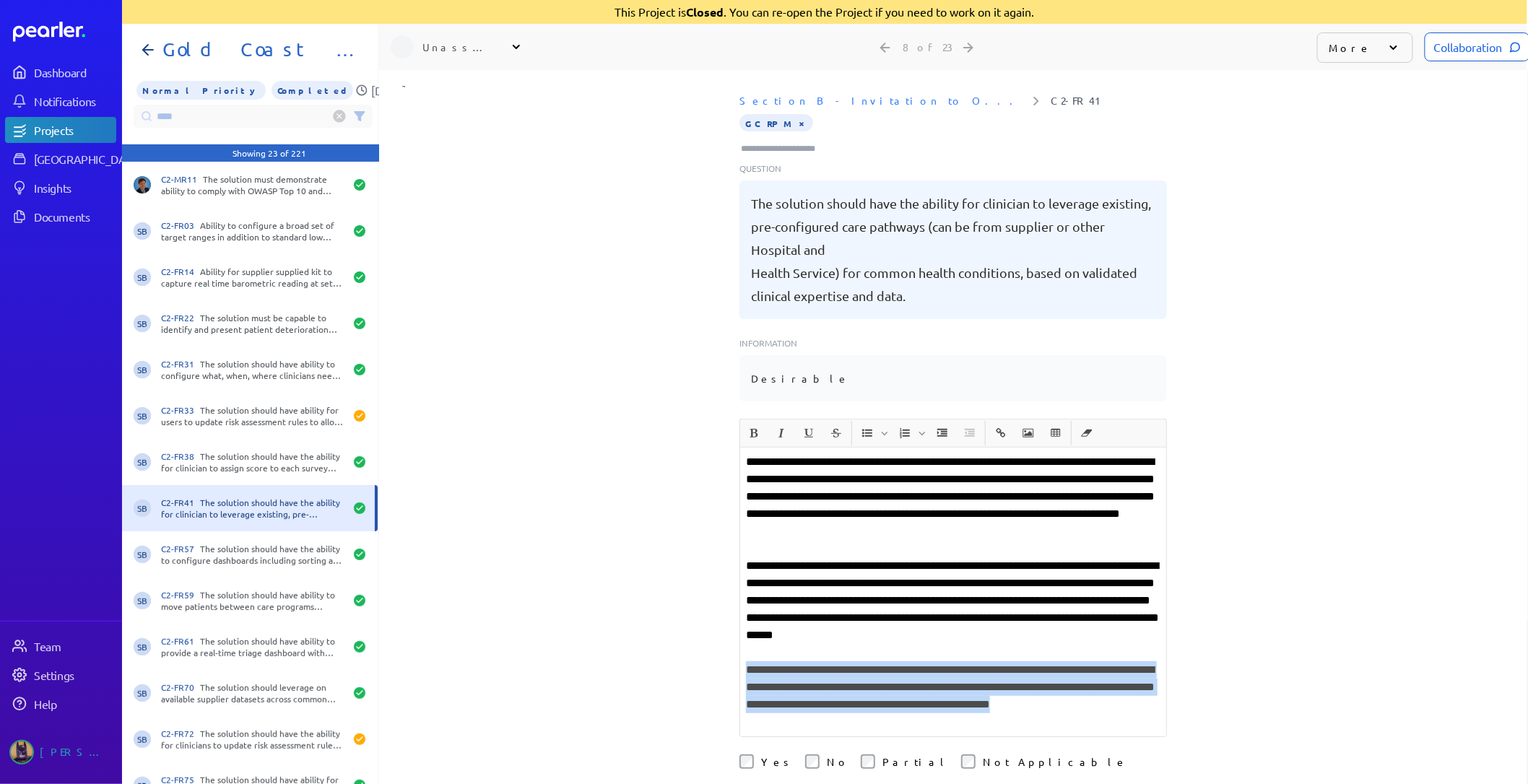
drag, startPoint x: 804, startPoint y: 718, endPoint x: 713, endPoint y: 671, distance: 102.4
click at [713, 671] on div "**********" at bounding box center [953, 427] width 1148 height 714
copy p "**********"
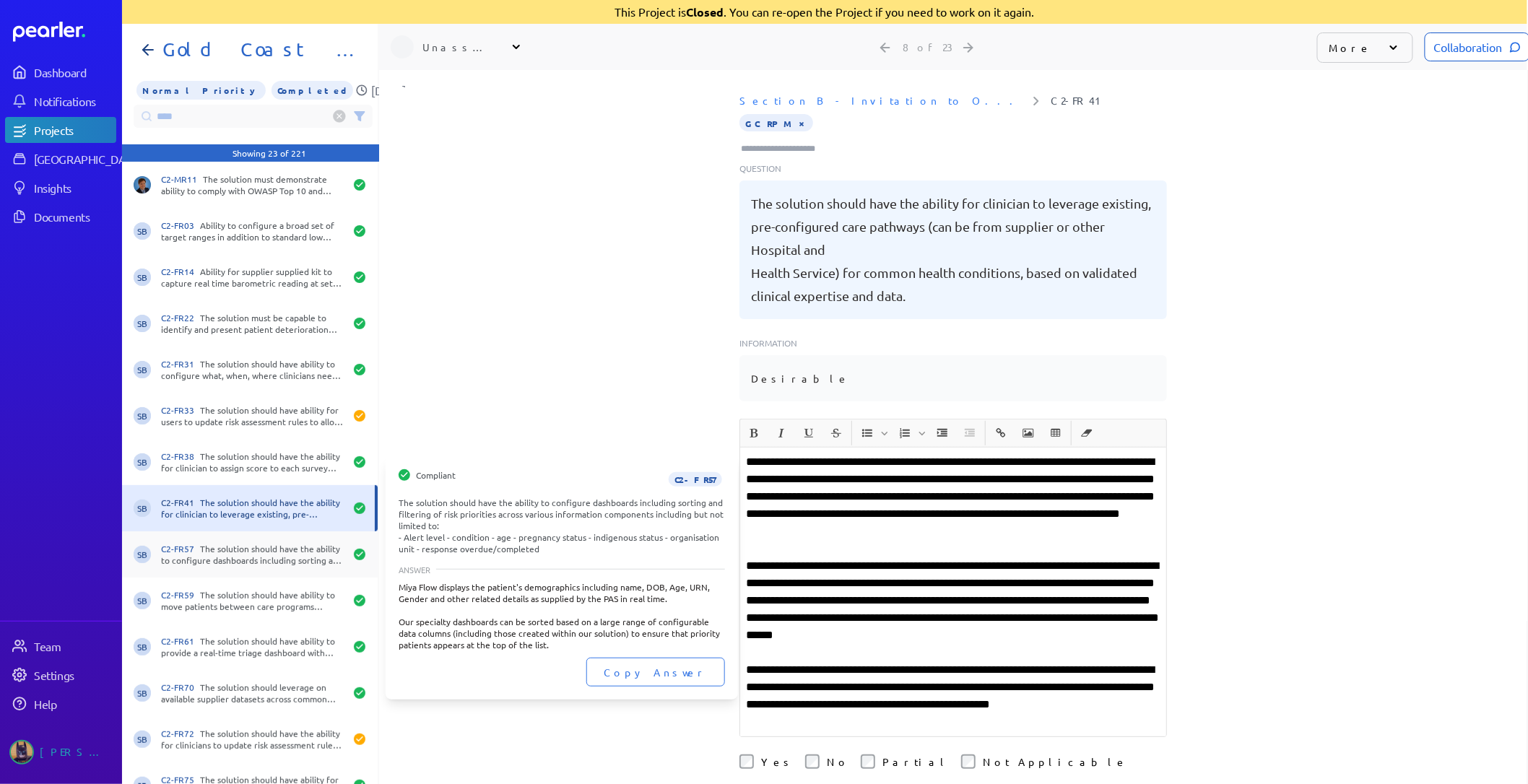
click at [246, 555] on div "C2-FR57 The solution should have the ability to configure dashboards including …" at bounding box center [252, 555] width 184 height 23
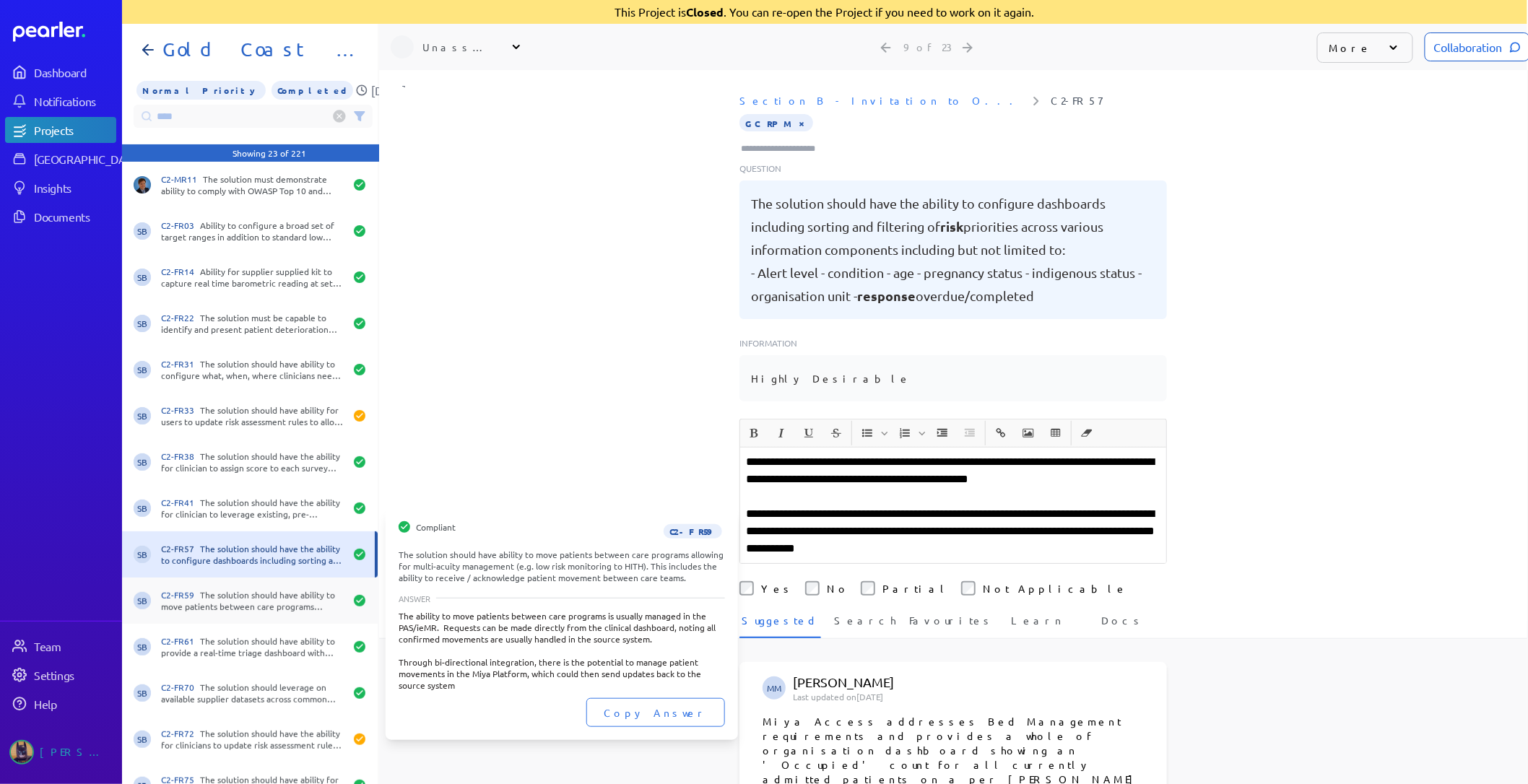
click at [248, 587] on div "SB C2-FR59 The solution should have ability to move patients between care progr…" at bounding box center [250, 600] width 256 height 46
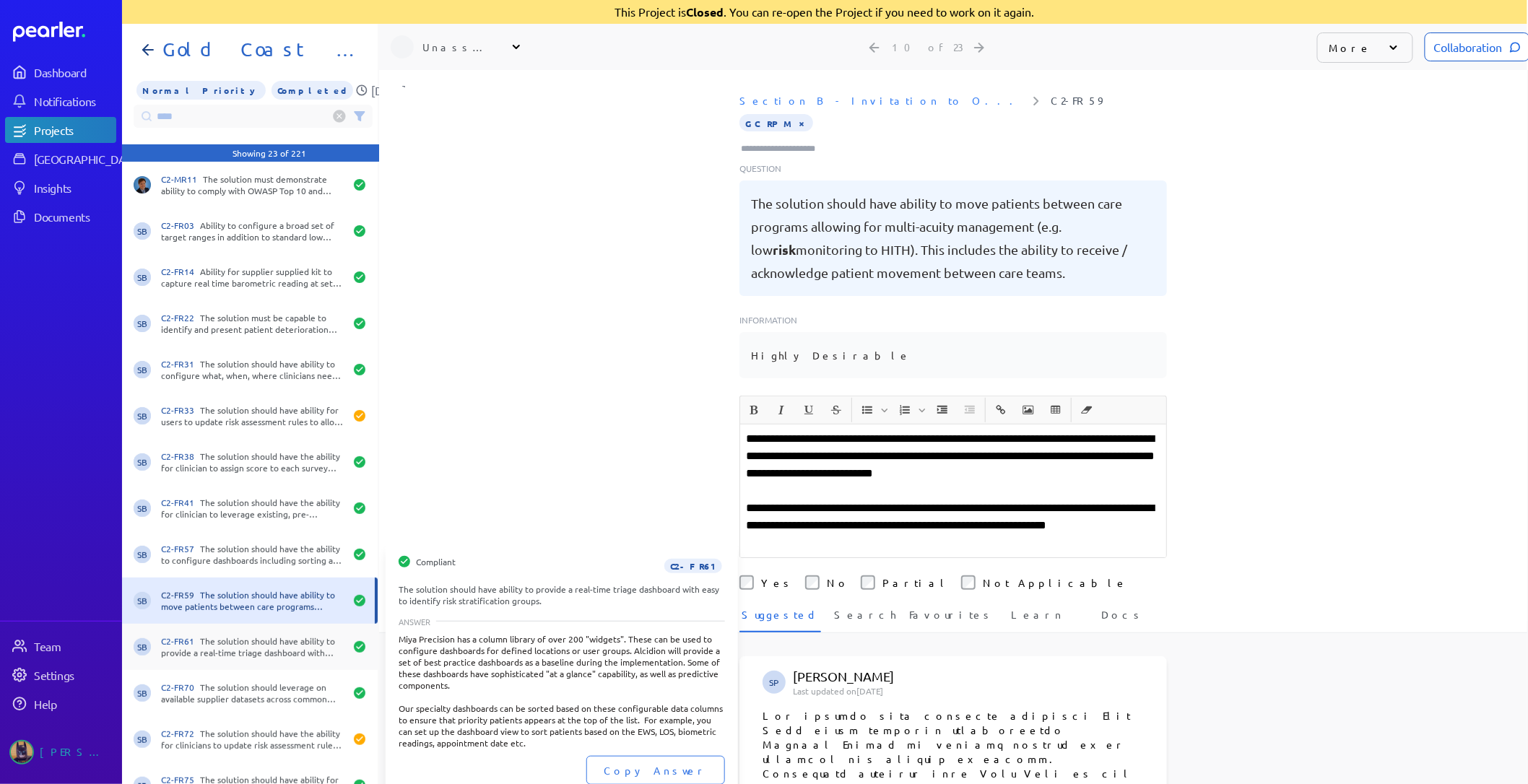
click at [224, 645] on div "C2-FR61 The solution should have ability to provide a real-time triage dashboar…" at bounding box center [252, 646] width 184 height 23
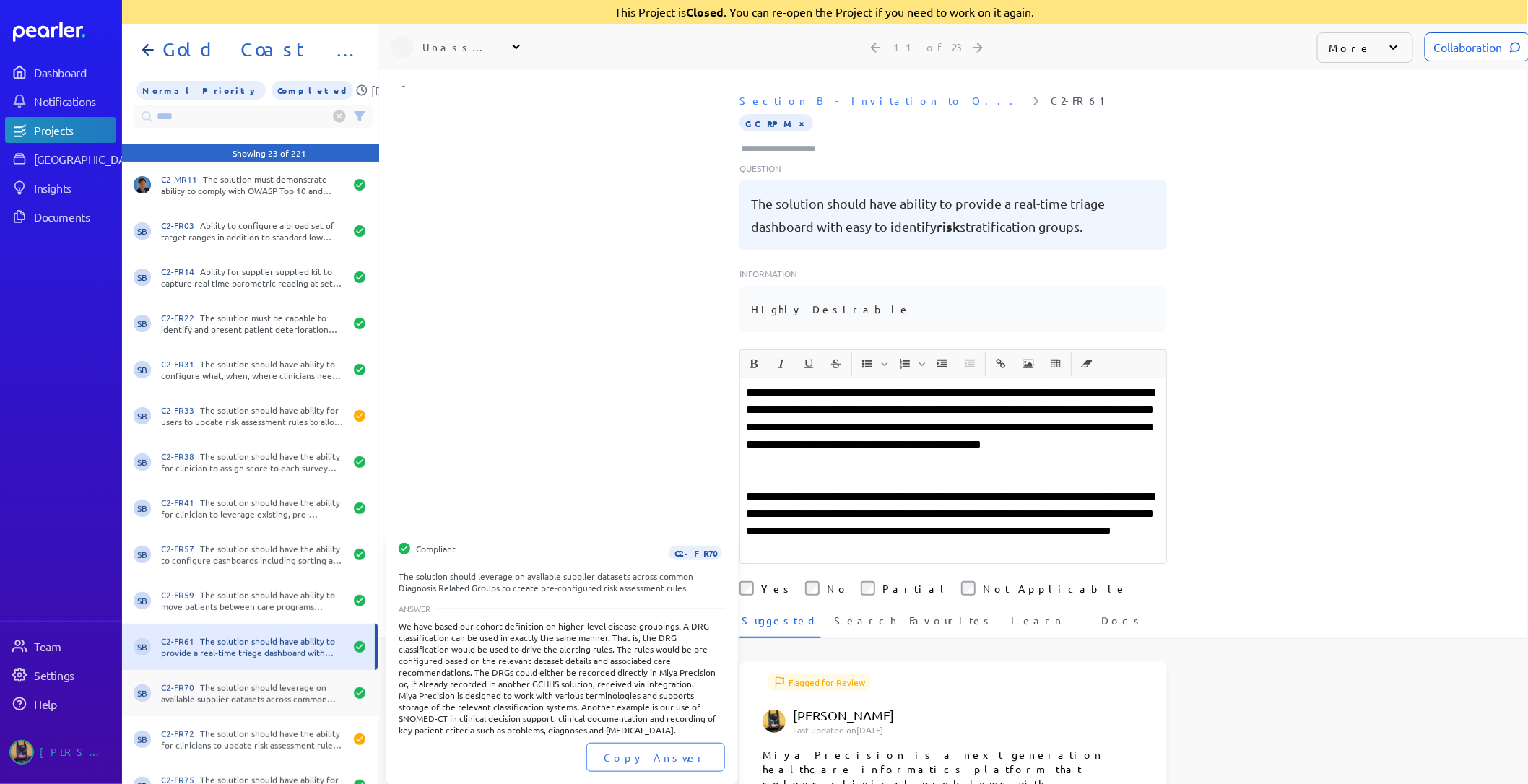
click at [237, 702] on div "C2-FR70 The solution should leverage on available supplier datasets across comm…" at bounding box center [252, 693] width 184 height 23
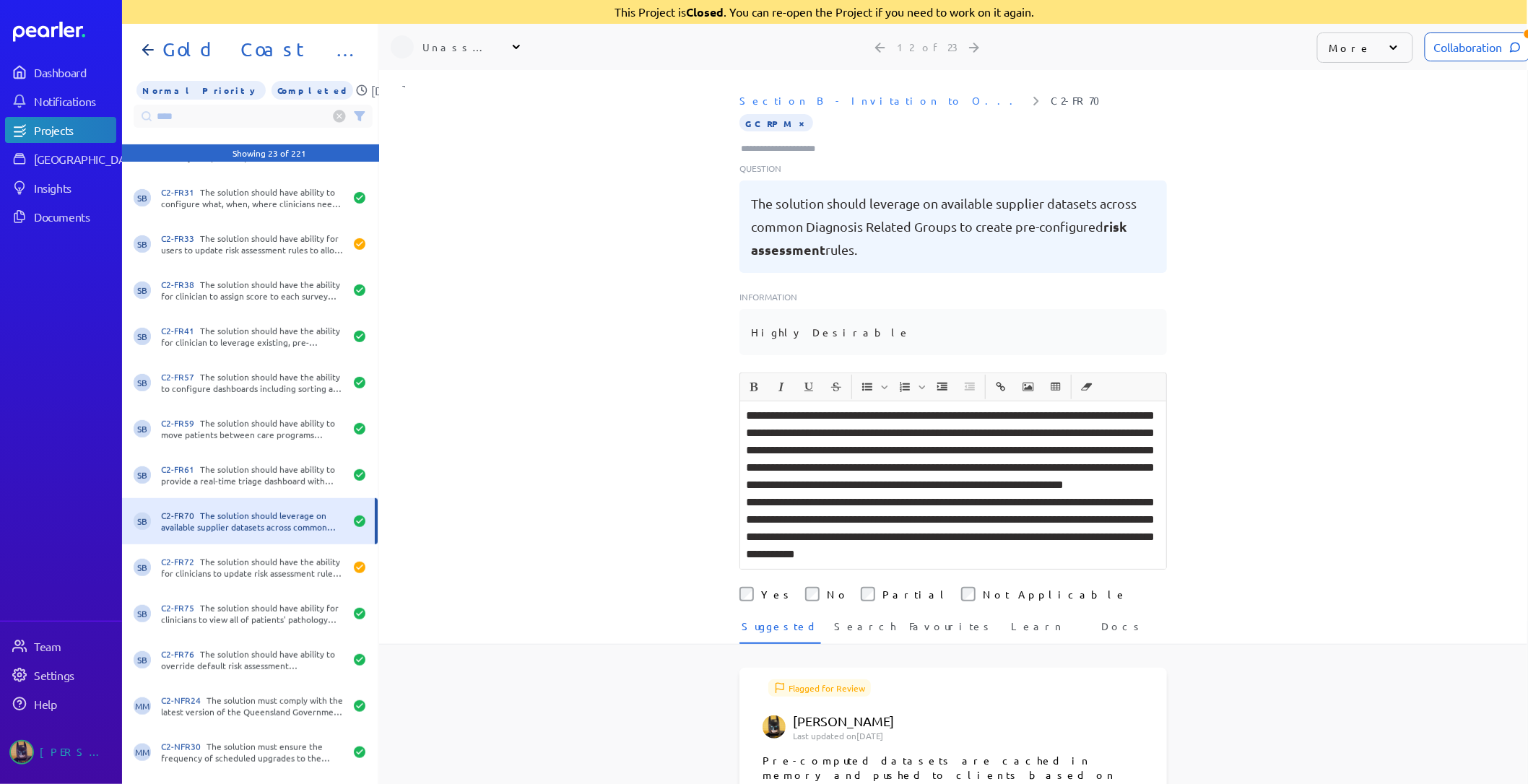
scroll to position [240, 0]
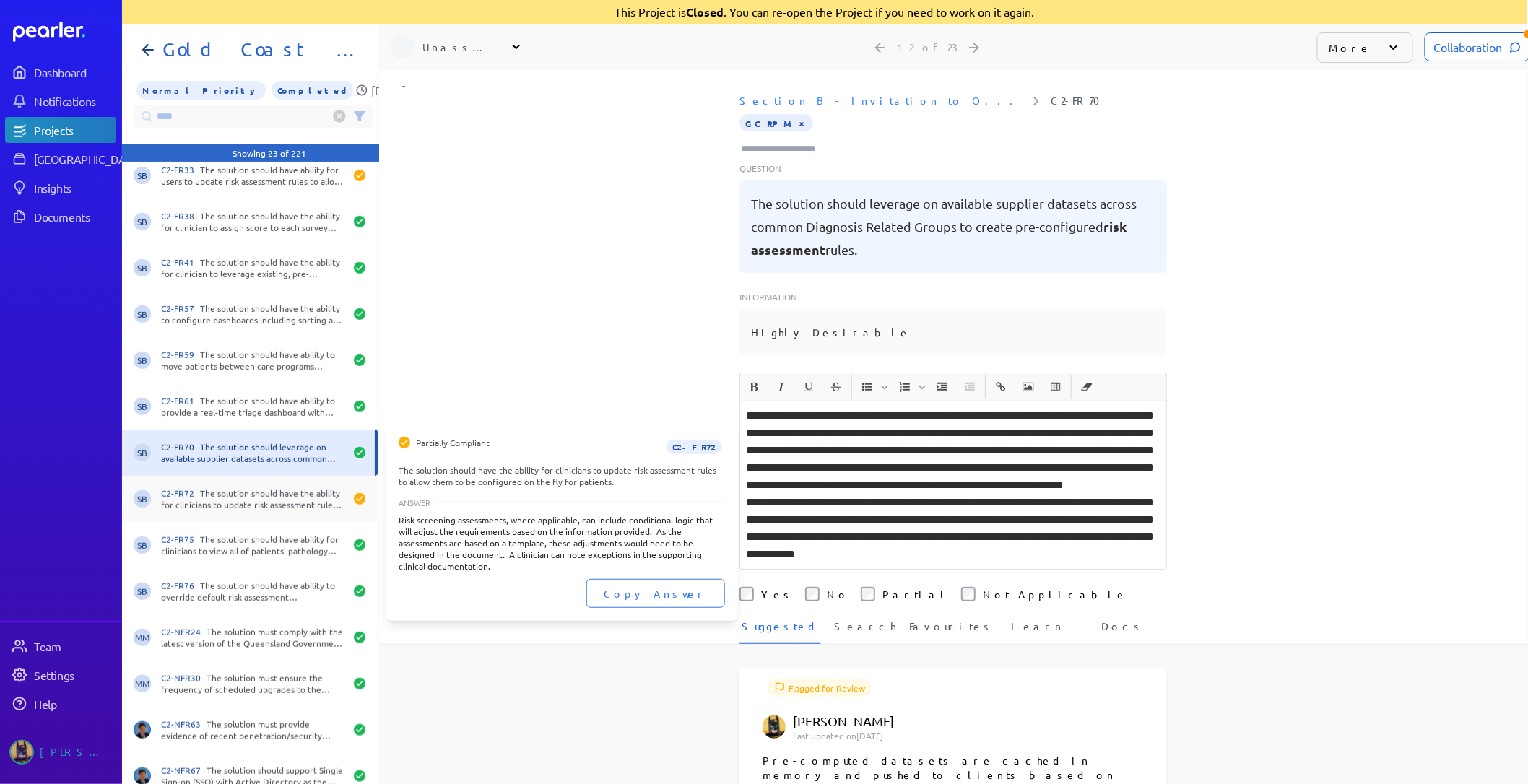
click at [247, 501] on div "C2-FR72 The solution should have the ability for clinicians to update risk asse…" at bounding box center [252, 499] width 184 height 23
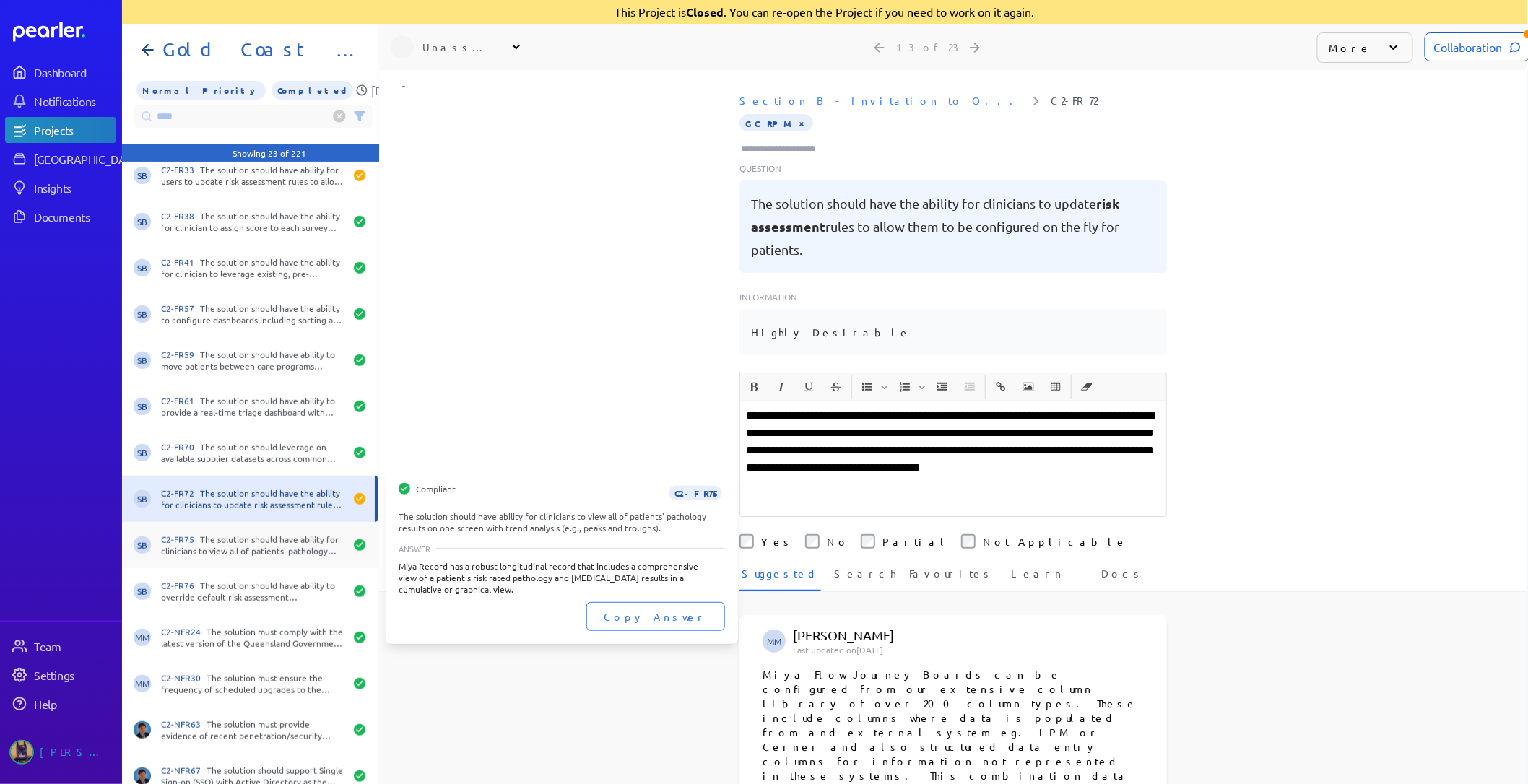
click at [260, 551] on div "C2-FR75 The solution should have ability for clinicians to view all of patients…" at bounding box center [252, 545] width 184 height 23
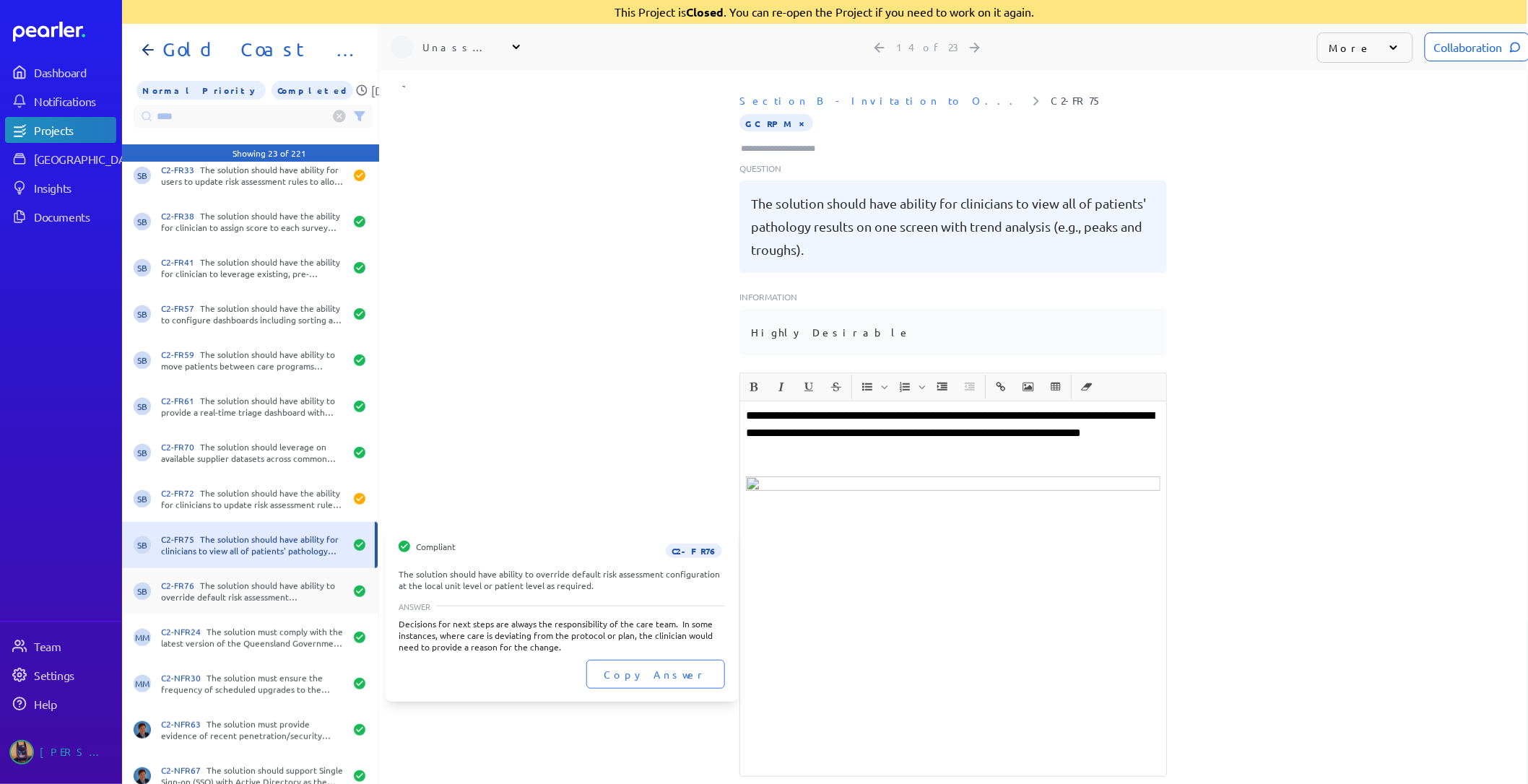
click at [239, 588] on div "C2-FR76 The solution should have ability to override default risk assessment co…" at bounding box center [252, 591] width 184 height 23
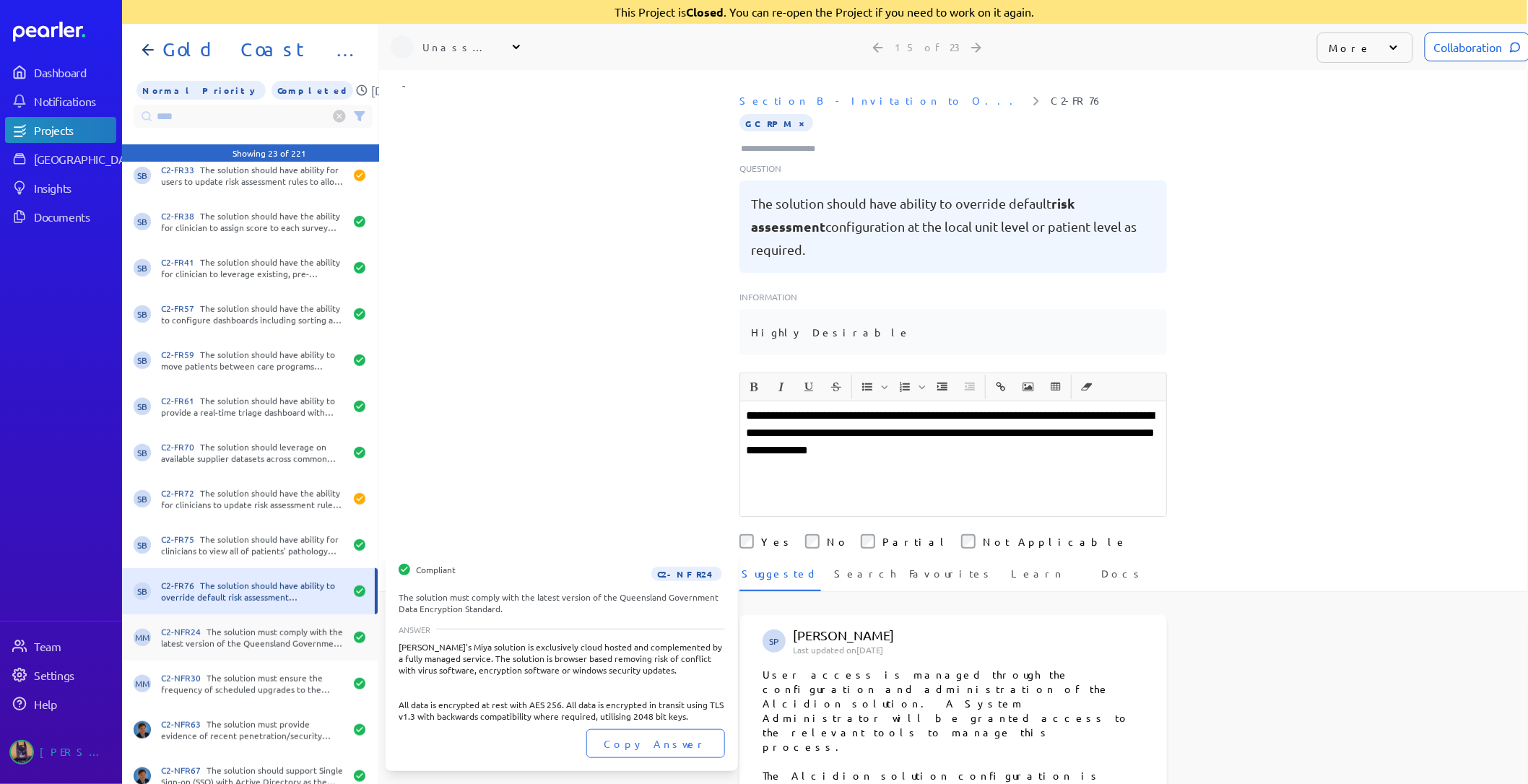
click at [221, 630] on div "C2-NFR24 The solution must comply with the latest version of the Queensland Gov…" at bounding box center [252, 637] width 184 height 23
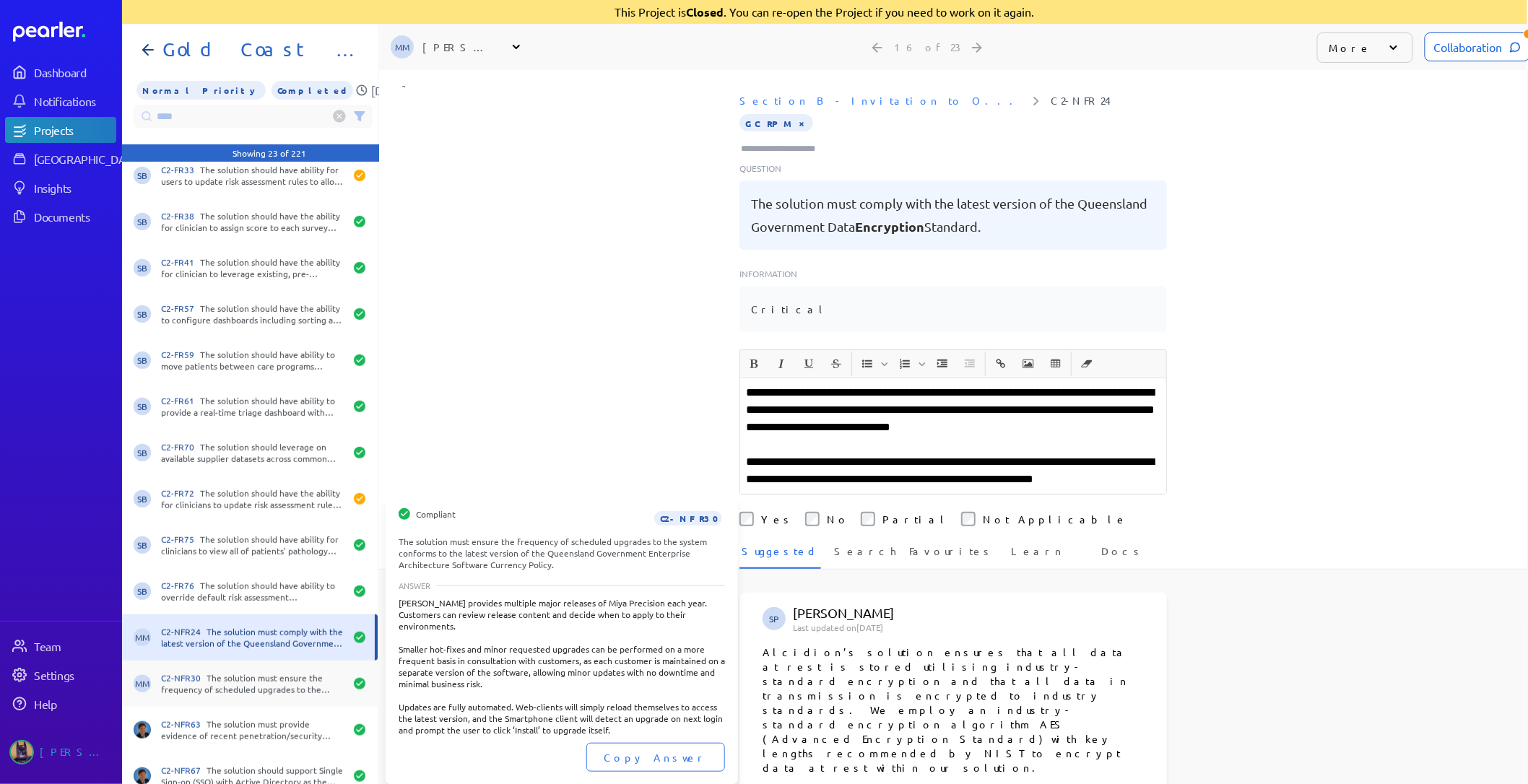
click at [220, 662] on div "MM C2-NFR30 The solution must ensure the frequency of scheduled upgrades to the…" at bounding box center [250, 683] width 256 height 46
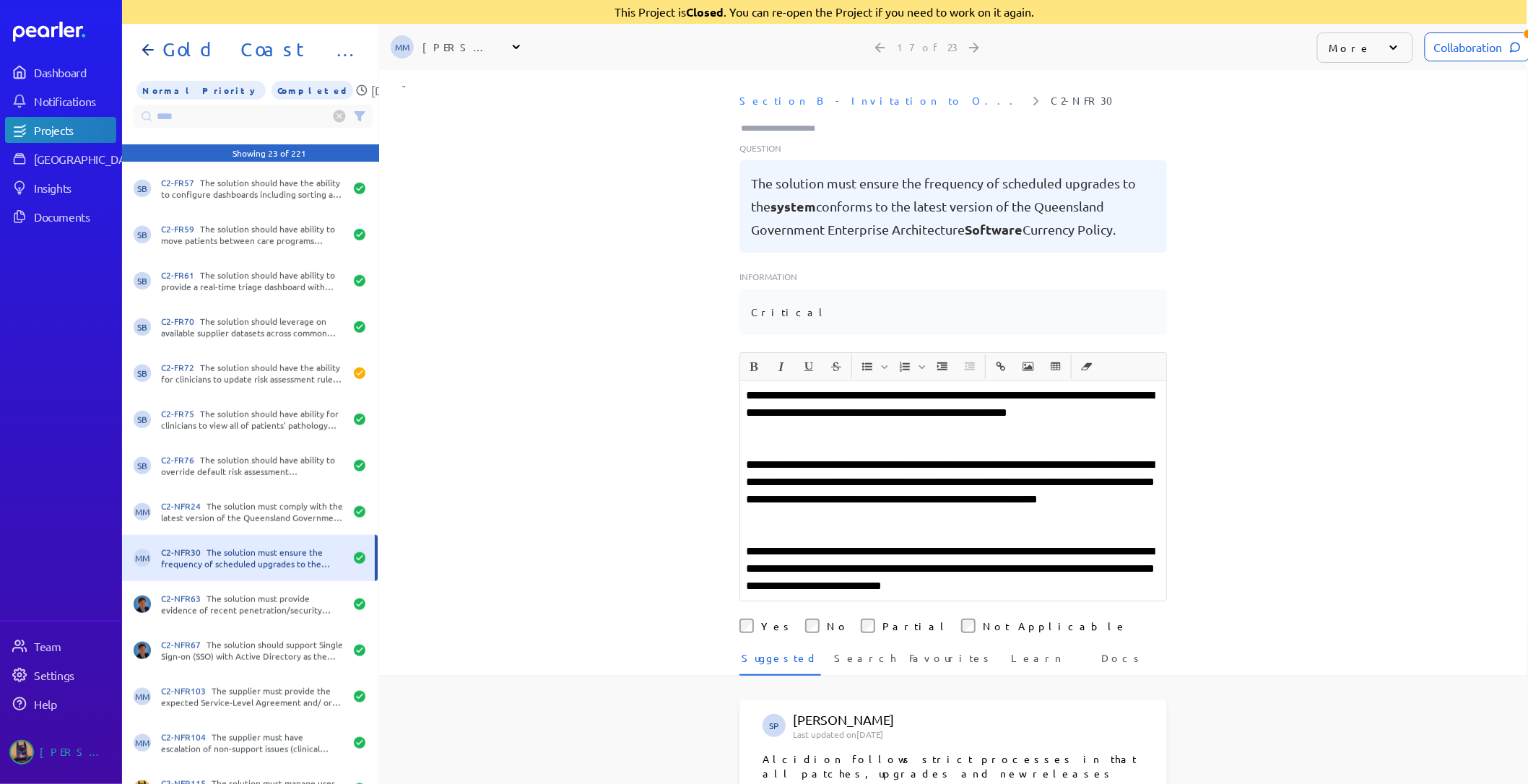
scroll to position [393, 0]
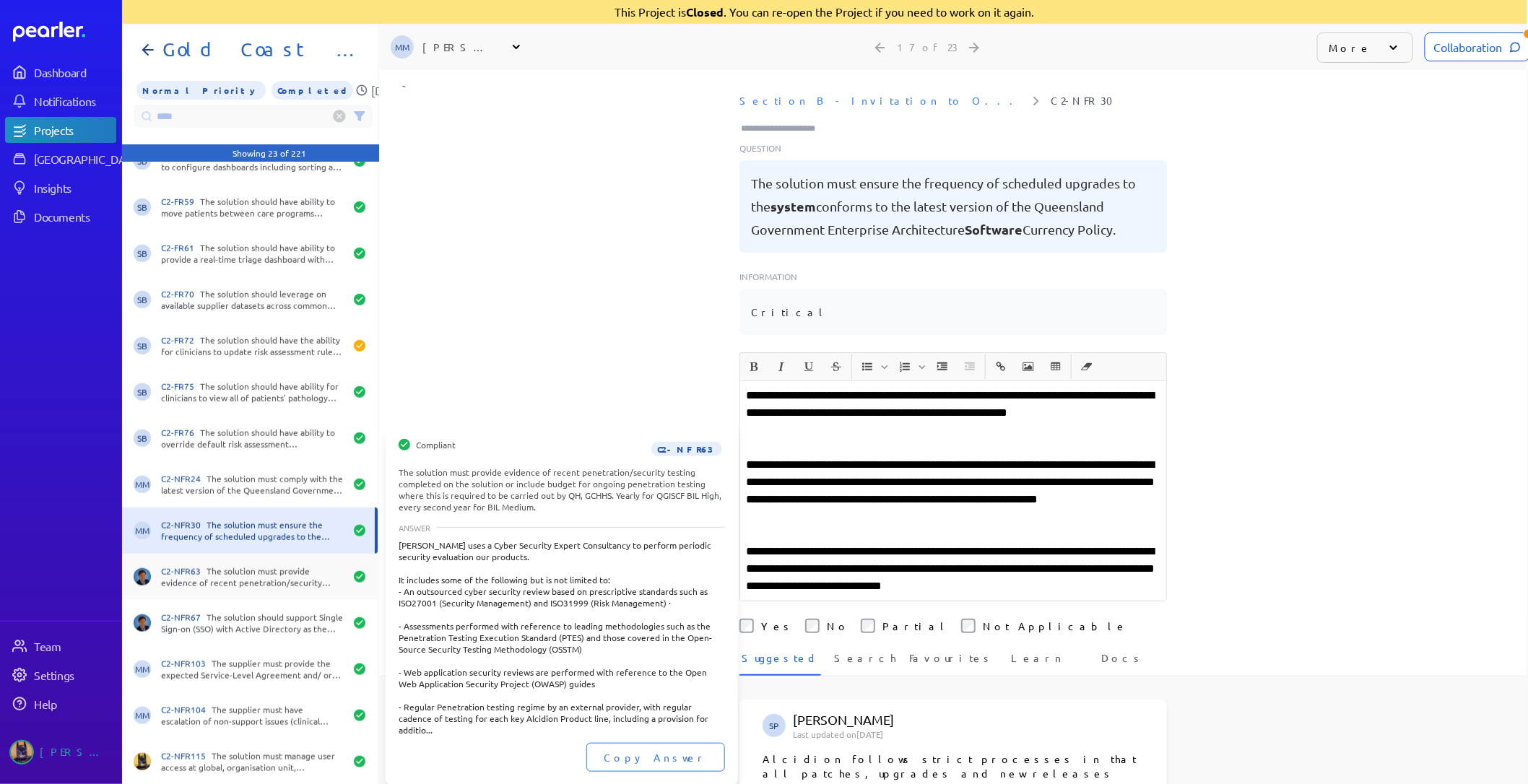
click at [242, 581] on div "C2-NFR63 The solution must provide evidence of recent penetration/security test…" at bounding box center [252, 577] width 184 height 23
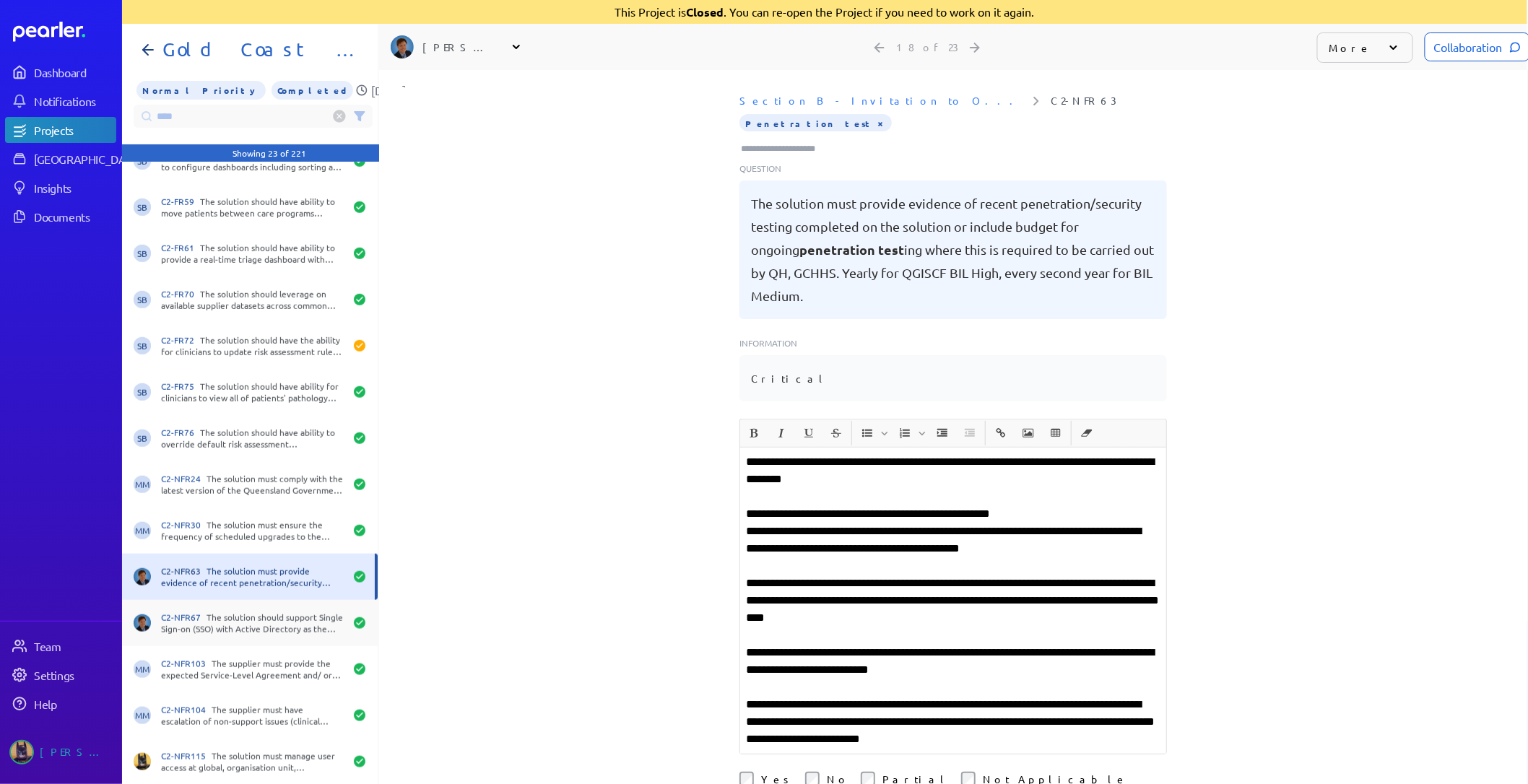
scroll to position [404, 0]
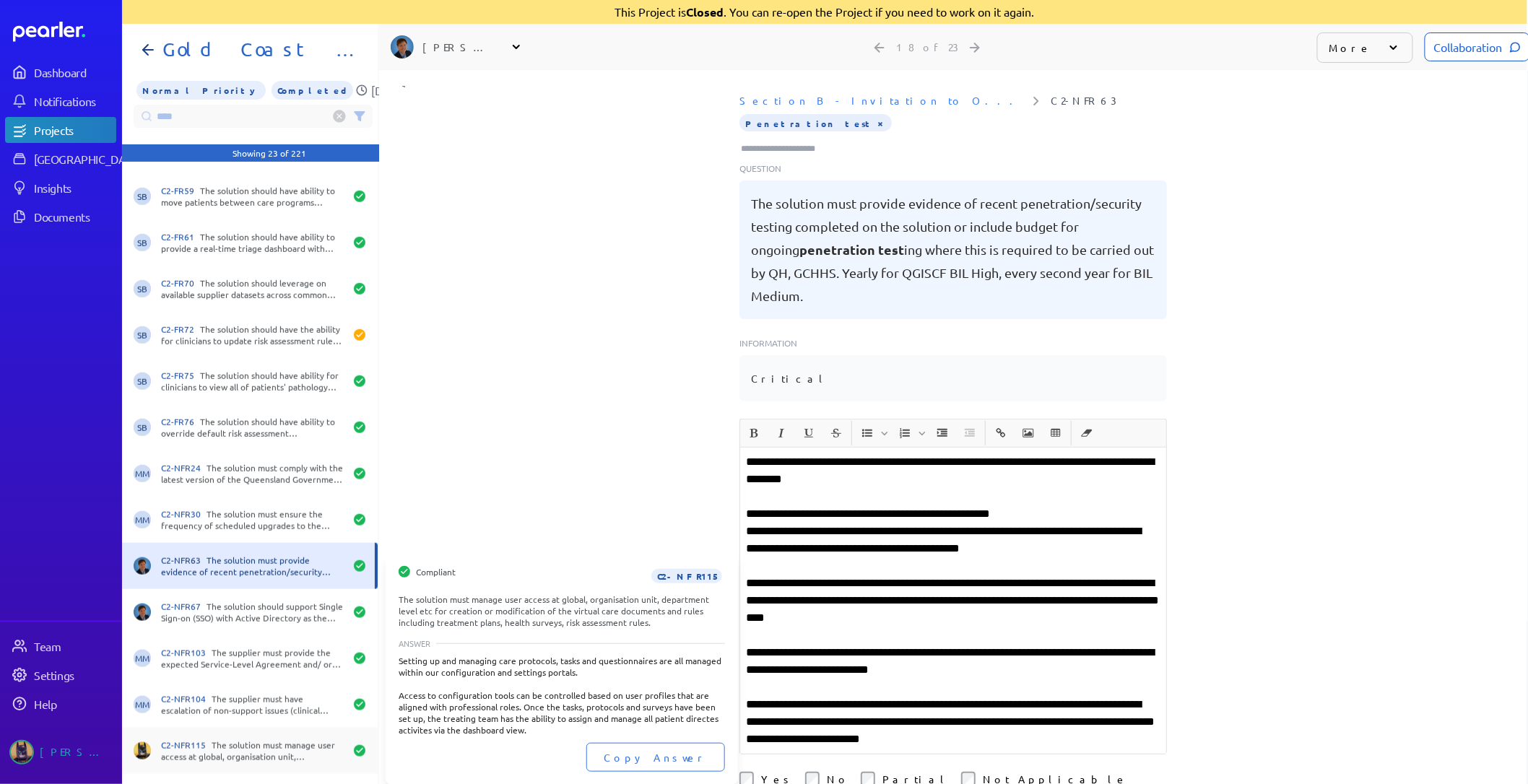
click at [275, 747] on div "C2-NFR115 The solution must manage user access at global, organisation unit, de…" at bounding box center [252, 750] width 184 height 23
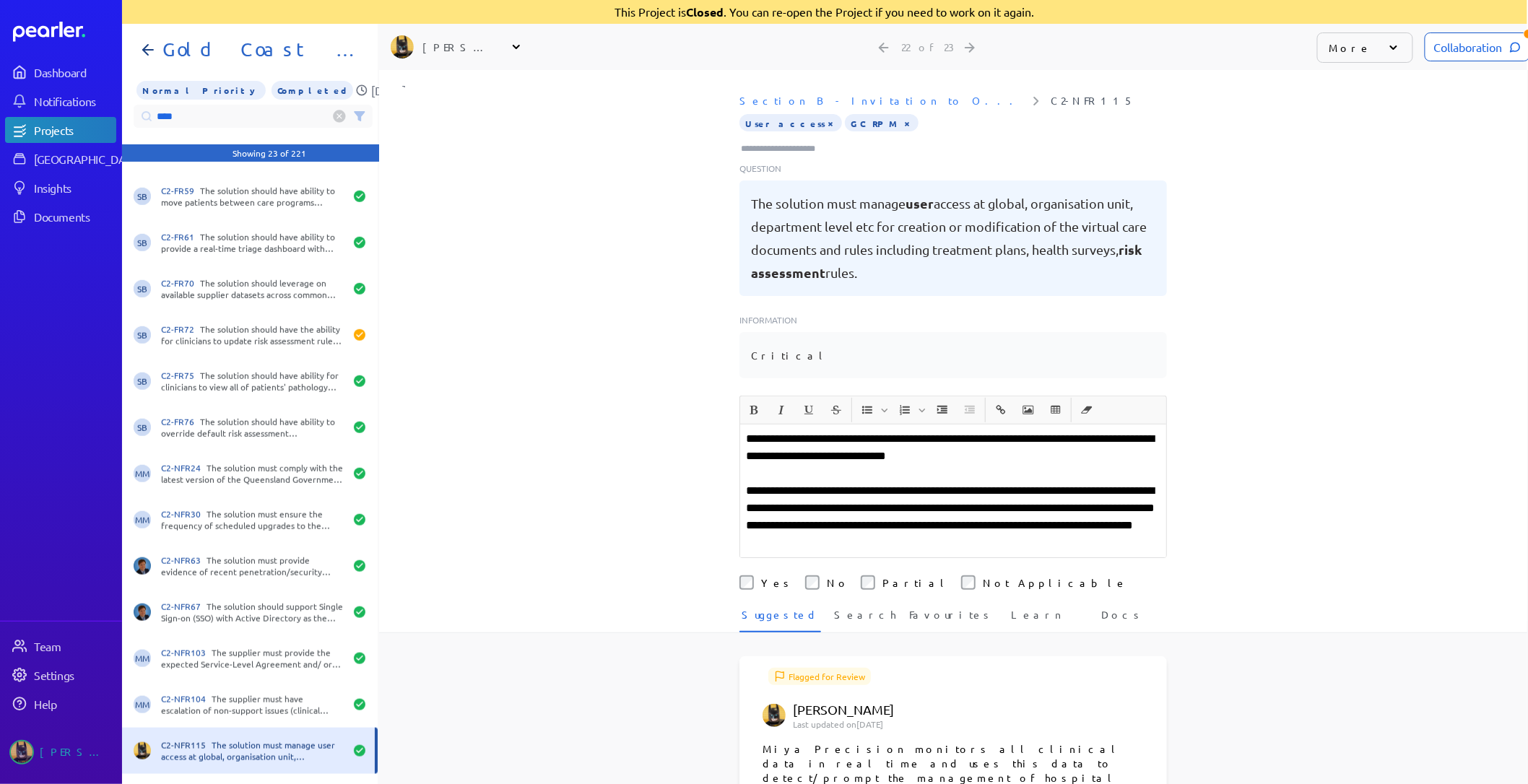
click at [204, 112] on input "****" at bounding box center [253, 116] width 239 height 23
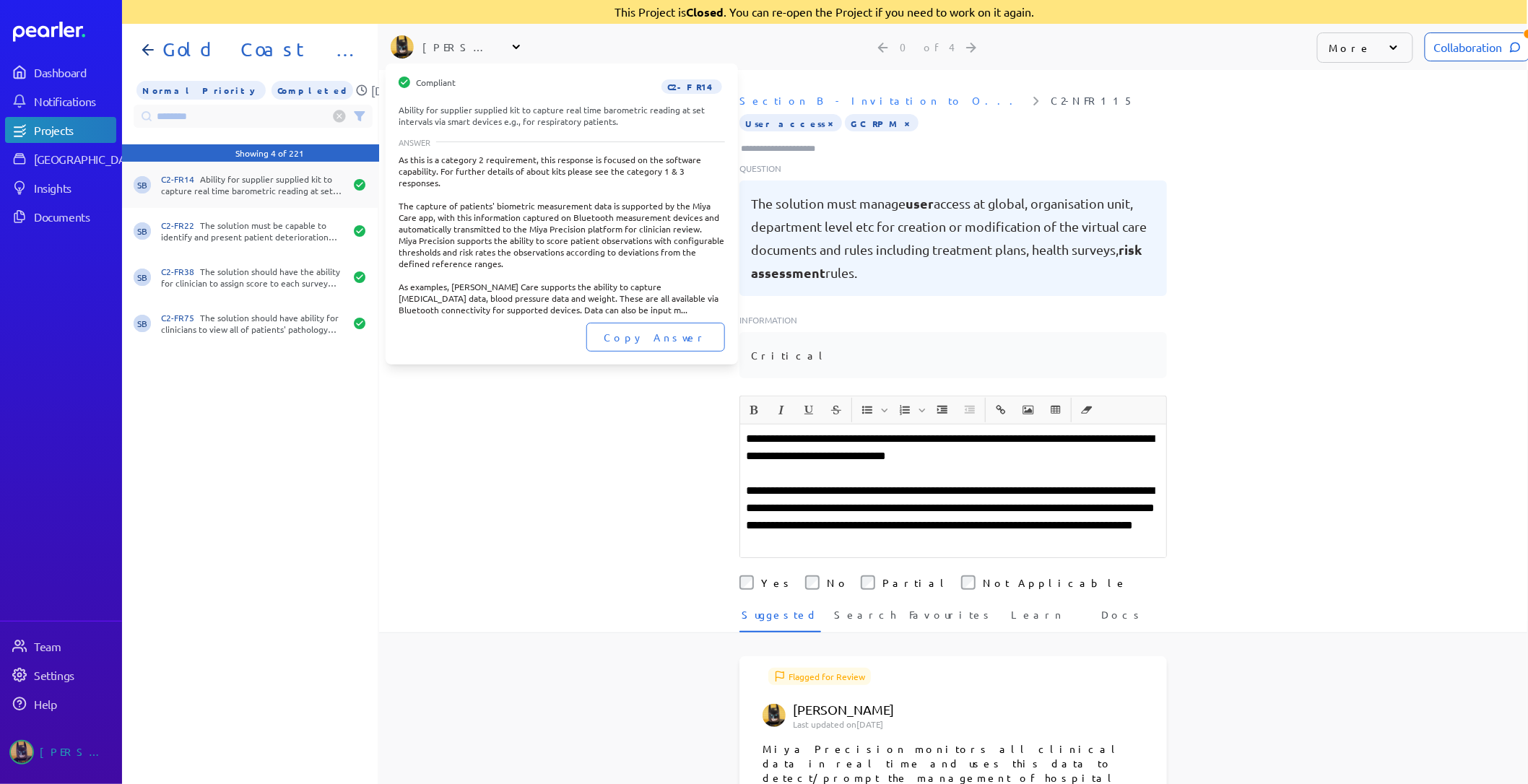
click at [263, 191] on div "C2-FR14 Ability for supplier supplied kit to capture real time barometric readi…" at bounding box center [252, 184] width 184 height 23
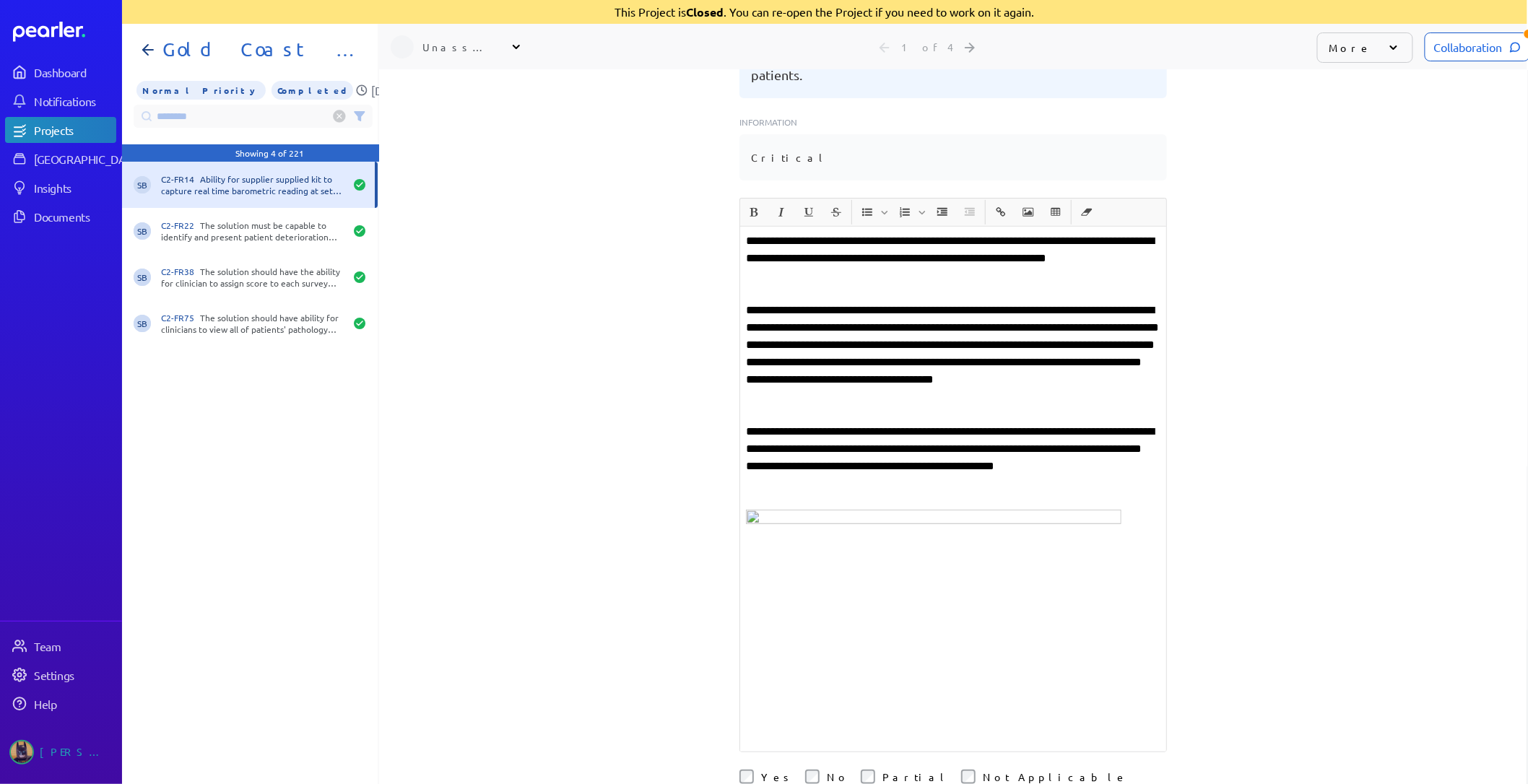
scroll to position [161, 0]
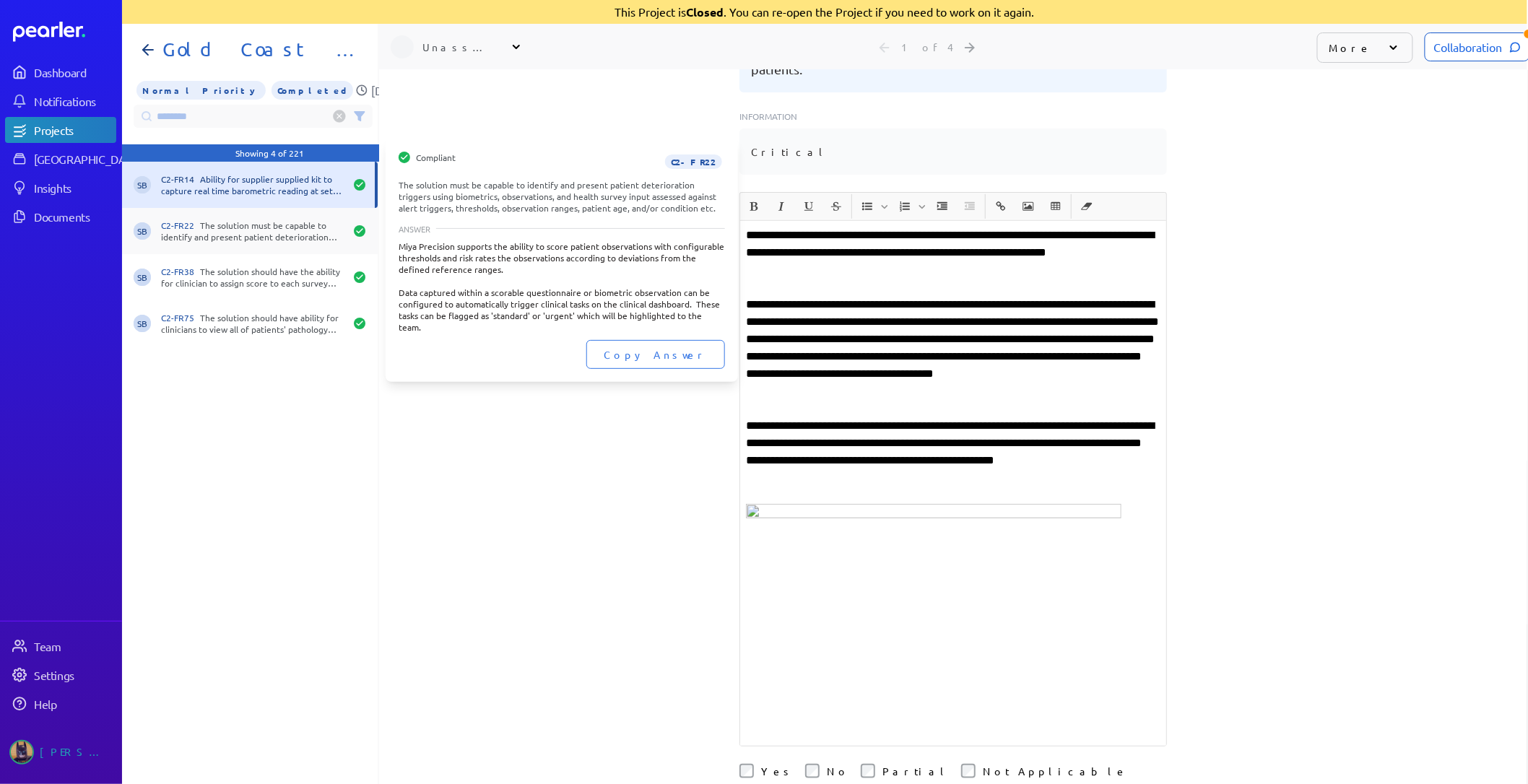
click at [217, 225] on div "C2-FR22 The solution must be capable to identify and present patient deteriorat…" at bounding box center [252, 231] width 184 height 23
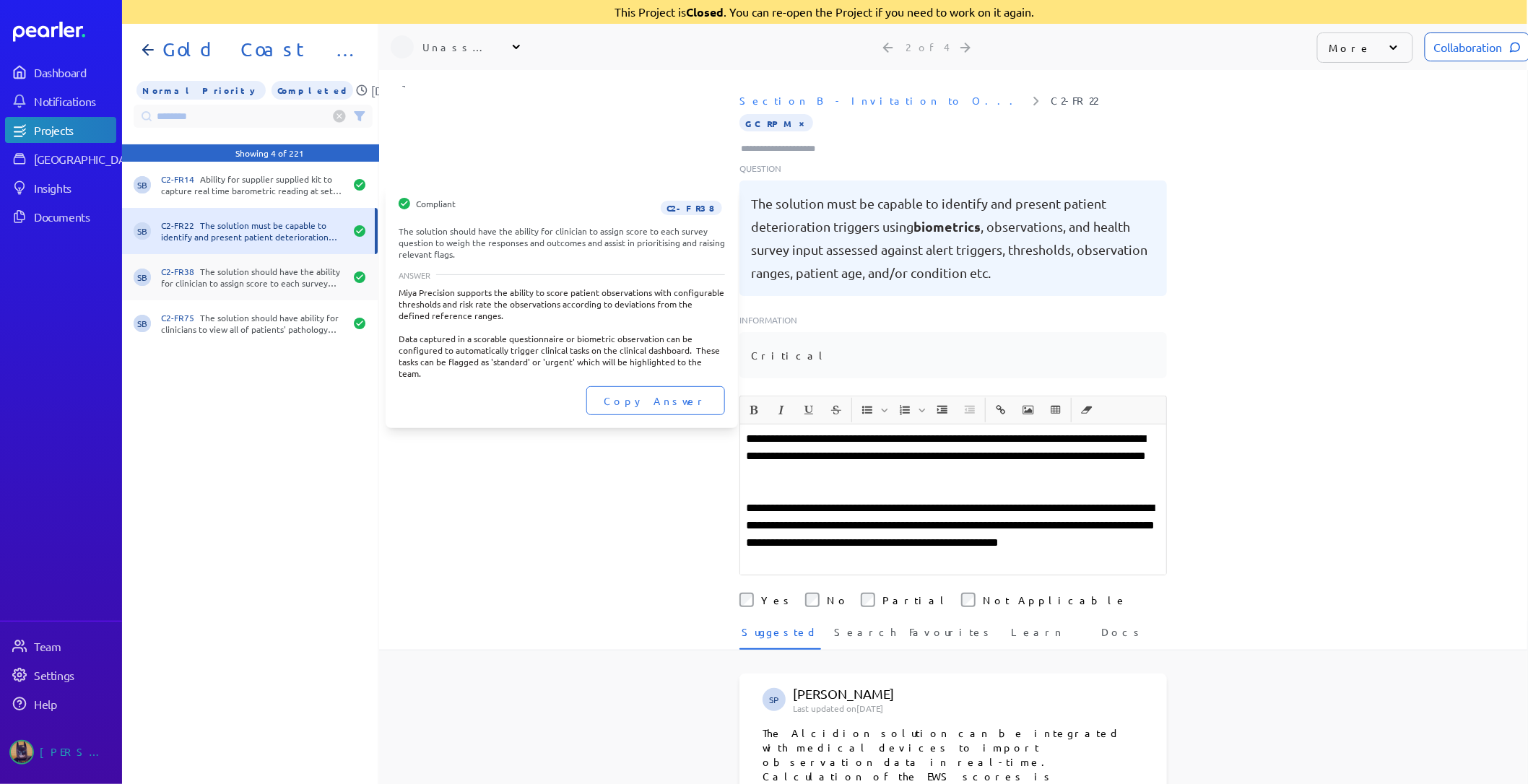
click at [293, 270] on div "C2-FR38 The solution should have the ability for clinician to assign score to e…" at bounding box center [252, 277] width 184 height 23
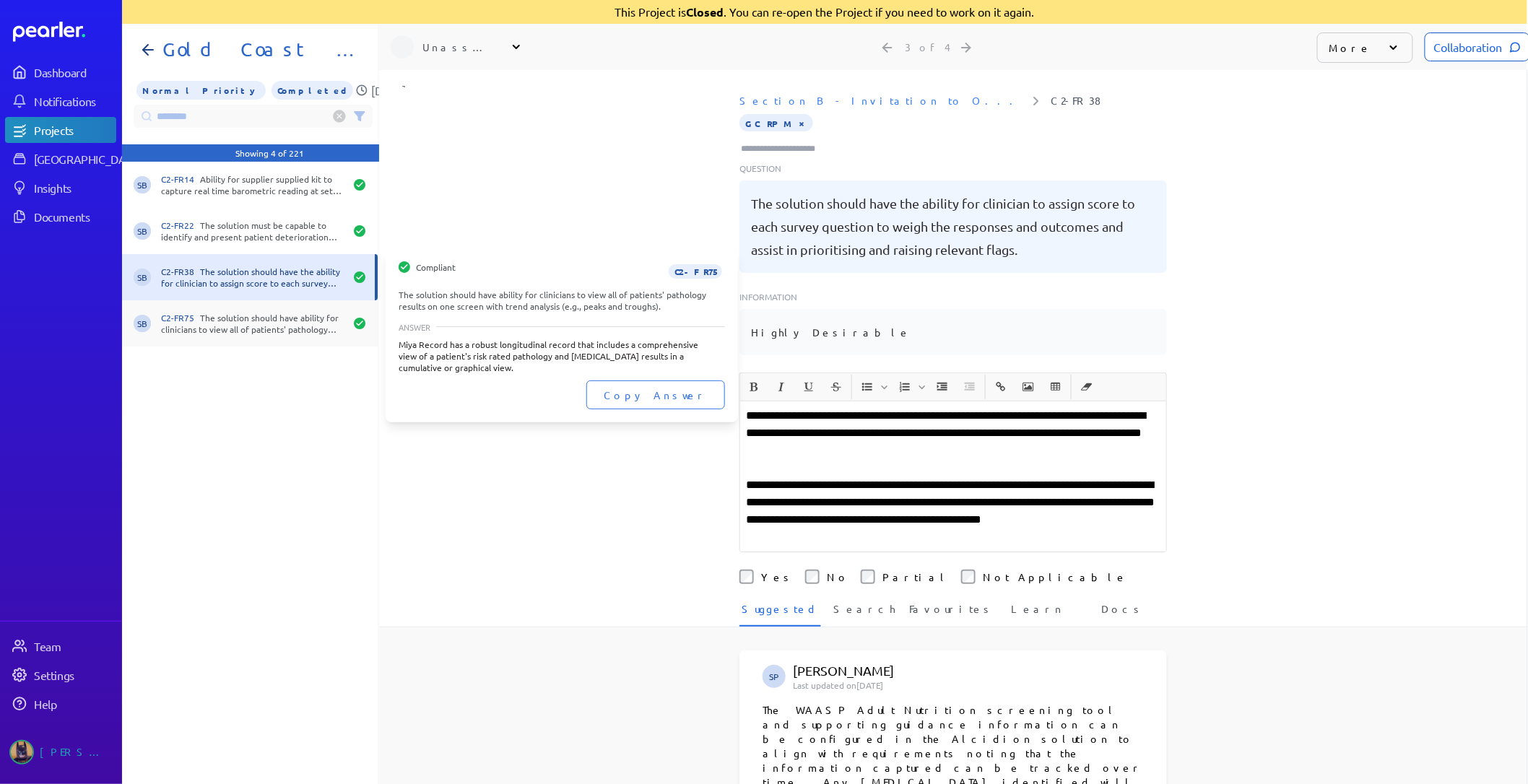
click at [246, 321] on div "C2-FR75 The solution should have ability for clinicians to view all of patients…" at bounding box center [252, 324] width 184 height 23
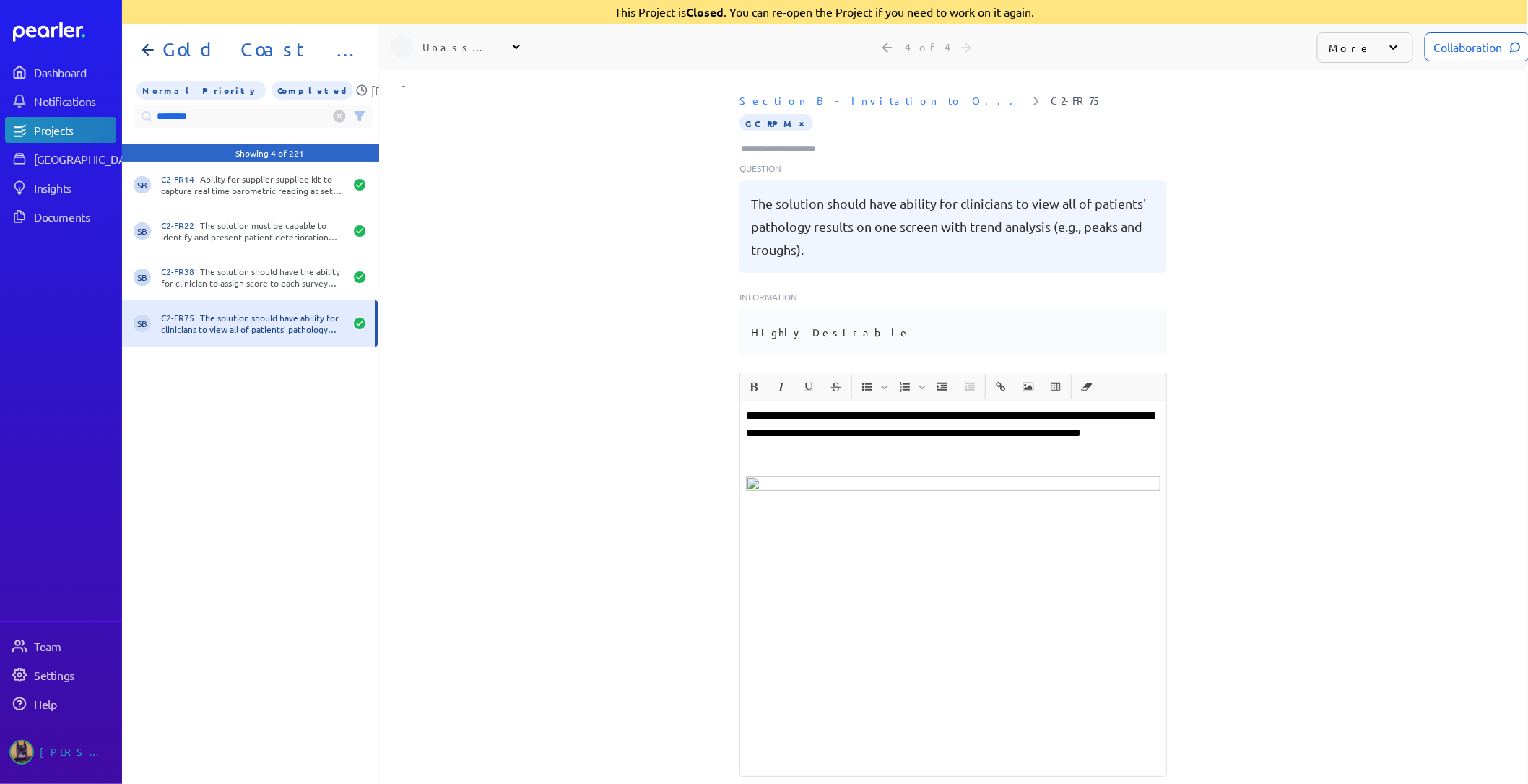
drag, startPoint x: 234, startPoint y: 120, endPoint x: -160, endPoint y: 121, distance: 394.0
click at [0, 121] on html "Dashboard Notifications Projects Answer Library Insights Documents Team Setting…" at bounding box center [763, 392] width 1528 height 784
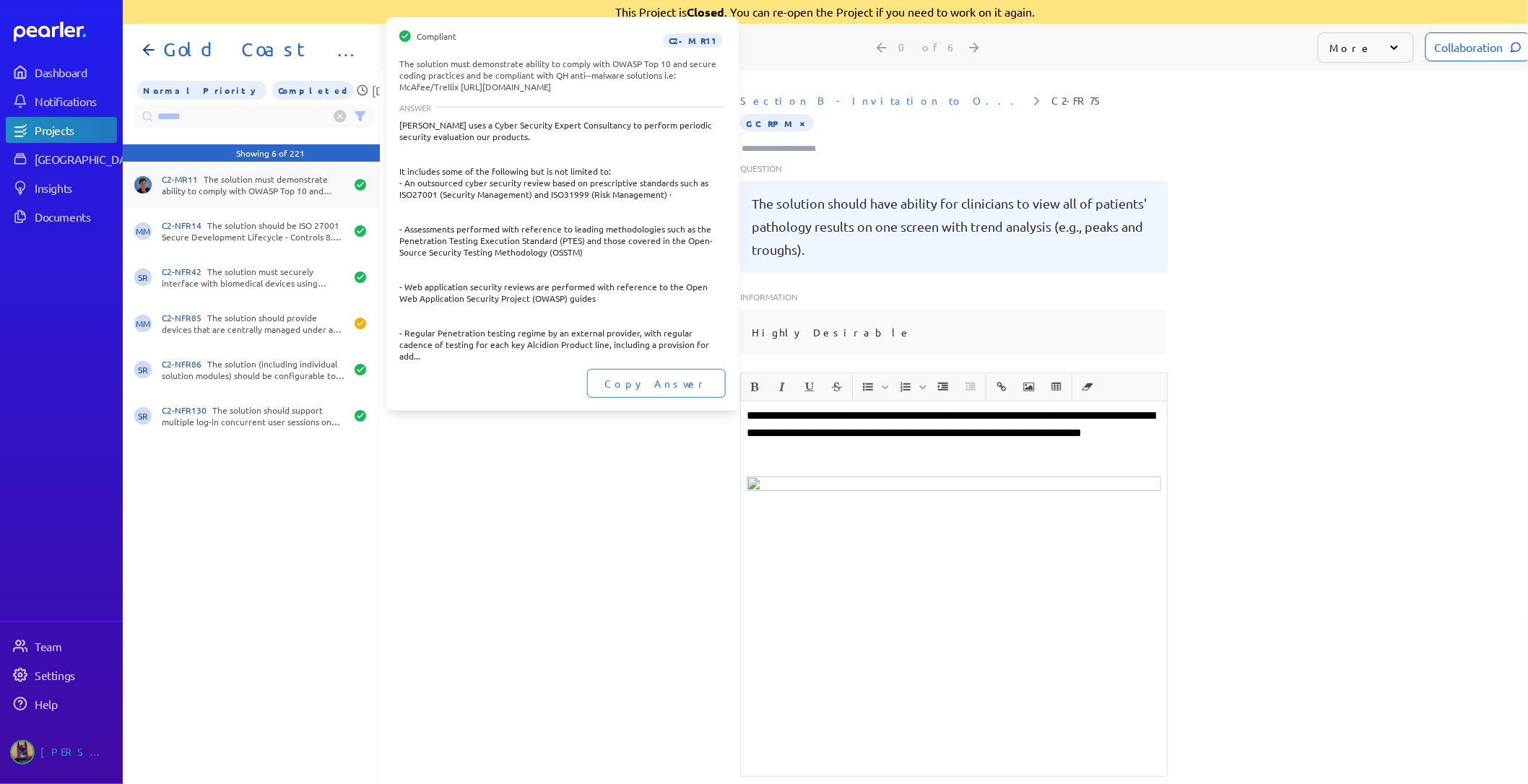
click at [236, 198] on div "C2-MR11 The solution must demonstrate ability to comply with OWASP Top 10 and s…" at bounding box center [251, 184] width 256 height 46
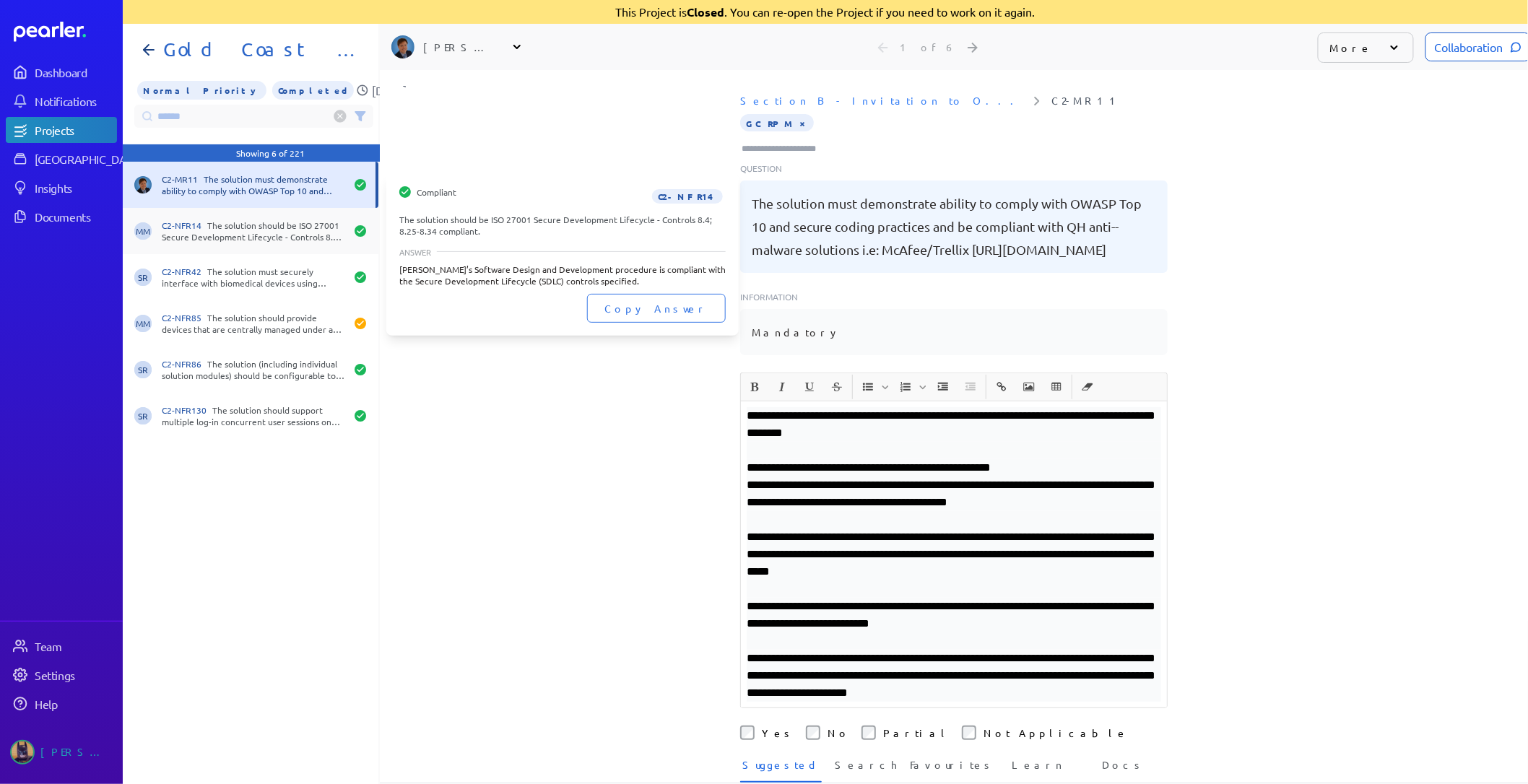
click at [234, 229] on div "C2-NFR14 The solution should be ISO 27001 Secure Development Lifecycle - Contro…" at bounding box center [253, 231] width 184 height 23
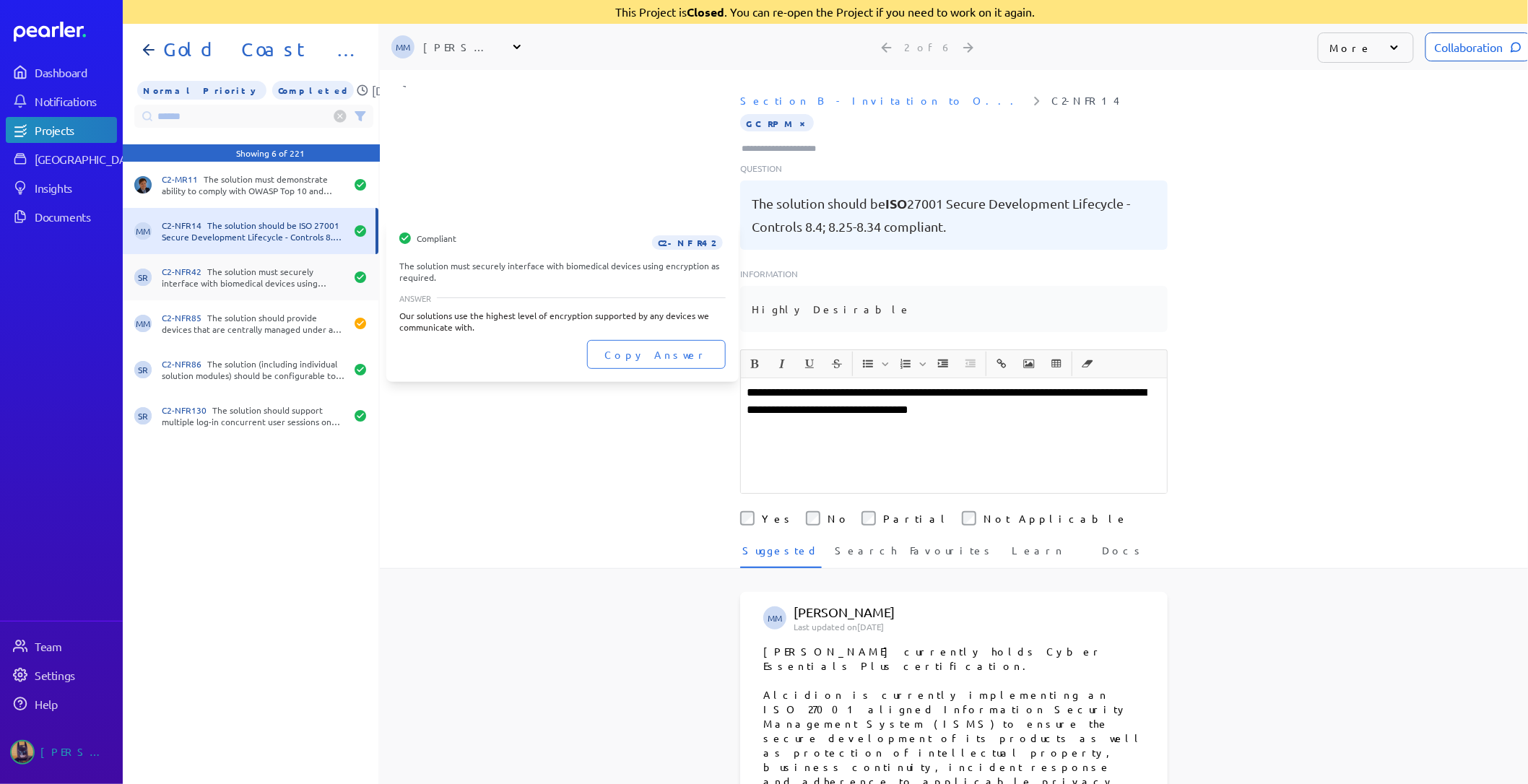
click at [240, 286] on div "C2-NFR42 The solution must securely interface with biomedical devices using enc…" at bounding box center [253, 277] width 184 height 23
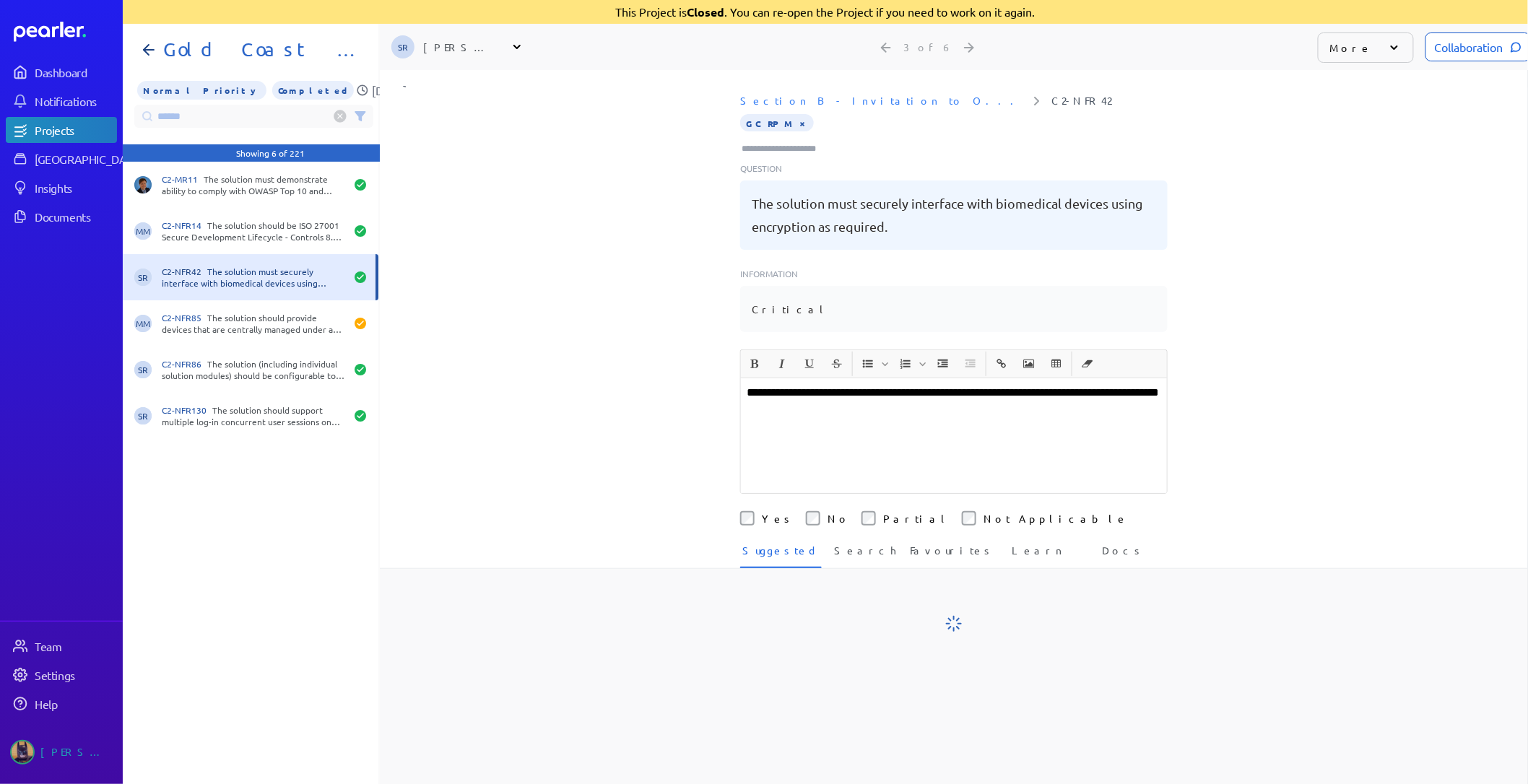
scroll to position [0, 1]
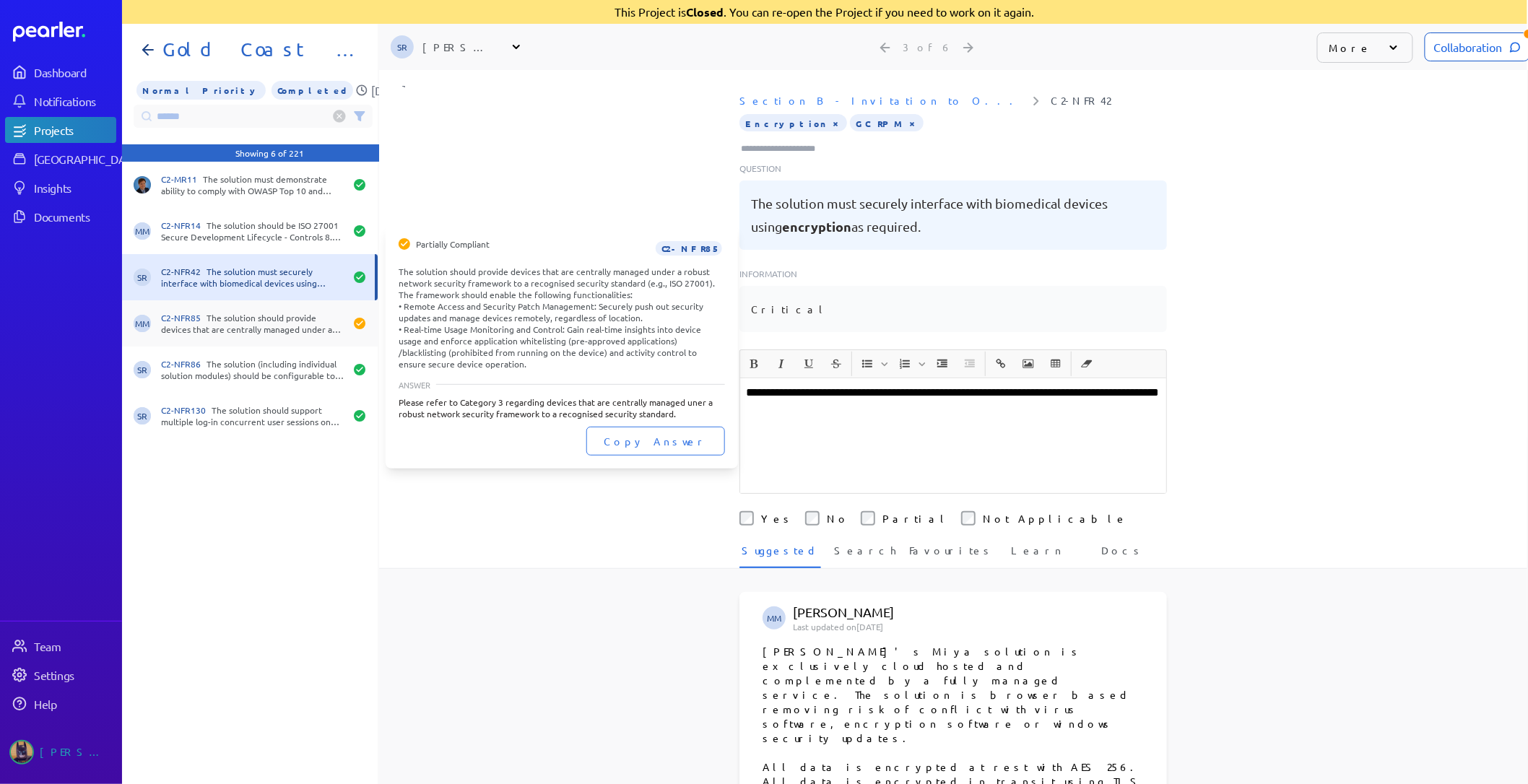
click at [264, 318] on div "C2-NFR85 The solution should provide devices that are centrally managed under a…" at bounding box center [252, 324] width 184 height 23
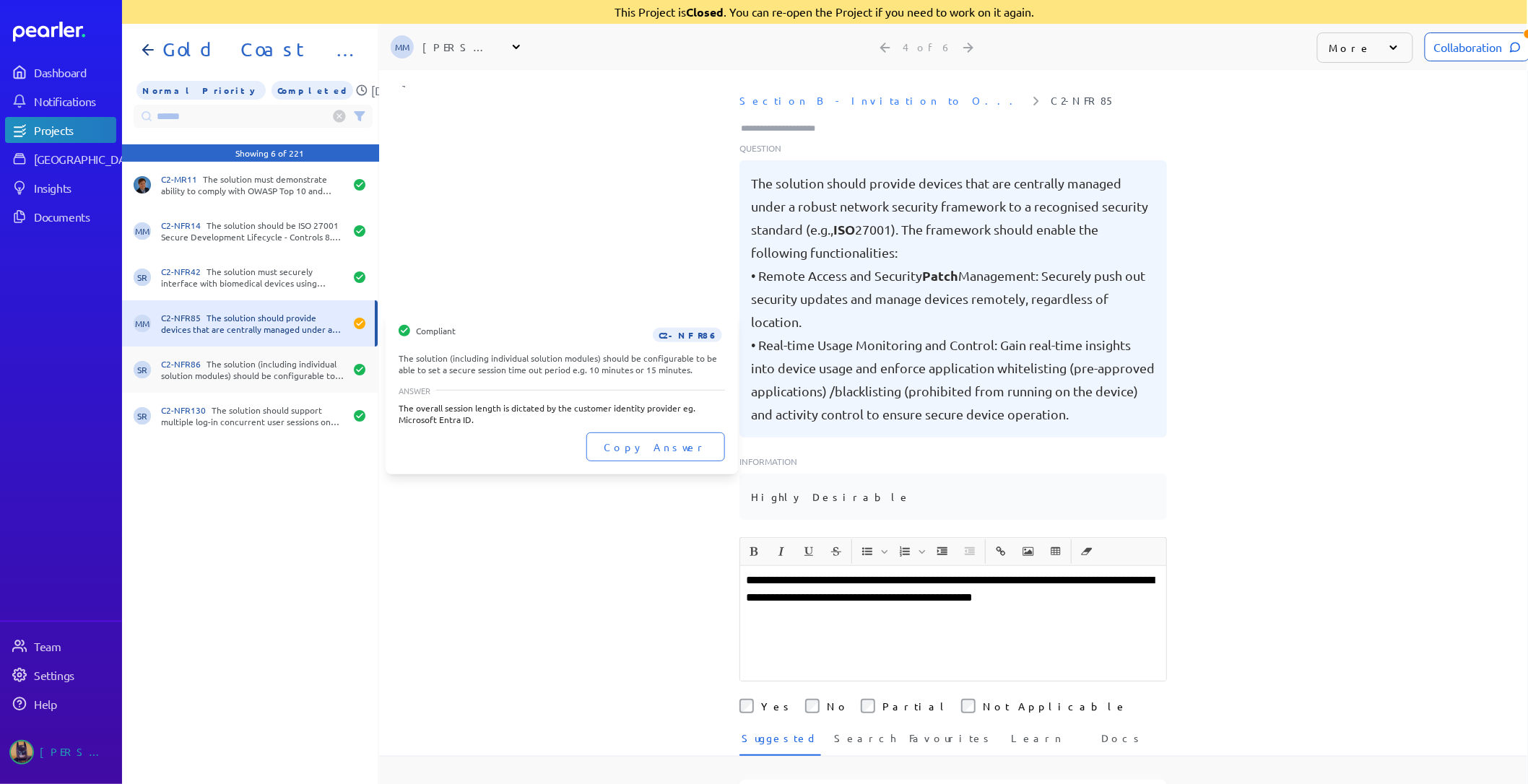
click at [282, 348] on div "SR C2-NFR86 The solution (including individual solution modules) should be conf…" at bounding box center [250, 369] width 256 height 46
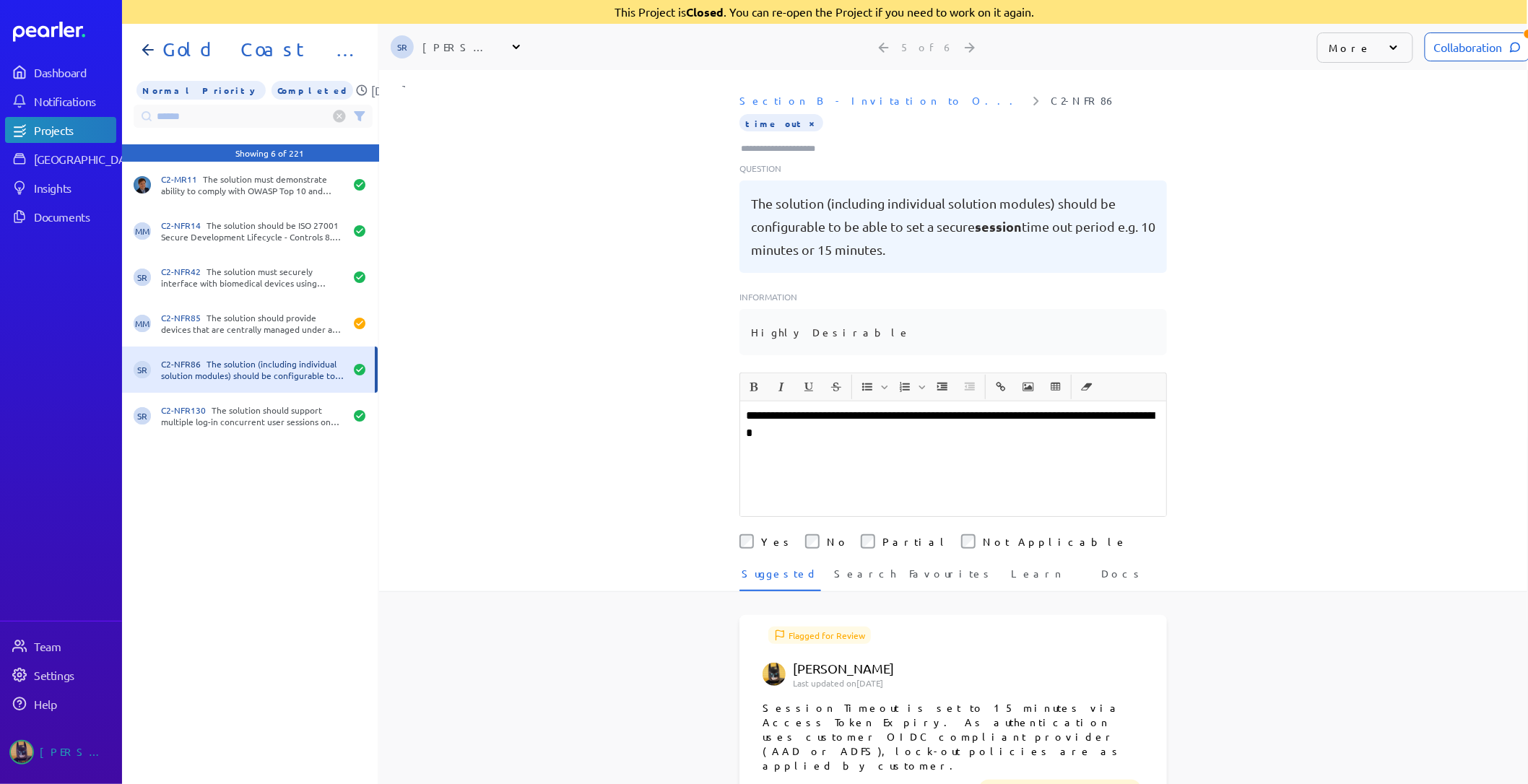
click at [282, 378] on div "C2-NFR86 The solution (including individual solution modules) should be configu…" at bounding box center [252, 369] width 184 height 23
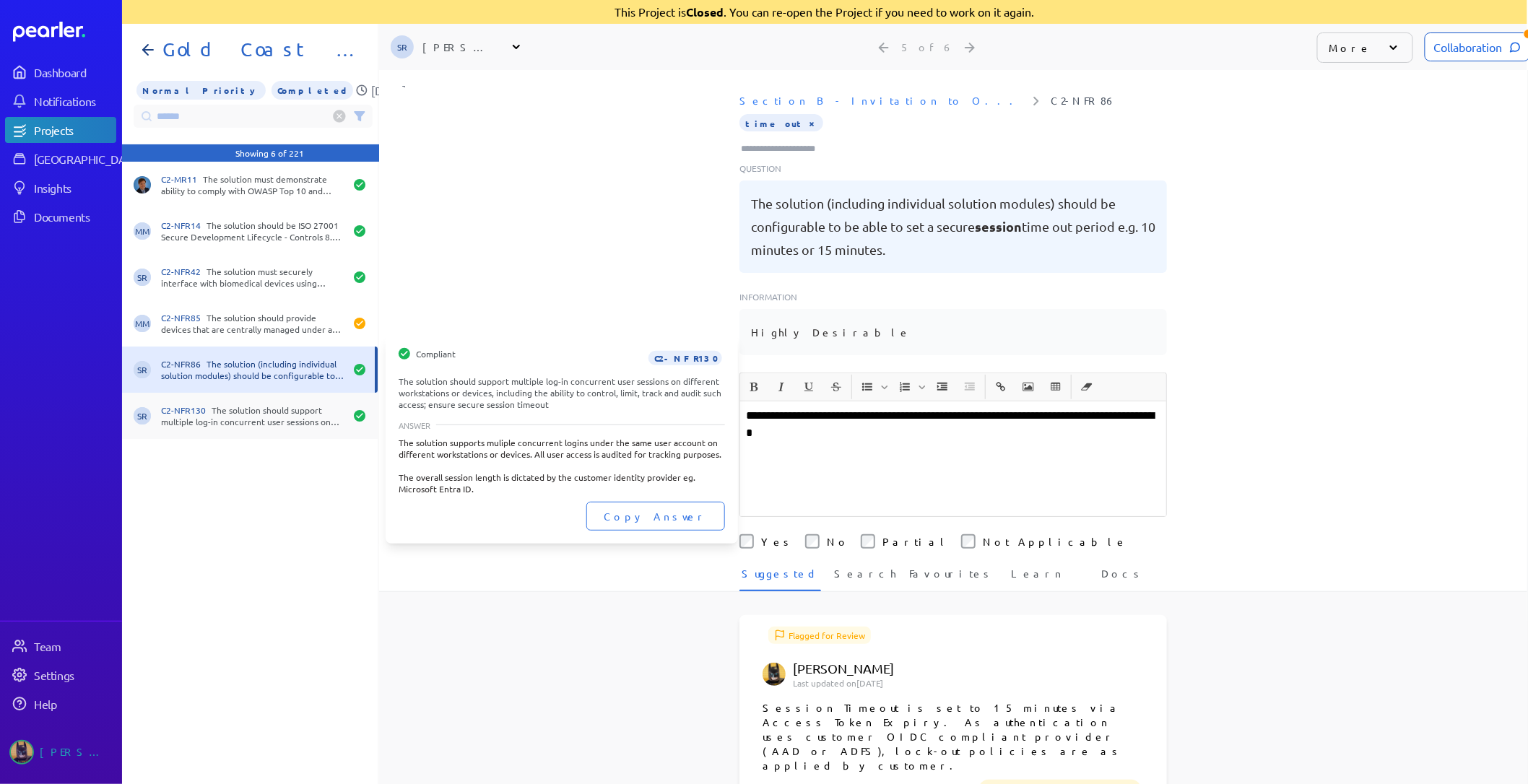
click at [265, 406] on div "C2-NFR130 The solution should support multiple log-in concurrent user sessions …" at bounding box center [252, 415] width 184 height 23
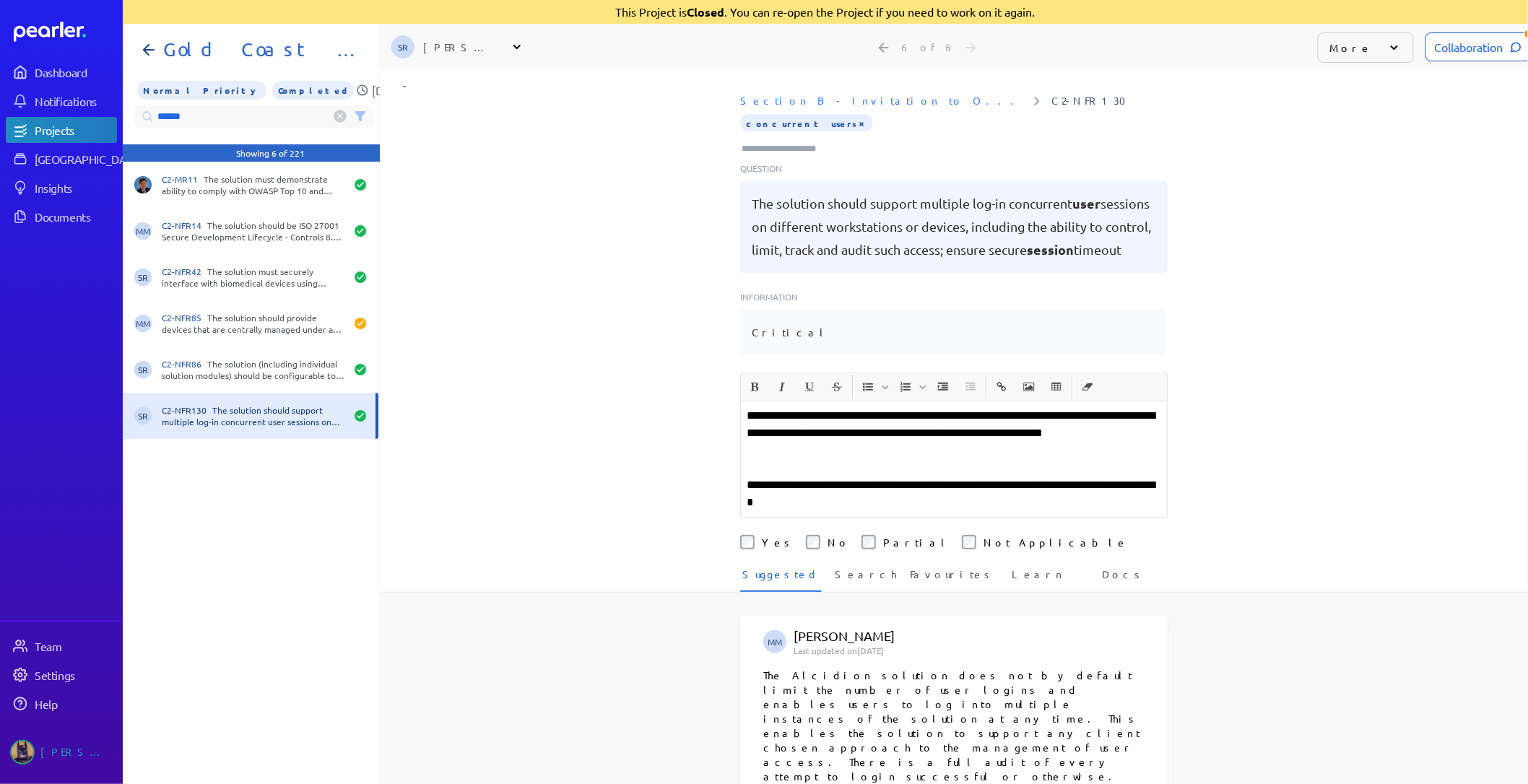
drag, startPoint x: 80, startPoint y: 106, endPoint x: -176, endPoint y: 88, distance: 256.6
click at [0, 88] on html "Dashboard Notifications Projects Answer Library Insights Documents Team Setting…" at bounding box center [764, 392] width 1528 height 784
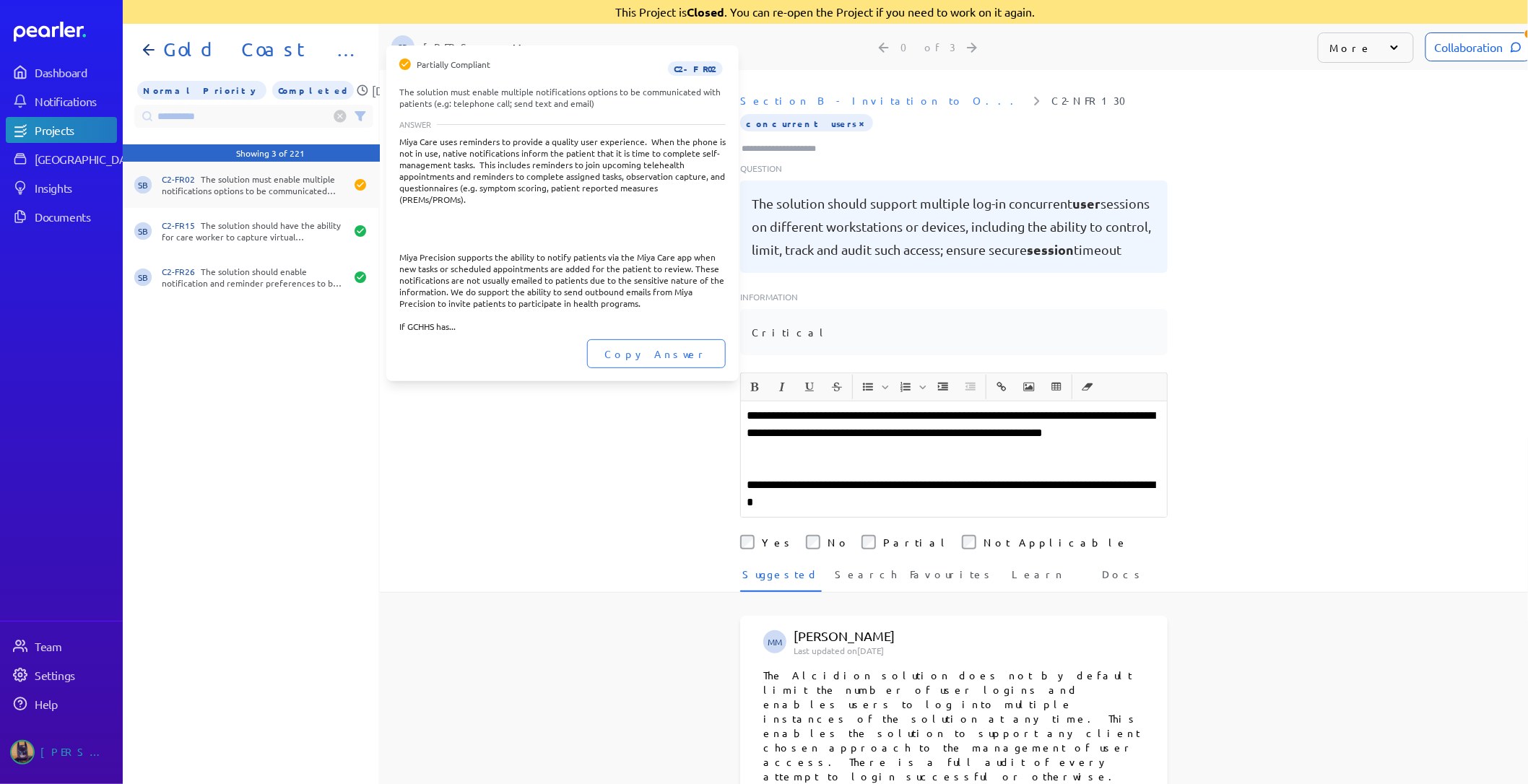
click at [266, 192] on div "C2-FR02 The solution must enable multiple notifications options to be communica…" at bounding box center [253, 184] width 184 height 23
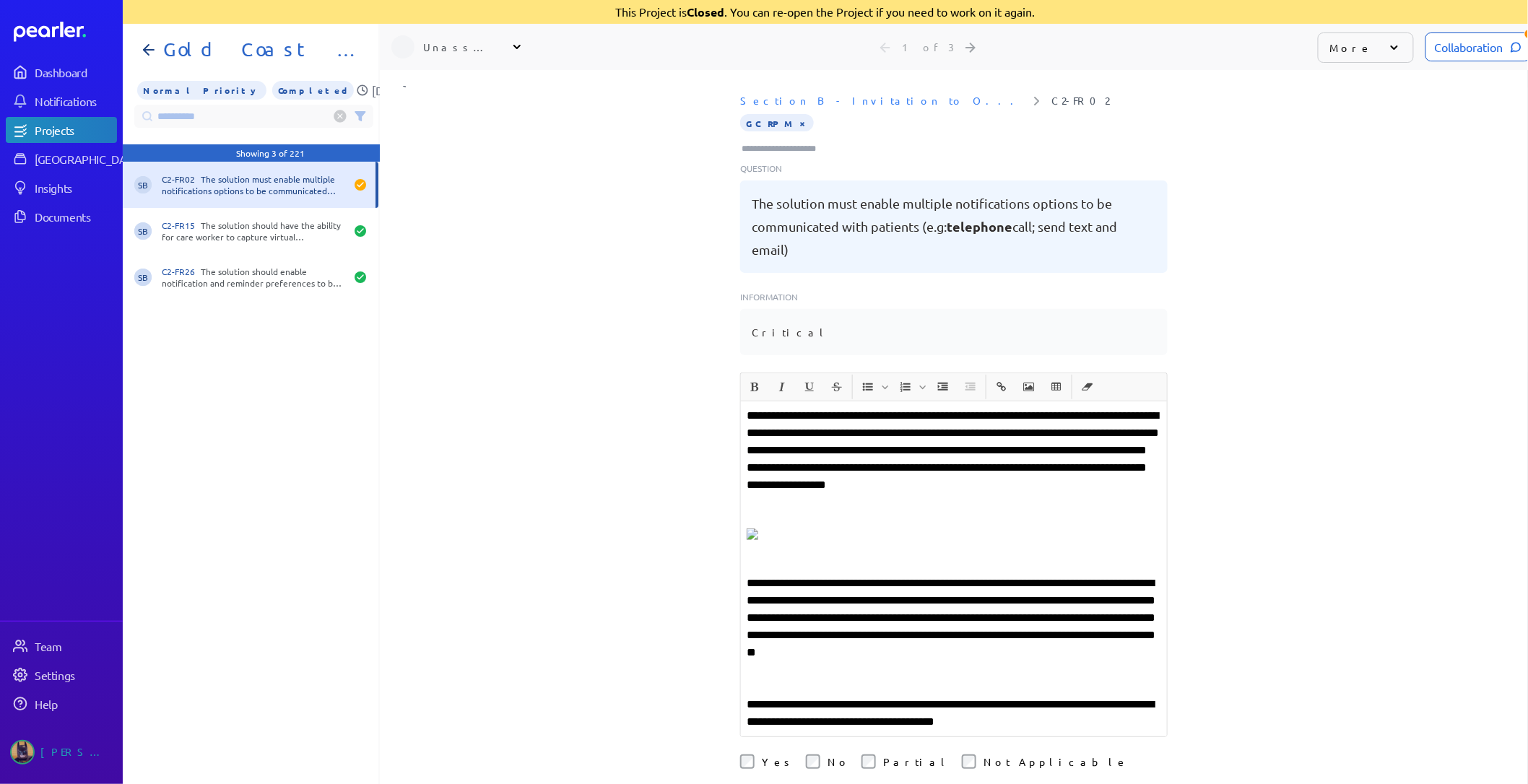
scroll to position [0, 1]
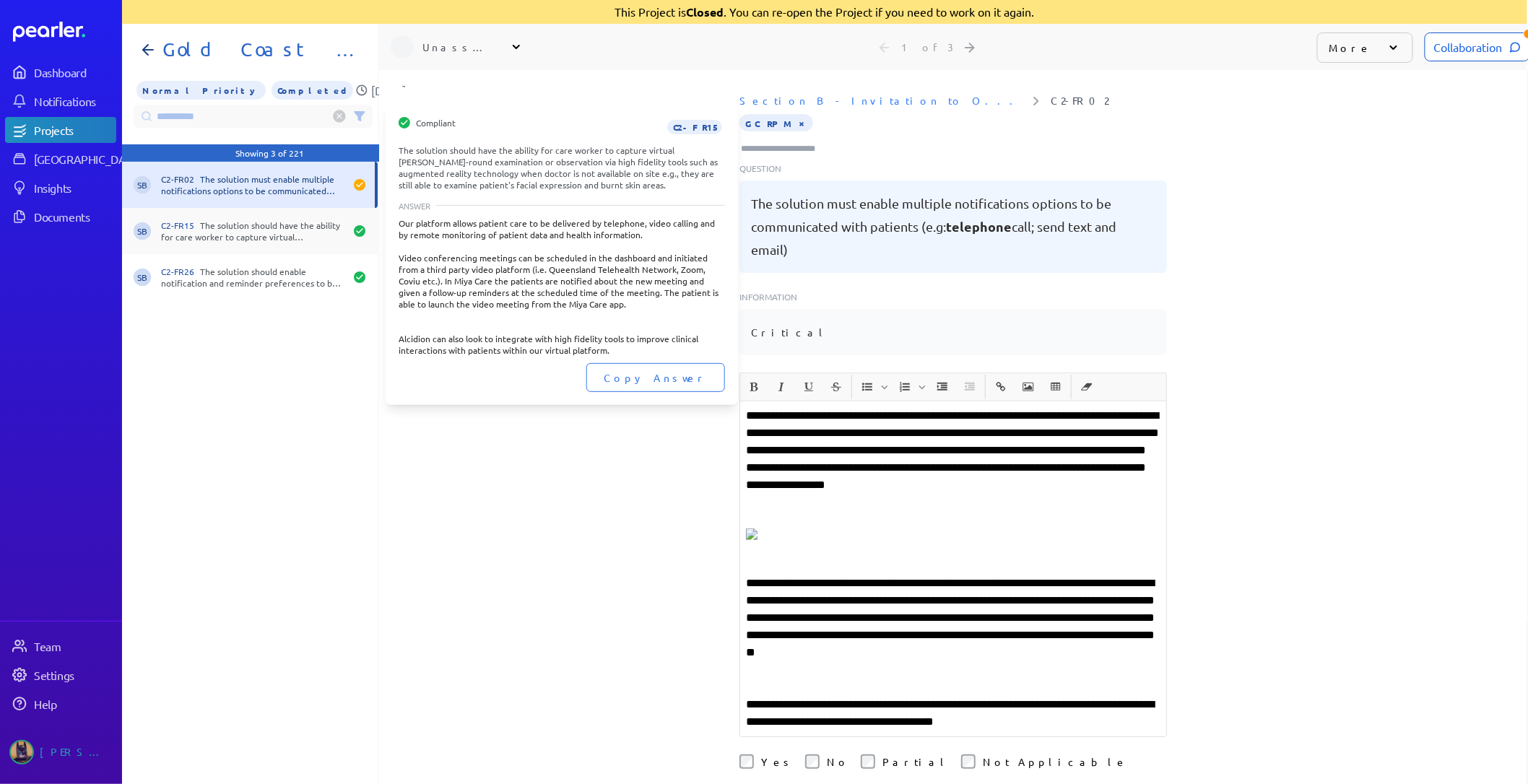
click at [257, 231] on div "C2-FR15 The solution should have the ability for care worker to capture virtual…" at bounding box center [252, 231] width 184 height 23
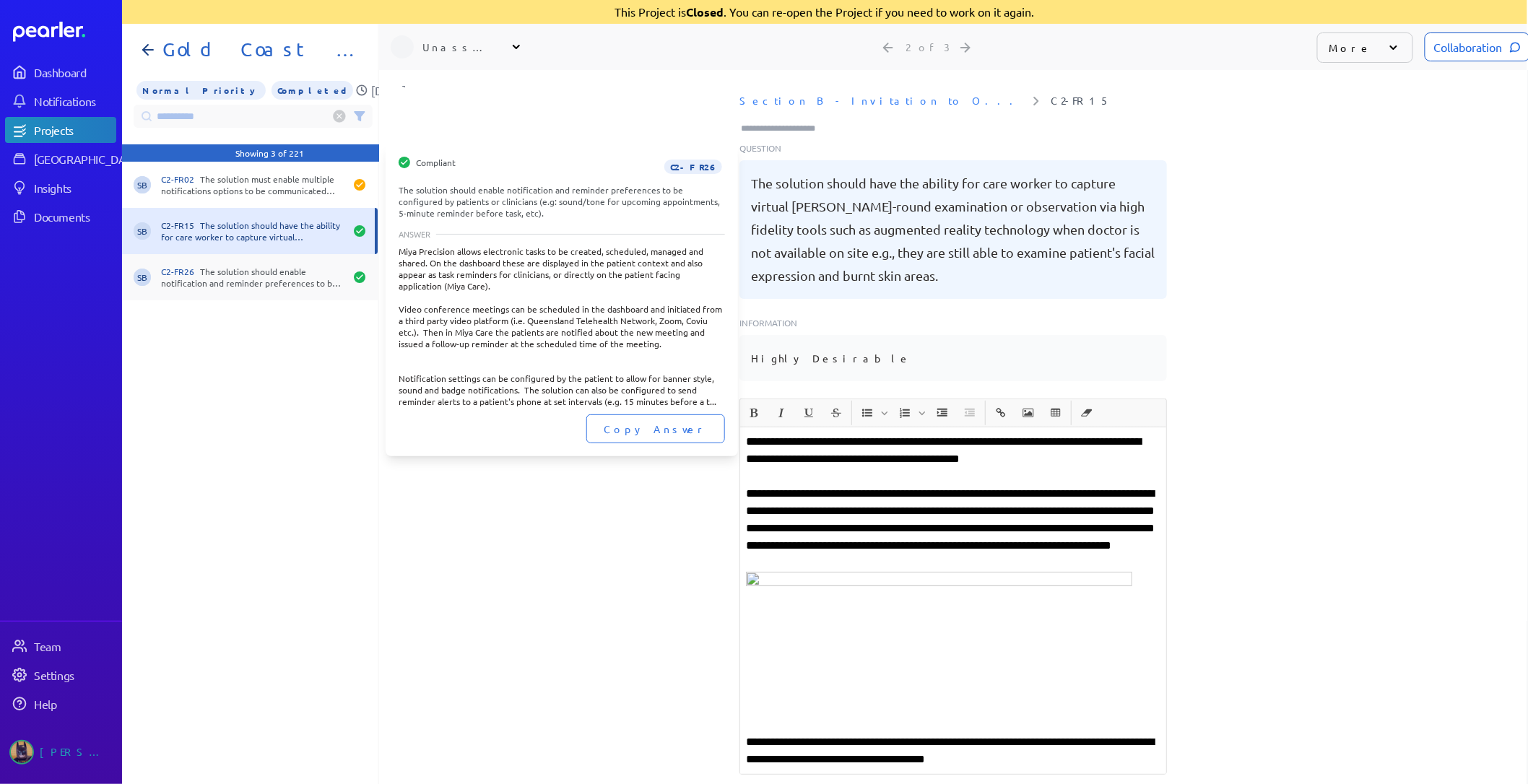
click at [264, 265] on div "C2-FR26 The solution should enable notification and reminder preferences to be …" at bounding box center [252, 277] width 184 height 23
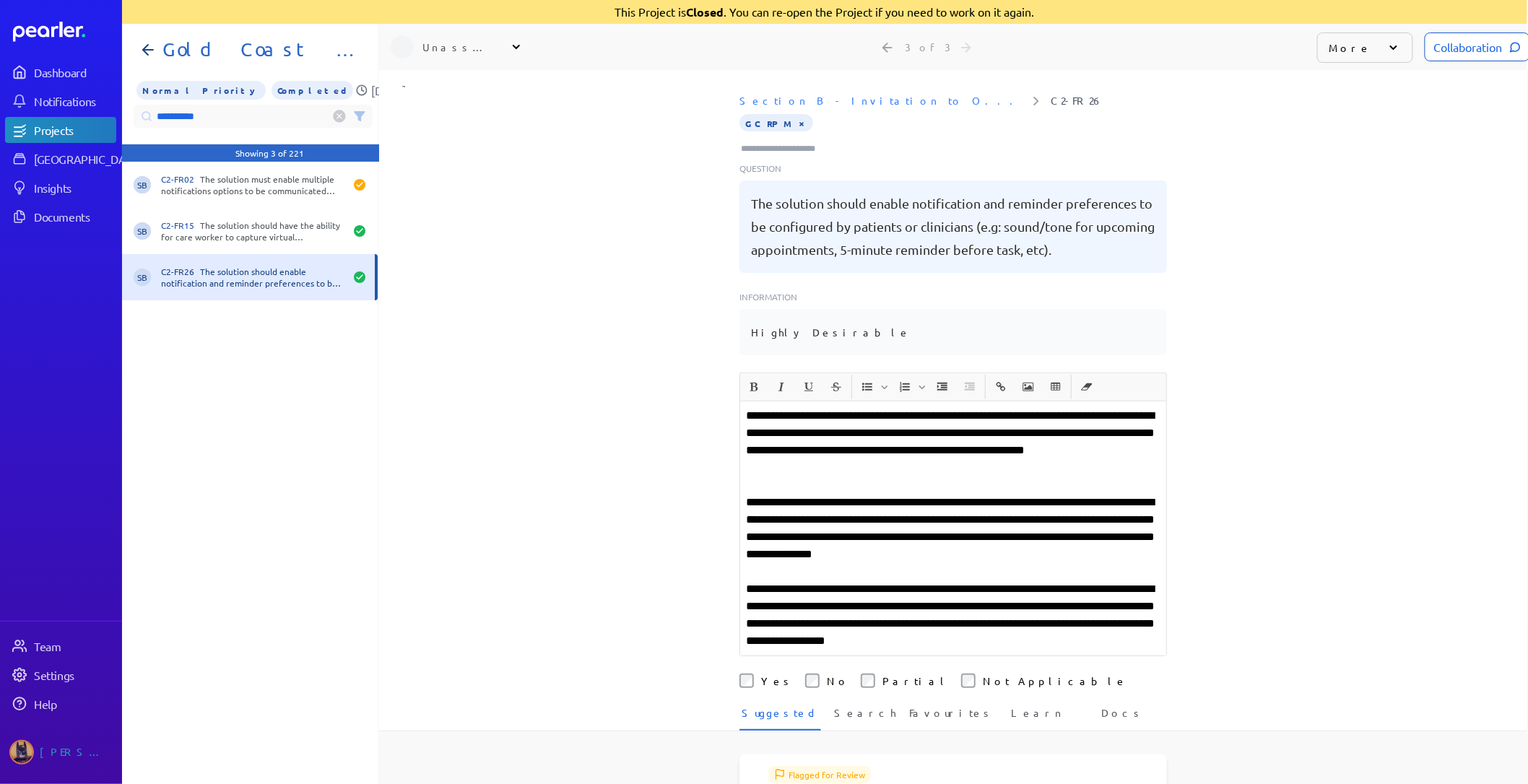
drag, startPoint x: 234, startPoint y: 108, endPoint x: -250, endPoint y: 118, distance: 484.1
click at [0, 118] on html "**********" at bounding box center [763, 392] width 1528 height 784
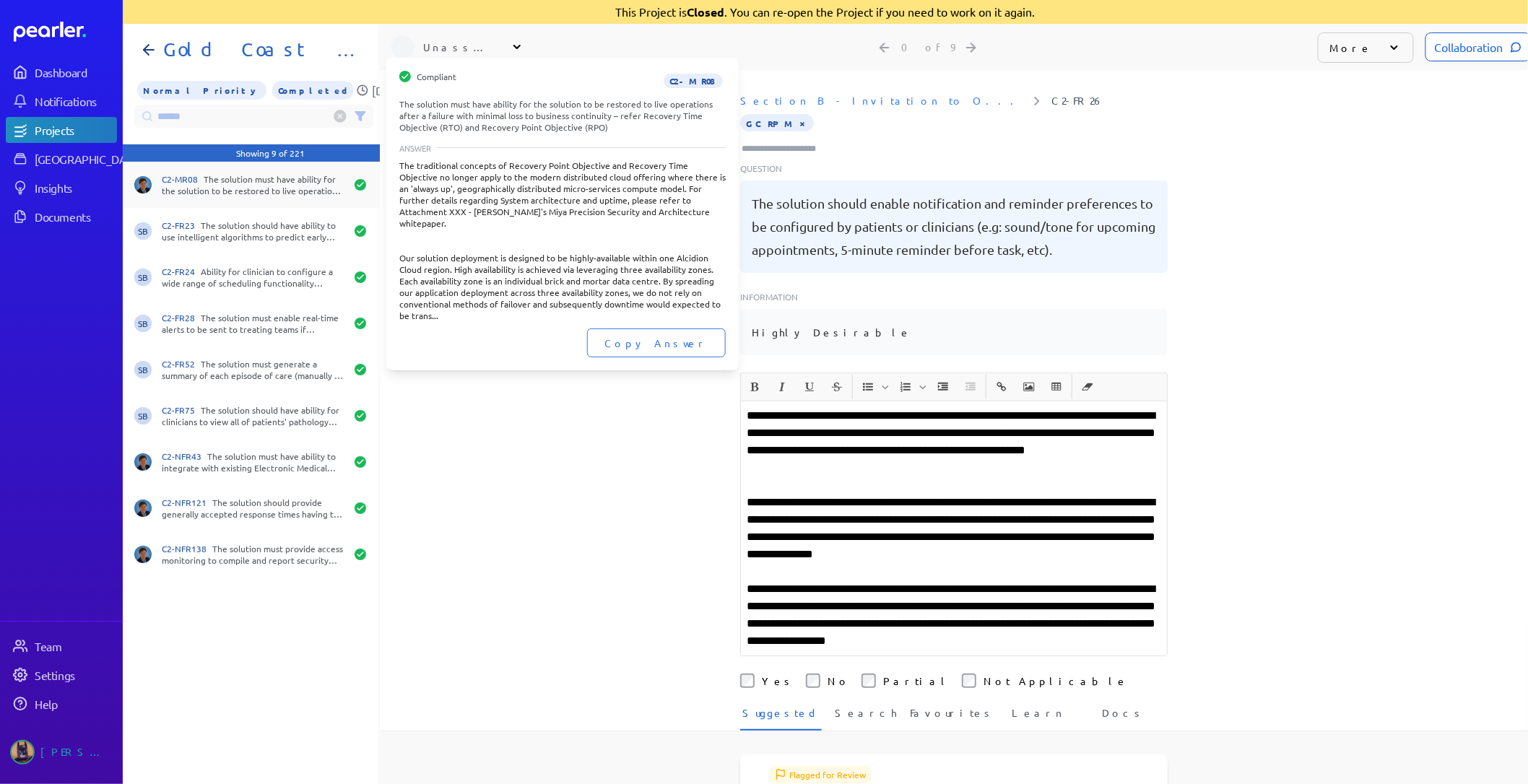
click at [275, 188] on div "C2-MR08 The solution must have ability for the solution to be restored to live …" at bounding box center [253, 184] width 184 height 23
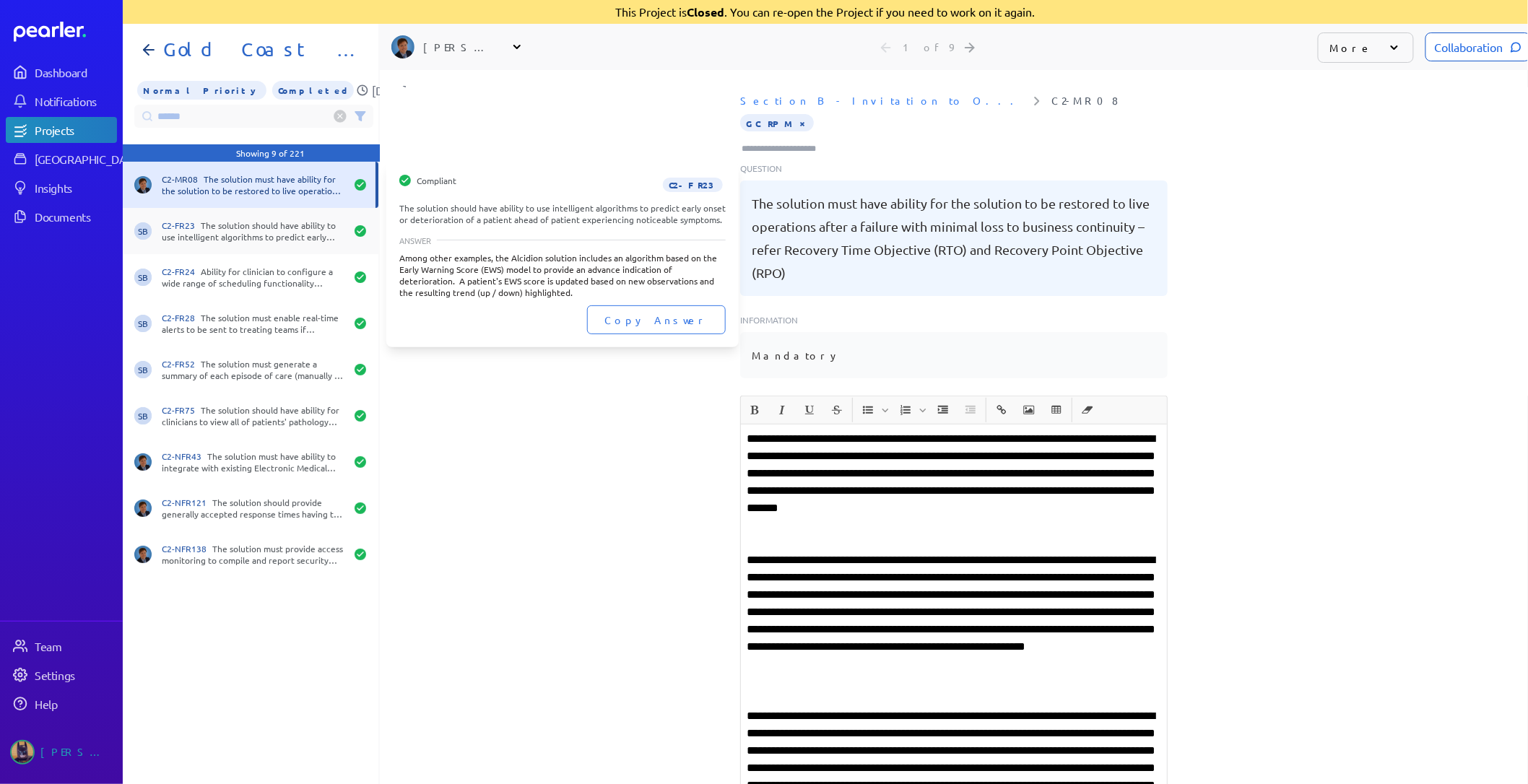
click at [287, 229] on div "C2-FR23 The solution should have ability to use intelligent algorithms to predi…" at bounding box center [253, 231] width 184 height 23
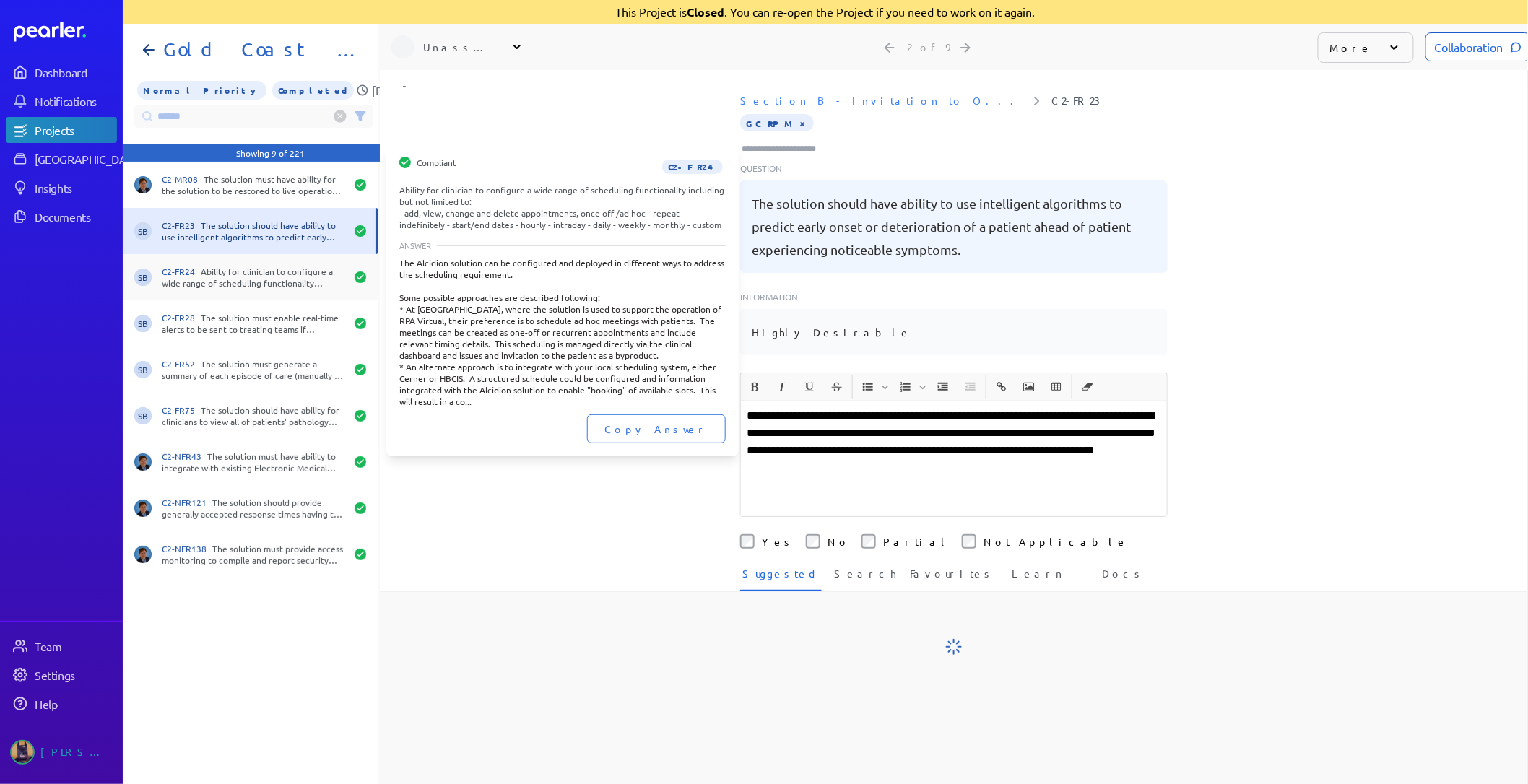
click at [289, 278] on div "C2-FR24 Ability for clinician to configure a wide range of scheduling functiona…" at bounding box center [253, 277] width 184 height 23
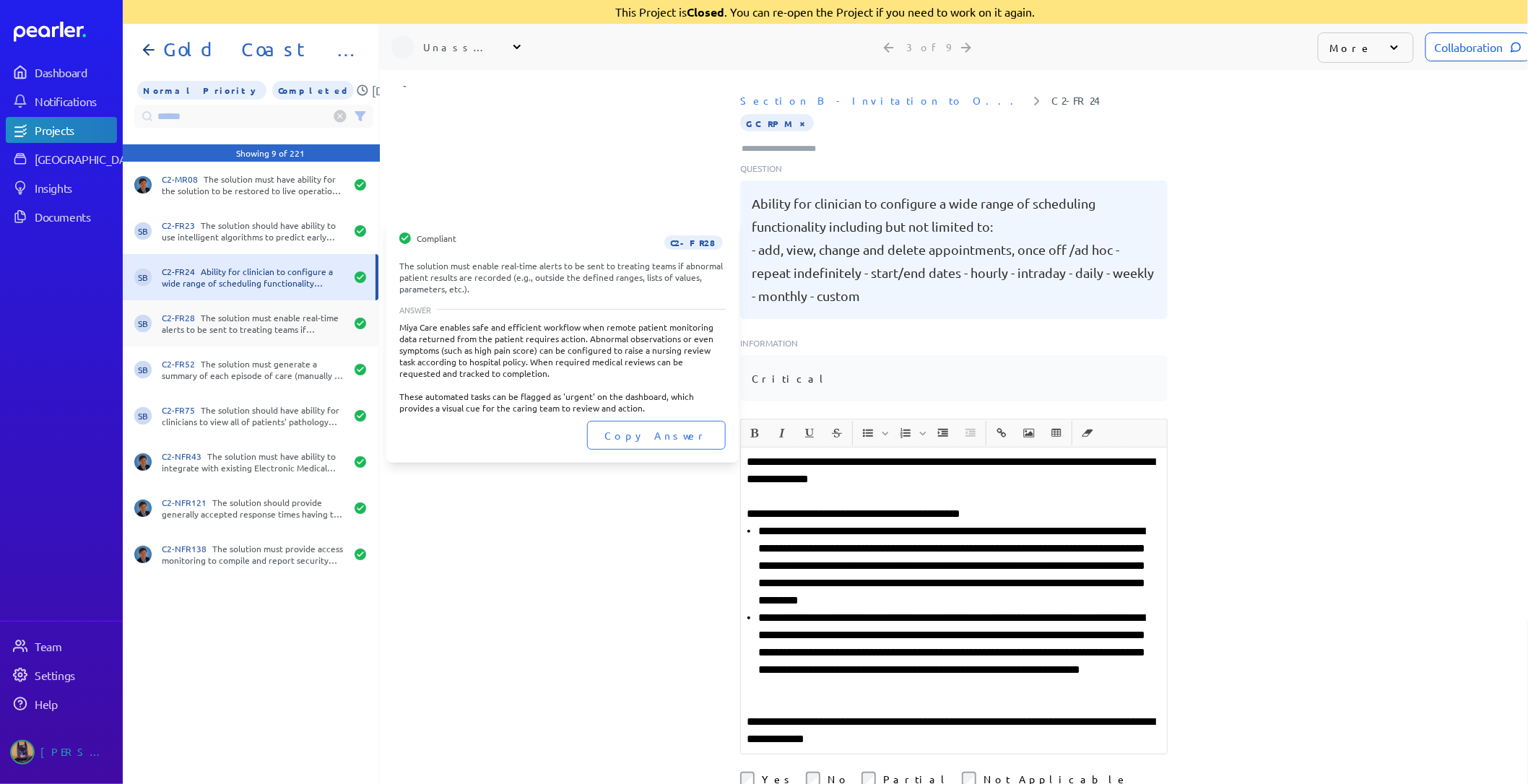
click at [286, 325] on div "C2-FR28 The solution must enable real-time alerts to be sent to treating teams …" at bounding box center [253, 324] width 184 height 23
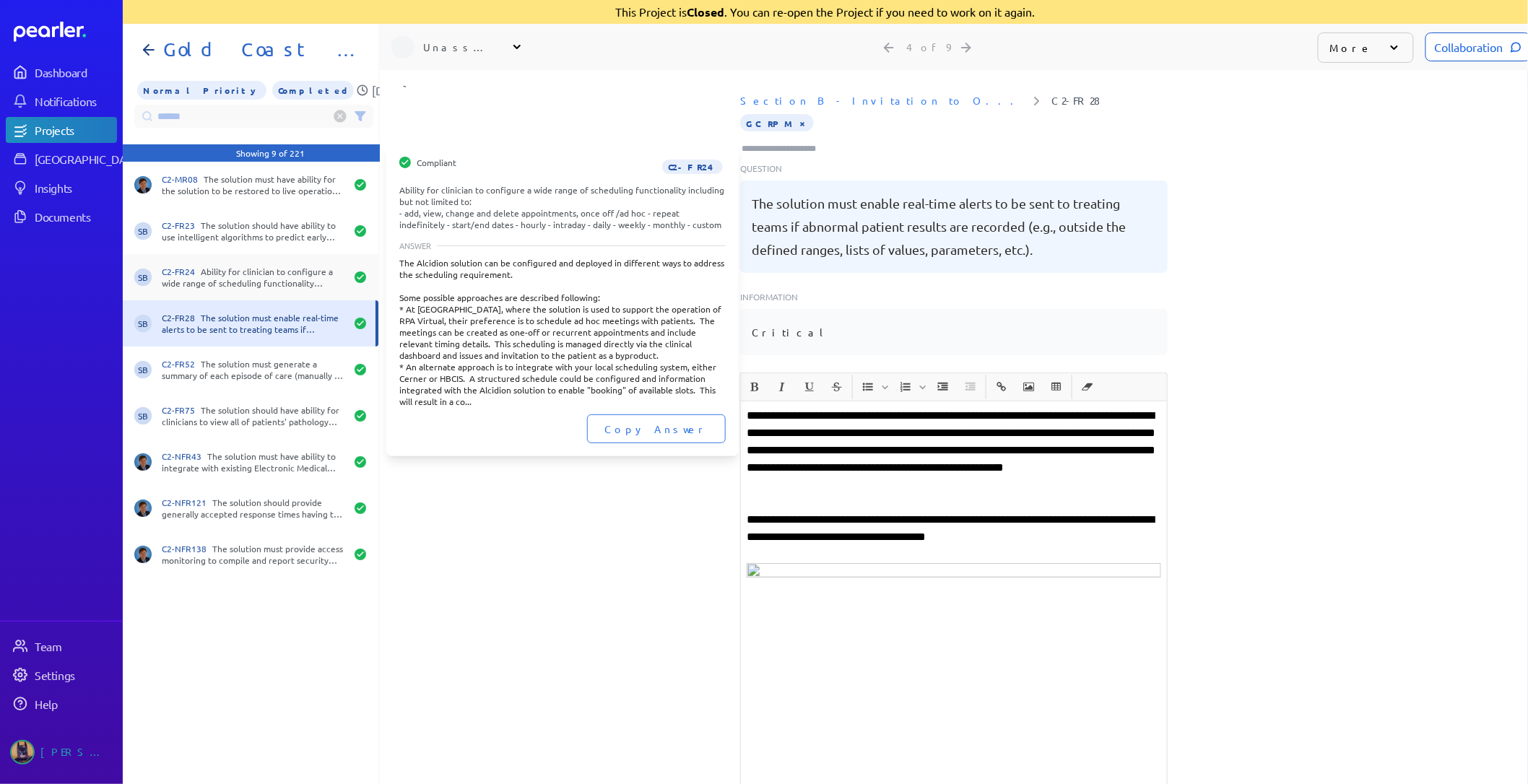
click at [280, 286] on div "C2-FR24 Ability for clinician to configure a wide range of scheduling functiona…" at bounding box center [253, 277] width 184 height 23
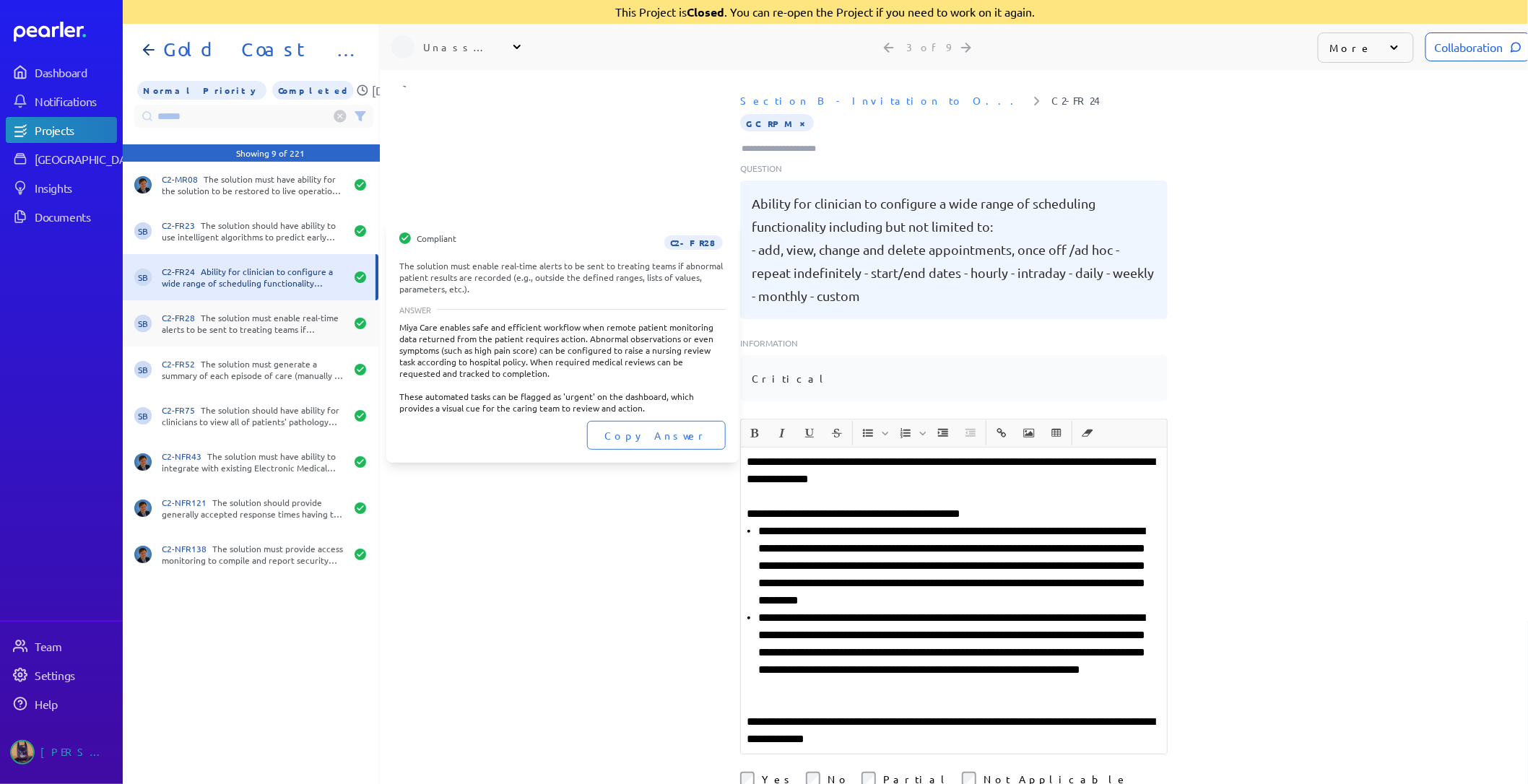
click at [280, 331] on div "C2-FR28 The solution must enable real-time alerts to be sent to treating teams …" at bounding box center [253, 324] width 184 height 23
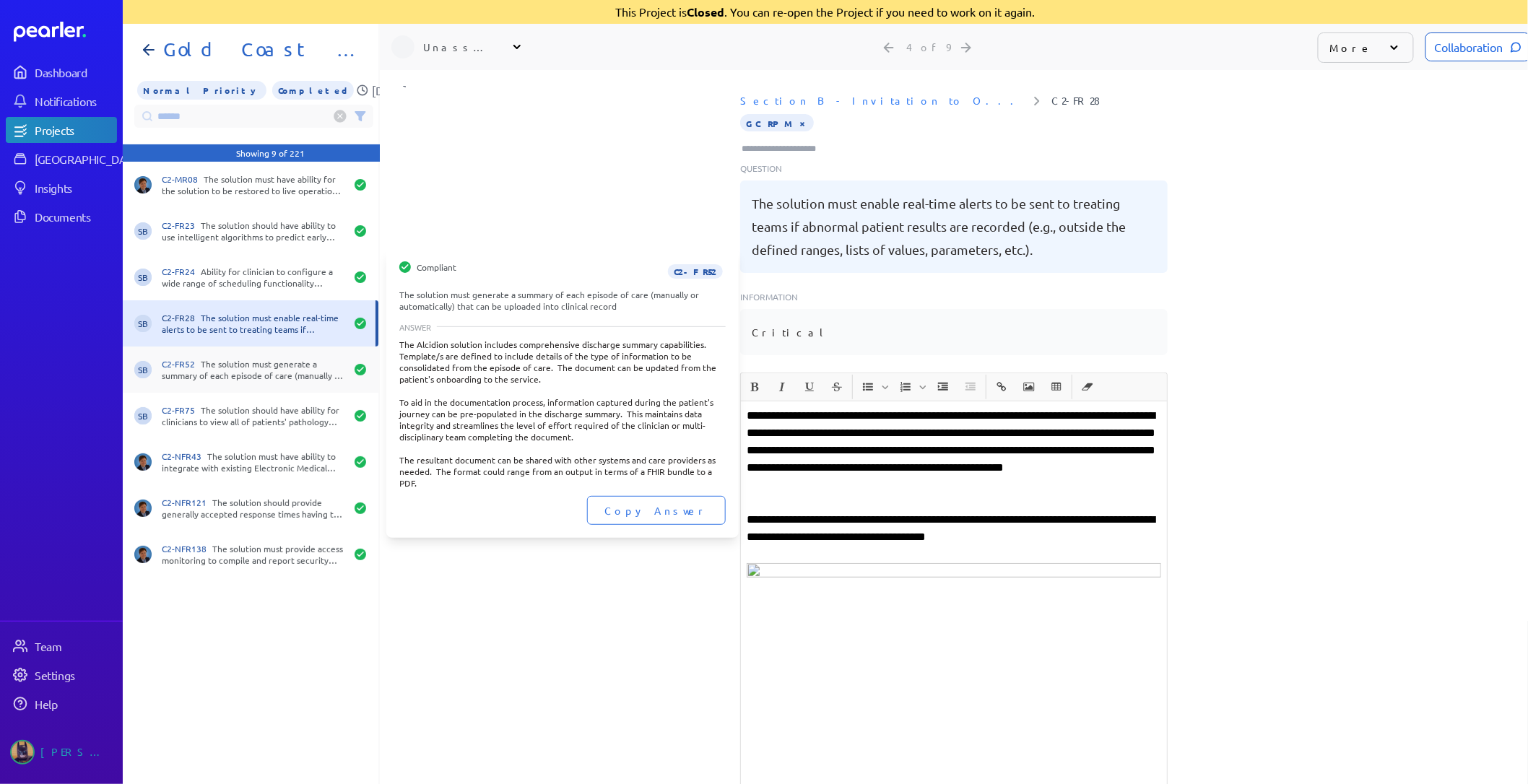
drag, startPoint x: 234, startPoint y: 351, endPoint x: 235, endPoint y: 367, distance: 16.0
click at [234, 354] on div "SB C2-FR52 The solution must generate a summary of each episode of care (manual…" at bounding box center [251, 369] width 256 height 46
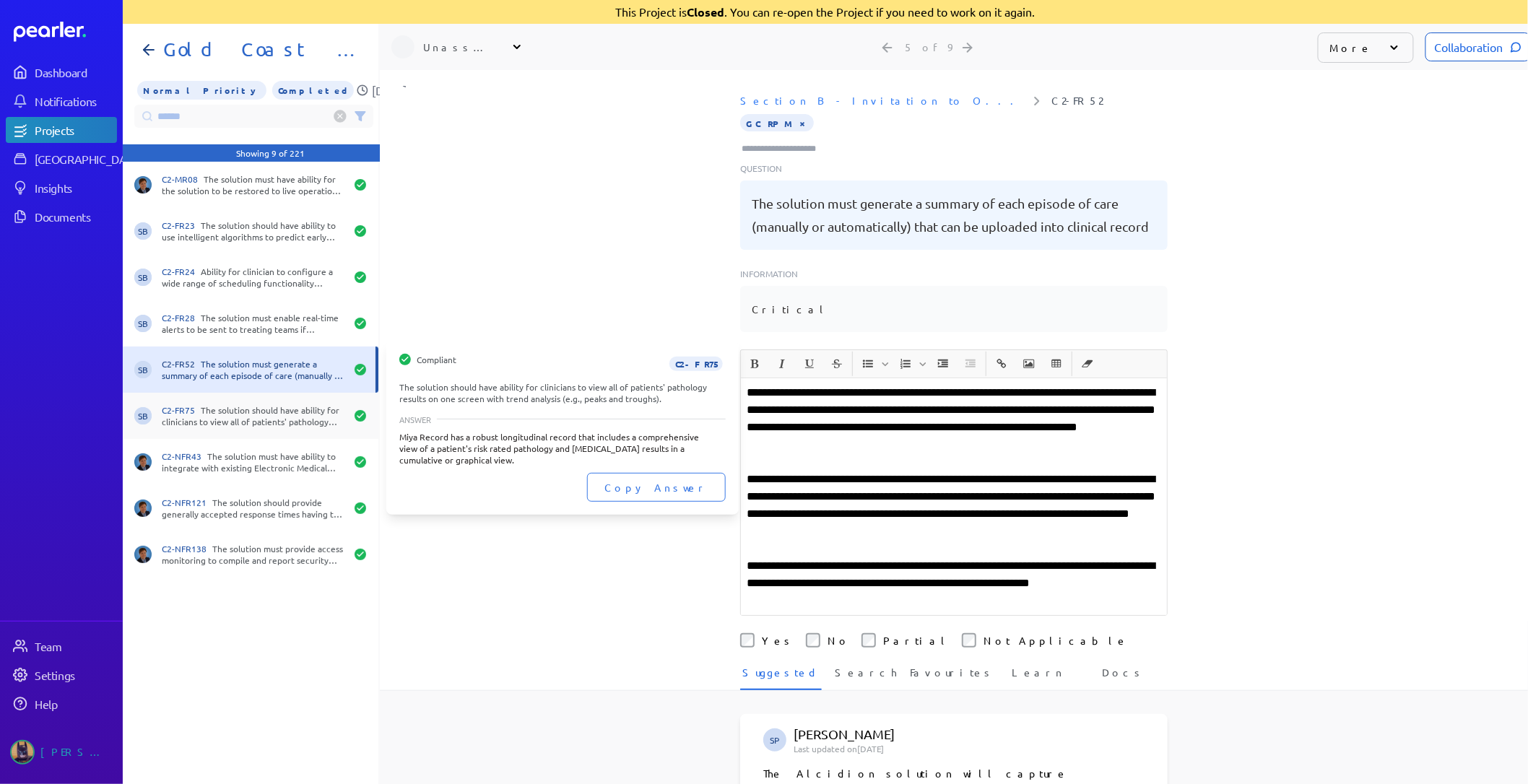
click at [263, 415] on div "C2-FR75 The solution should have ability for clinicians to view all of patients…" at bounding box center [253, 415] width 184 height 23
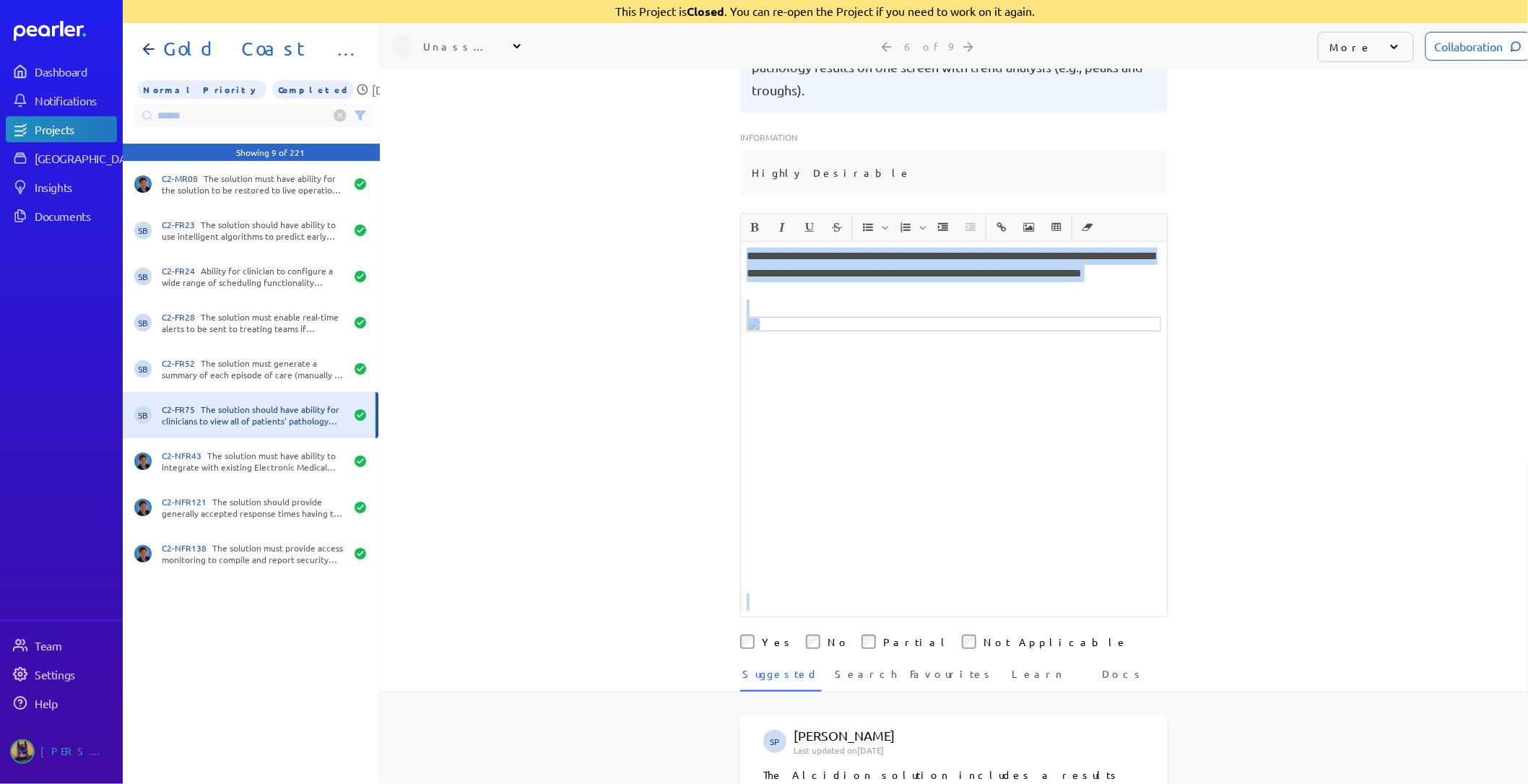
scroll to position [161, 0]
drag, startPoint x: 741, startPoint y: 413, endPoint x: 1102, endPoint y: 572, distance: 394.5
click at [1102, 572] on div "**********" at bounding box center [954, 427] width 426 height 374
copy div "**********"
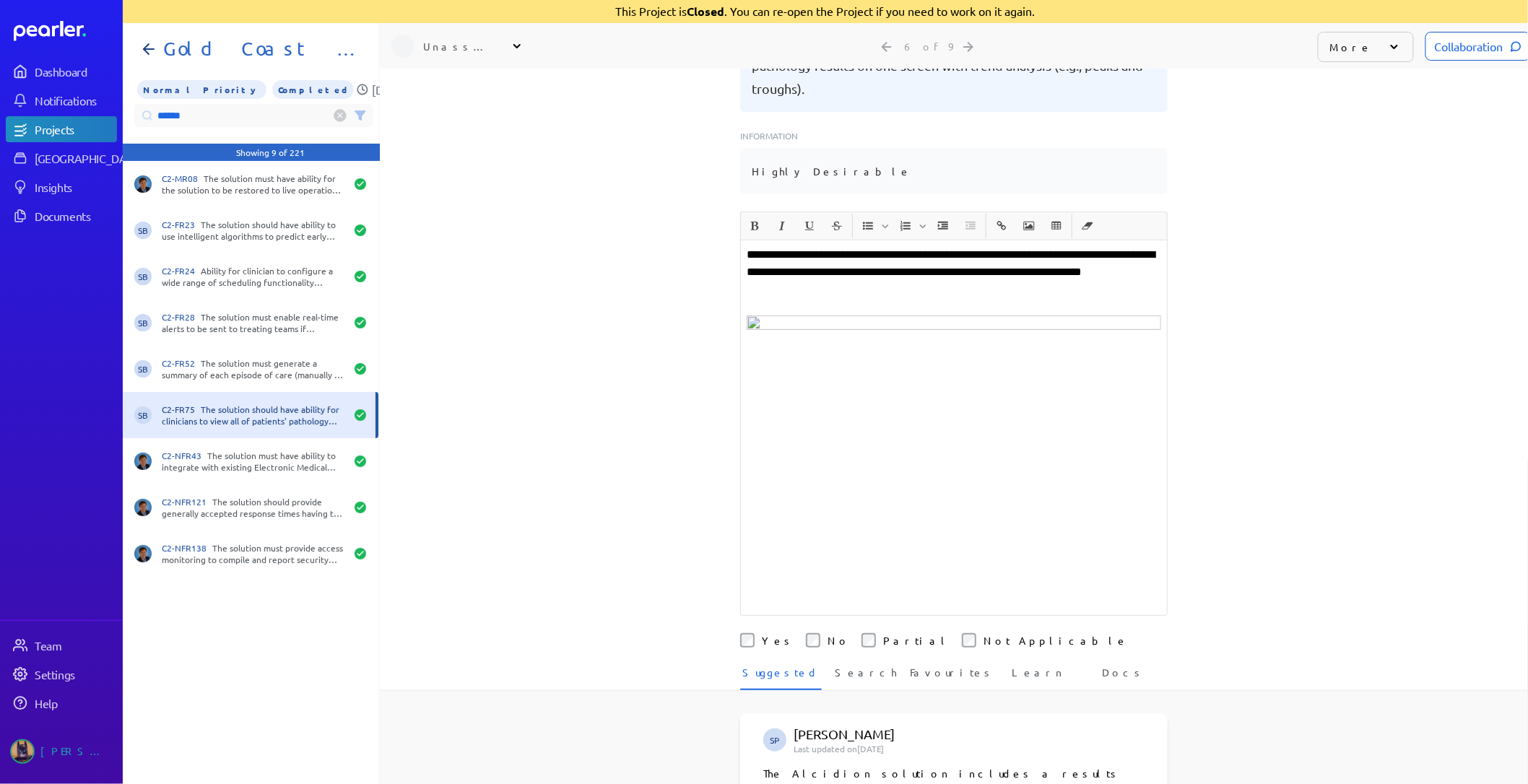
click at [208, 104] on input "******" at bounding box center [254, 116] width 239 height 23
drag, startPoint x: 210, startPoint y: 95, endPoint x: -30, endPoint y: 88, distance: 240.1
click at [0, 88] on html "Dashboard Notifications Projects Answer Library Insights Documents Team Setting…" at bounding box center [764, 391] width 1528 height 784
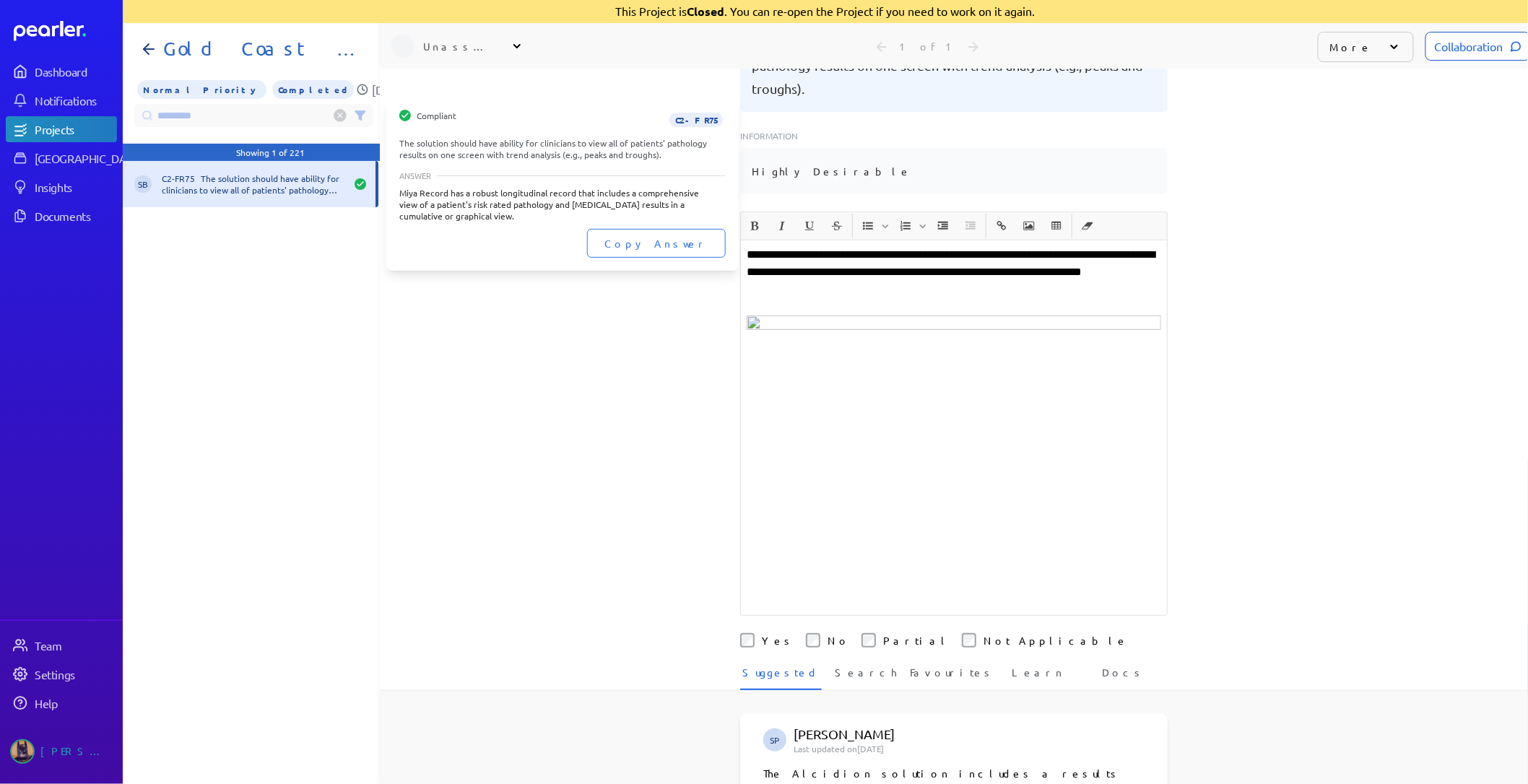
click at [217, 174] on div "C2-FR75 The solution should have ability for clinicians to view all of patients…" at bounding box center [253, 184] width 184 height 23
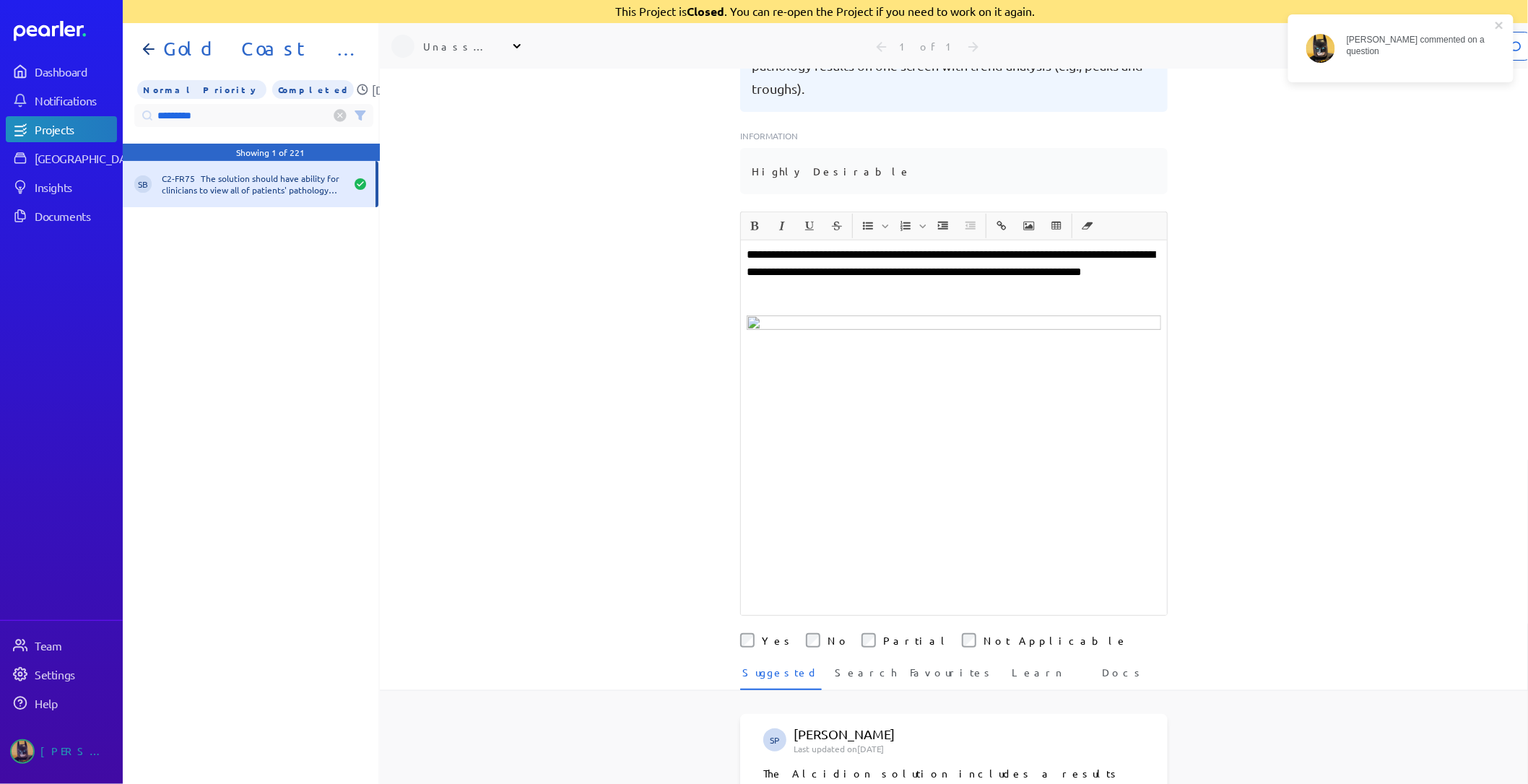
click at [207, 108] on input "*********" at bounding box center [254, 116] width 239 height 23
drag, startPoint x: 234, startPoint y: 106, endPoint x: -175, endPoint y: 64, distance: 411.2
click at [0, 64] on html "[PERSON_NAME] commented on a question Dashboard Notifications Projects Answer L…" at bounding box center [764, 391] width 1528 height 784
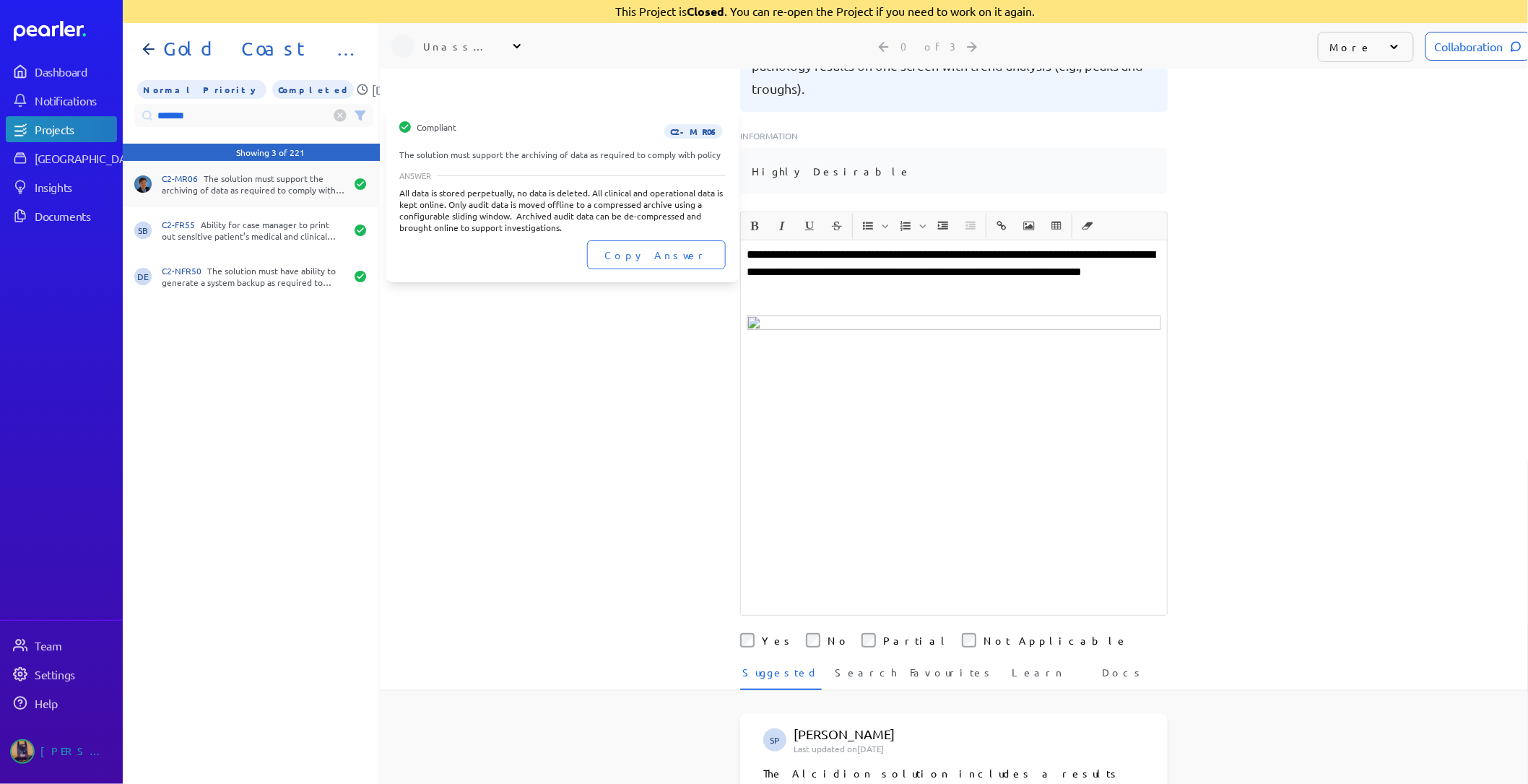
type input "*******"
drag, startPoint x: 228, startPoint y: 170, endPoint x: 261, endPoint y: 170, distance: 33.0
click at [228, 173] on div "C2-MR06 The solution must support the archiving of data as required to comply w…" at bounding box center [253, 184] width 184 height 23
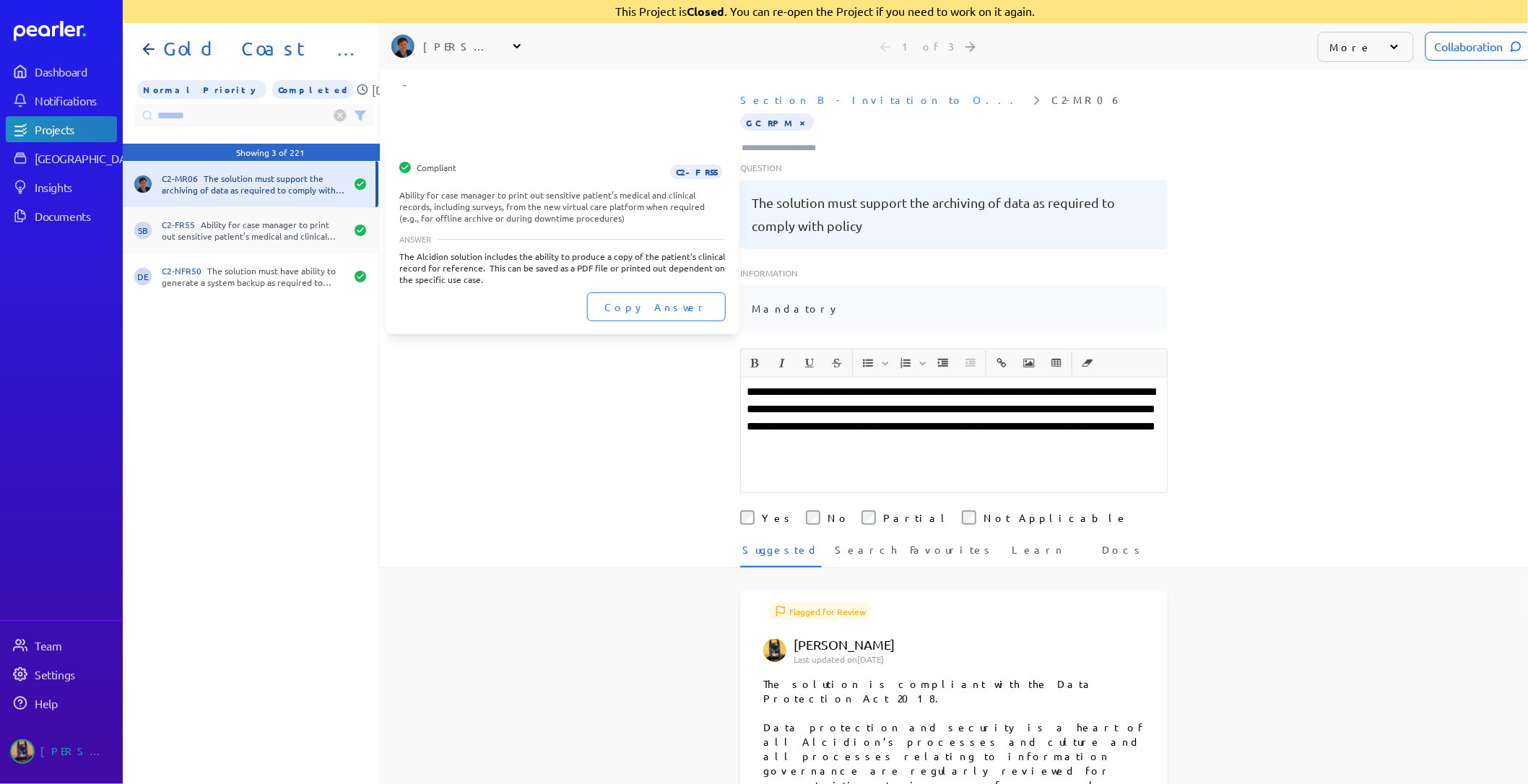
click at [260, 225] on div "C2-FR55 Ability for case manager to print out sensitive patient’s medical and c…" at bounding box center [253, 230] width 184 height 23
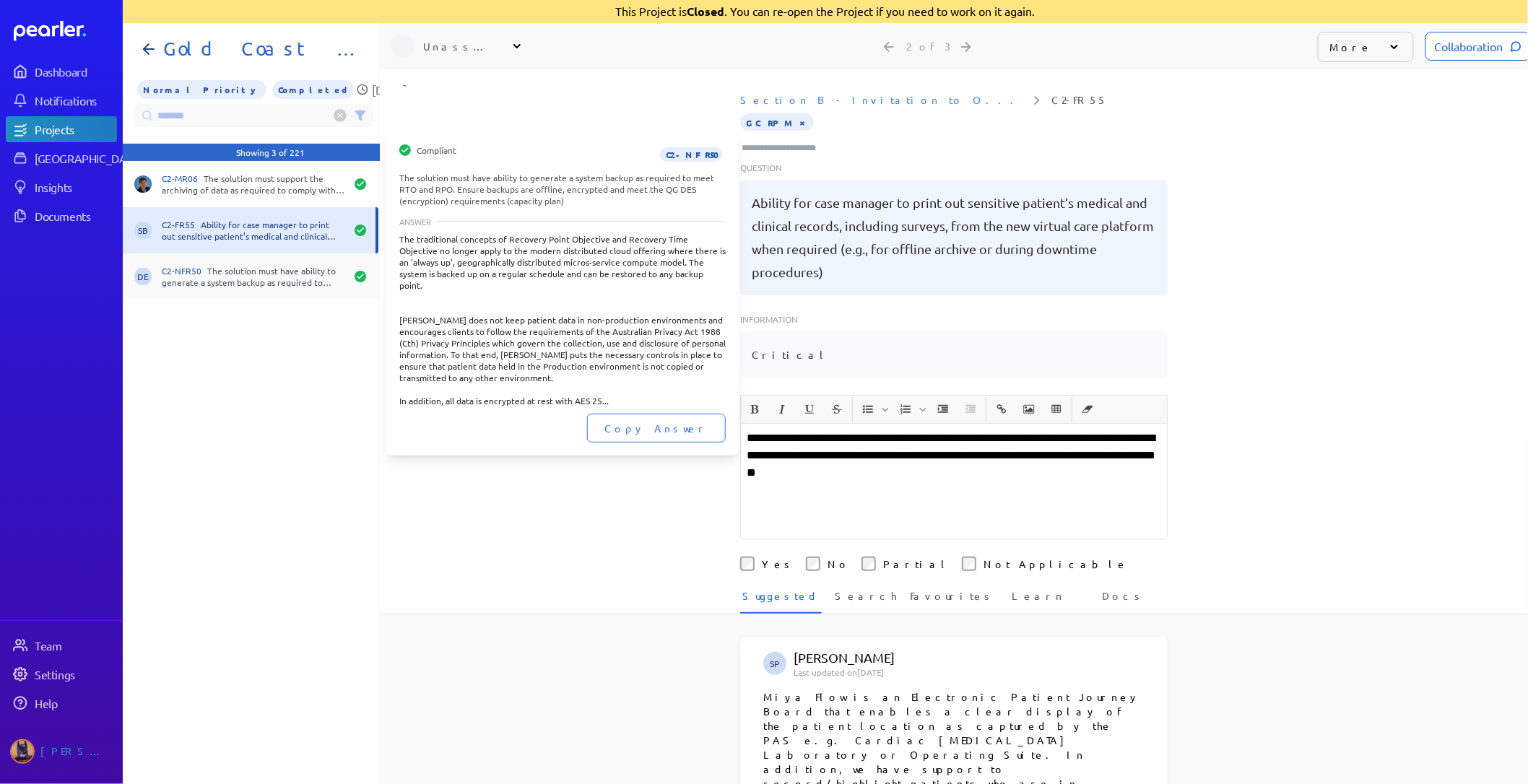
click at [282, 265] on div "C2-NFR50 The solution must have ability to generate a system backup as required…" at bounding box center [253, 276] width 184 height 23
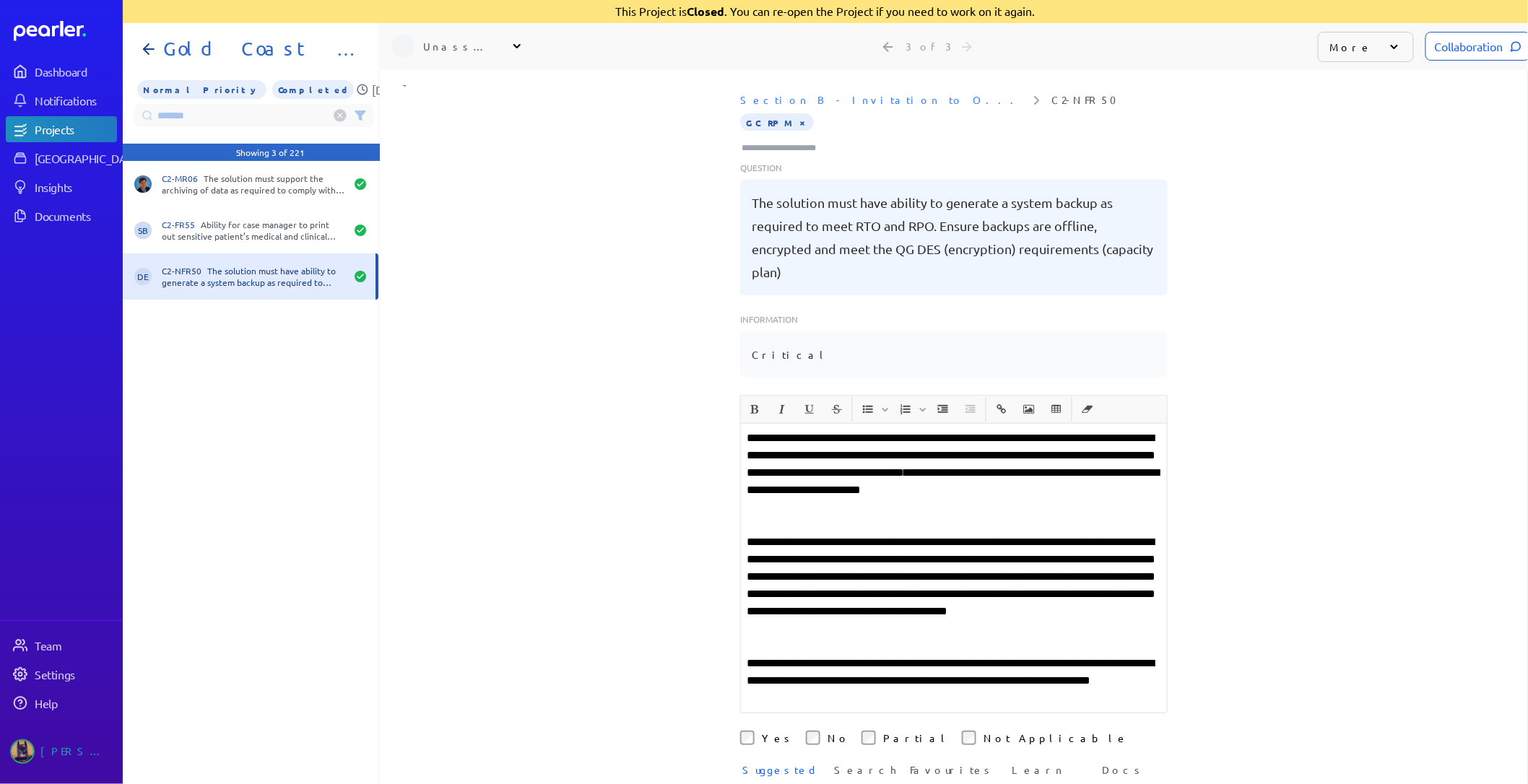
scroll to position [0, 1]
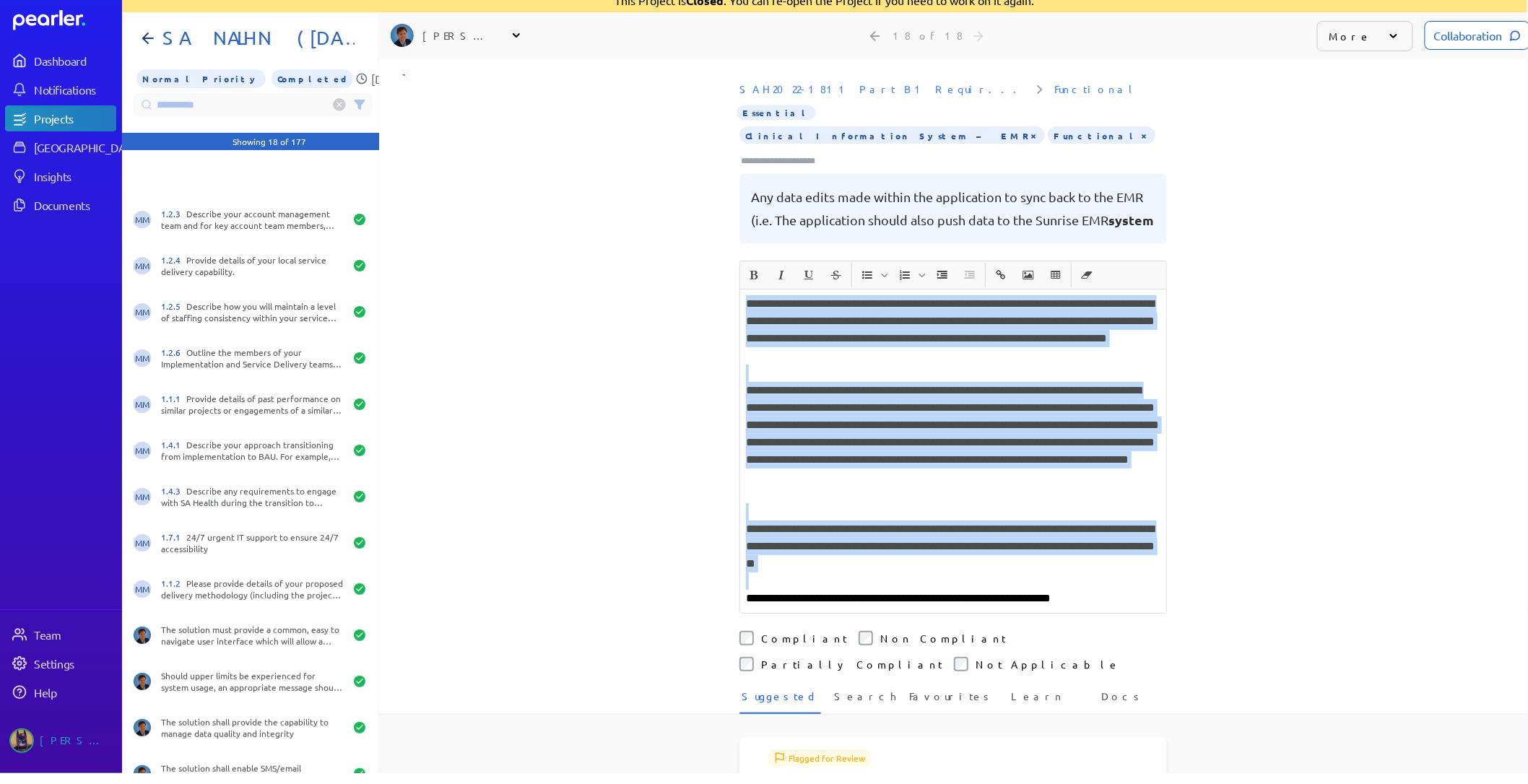
scroll to position [0, 11]
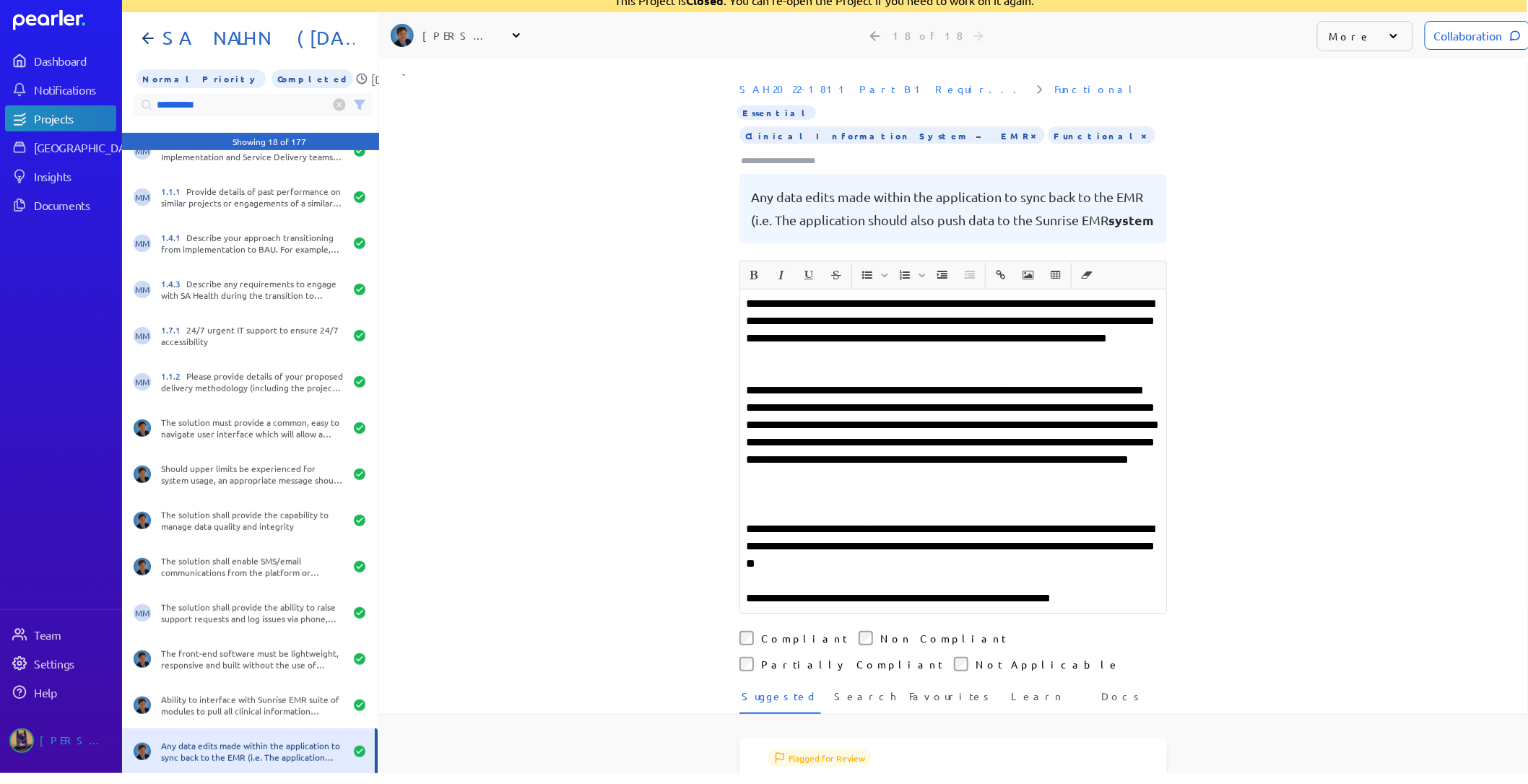
drag, startPoint x: 236, startPoint y: 111, endPoint x: -61, endPoint y: 95, distance: 297.4
click at [0, 95] on html "**********" at bounding box center [763, 380] width 1528 height 784
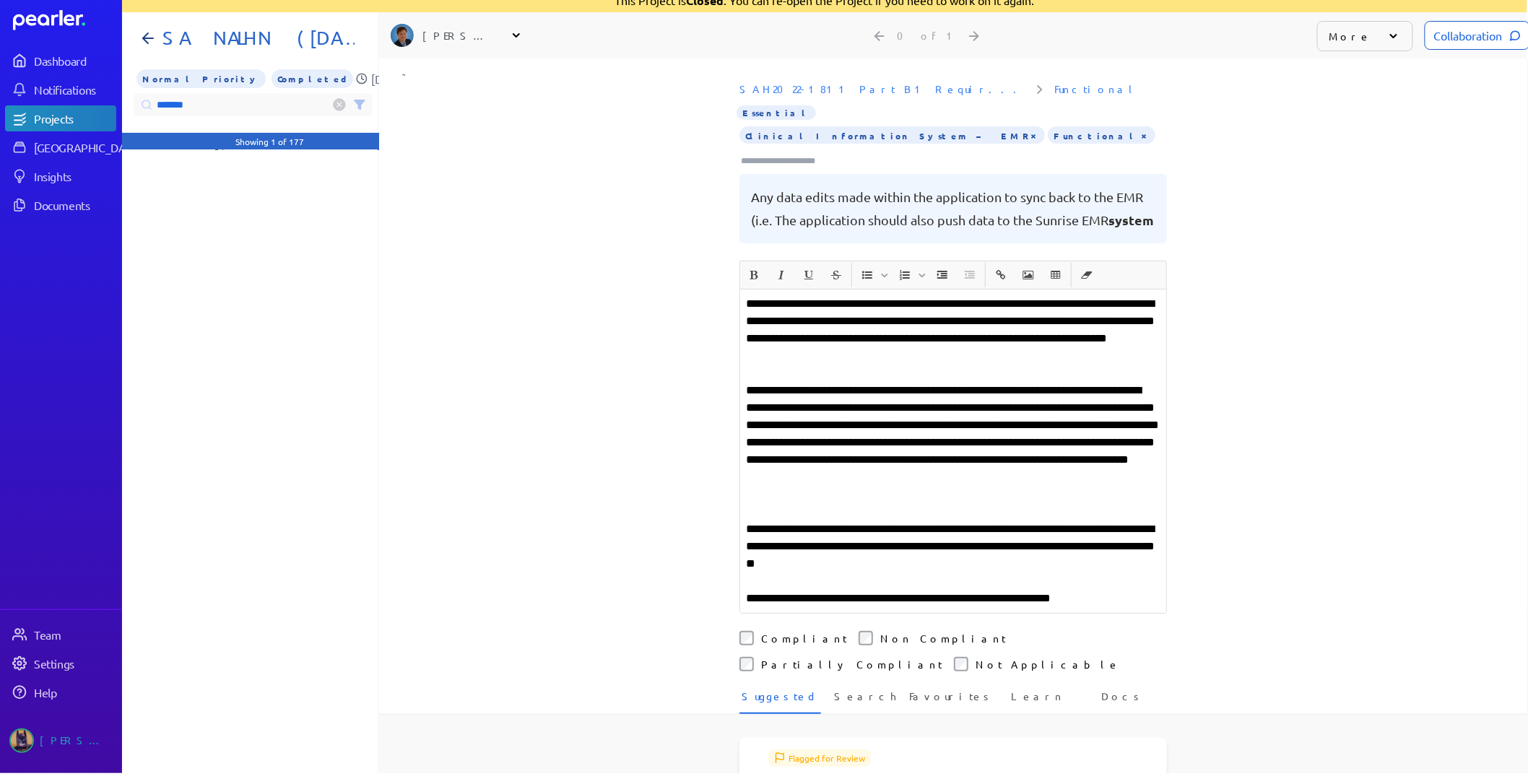
scroll to position [0, 0]
drag, startPoint x: 225, startPoint y: 105, endPoint x: -203, endPoint y: 91, distance: 428.2
click at [0, 91] on html "Dashboard Notifications Projects Answer Library Insights Documents Team Setting…" at bounding box center [763, 380] width 1528 height 784
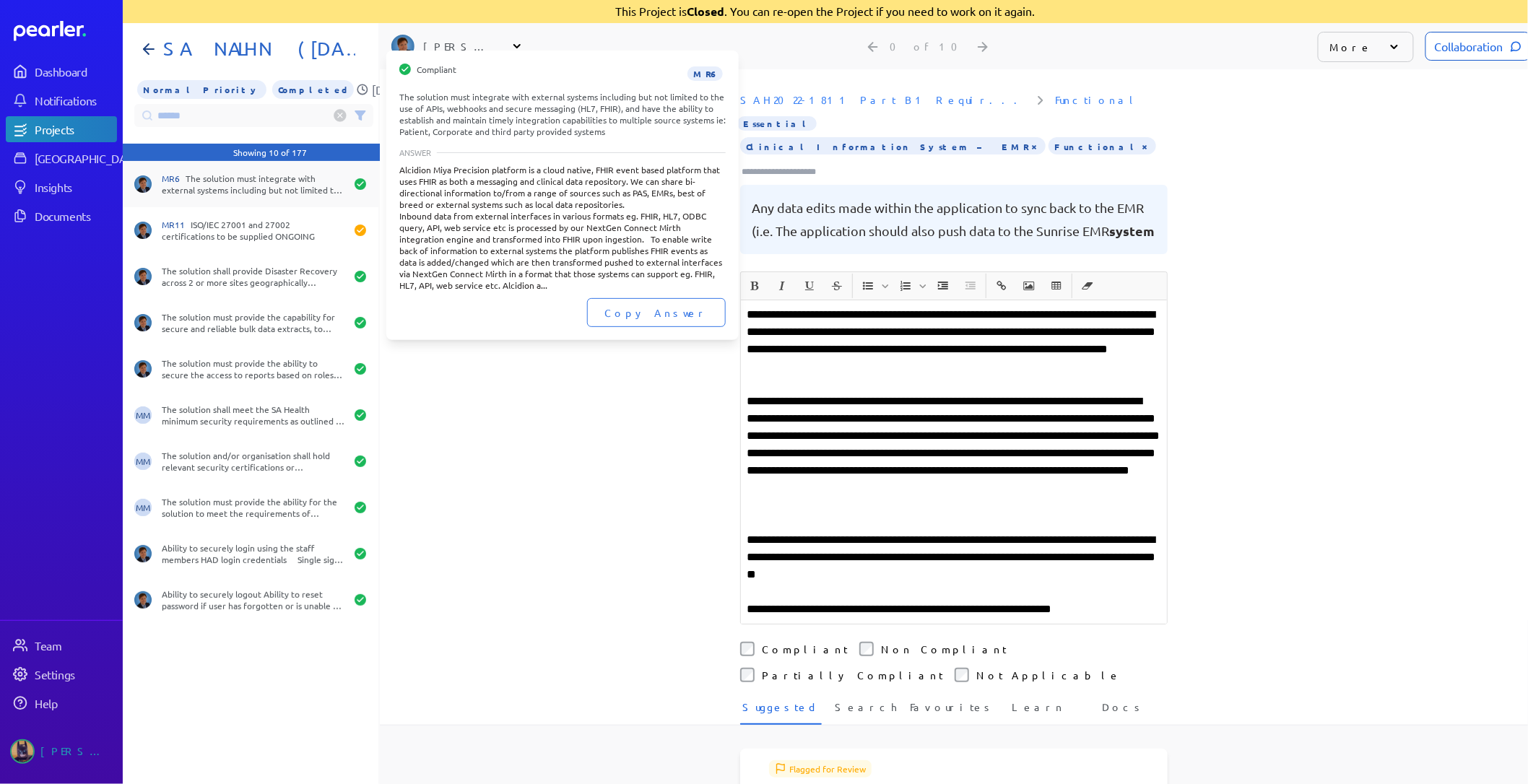
click at [251, 188] on div "MR6 The solution must integrate with external systems including but not limited…" at bounding box center [251, 184] width 256 height 46
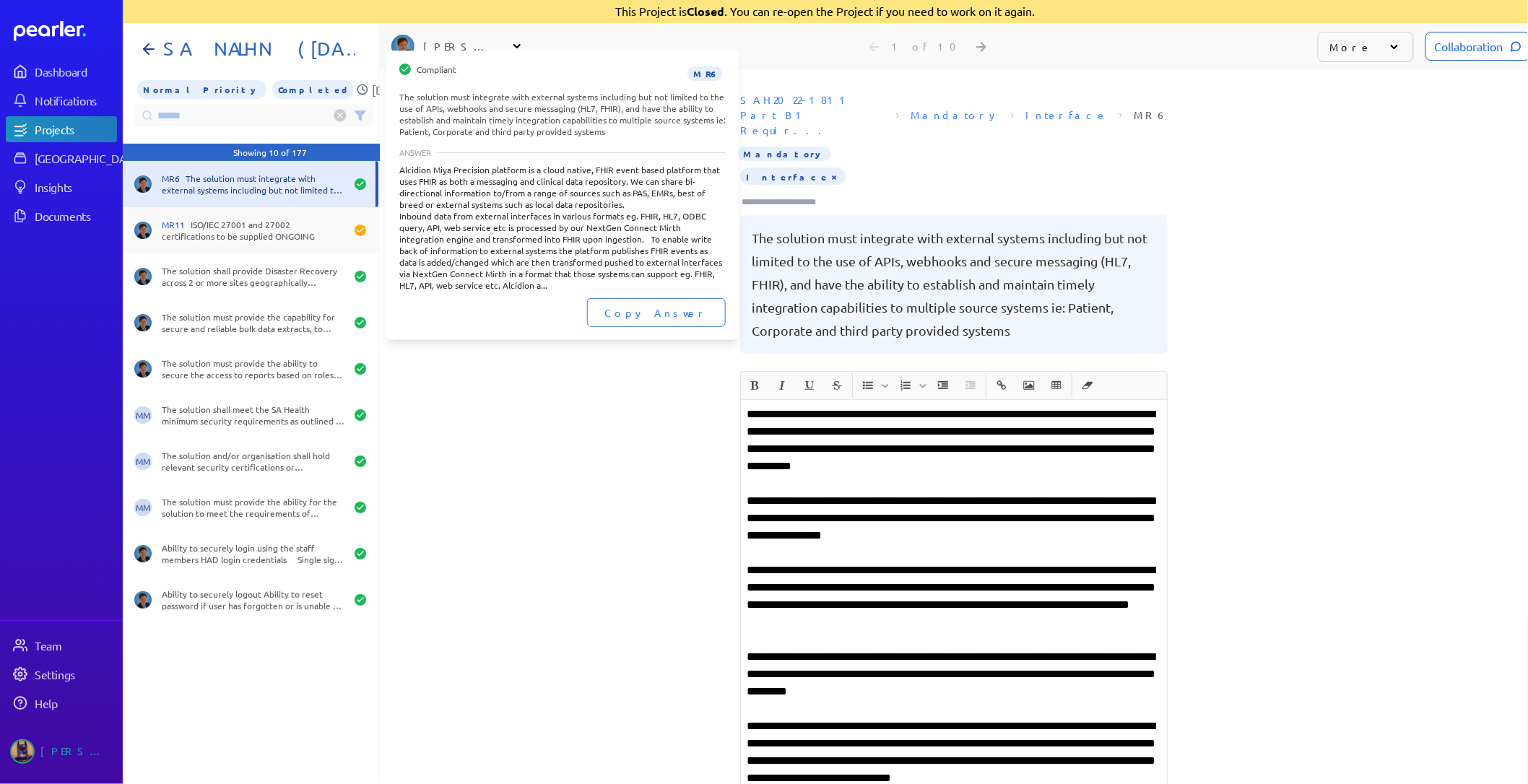
click at [226, 207] on div "MR11 ISO/IEC 27001 and 27002 certifications to be supplied ONGOING" at bounding box center [251, 230] width 256 height 46
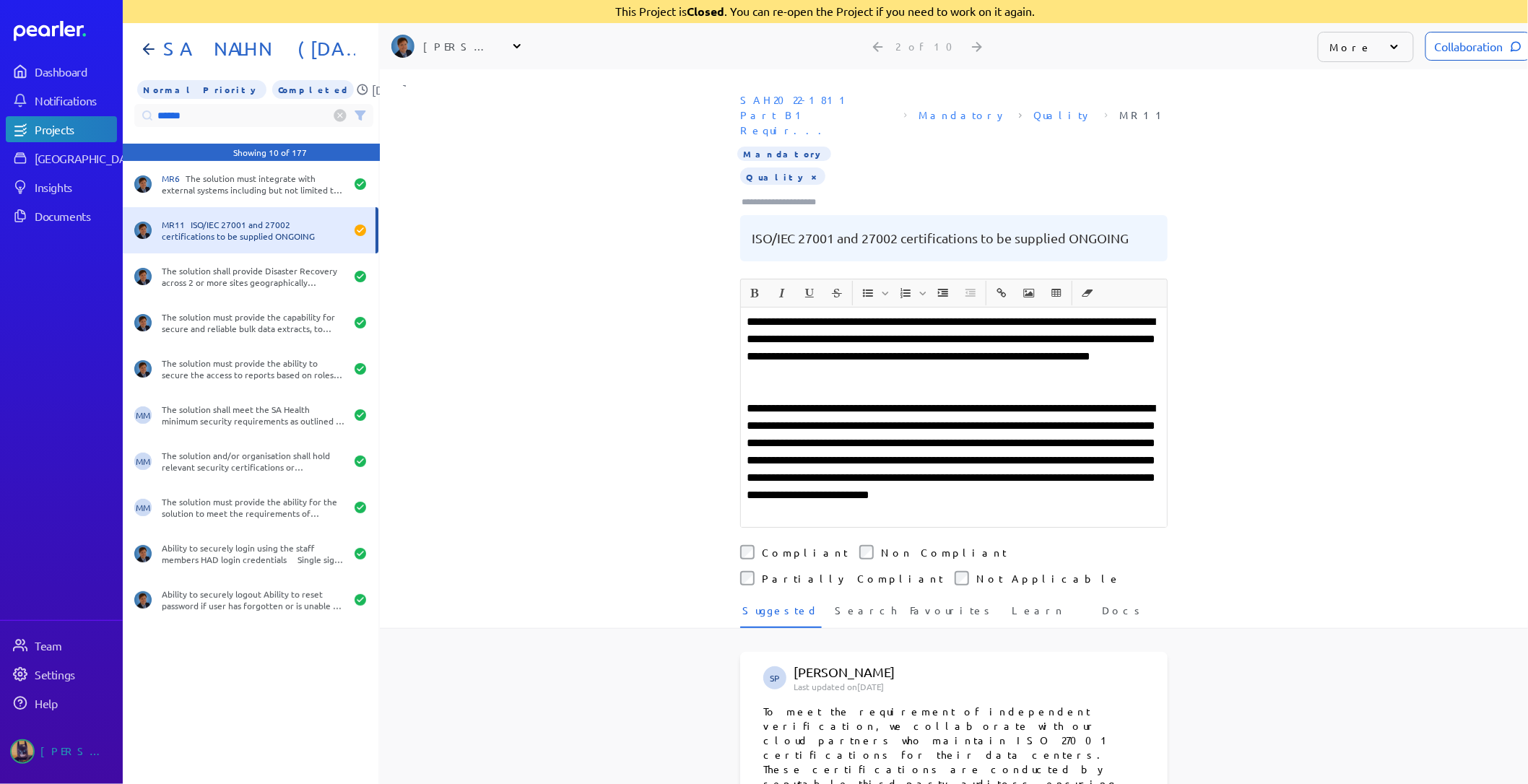
click at [216, 104] on input "******" at bounding box center [254, 116] width 239 height 23
drag, startPoint x: 234, startPoint y: 100, endPoint x: -302, endPoint y: 106, distance: 536.0
click at [0, 106] on html "Dashboard Notifications Projects Answer Library Insights Documents Team Setting…" at bounding box center [764, 391] width 1528 height 784
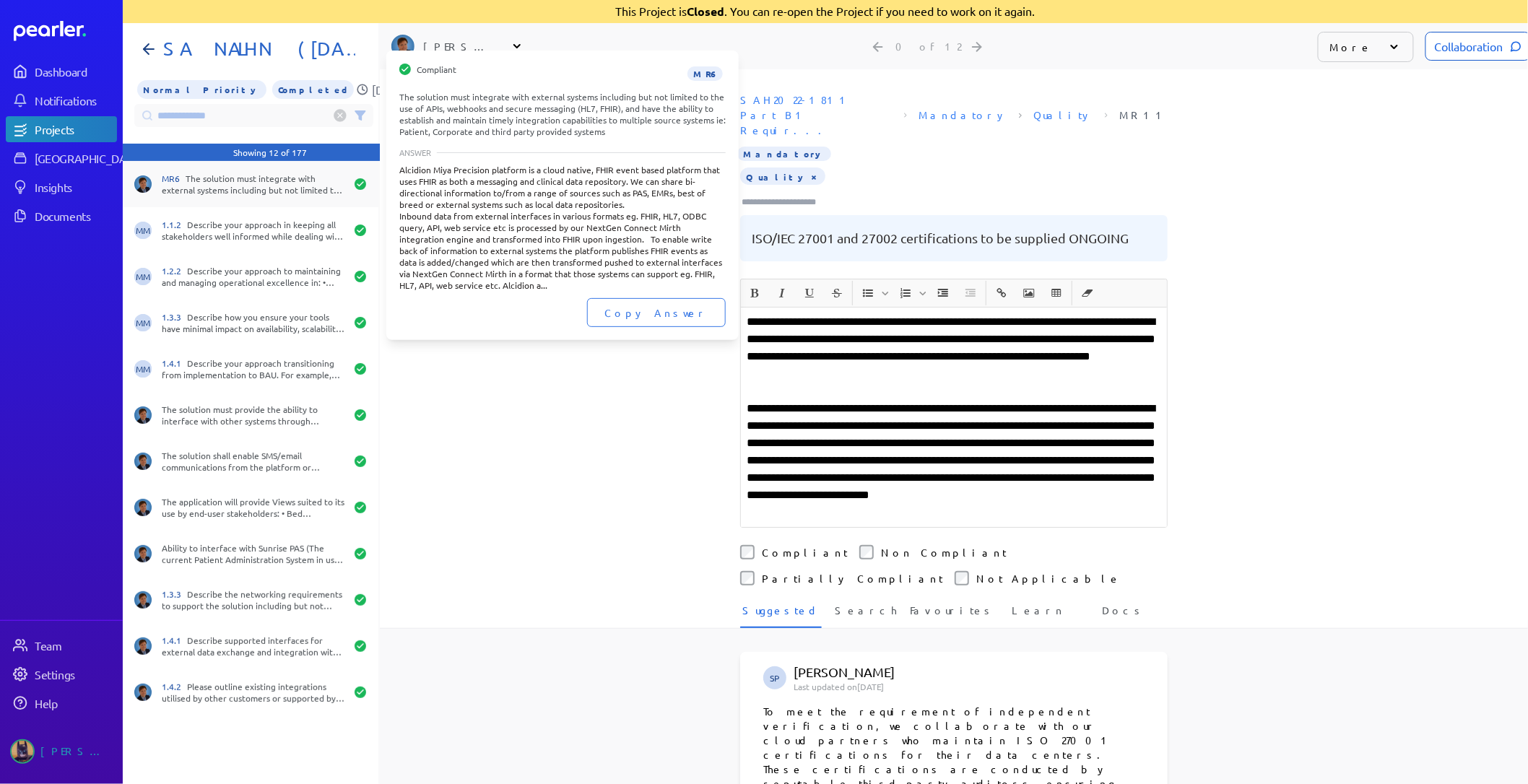
click at [185, 177] on div "MR6 The solution must integrate with external systems including but not limited…" at bounding box center [253, 184] width 184 height 23
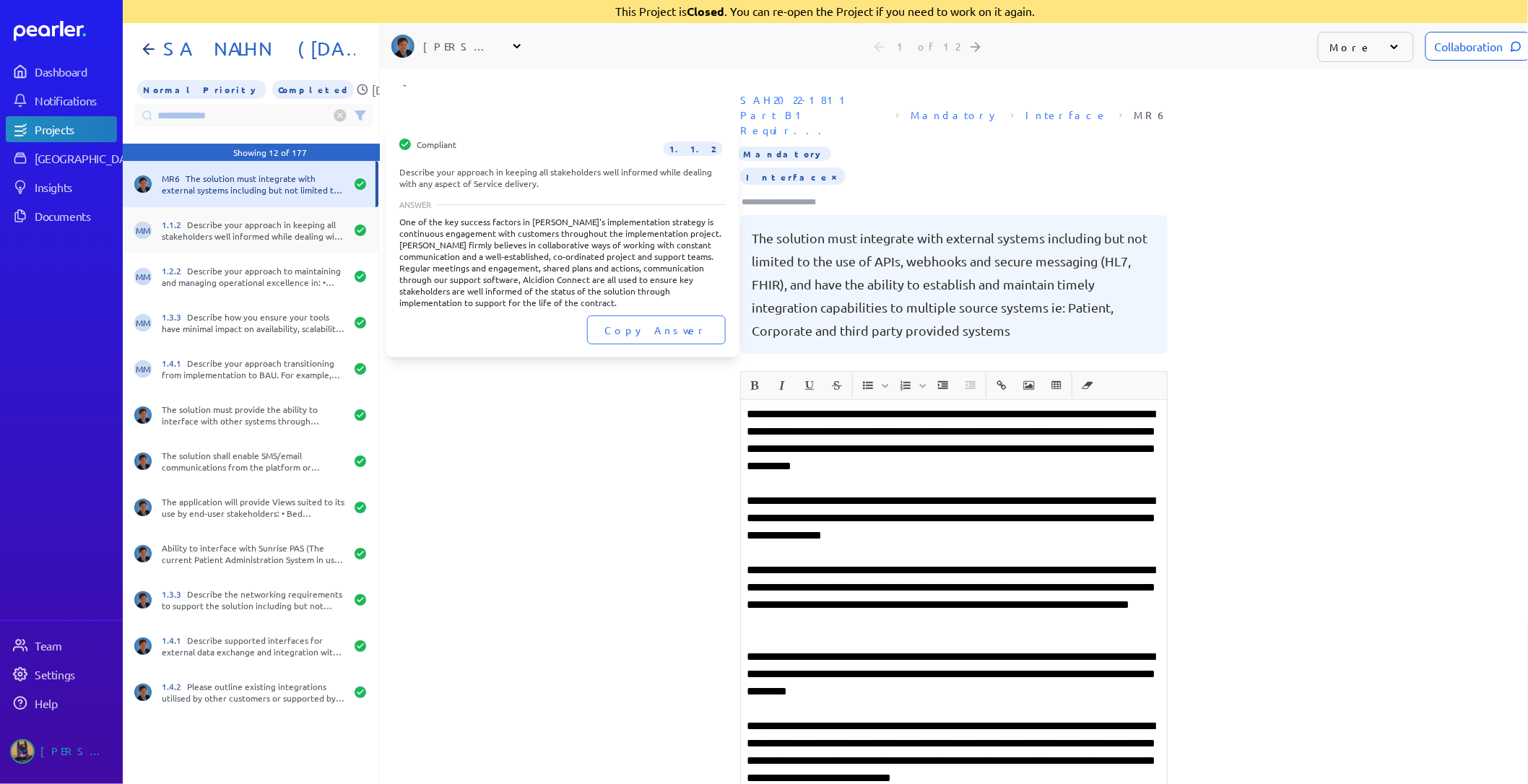
click at [184, 219] on div "1.1.2 Describe your approach in keeping all stakeholders well informed while de…" at bounding box center [253, 230] width 184 height 23
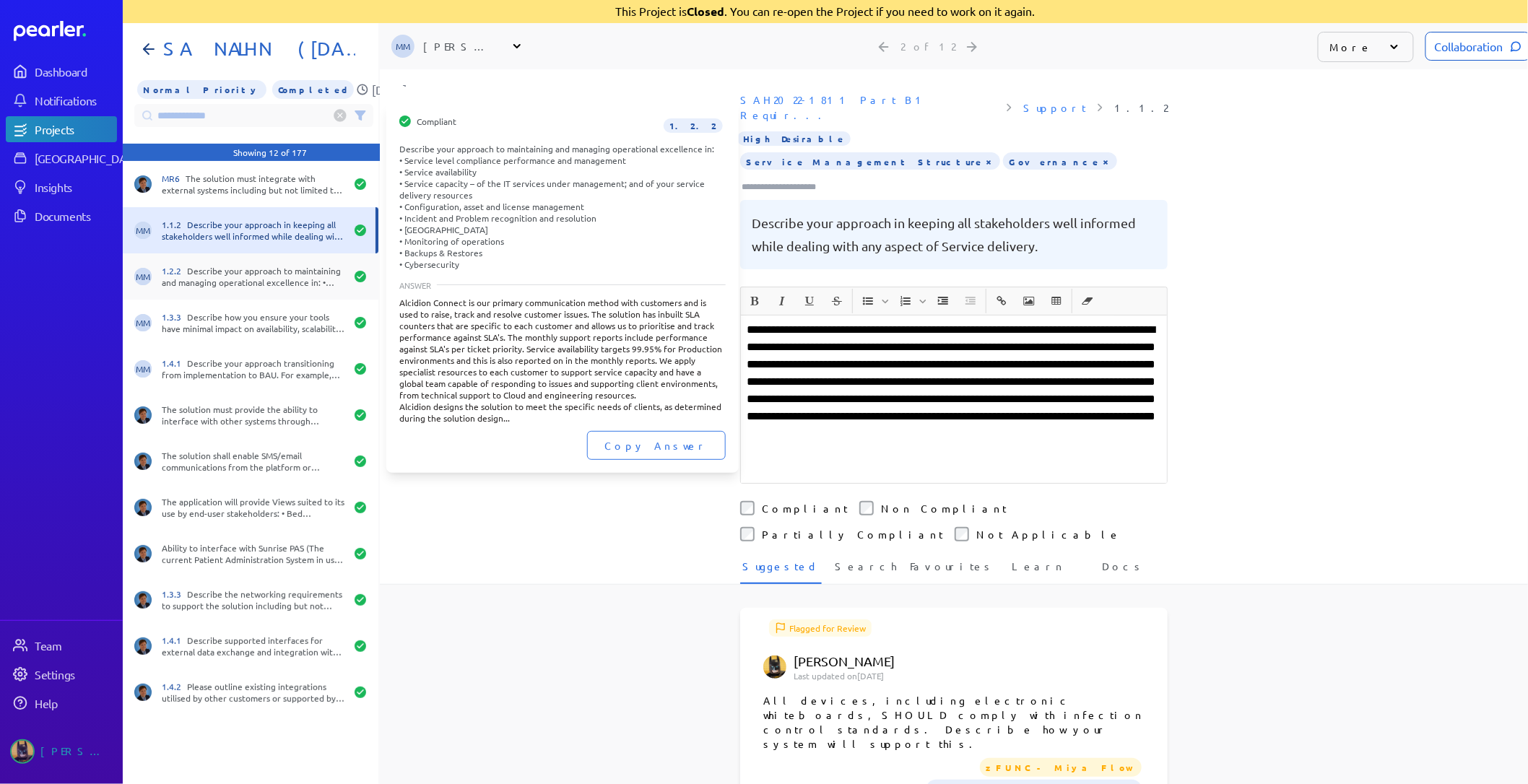
click at [217, 265] on div "1.2.2 Describe your approach to maintaining and managing operational excellence…" at bounding box center [253, 276] width 184 height 23
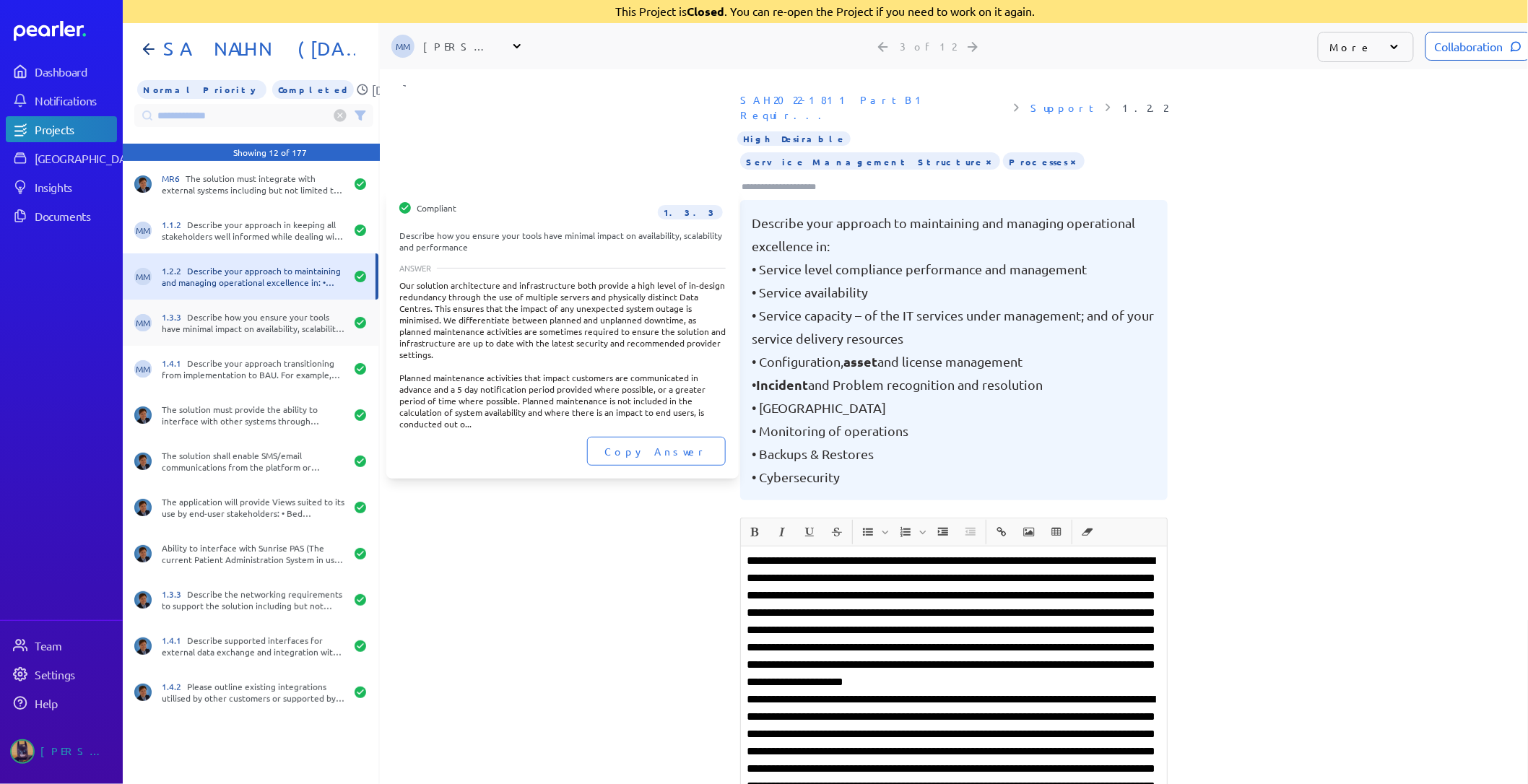
click at [225, 311] on div "1.3.3 Describe how you ensure your tools have minimal impact on availability, s…" at bounding box center [253, 323] width 184 height 23
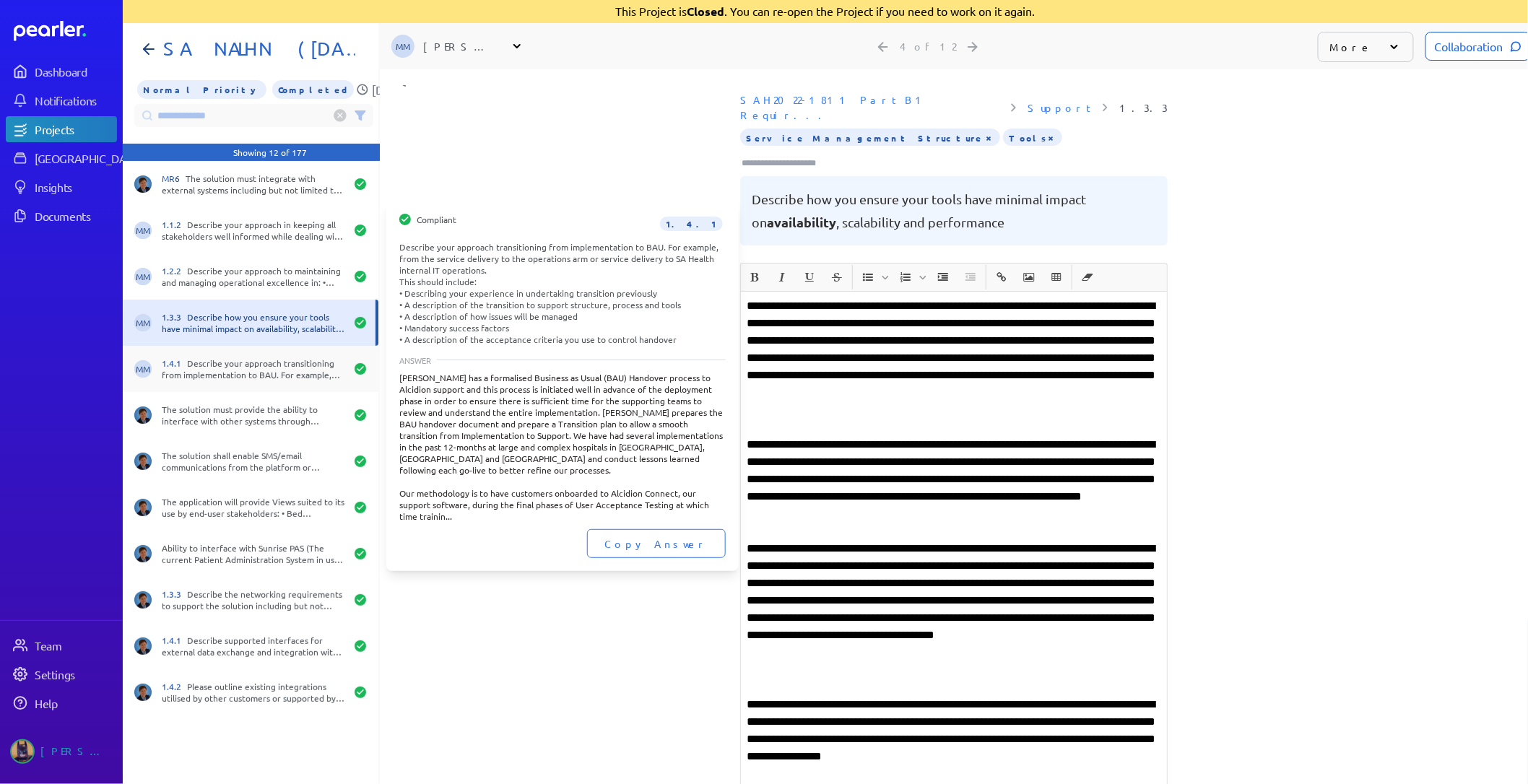
click at [239, 357] on div "1.4.1 Describe your approach transitioning from implementation to BAU. For exam…" at bounding box center [253, 369] width 184 height 23
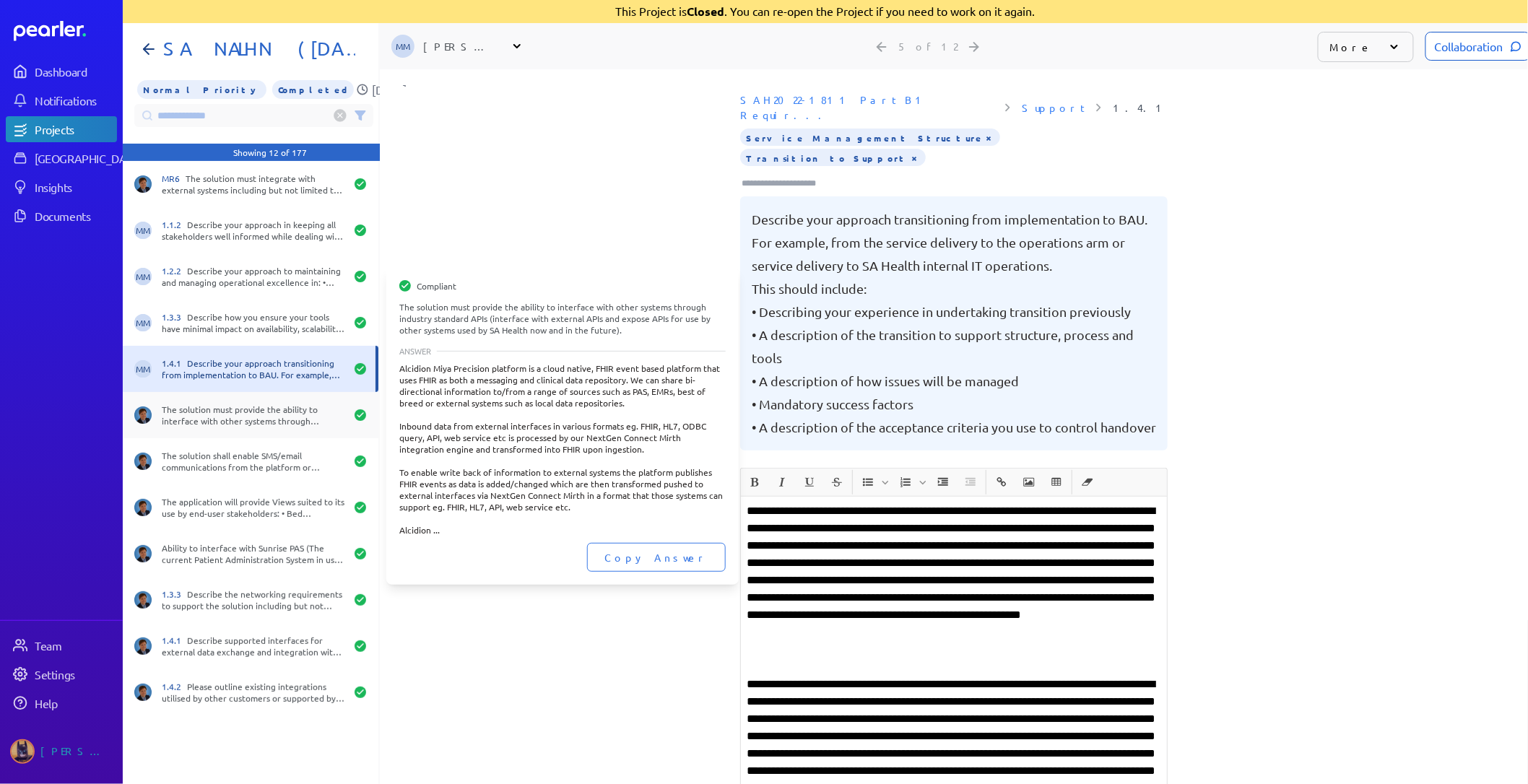
click at [234, 407] on div "The solution must provide the ability to interface with other systems through i…" at bounding box center [253, 415] width 184 height 23
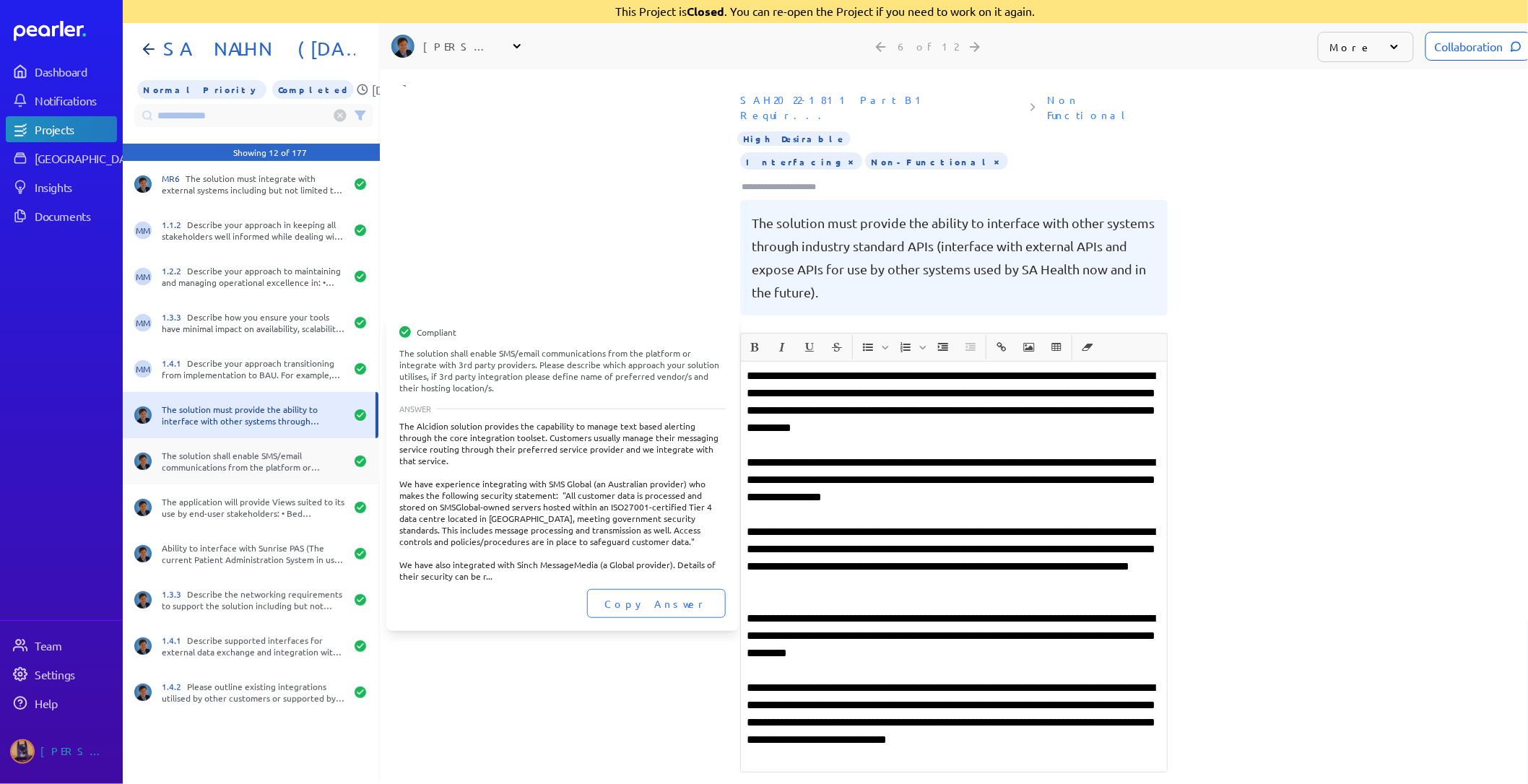
click at [246, 455] on div "The solution shall enable SMS/email communications from the platform or integra…" at bounding box center [253, 461] width 184 height 23
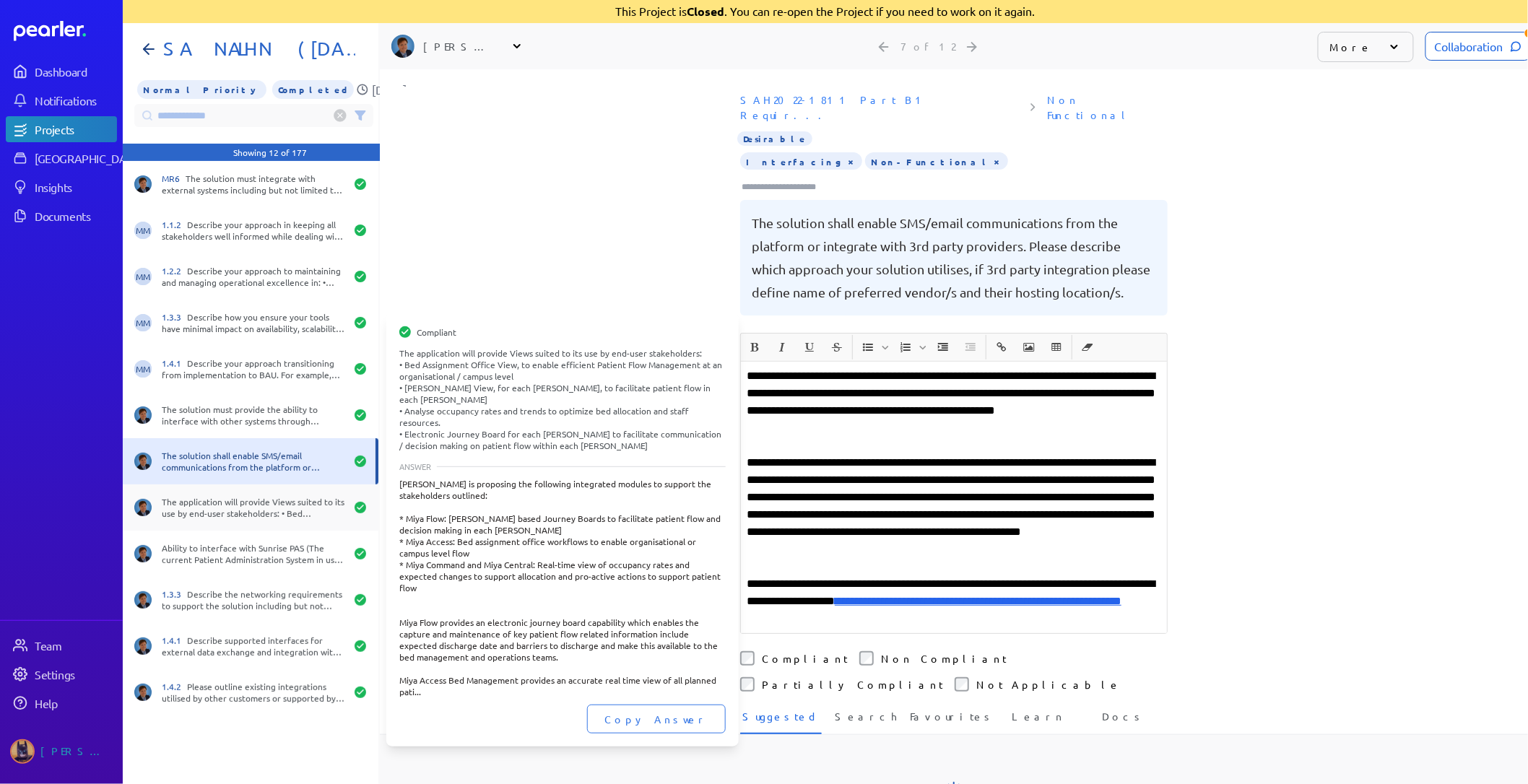
scroll to position [0, 1]
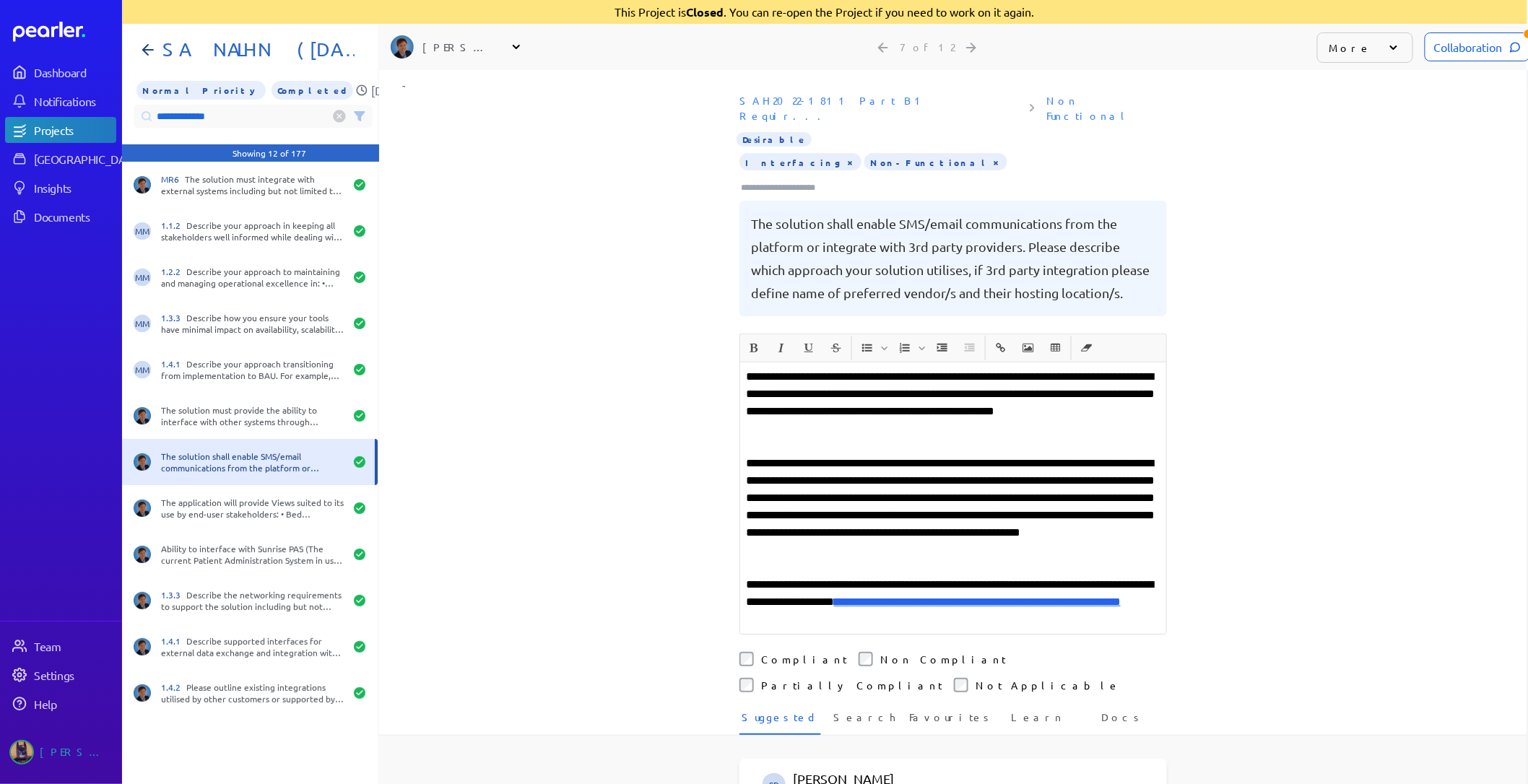
drag, startPoint x: 243, startPoint y: 113, endPoint x: -198, endPoint y: 97, distance: 441.3
click at [0, 97] on html "Dashboard Notifications Projects Answer Library Insights Documents Team Setting…" at bounding box center [763, 392] width 1528 height 784
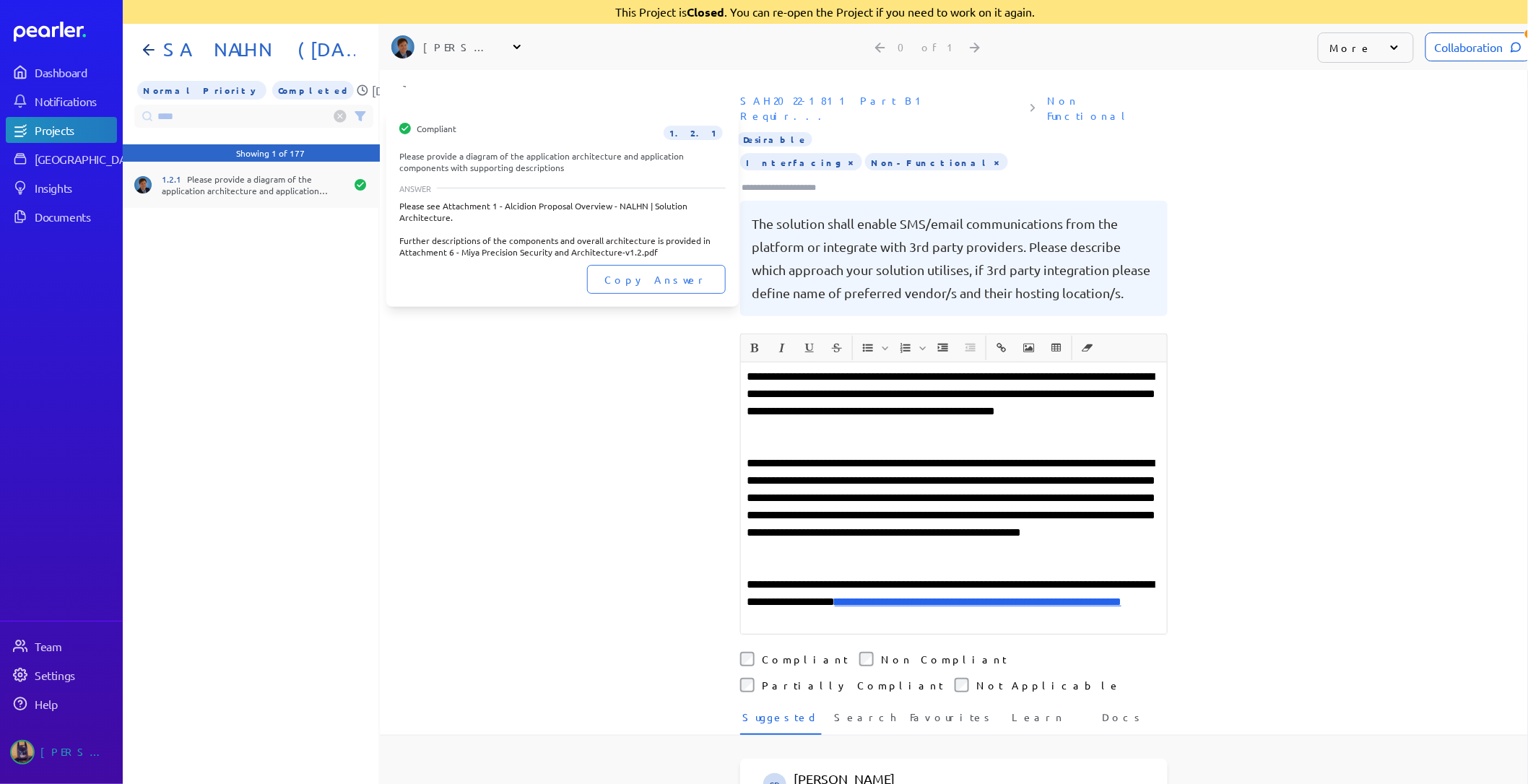
click at [220, 176] on div "1.2.1 Please provide a diagram of the application architecture and application …" at bounding box center [253, 184] width 184 height 23
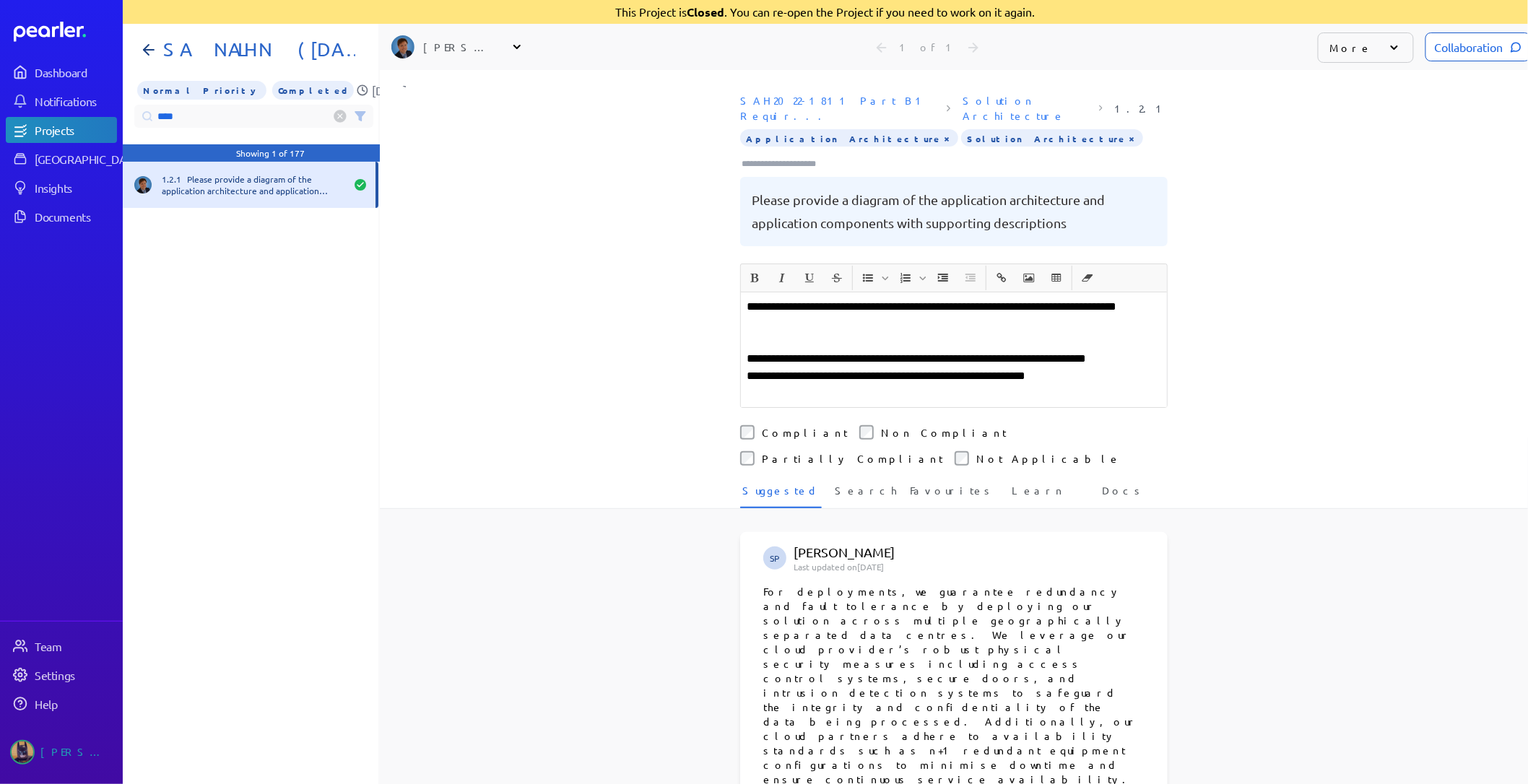
drag, startPoint x: 228, startPoint y: 118, endPoint x: -124, endPoint y: 104, distance: 352.3
click at [0, 104] on html "Dashboard Notifications Projects Answer Library Insights Documents Team Setting…" at bounding box center [764, 392] width 1528 height 784
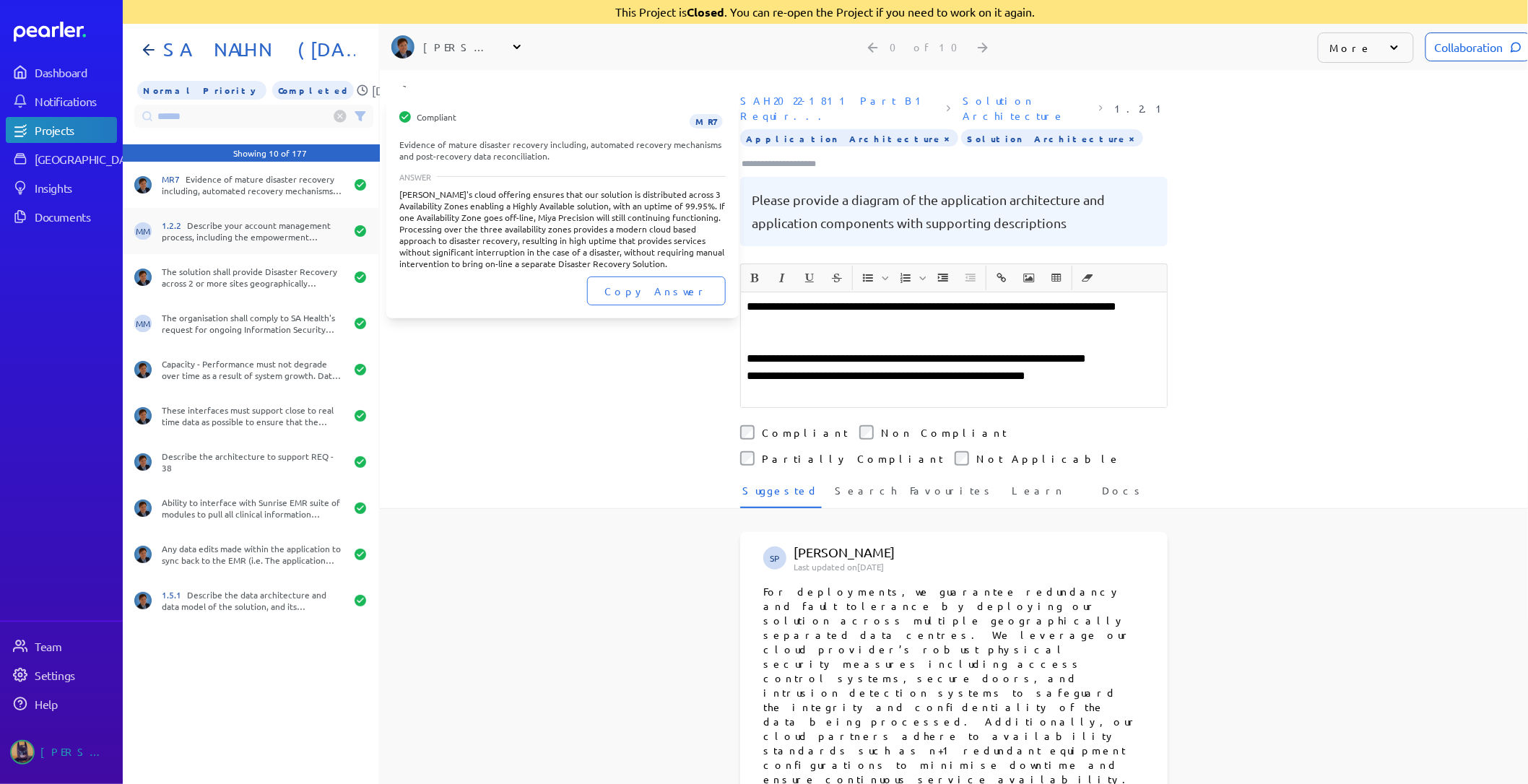
drag, startPoint x: 172, startPoint y: 188, endPoint x: 227, endPoint y: 235, distance: 72.3
click at [172, 188] on div "MR7 Evidence of mature disaster recovery including, automated recovery mechanis…" at bounding box center [253, 184] width 184 height 23
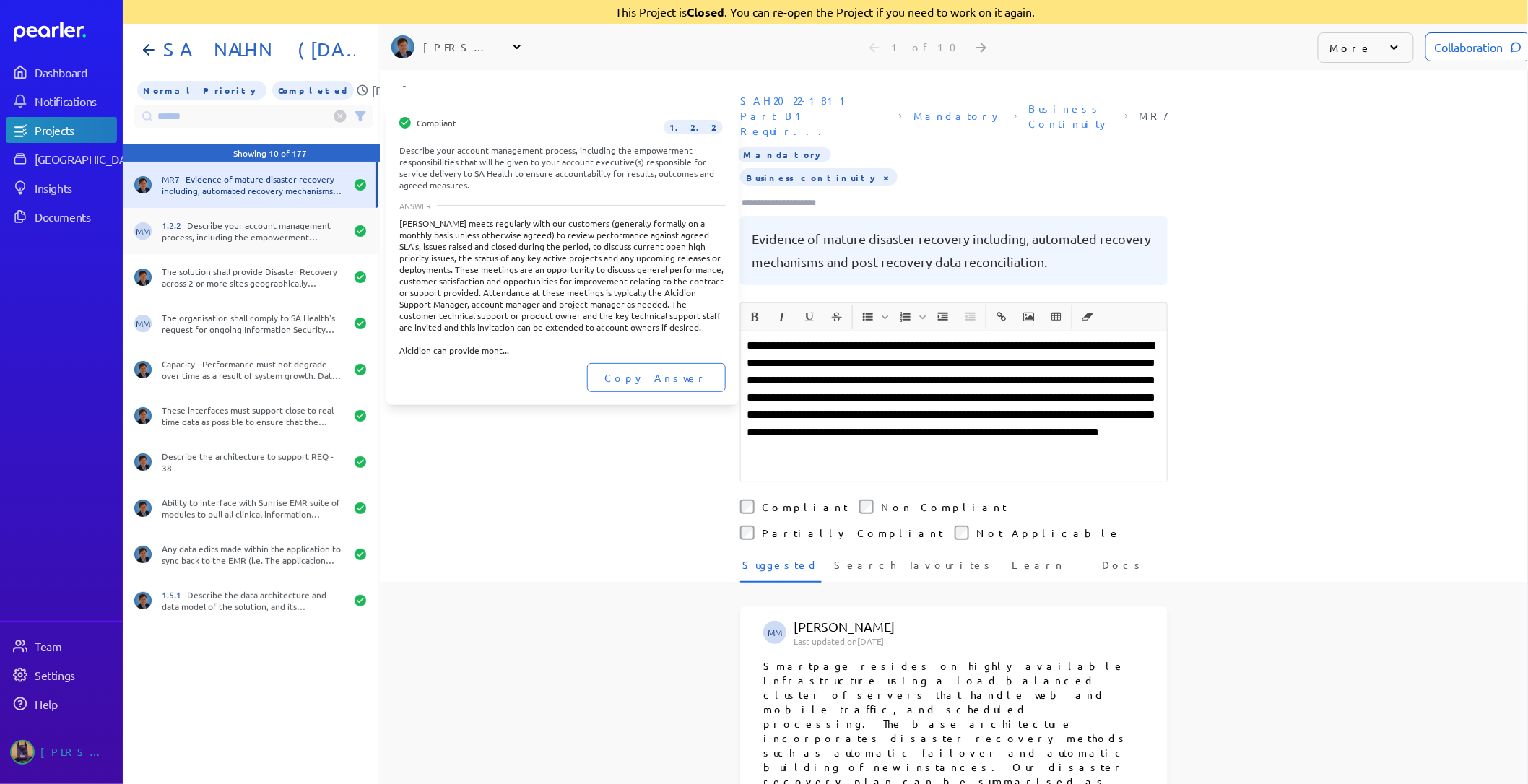
click at [228, 236] on div "1.2.2 Describe your account management process, including the empowerment respo…" at bounding box center [253, 231] width 184 height 23
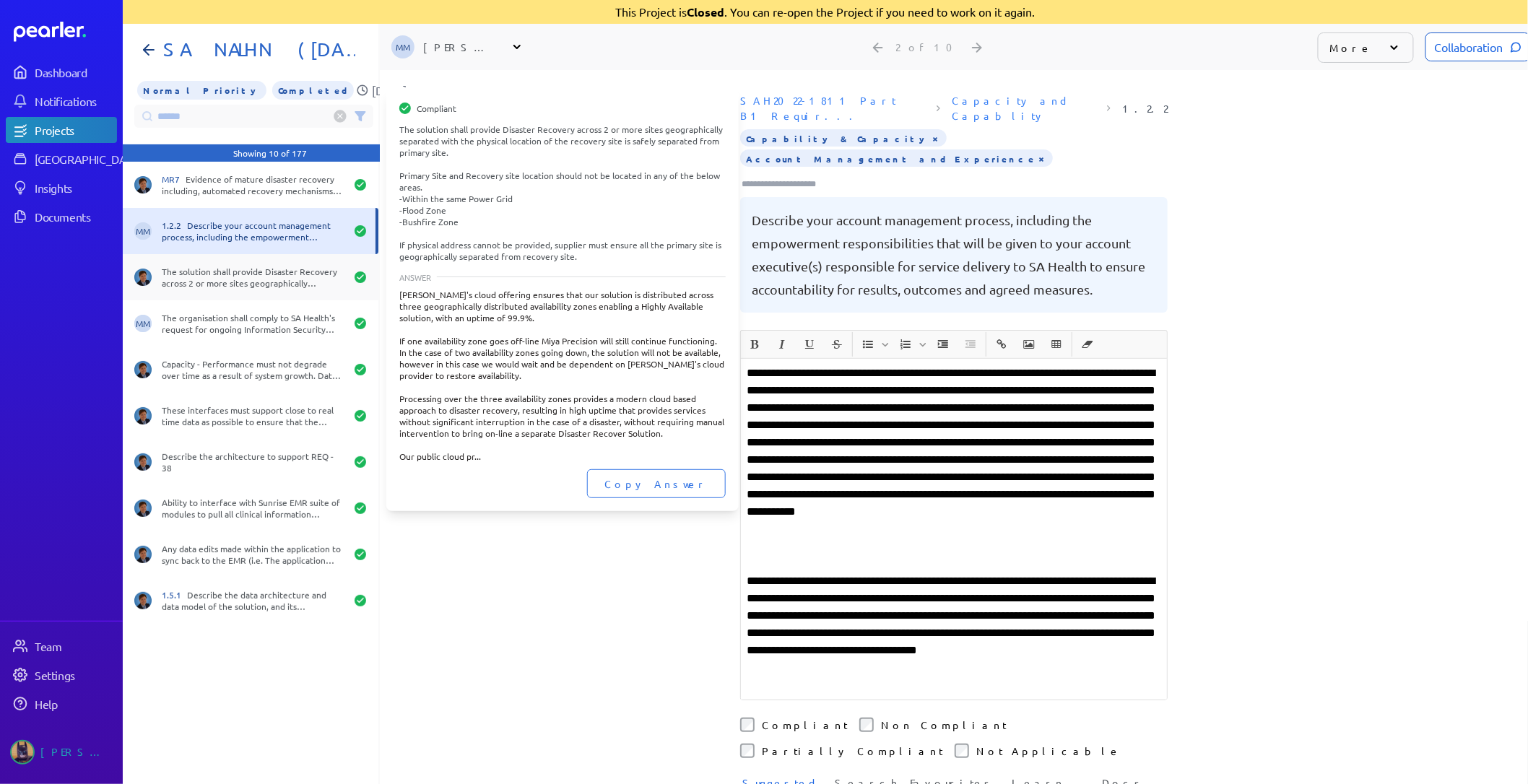
click at [232, 272] on div "The solution shall provide Disaster Recovery across 2 or more sites geographica…" at bounding box center [253, 277] width 184 height 23
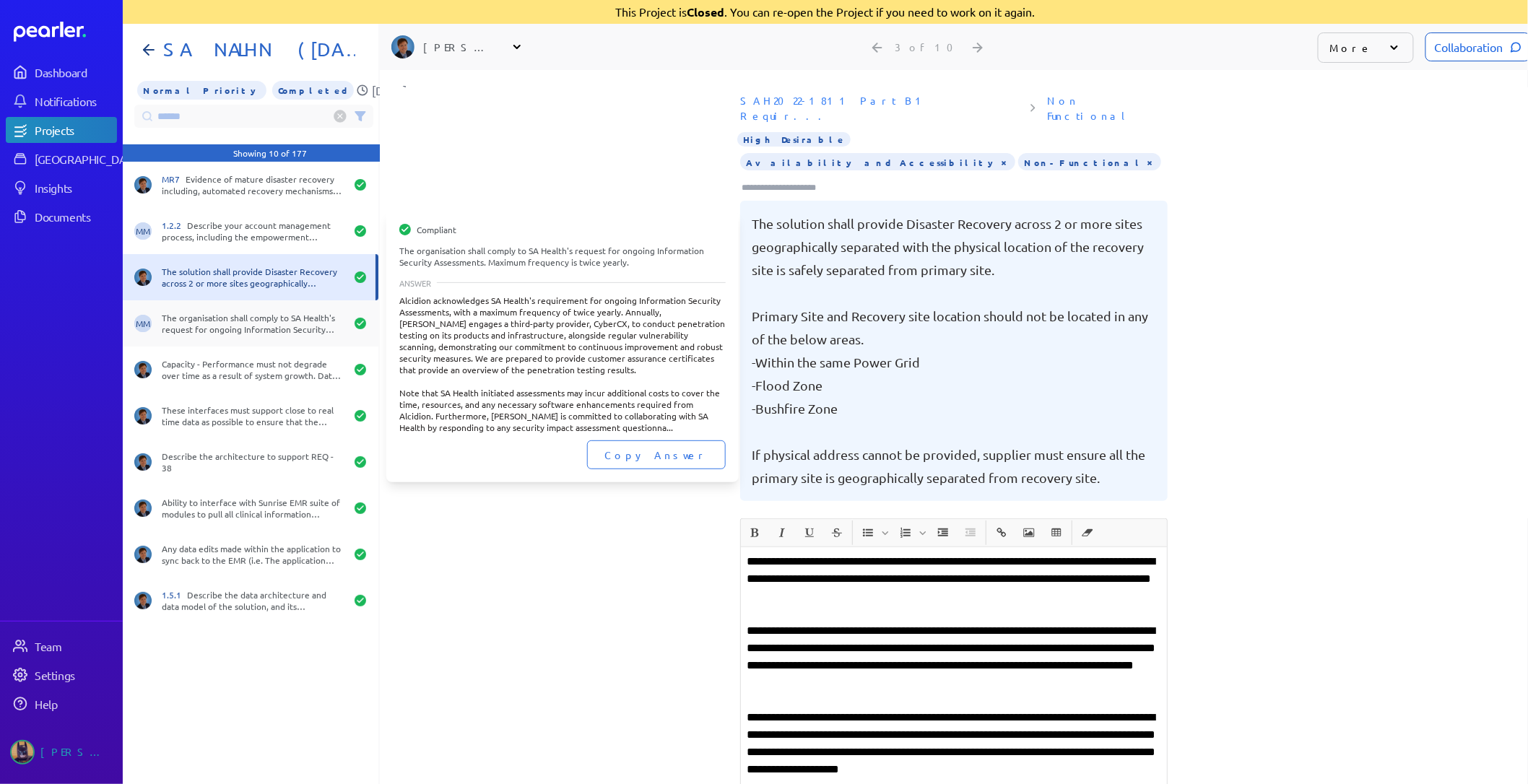
click at [252, 325] on div "The organisation shall comply to SA Health's request for ongoing Information Se…" at bounding box center [253, 324] width 184 height 23
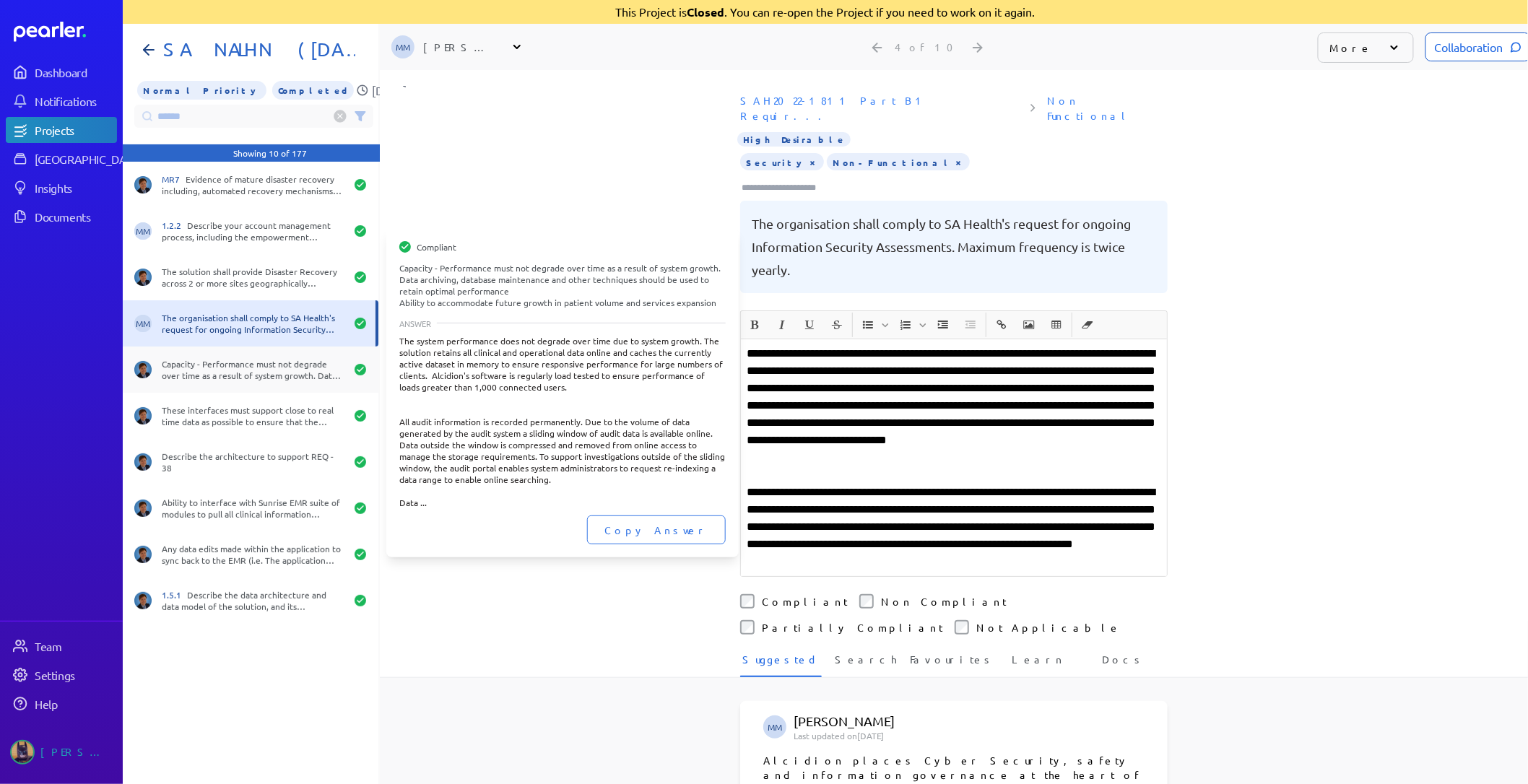
click at [248, 376] on div "Capacity - Performance must not degrade over time as a result of system growth.…" at bounding box center [253, 369] width 184 height 23
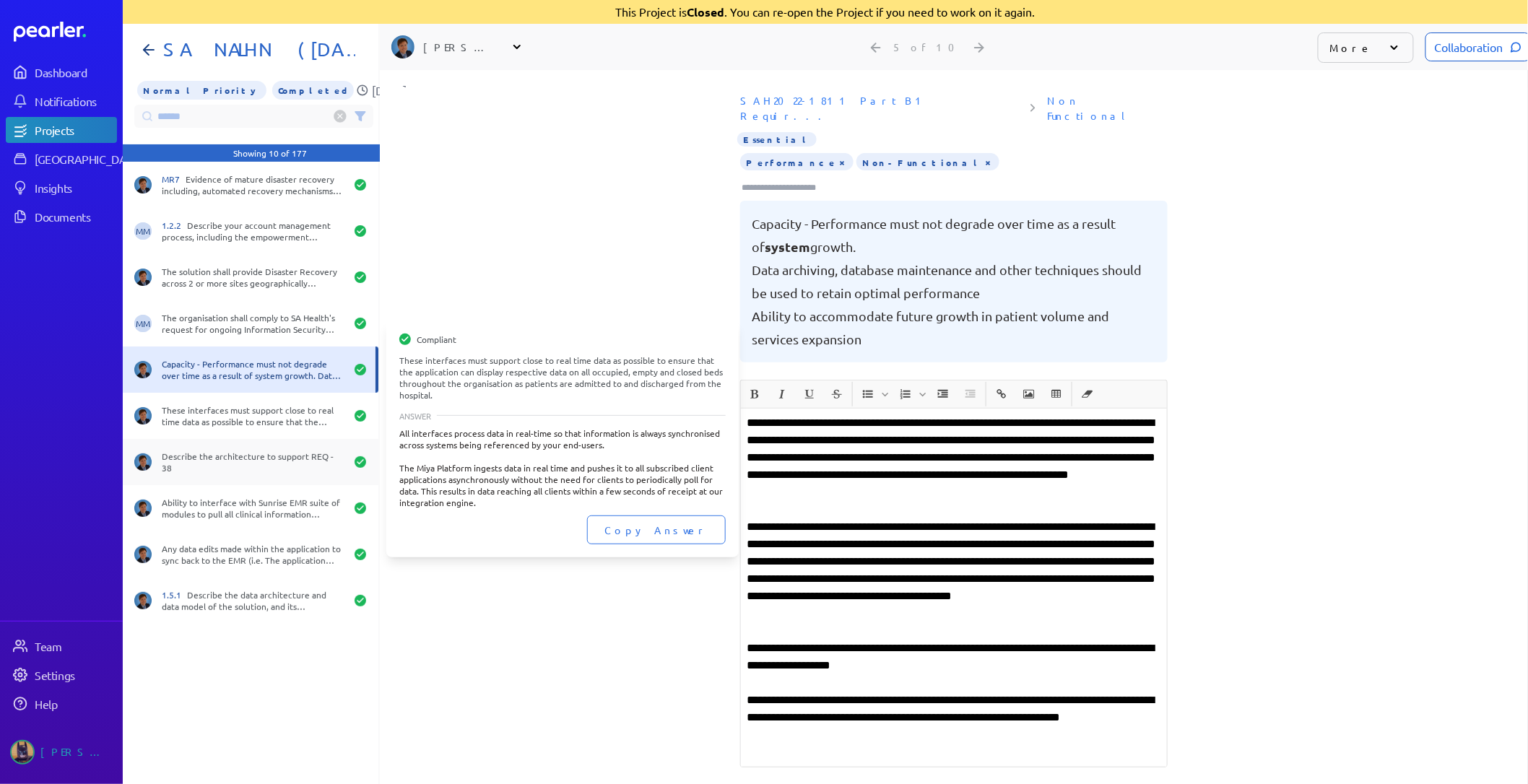
click at [248, 422] on div "These interfaces must support close to real time data as possible to ensure tha…" at bounding box center [253, 415] width 184 height 23
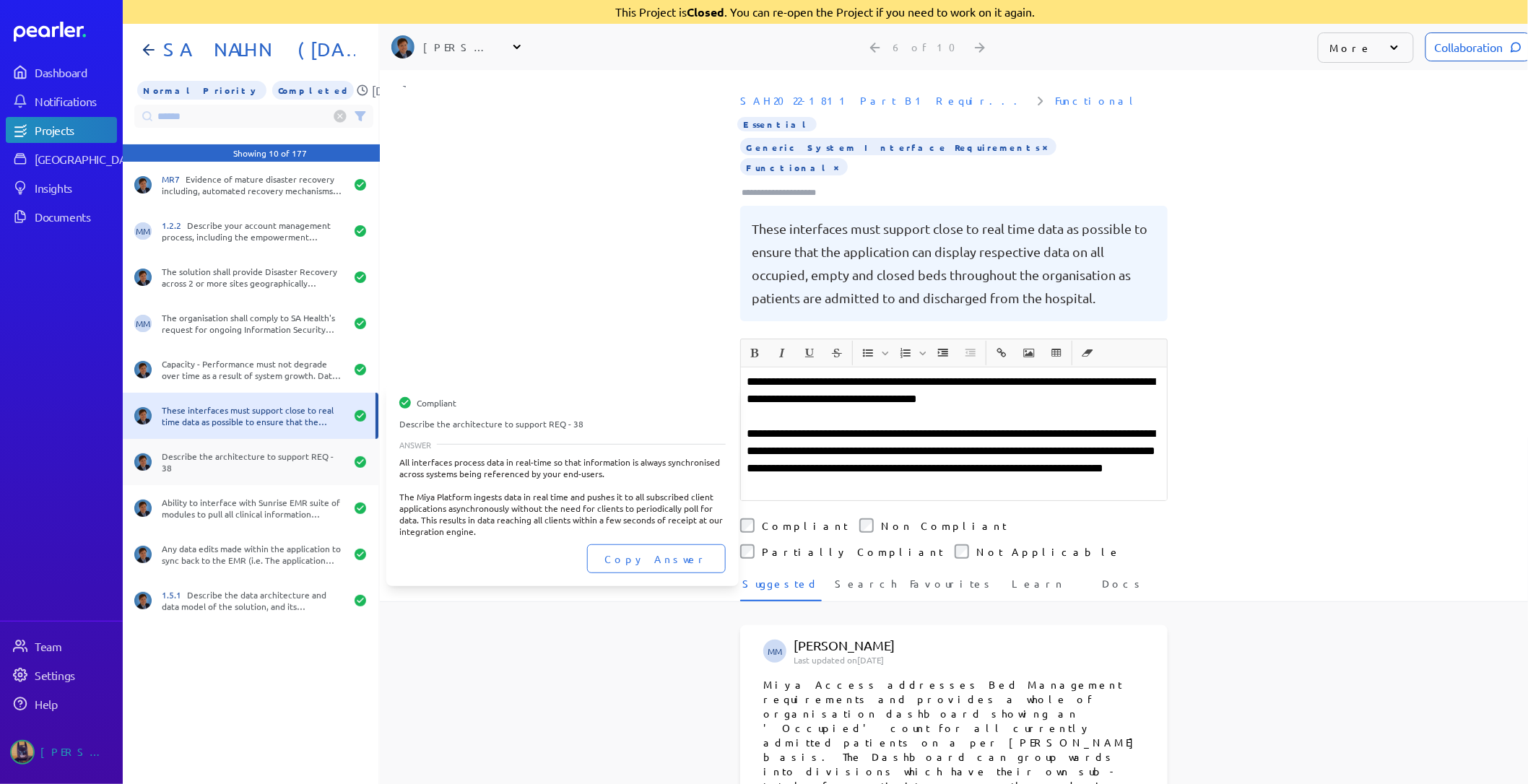
click at [240, 451] on div "Describe the architecture to support REQ - 38" at bounding box center [253, 462] width 184 height 23
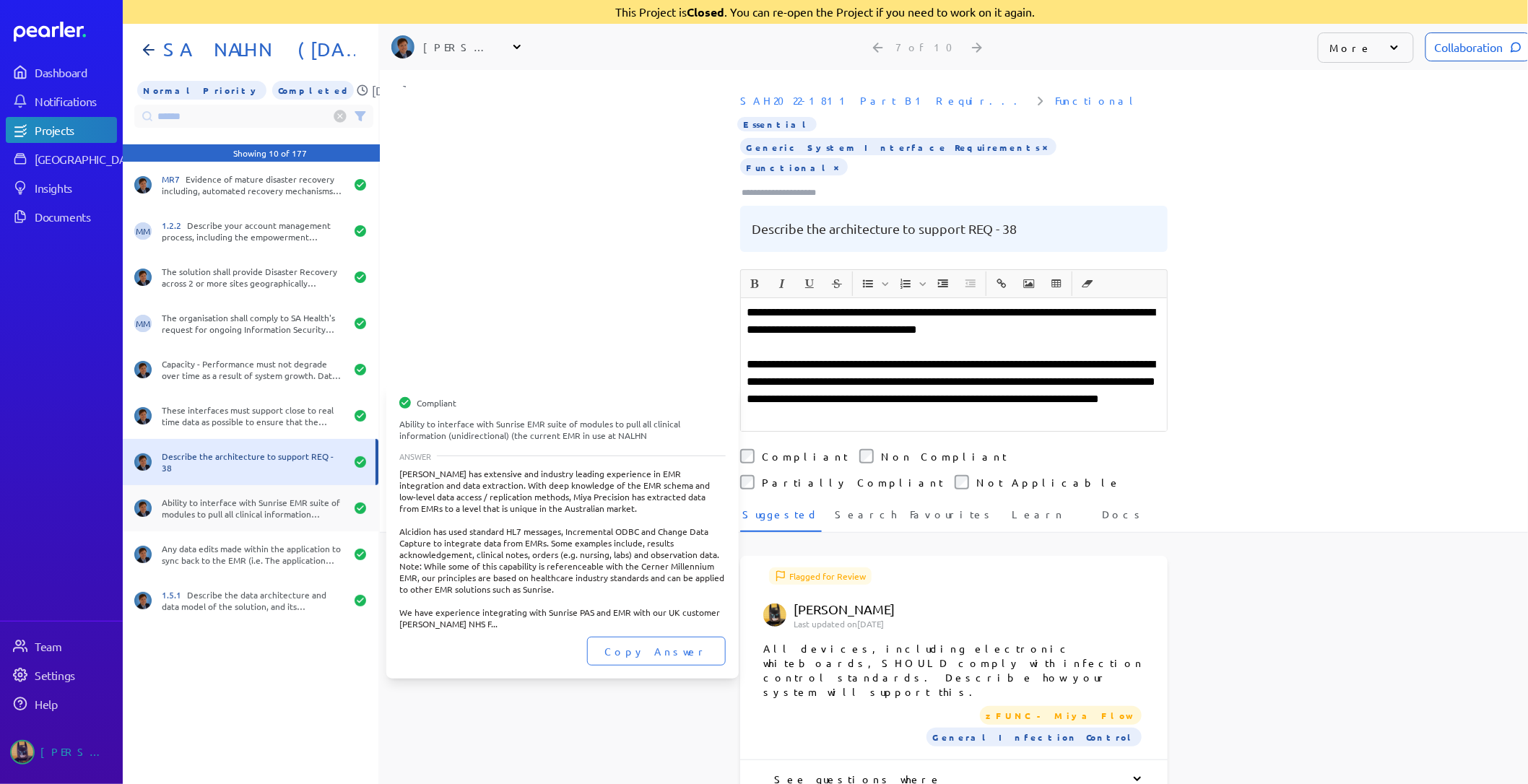
click at [240, 498] on div "Ability to interface with Sunrise EMR suite of modules to pull all clinical inf…" at bounding box center [253, 508] width 184 height 23
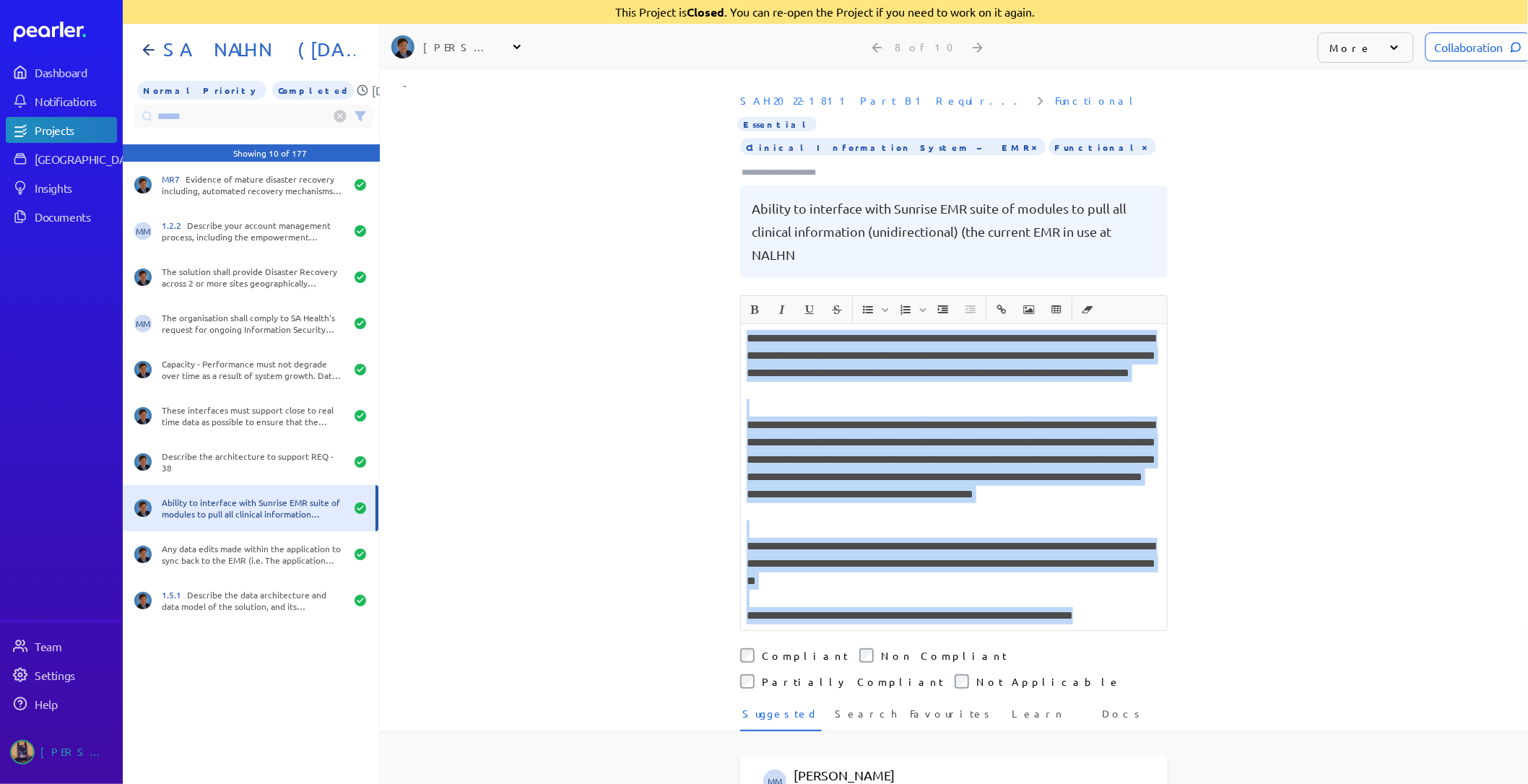
drag, startPoint x: 740, startPoint y: 334, endPoint x: 1163, endPoint y: 627, distance: 514.6
click at [1163, 627] on div "**********" at bounding box center [953, 427] width 1148 height 714
copy div "**********"
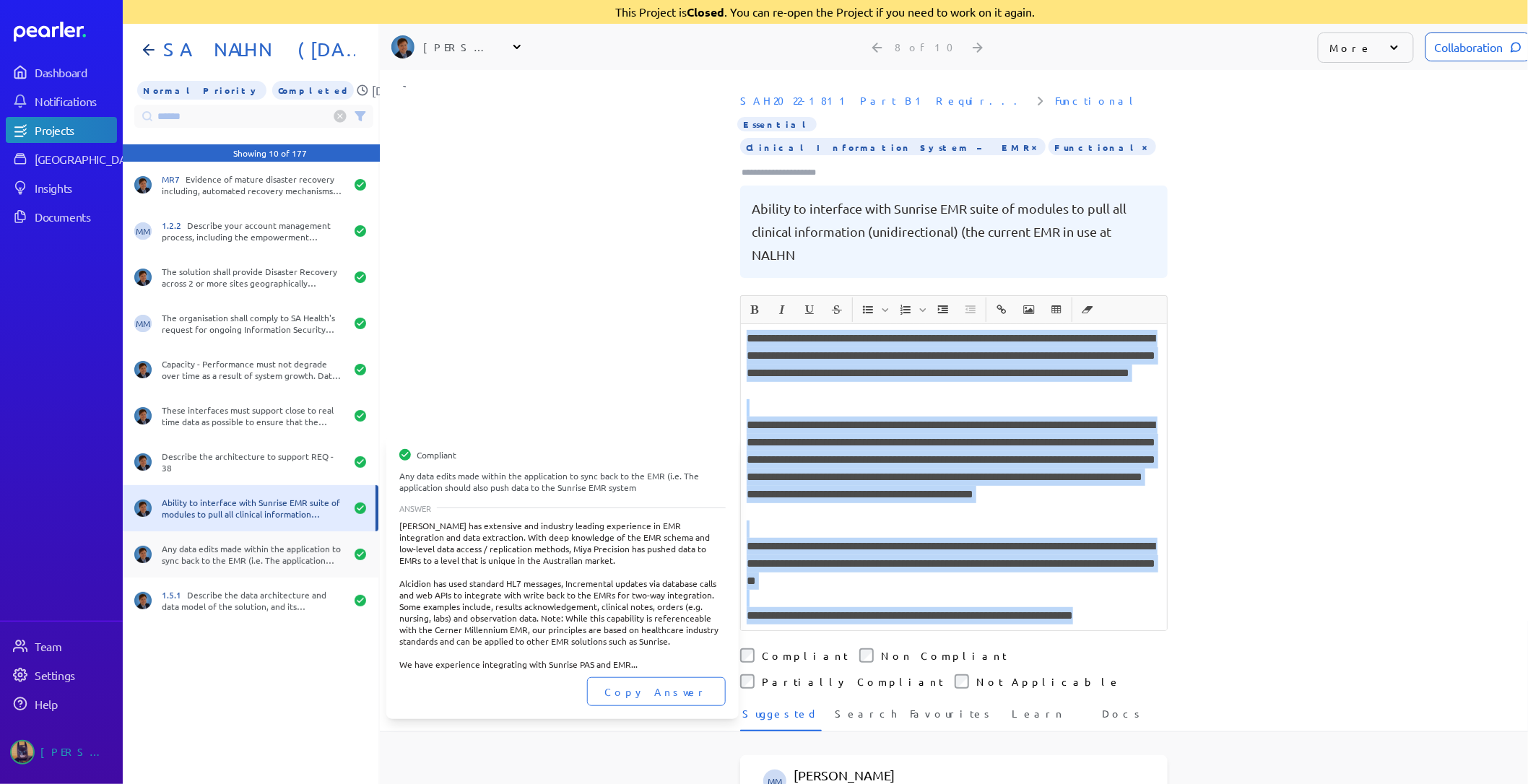
click at [234, 538] on div "Any data edits made within the application to sync back to the EMR (i.e. The ap…" at bounding box center [251, 554] width 256 height 46
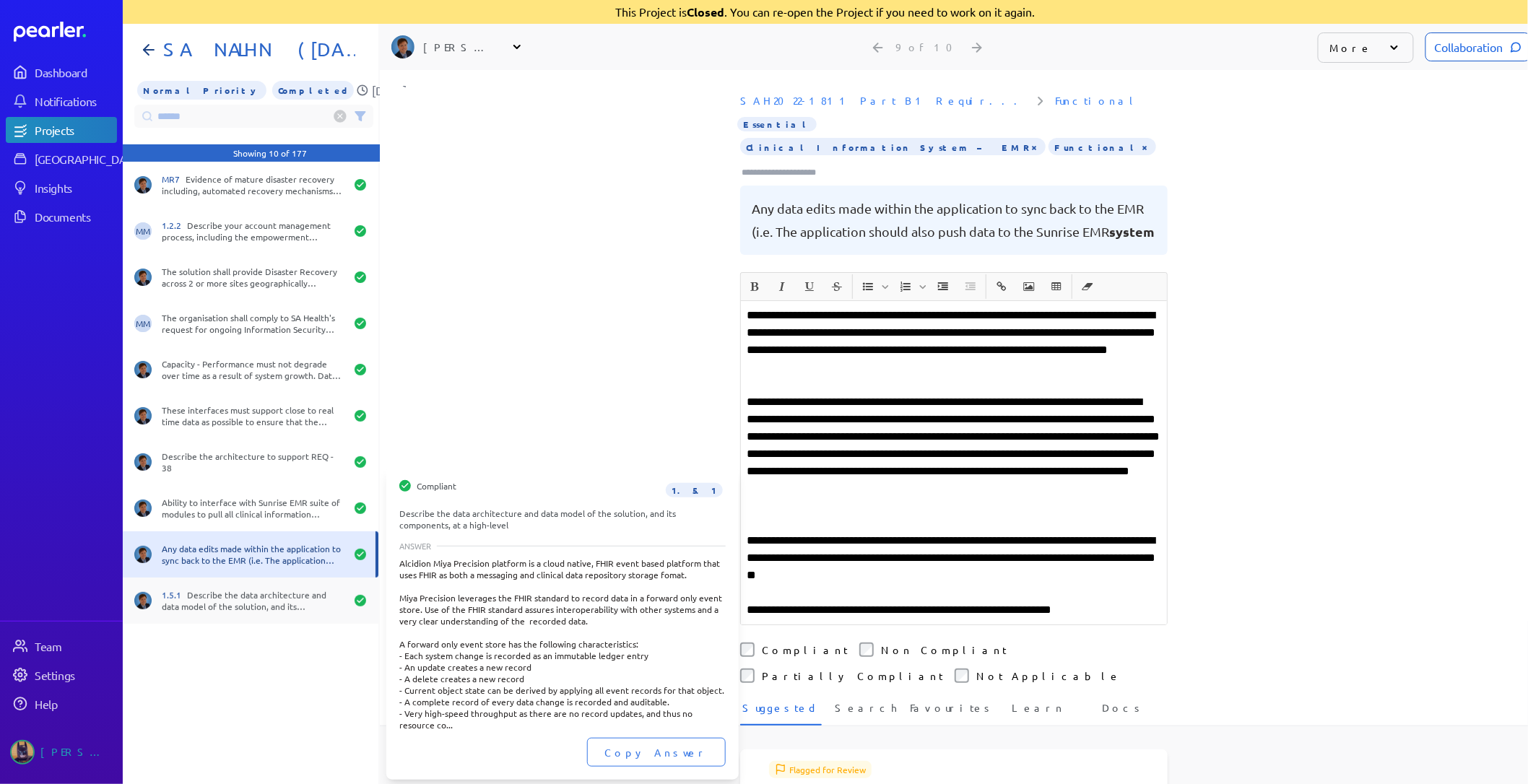
click at [239, 600] on div "1.5.1 Describe the data architecture and data model of the solution, and its co…" at bounding box center [253, 600] width 184 height 23
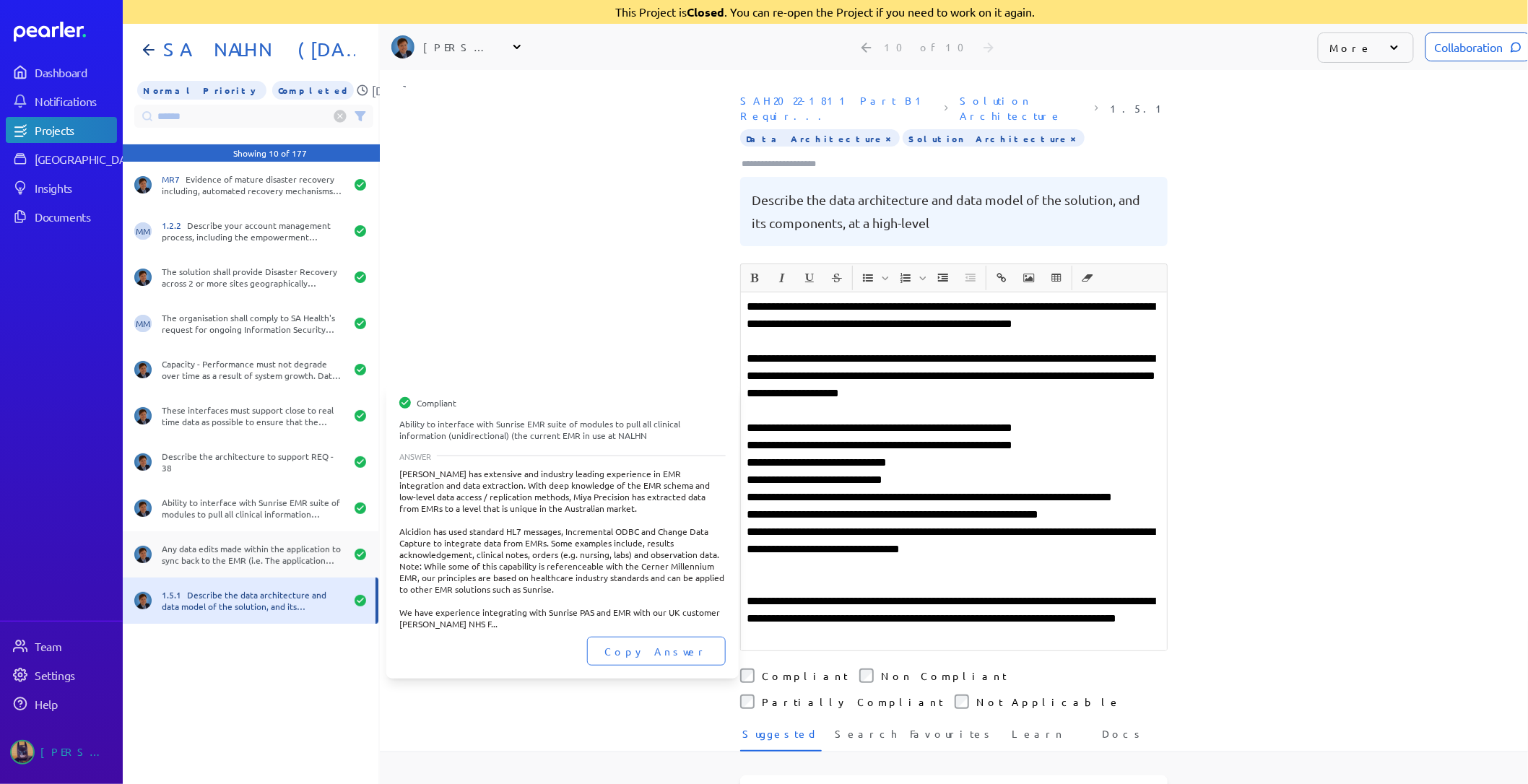
click at [233, 536] on div "Any data edits made within the application to sync back to the EMR (i.e. The ap…" at bounding box center [251, 554] width 256 height 46
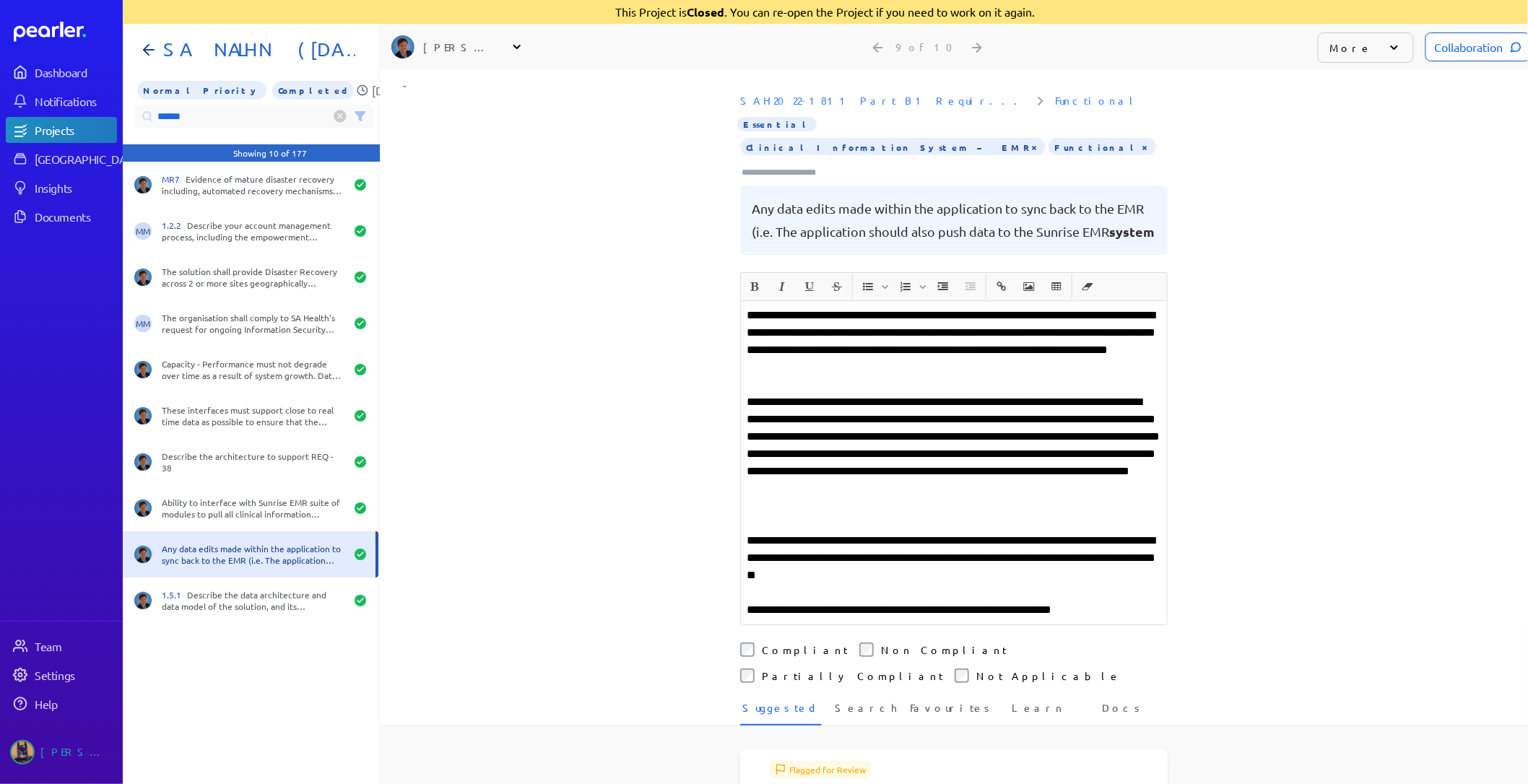
click at [216, 106] on input "******" at bounding box center [254, 116] width 239 height 23
click at [216, 118] on input "******" at bounding box center [254, 116] width 239 height 23
click at [0, 112] on html "Dashboard Notifications Projects Answer Library Insights Documents Team Setting…" at bounding box center [764, 392] width 1528 height 784
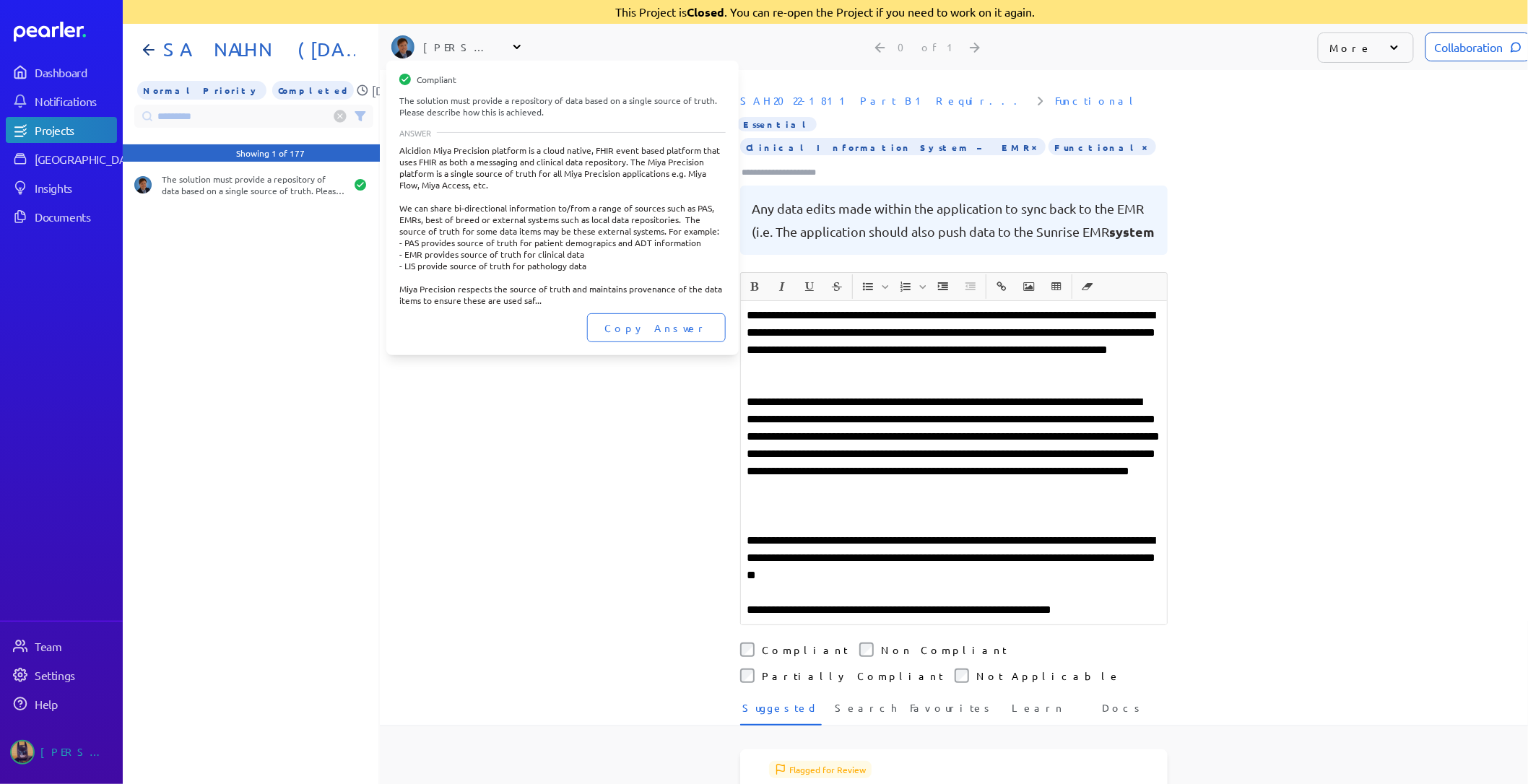
click at [161, 192] on div "The solution must provide a repository of data based on a single source of trut…" at bounding box center [251, 184] width 256 height 46
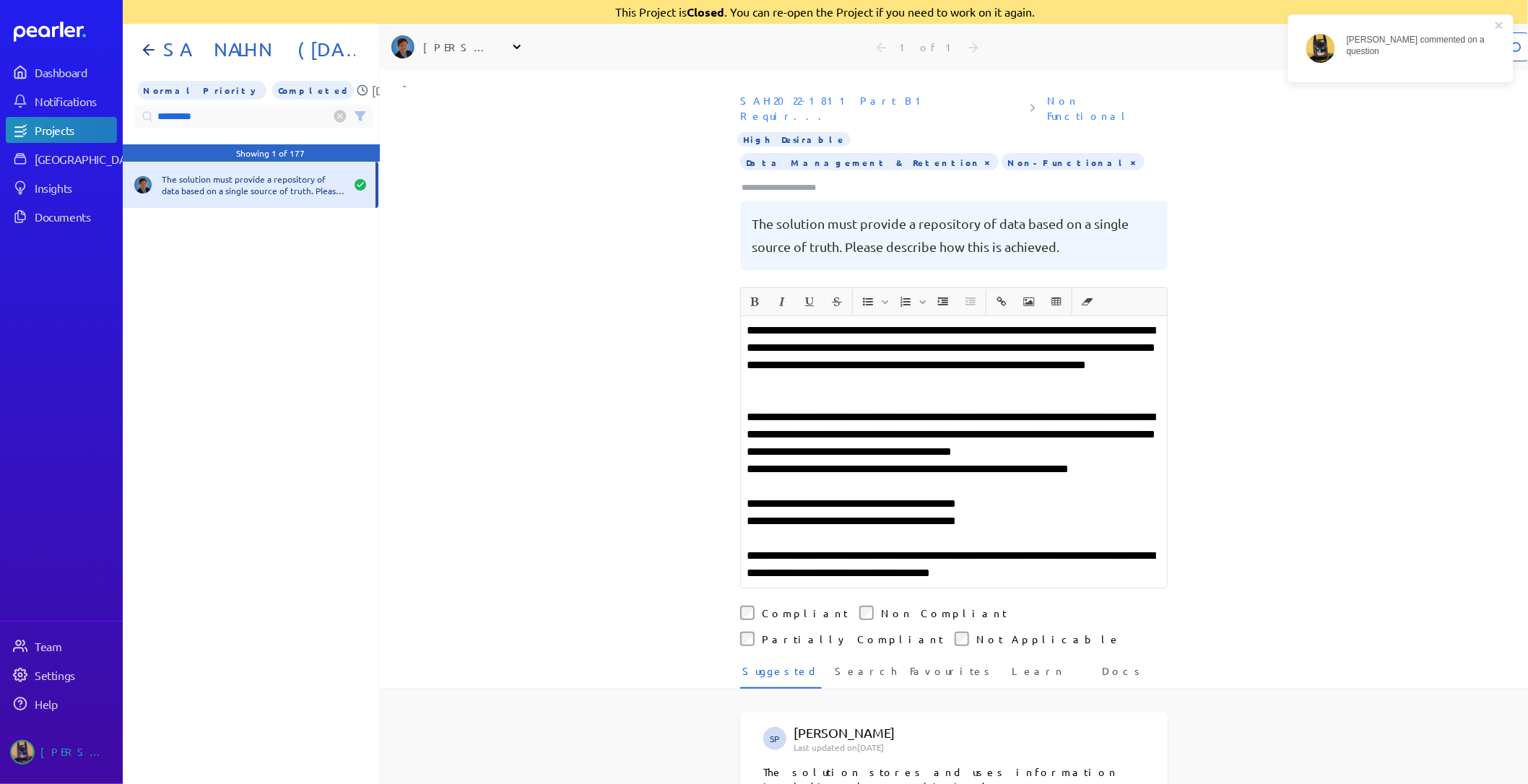
click at [232, 116] on input "*********" at bounding box center [254, 116] width 239 height 23
drag, startPoint x: 135, startPoint y: 99, endPoint x: 20, endPoint y: 83, distance: 116.1
click at [22, 83] on div "Dashboard Notifications Projects Answer Library Insights Documents Team Setting…" at bounding box center [764, 392] width 1528 height 784
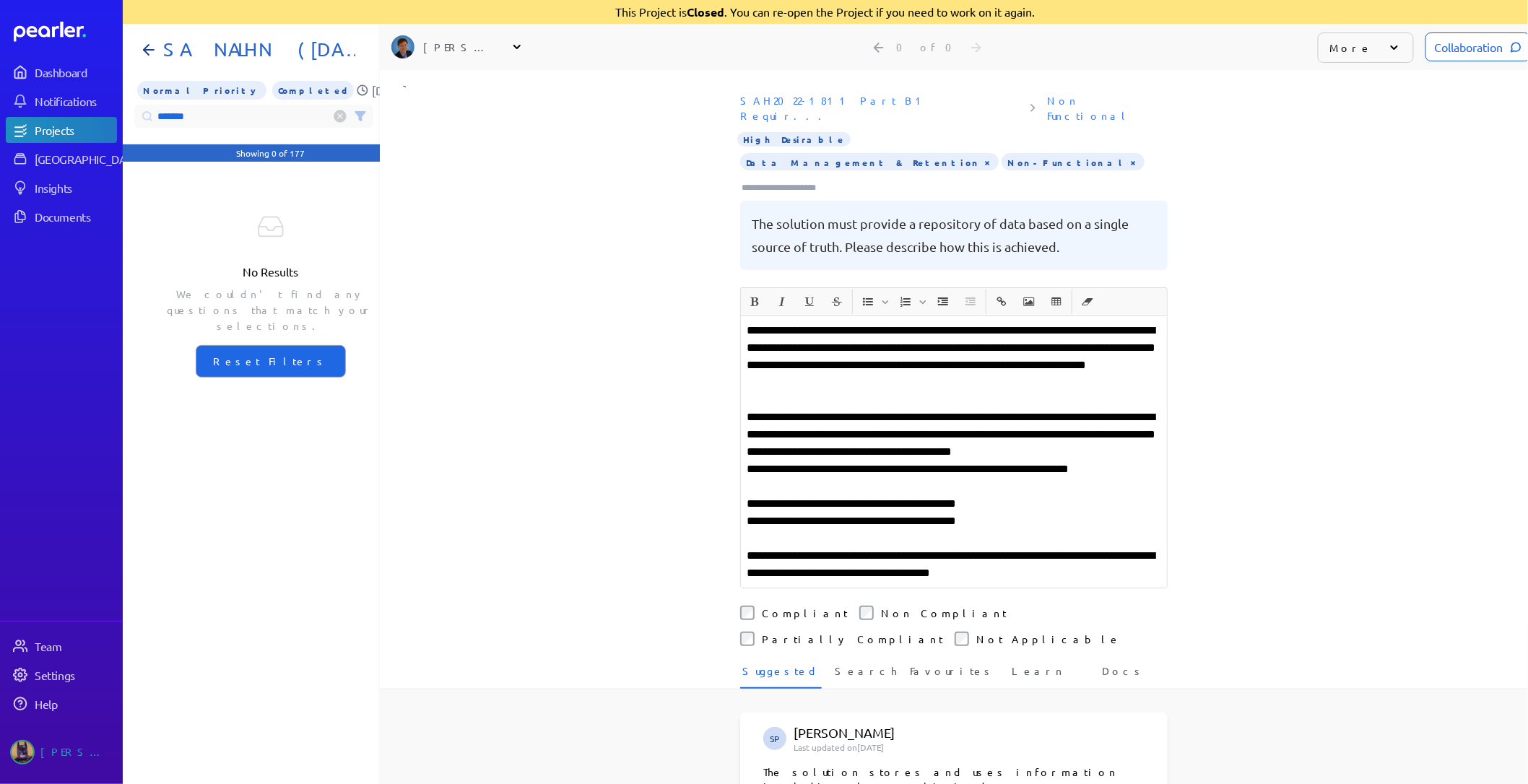
type input "*******"
